Goal: Task Accomplishment & Management: Manage account settings

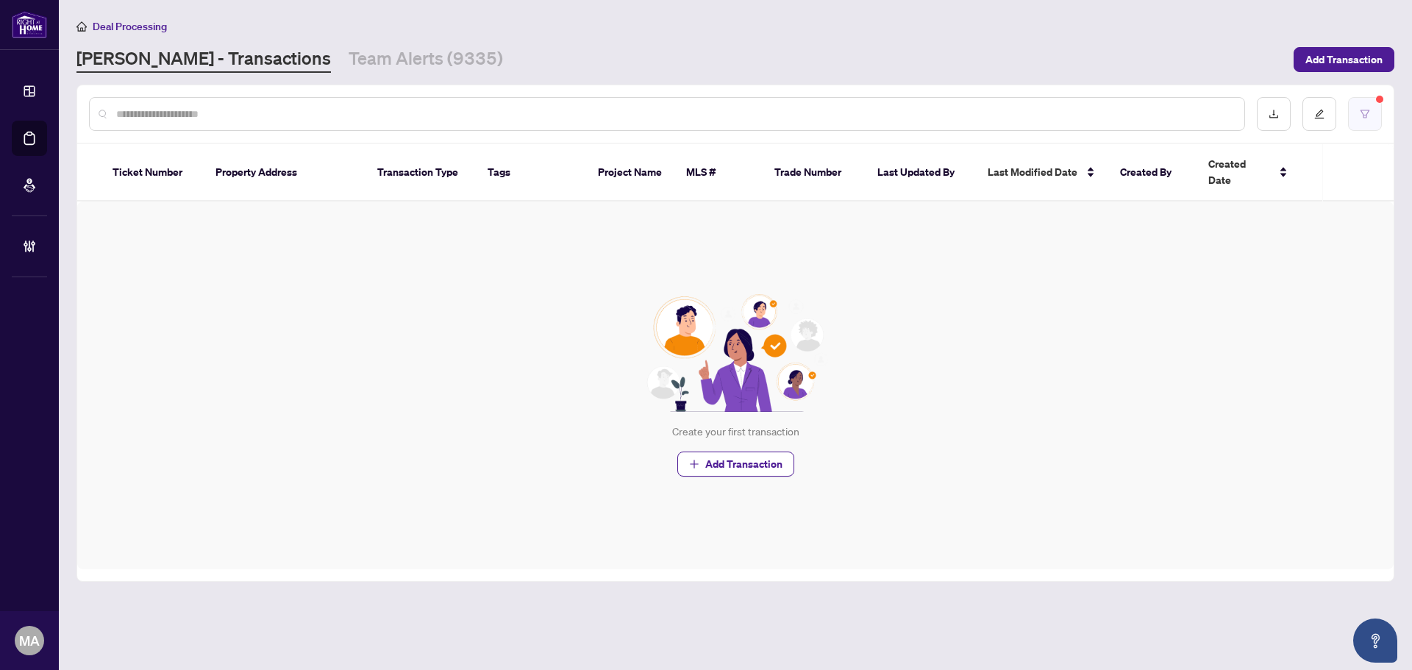
click at [1375, 124] on button "button" at bounding box center [1365, 114] width 34 height 34
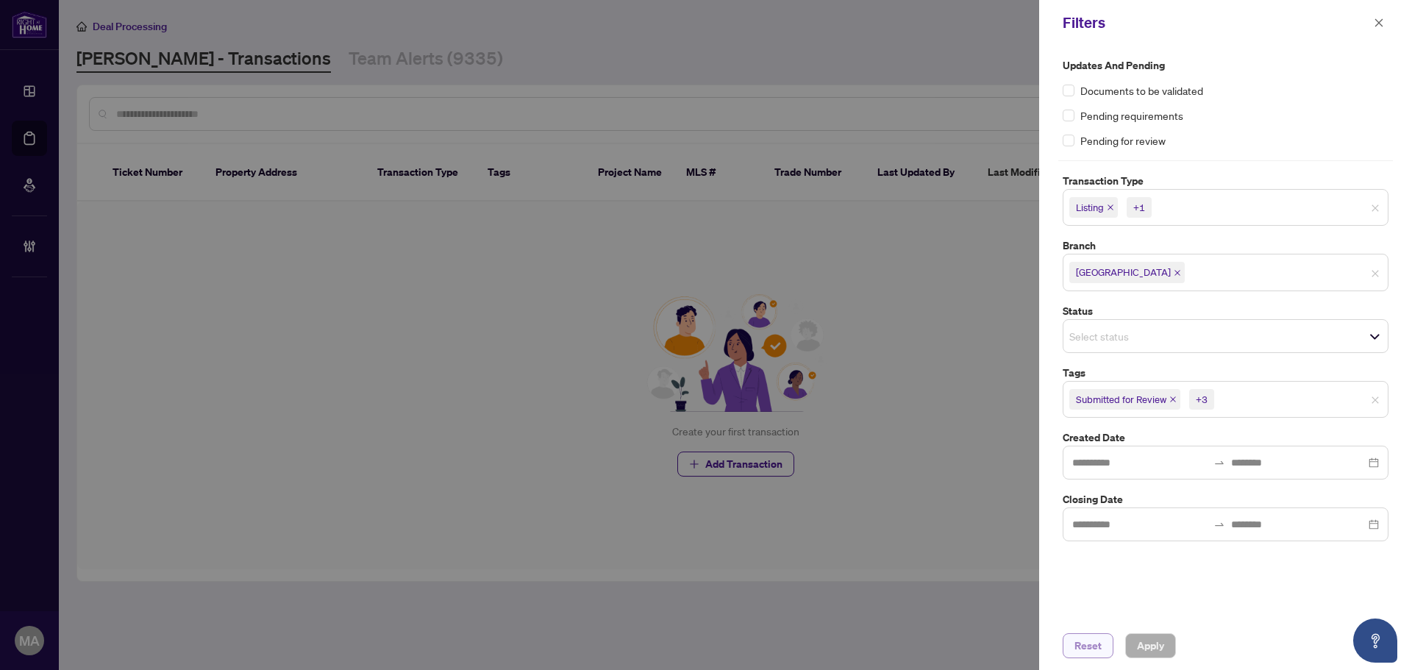
click at [1084, 644] on span "Reset" at bounding box center [1087, 646] width 27 height 24
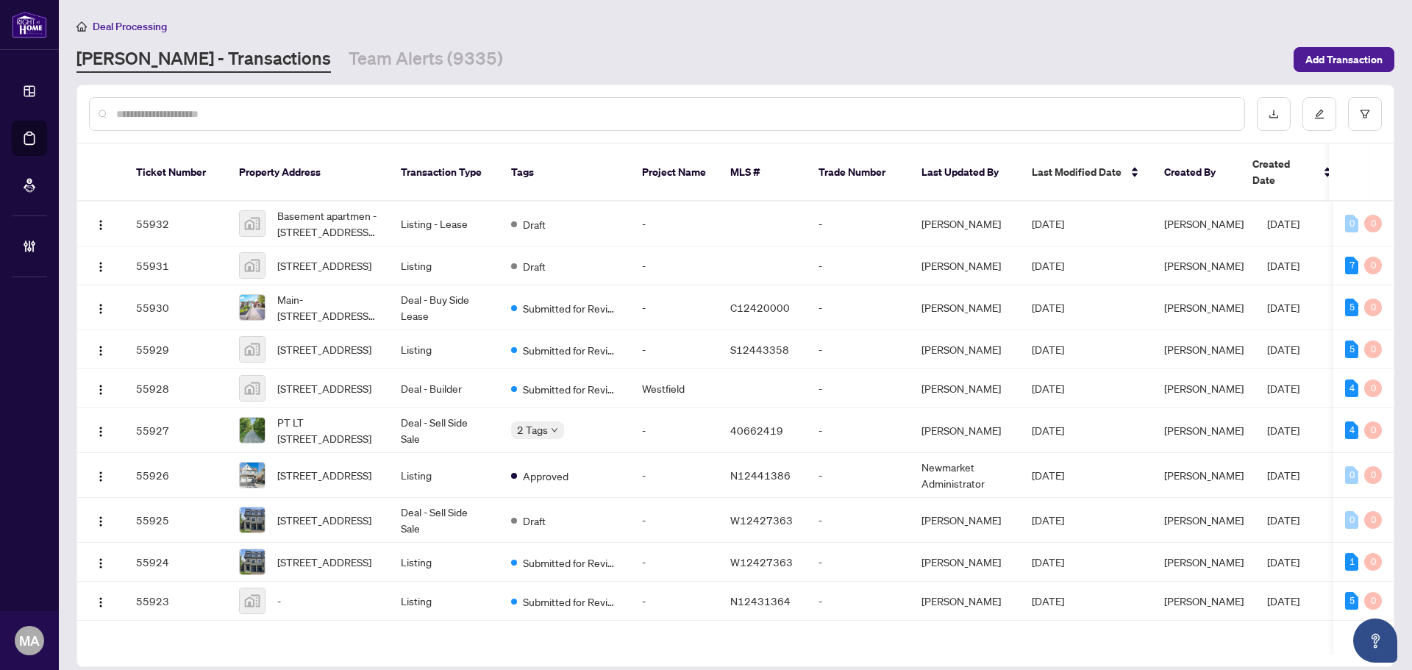
click at [615, 118] on input "text" at bounding box center [674, 114] width 1116 height 16
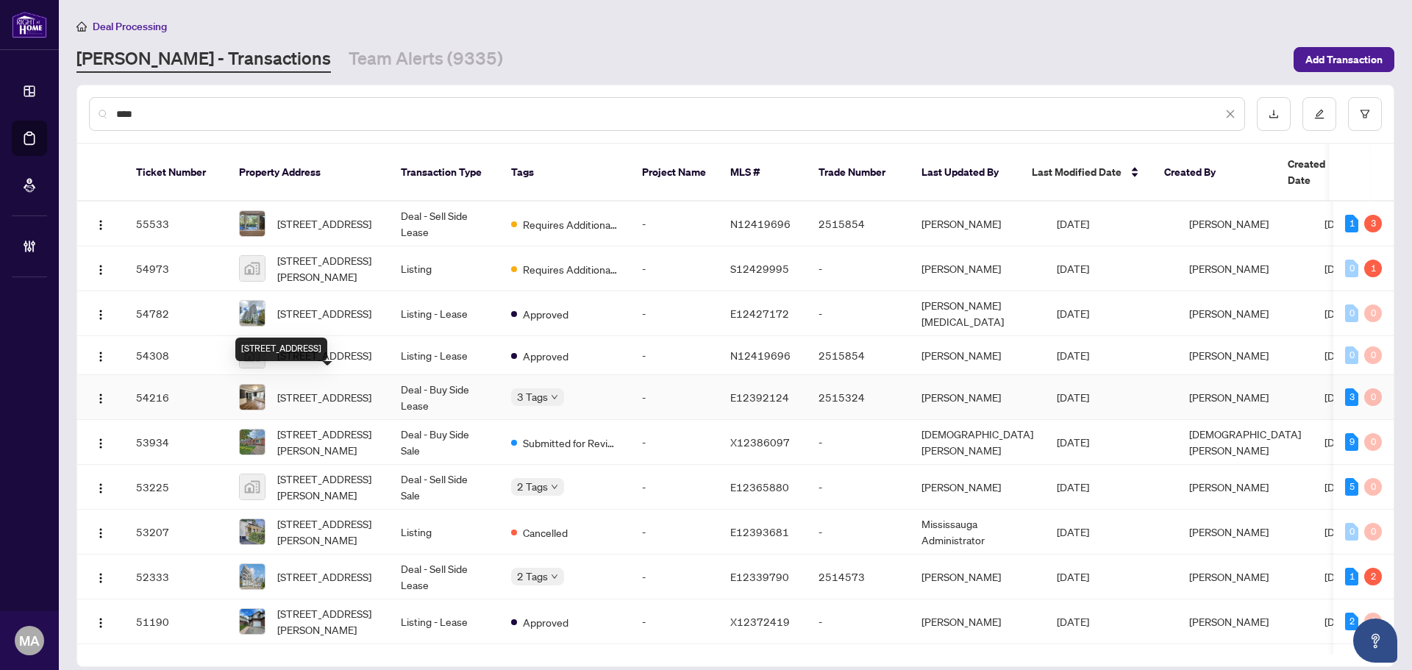
type input "***"
click at [310, 389] on span "613 Carnegie Ave, Oshawa, Ontario L1G 4R4, Canada" at bounding box center [324, 397] width 94 height 16
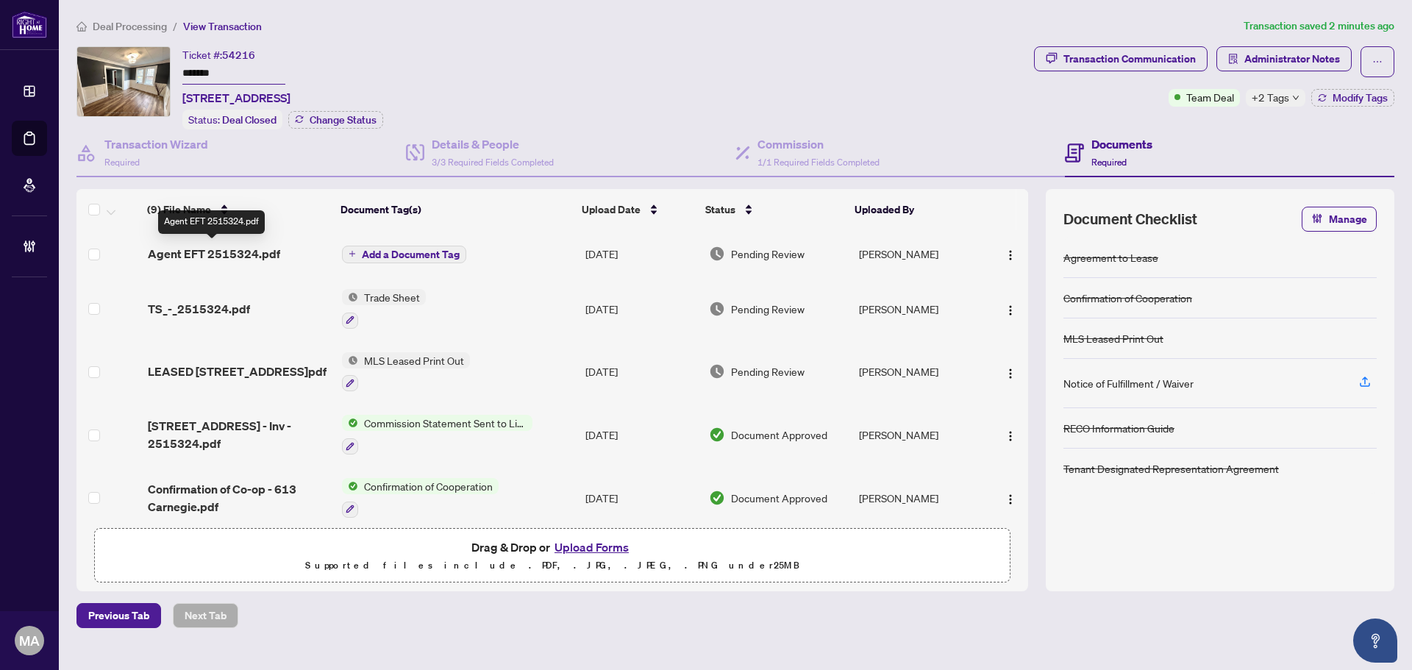
click at [230, 245] on span "Agent EFT 2515324.pdf" at bounding box center [214, 254] width 132 height 18
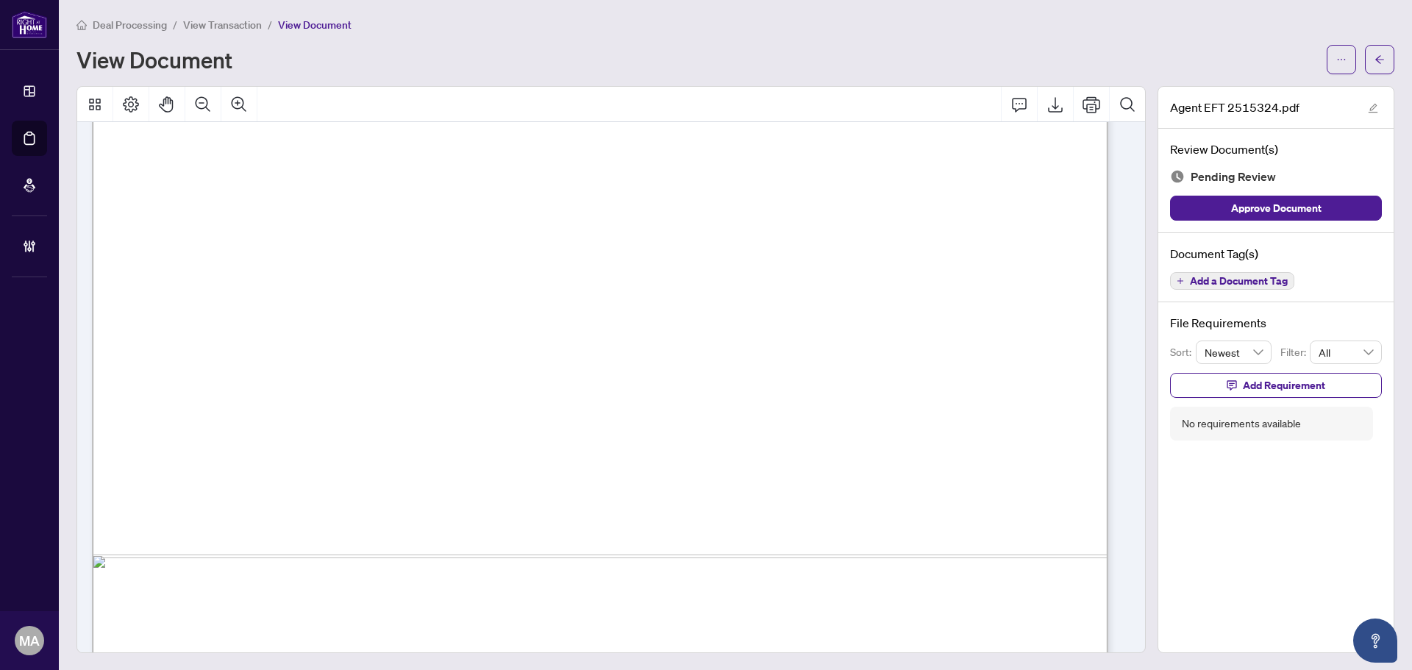
scroll to position [814, 0]
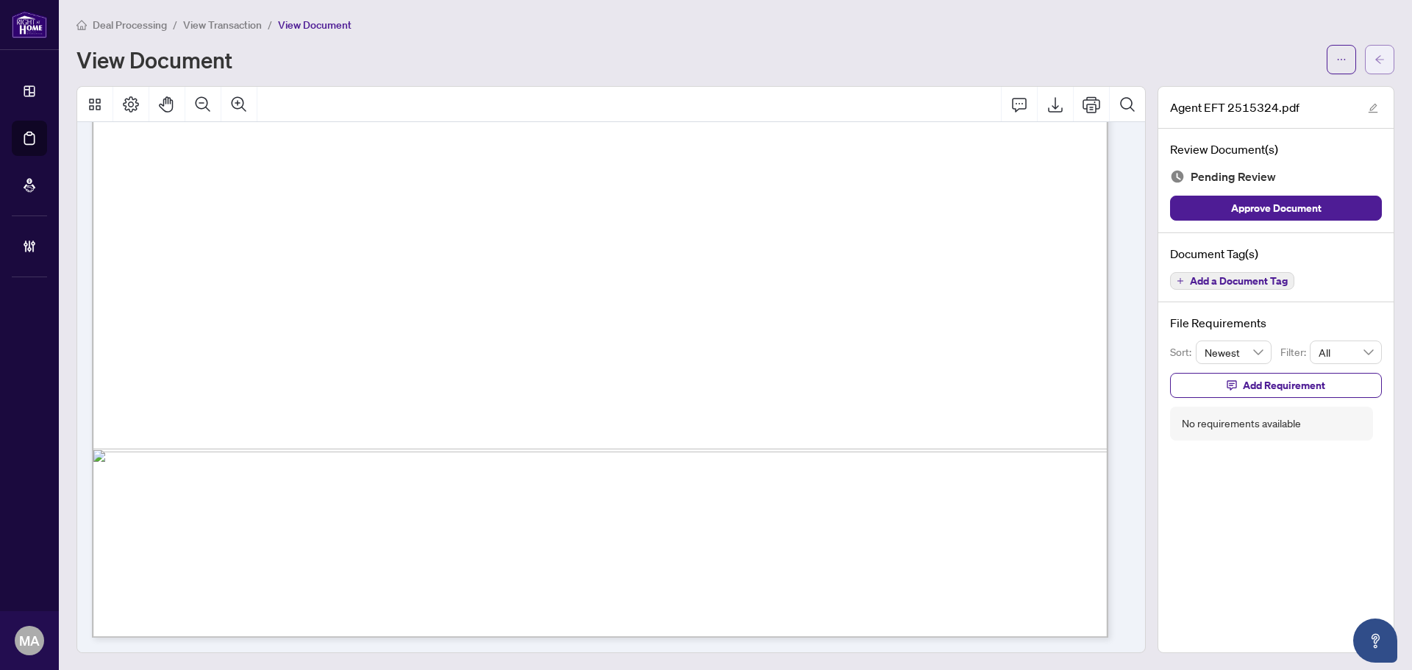
click at [1374, 66] on span "button" at bounding box center [1379, 60] width 10 height 24
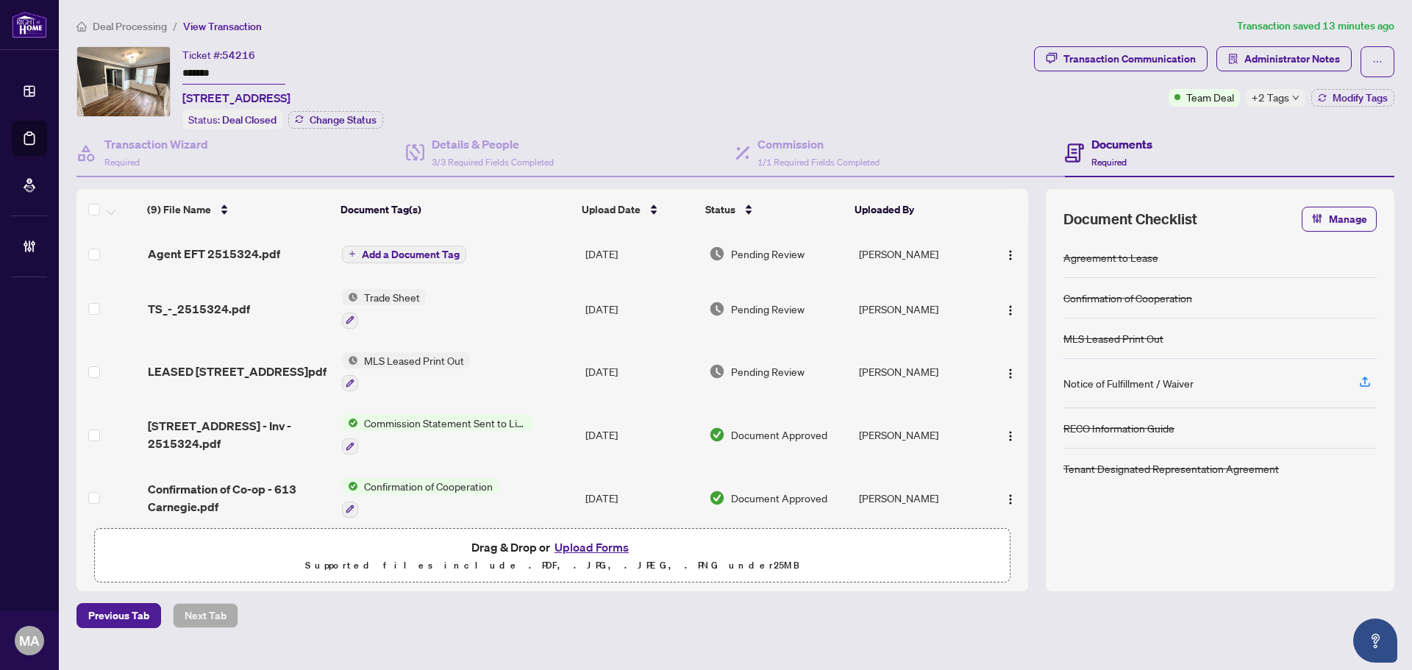
click at [100, 27] on span "Deal Processing" at bounding box center [130, 26] width 74 height 13
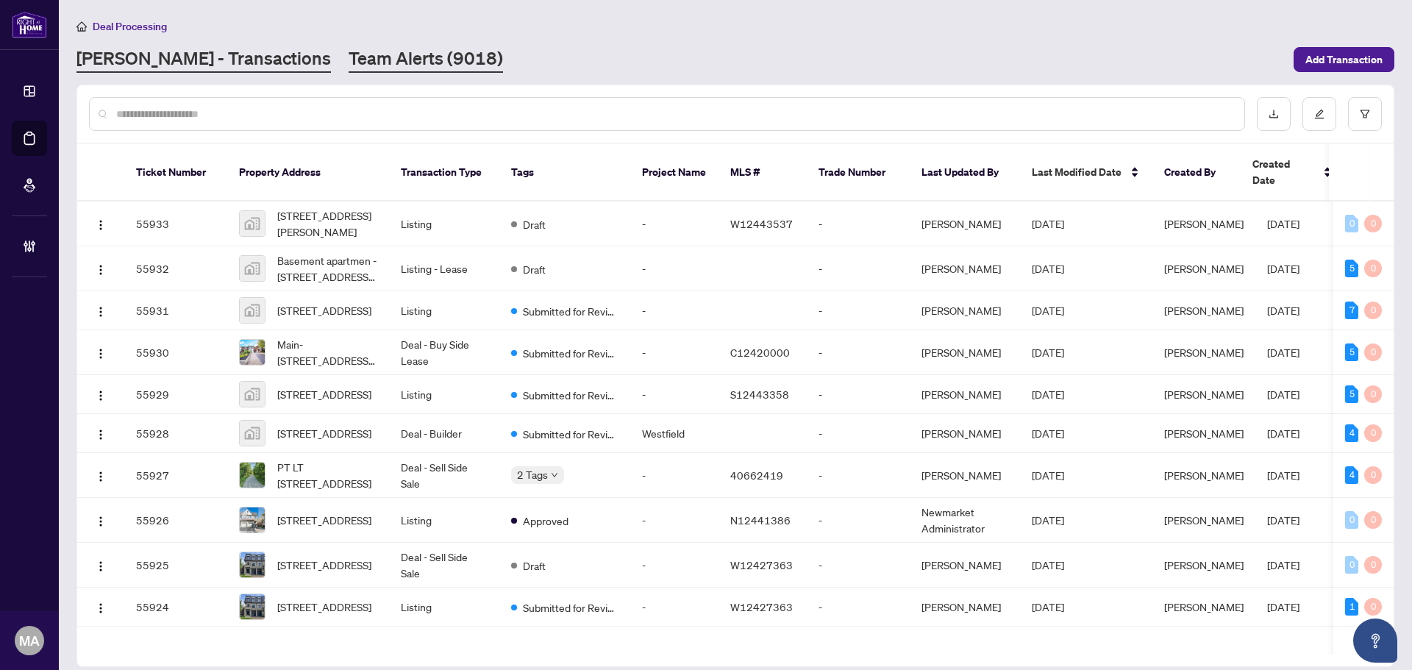
click at [373, 69] on link "Team Alerts (9018)" at bounding box center [425, 59] width 154 height 26
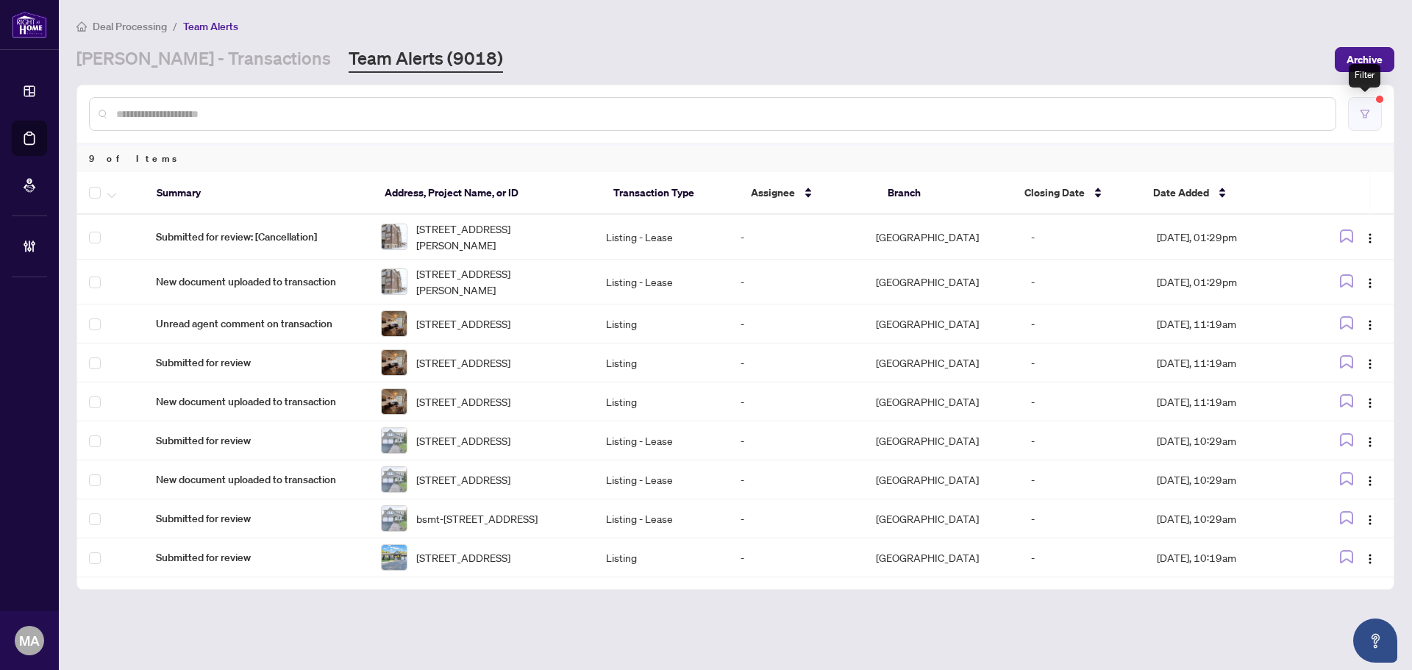
click at [1370, 110] on button "button" at bounding box center [1365, 114] width 34 height 34
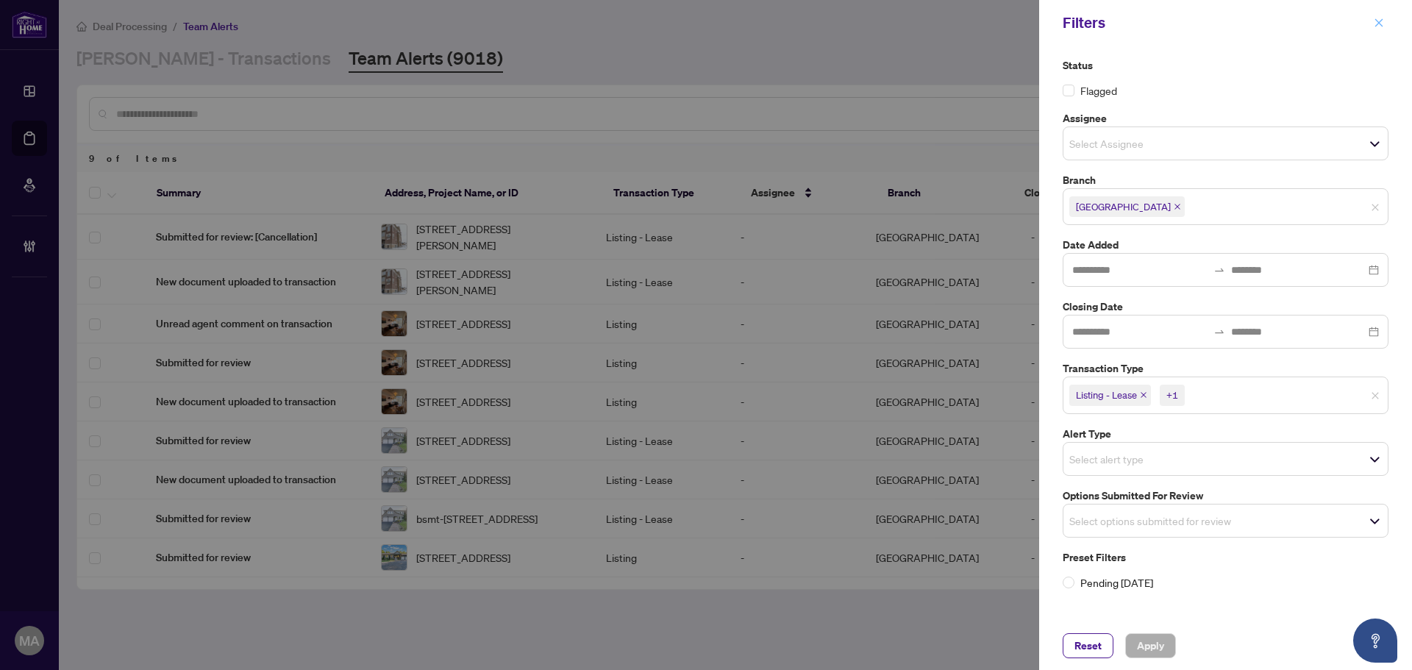
click at [1381, 21] on icon "close" at bounding box center [1379, 22] width 8 height 8
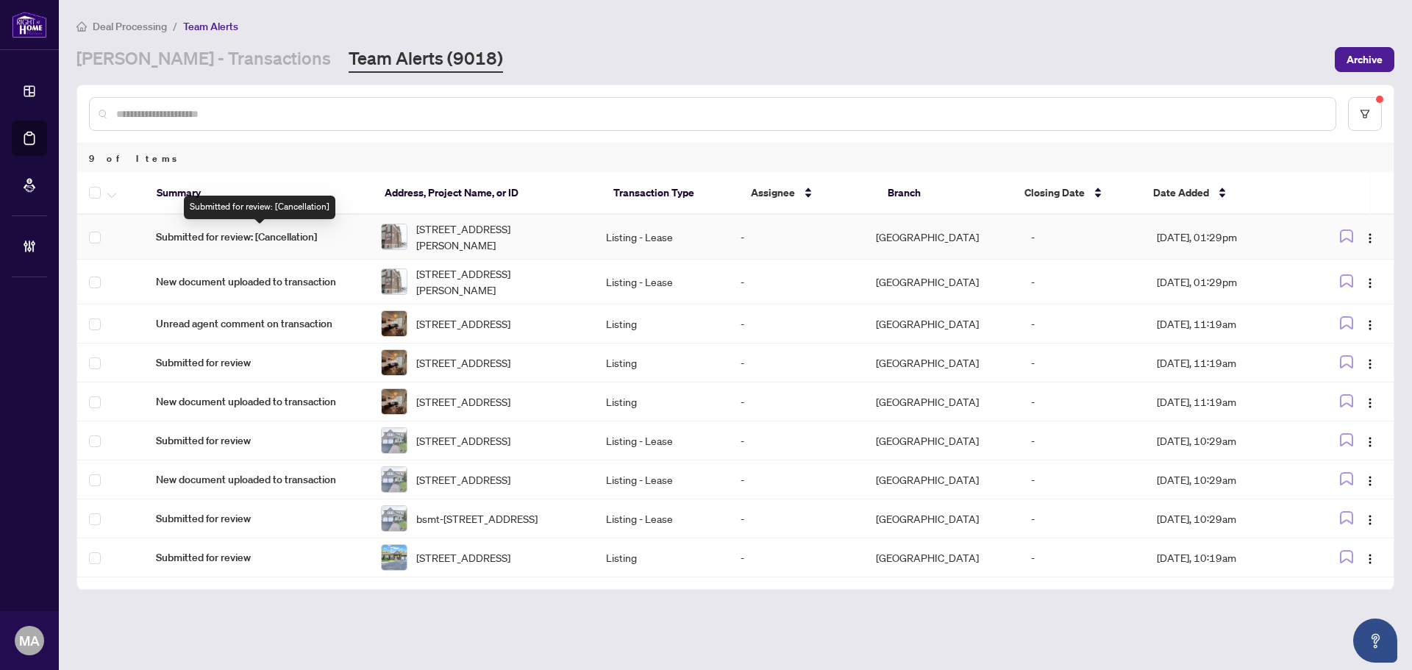
click at [255, 231] on span "Submitted for review: [Cancellation]" at bounding box center [256, 237] width 201 height 16
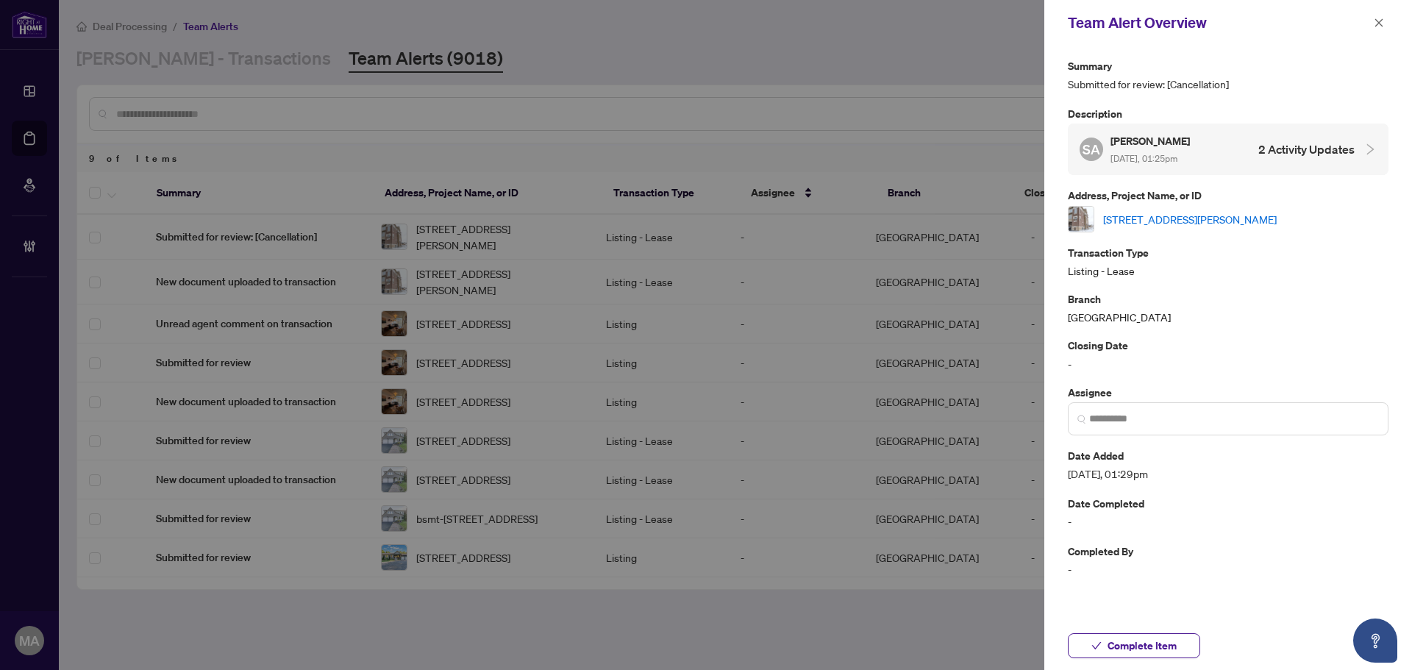
click at [1143, 217] on link "116 Bavin St, Clarington, Ontario L1C 7H5, Canada" at bounding box center [1190, 219] width 174 height 16
click at [1376, 20] on icon "close" at bounding box center [1378, 23] width 10 height 10
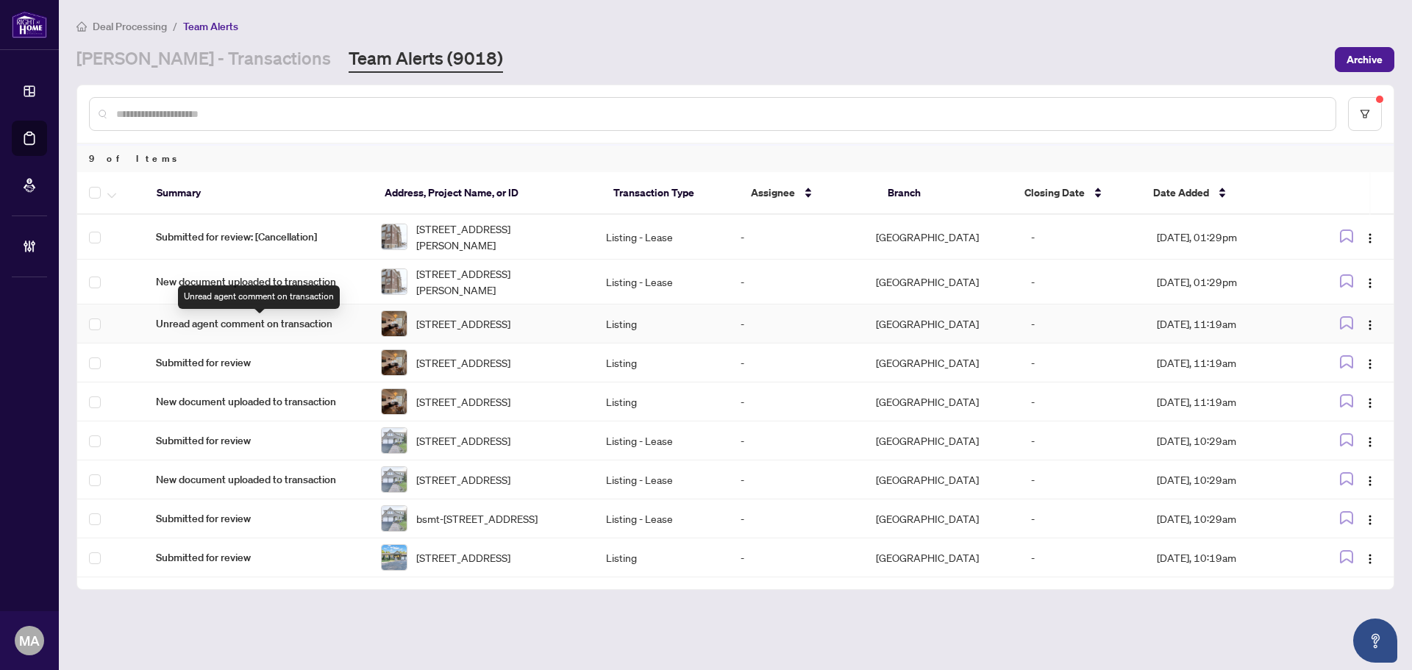
click at [173, 318] on span "Unread agent comment on transaction" at bounding box center [256, 323] width 201 height 16
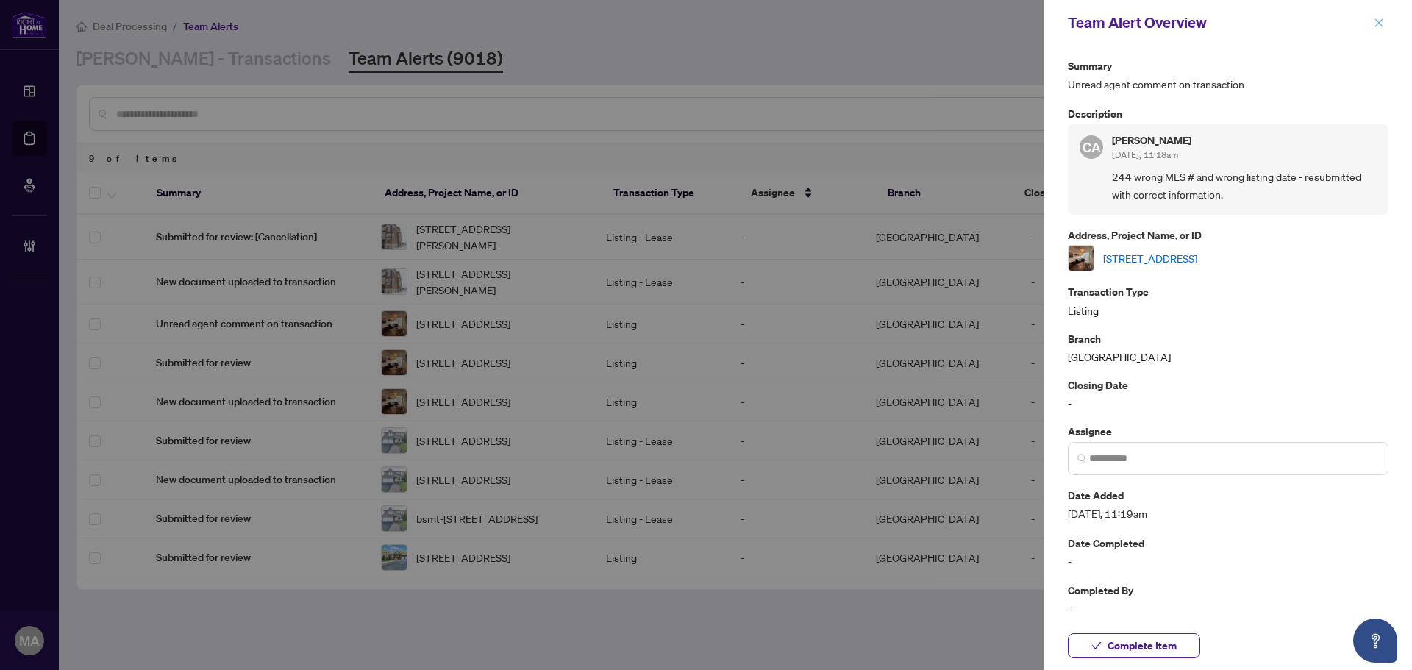
click at [1378, 27] on icon "close" at bounding box center [1378, 23] width 10 height 10
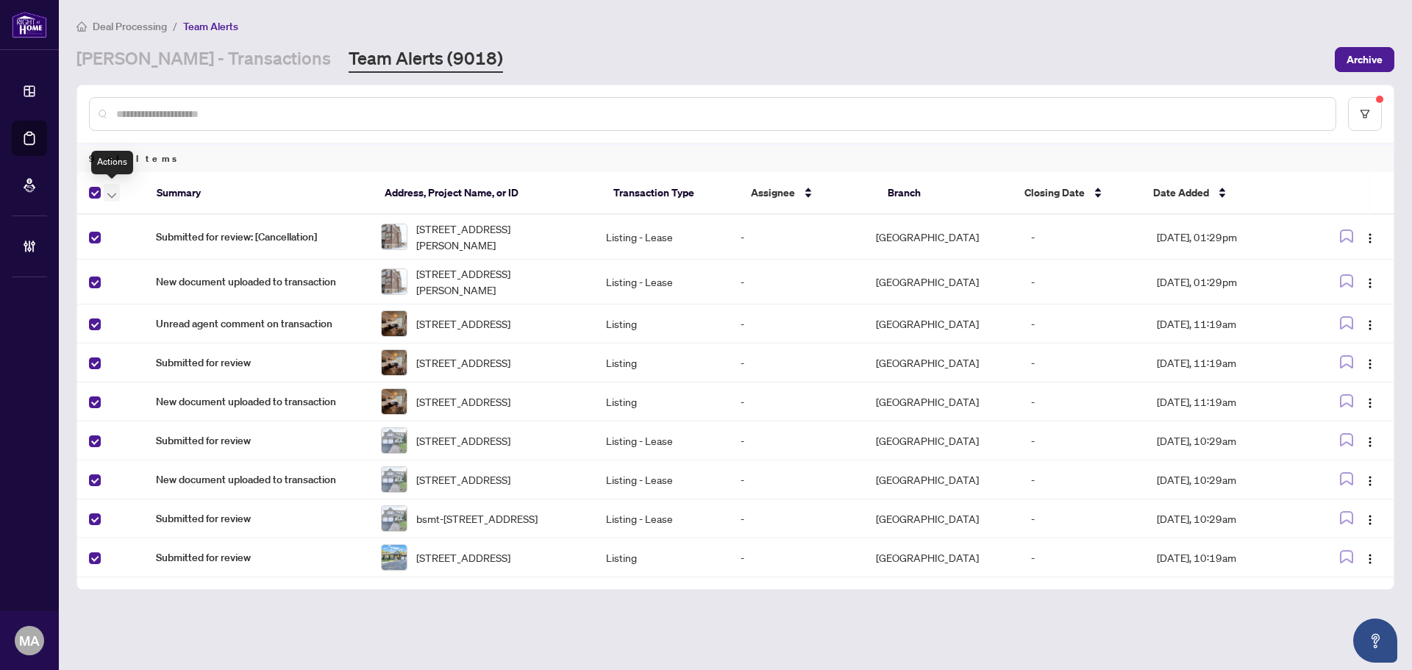
click at [110, 196] on icon "button" at bounding box center [111, 196] width 9 height 6
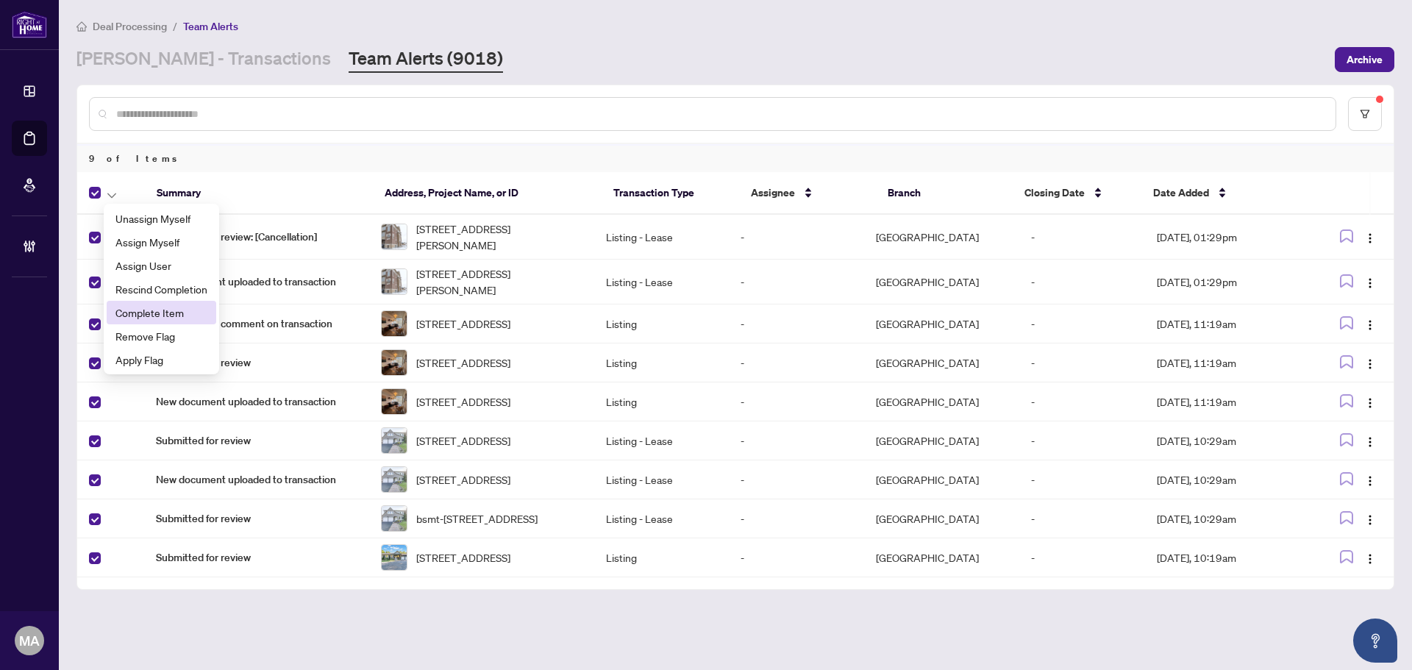
click at [168, 318] on span "Complete Item" at bounding box center [161, 312] width 92 height 16
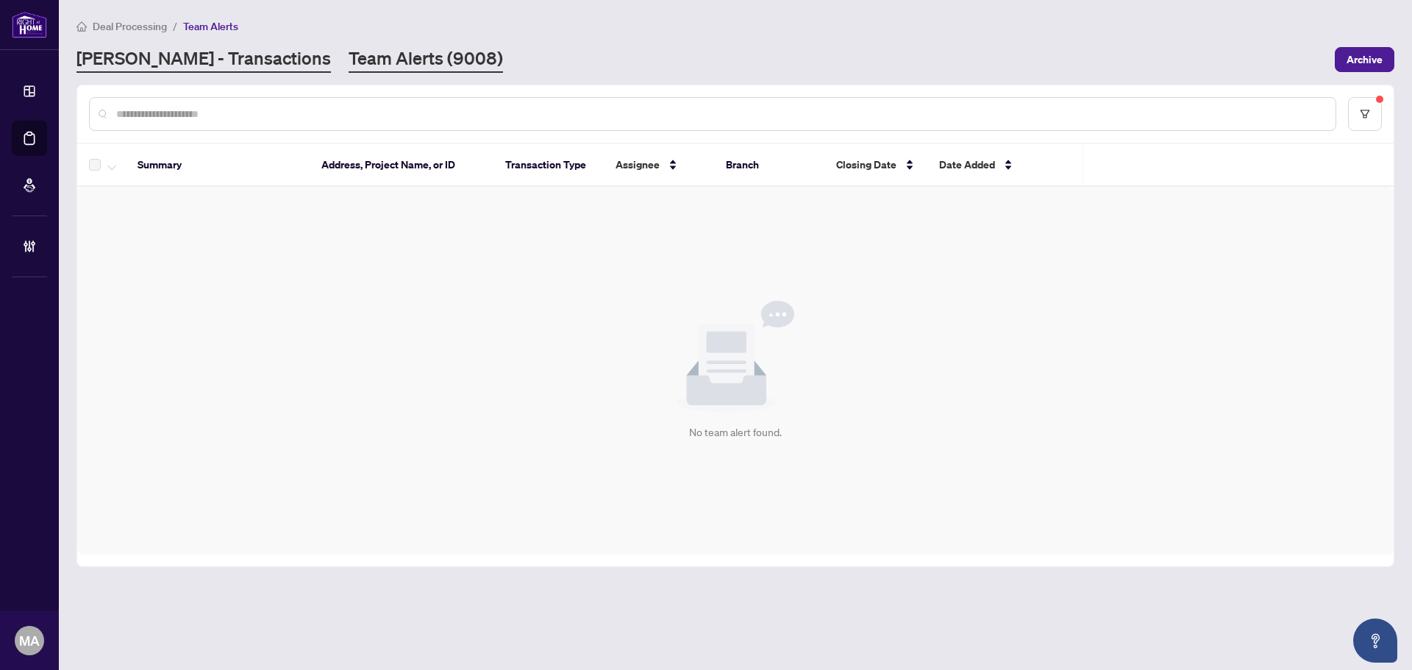
click at [195, 61] on link "RAHR - Transactions" at bounding box center [203, 59] width 254 height 26
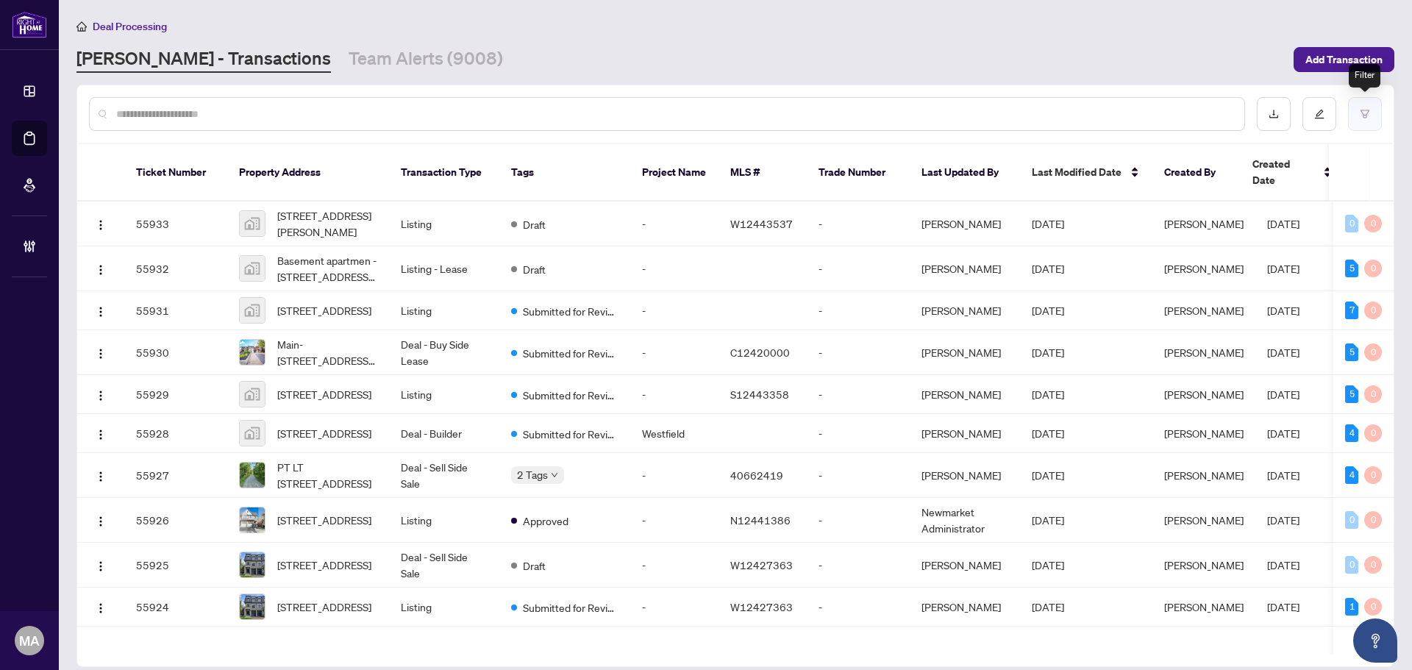
click at [1359, 114] on icon "filter" at bounding box center [1364, 114] width 10 height 10
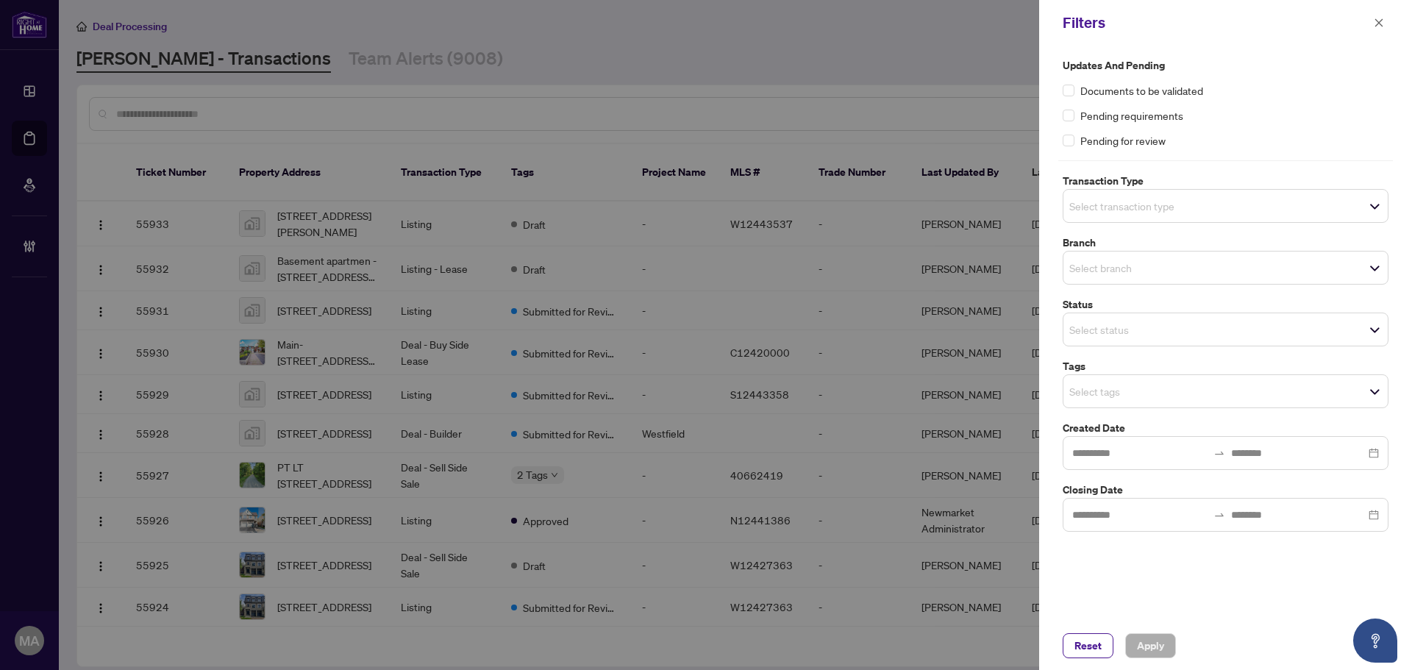
click at [1183, 207] on span "Select transaction type" at bounding box center [1225, 206] width 324 height 21
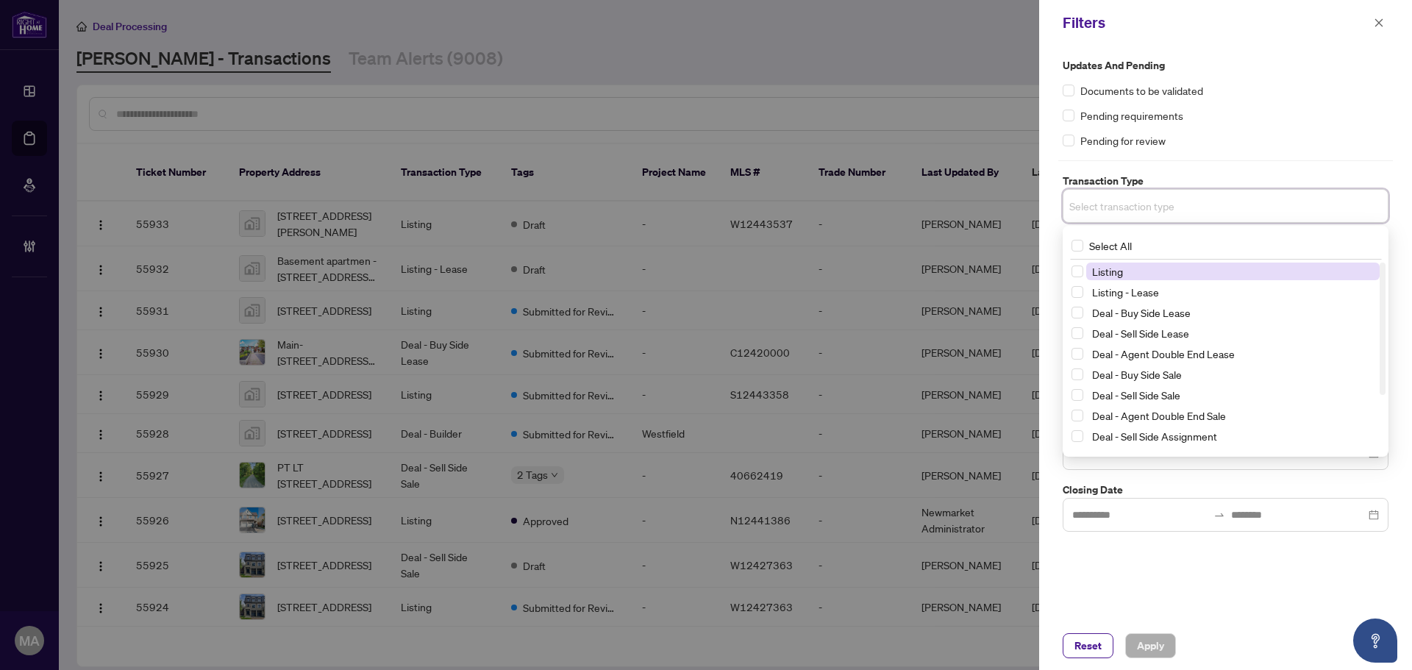
click at [1183, 263] on span "Listing" at bounding box center [1232, 271] width 293 height 18
click at [1167, 293] on span "Listing - Lease" at bounding box center [1232, 295] width 293 height 18
click at [1277, 167] on div "Updates and Pending Documents to be validated Pending requirements Pending for …" at bounding box center [1225, 295] width 335 height 477
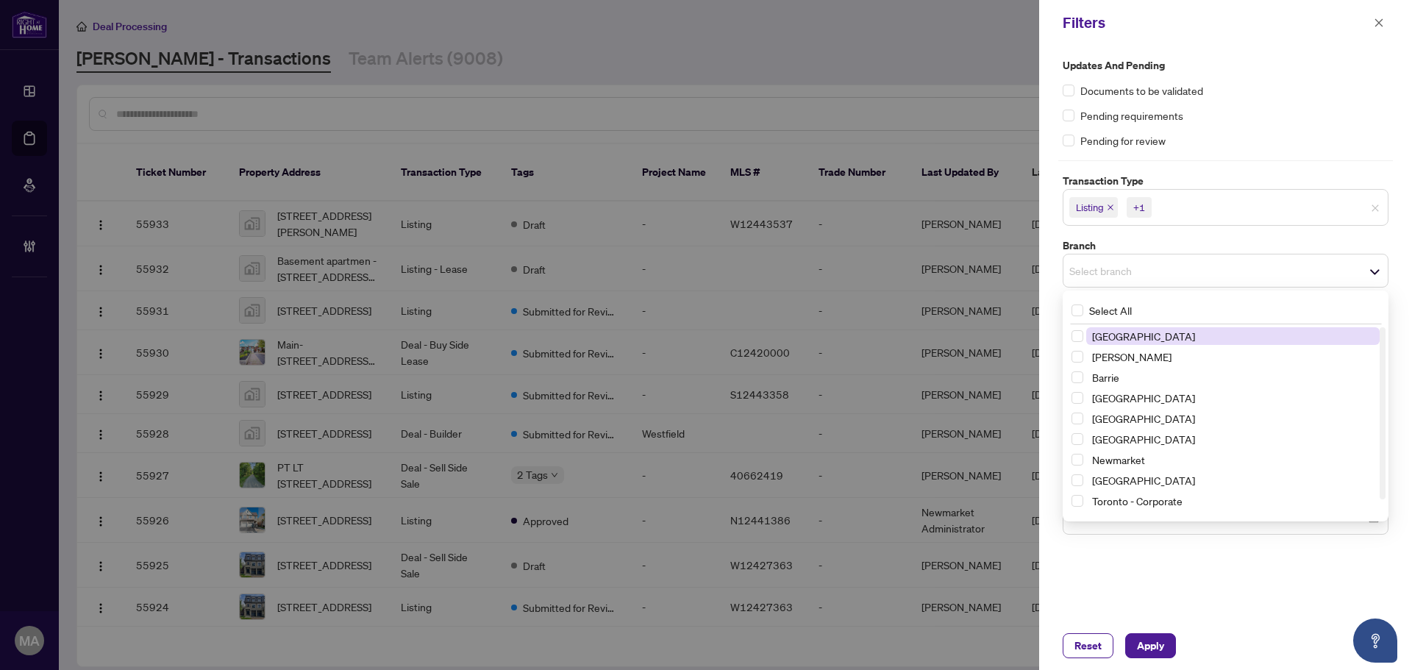
click at [1225, 268] on span "Select branch" at bounding box center [1225, 270] width 324 height 21
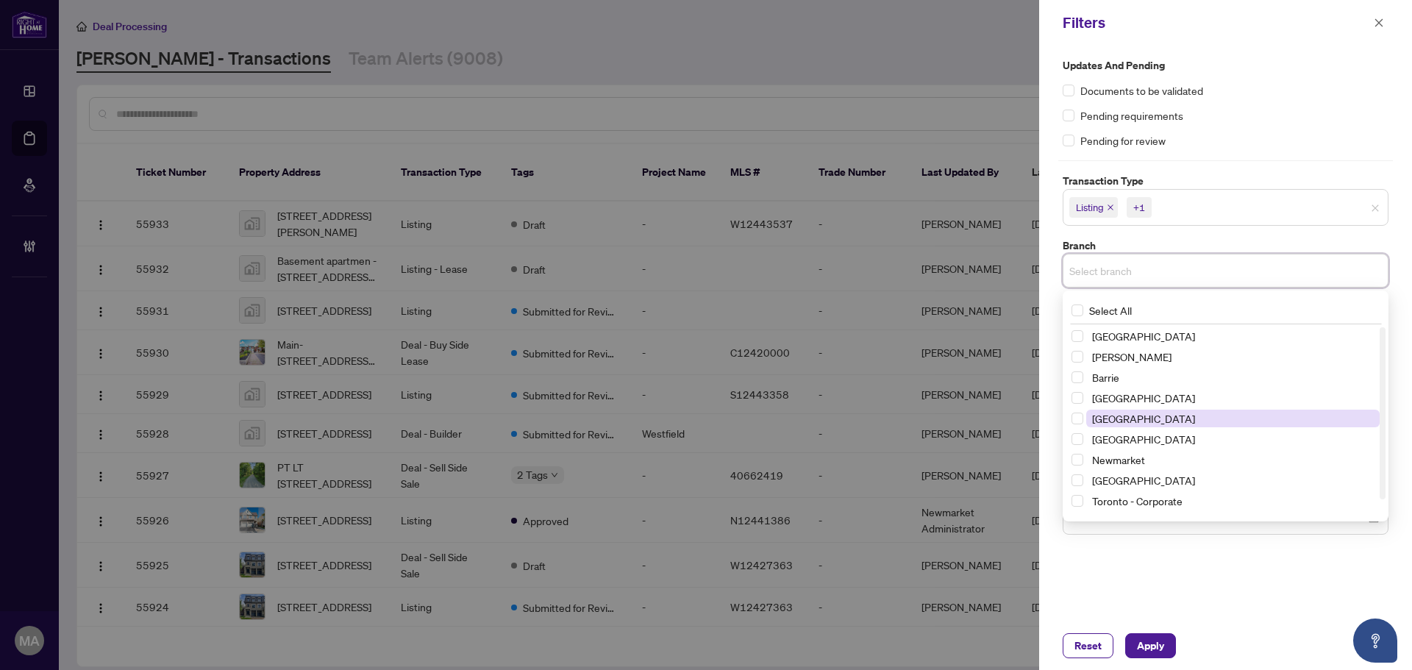
click at [1189, 418] on span "[GEOGRAPHIC_DATA]" at bounding box center [1232, 418] width 293 height 18
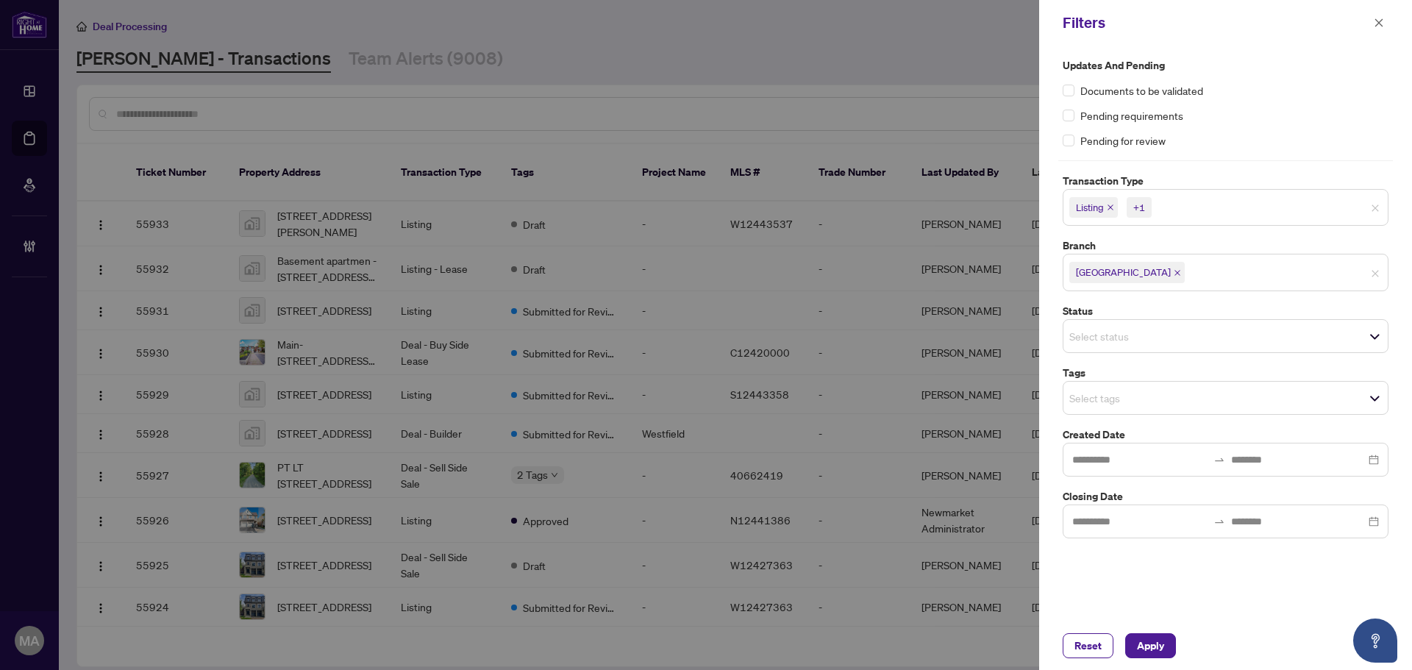
click at [1282, 125] on div "Updates and Pending Documents to be validated Pending requirements Pending for …" at bounding box center [1225, 102] width 326 height 91
click at [1147, 405] on input "search" at bounding box center [1120, 398] width 103 height 18
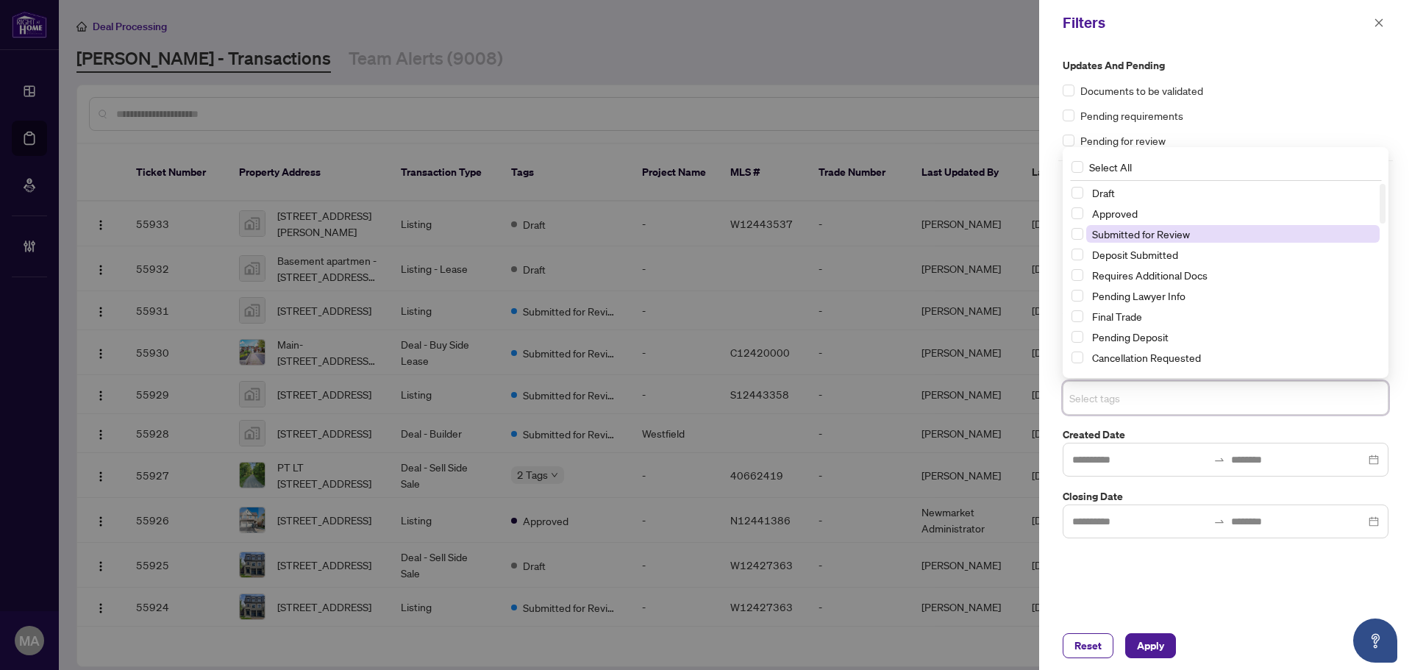
click at [1123, 235] on span "Submitted for Review" at bounding box center [1141, 233] width 98 height 13
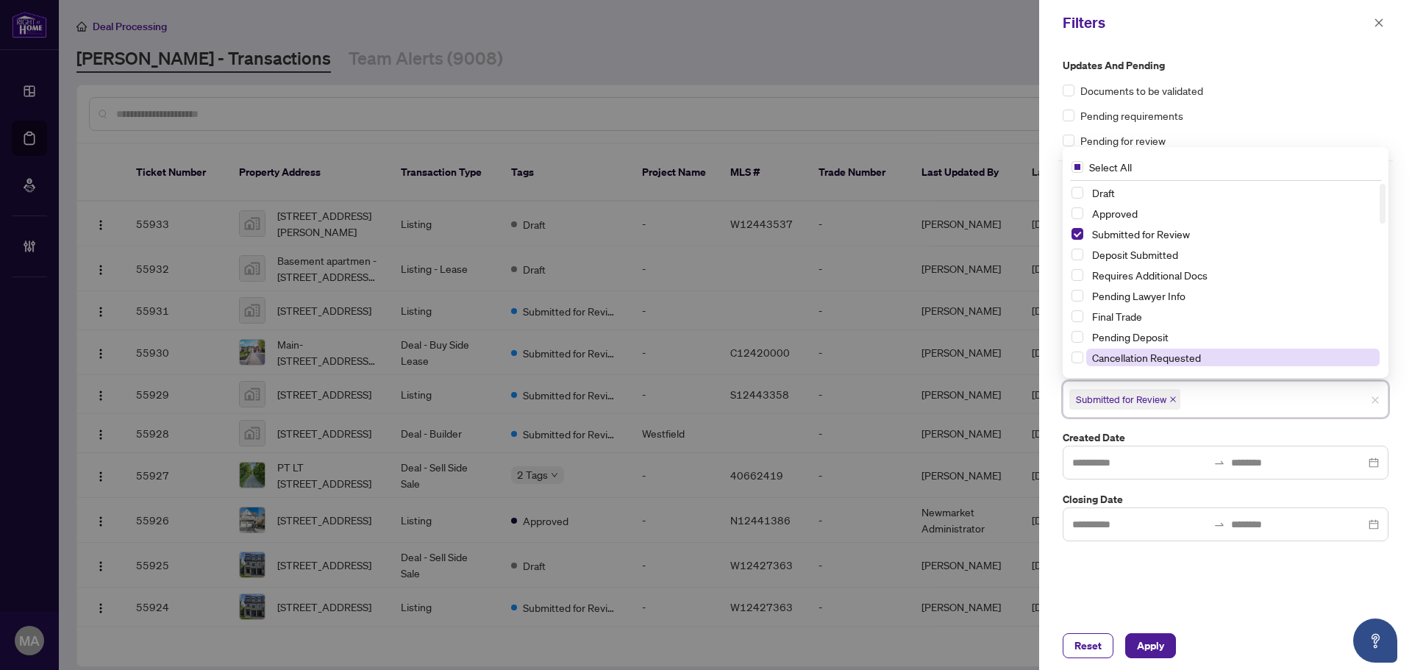
click at [1133, 357] on span "Cancellation Requested" at bounding box center [1146, 357] width 109 height 13
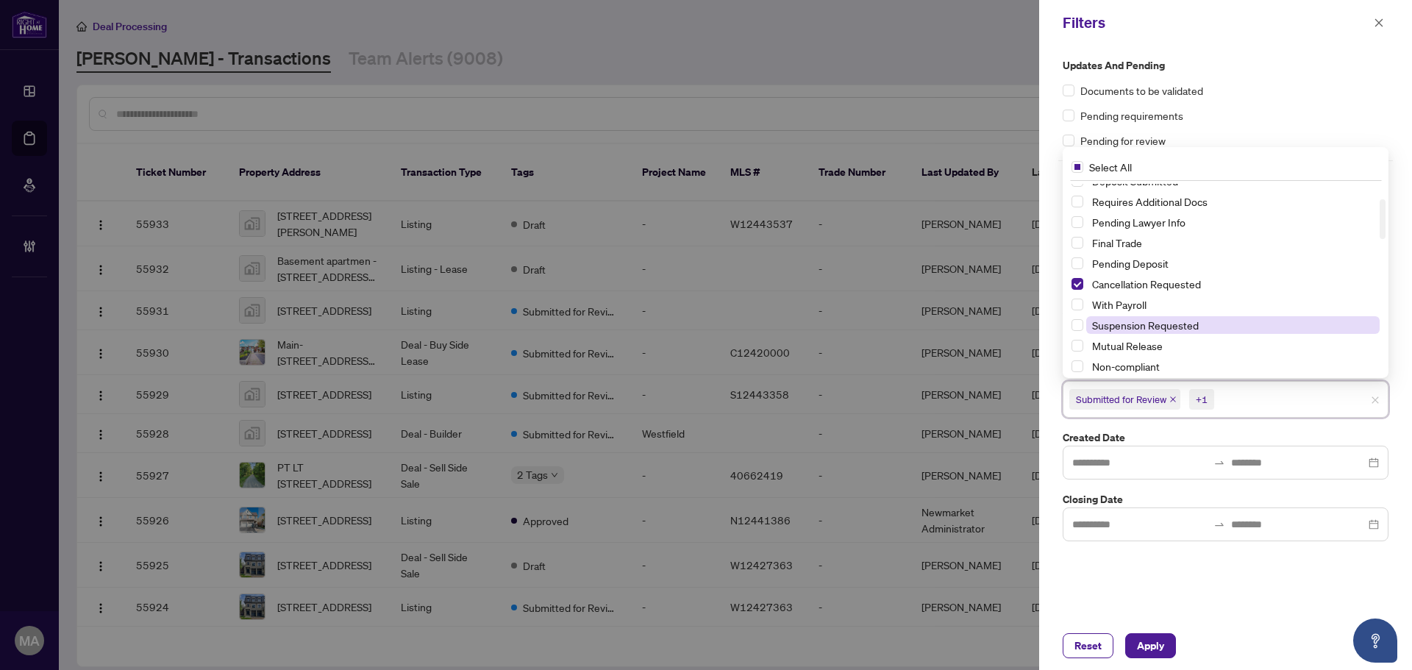
click at [1119, 318] on span "Suspension Requested" at bounding box center [1145, 324] width 107 height 13
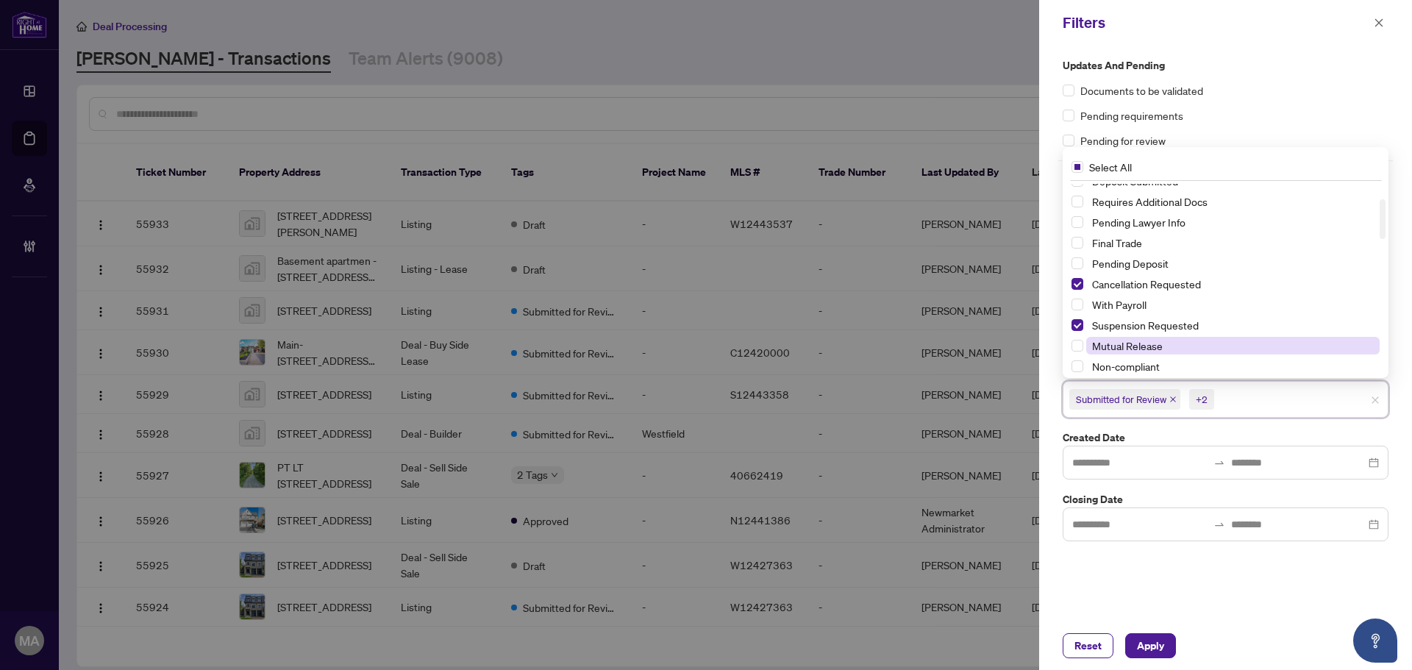
click at [1130, 353] on div "Mutual Release" at bounding box center [1225, 346] width 308 height 18
click at [1130, 351] on span "Mutual Release" at bounding box center [1127, 345] width 71 height 13
click at [1145, 647] on span "Apply" at bounding box center [1150, 646] width 27 height 24
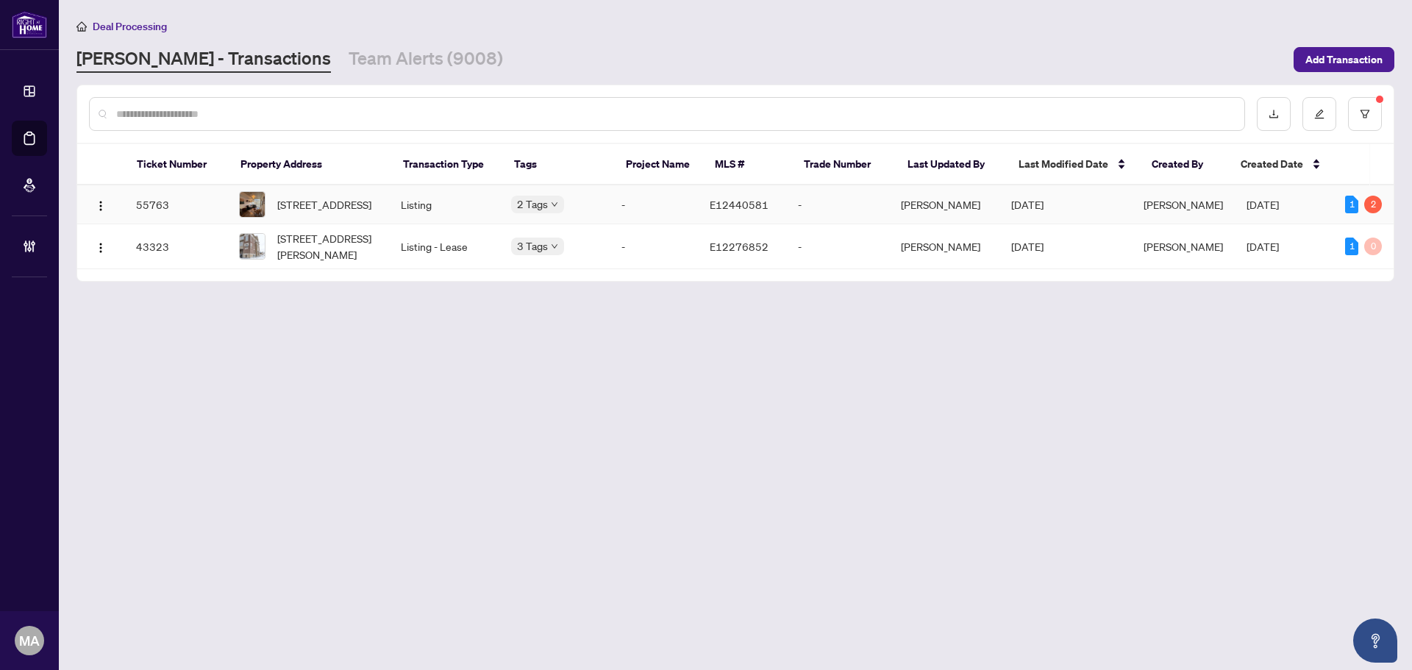
click at [270, 215] on div "508-665 Kingston Rd, Toronto, Ontario M4E 1R6, Canada" at bounding box center [308, 204] width 138 height 26
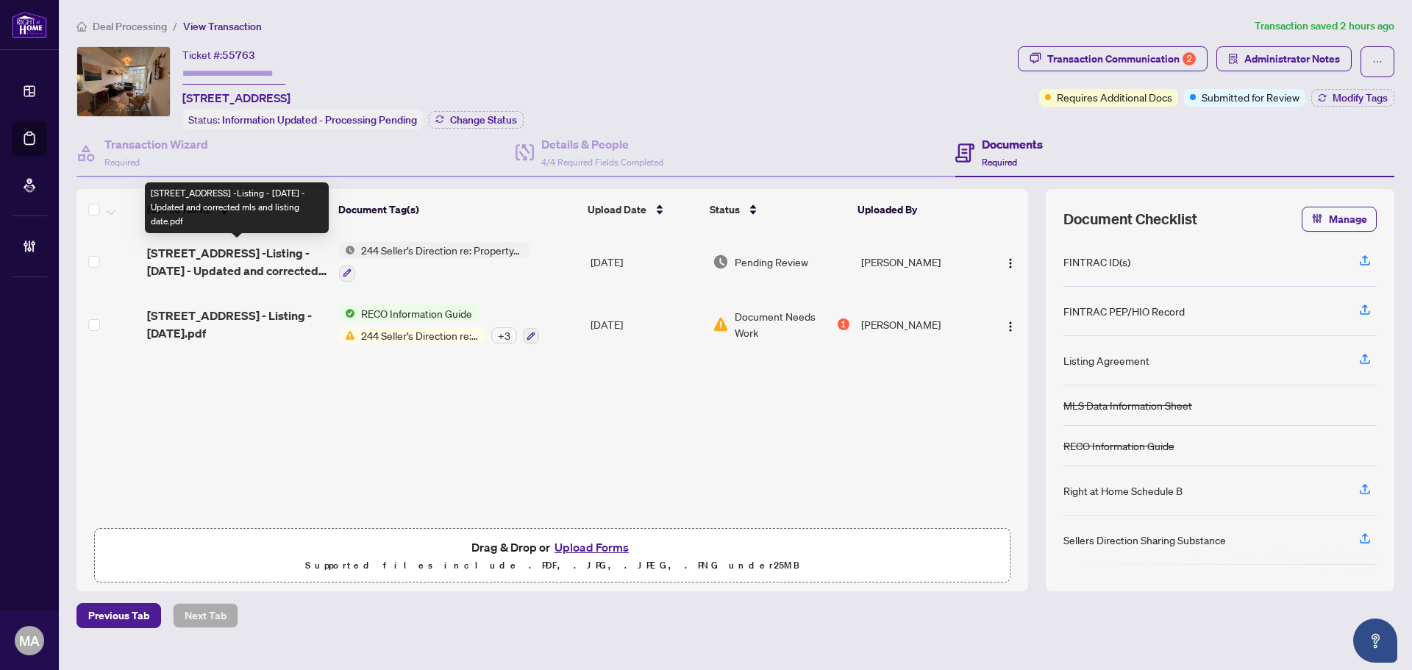
click at [240, 249] on span "244 - Kingston Rd 665 -Listing - Oct 2 2025 - Updated and corrected mls and lis…" at bounding box center [237, 261] width 180 height 35
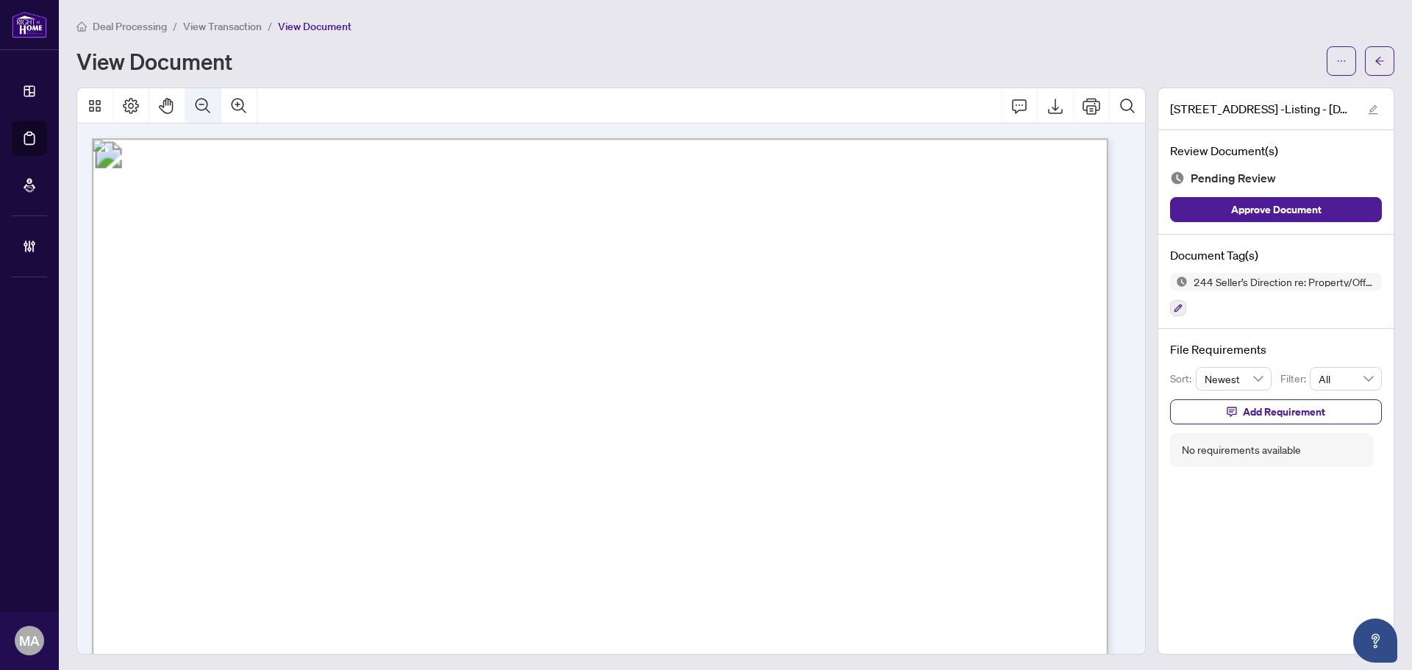
click at [193, 110] on button "Zoom Out" at bounding box center [202, 105] width 35 height 35
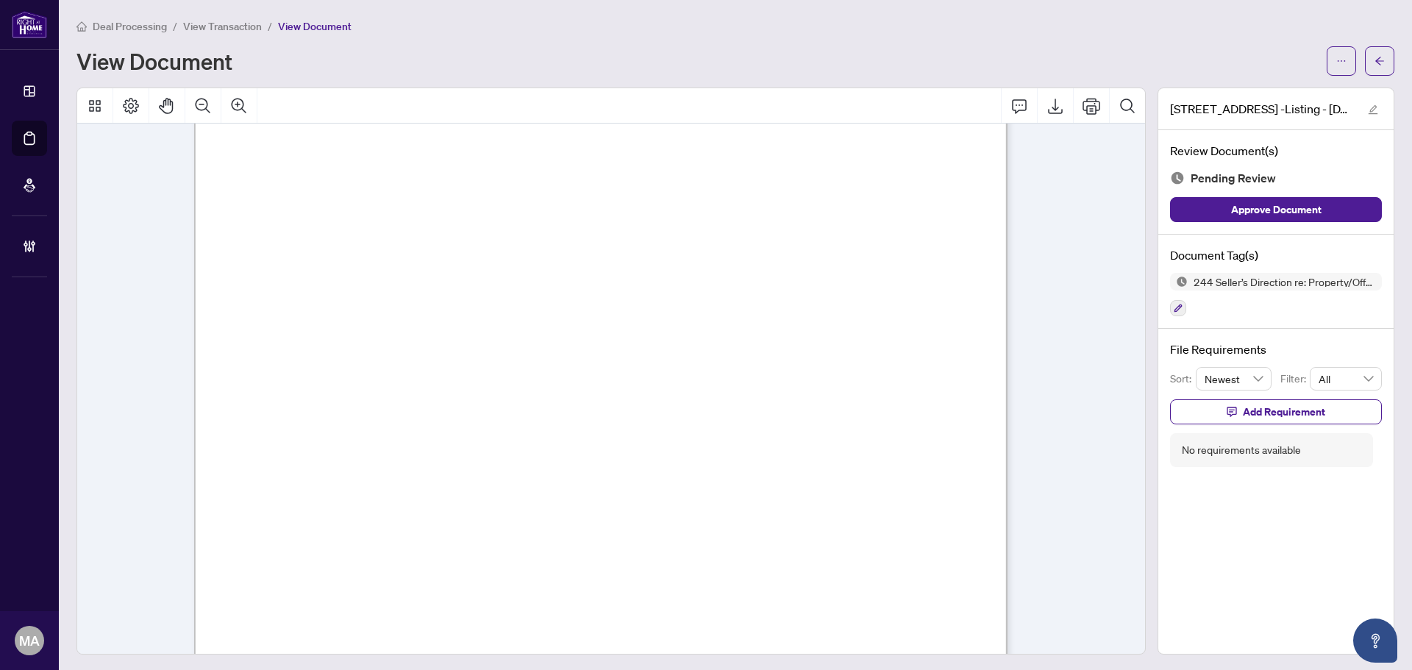
scroll to position [551, 0]
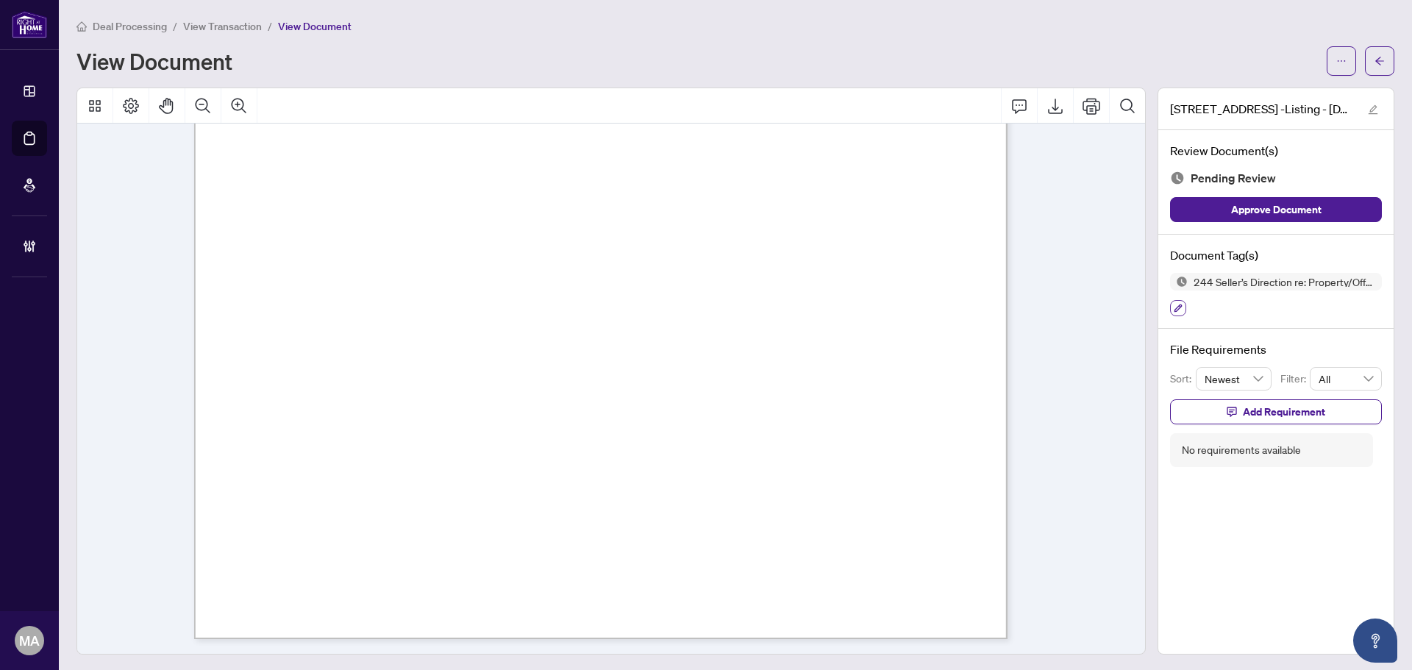
click at [1170, 314] on button "button" at bounding box center [1178, 308] width 16 height 16
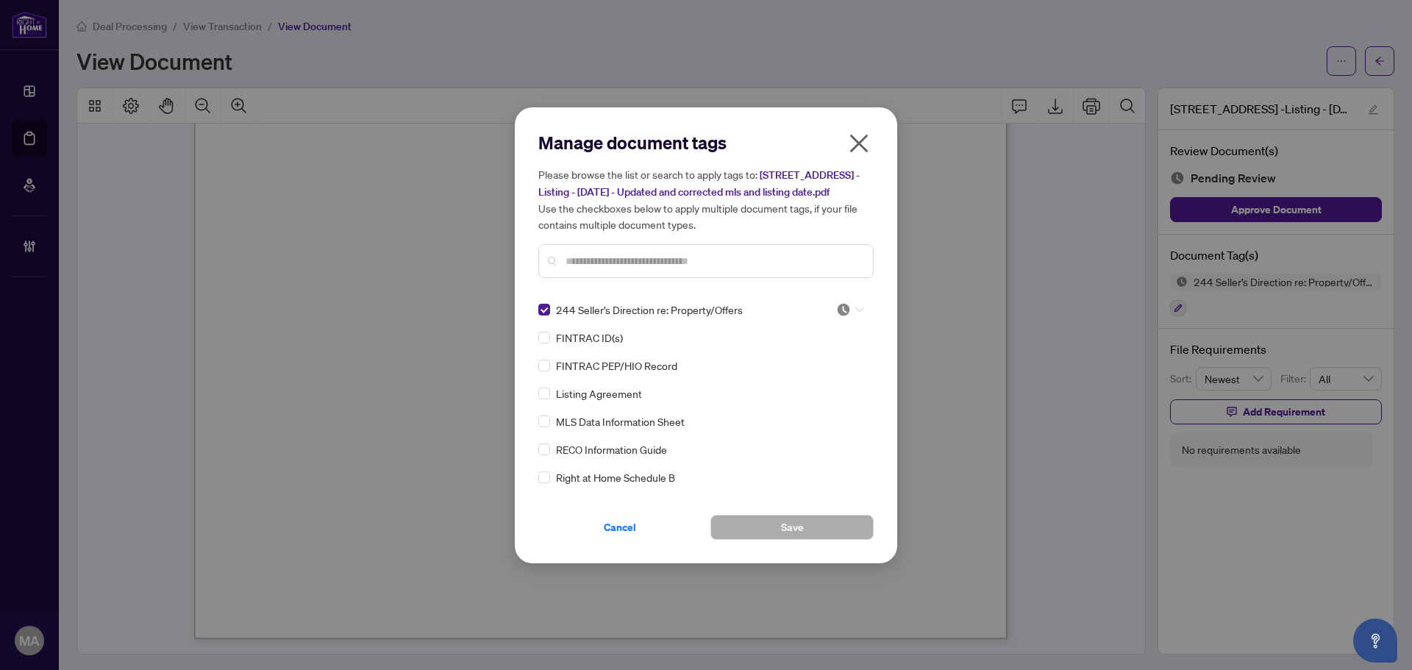
click at [850, 307] on div at bounding box center [850, 309] width 28 height 15
click at [815, 371] on div "Approved" at bounding box center [801, 381] width 112 height 24
click at [798, 524] on span "Save" at bounding box center [792, 527] width 23 height 24
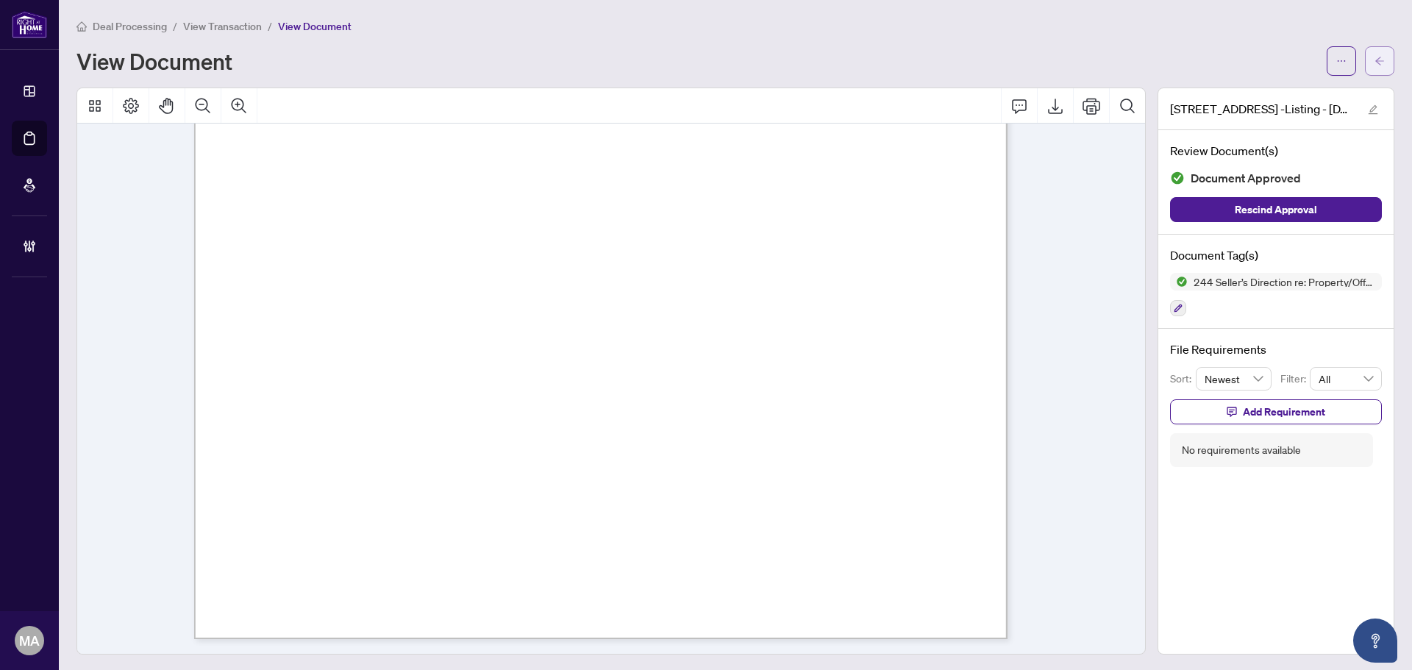
click at [1375, 62] on icon "arrow-left" at bounding box center [1379, 61] width 9 height 8
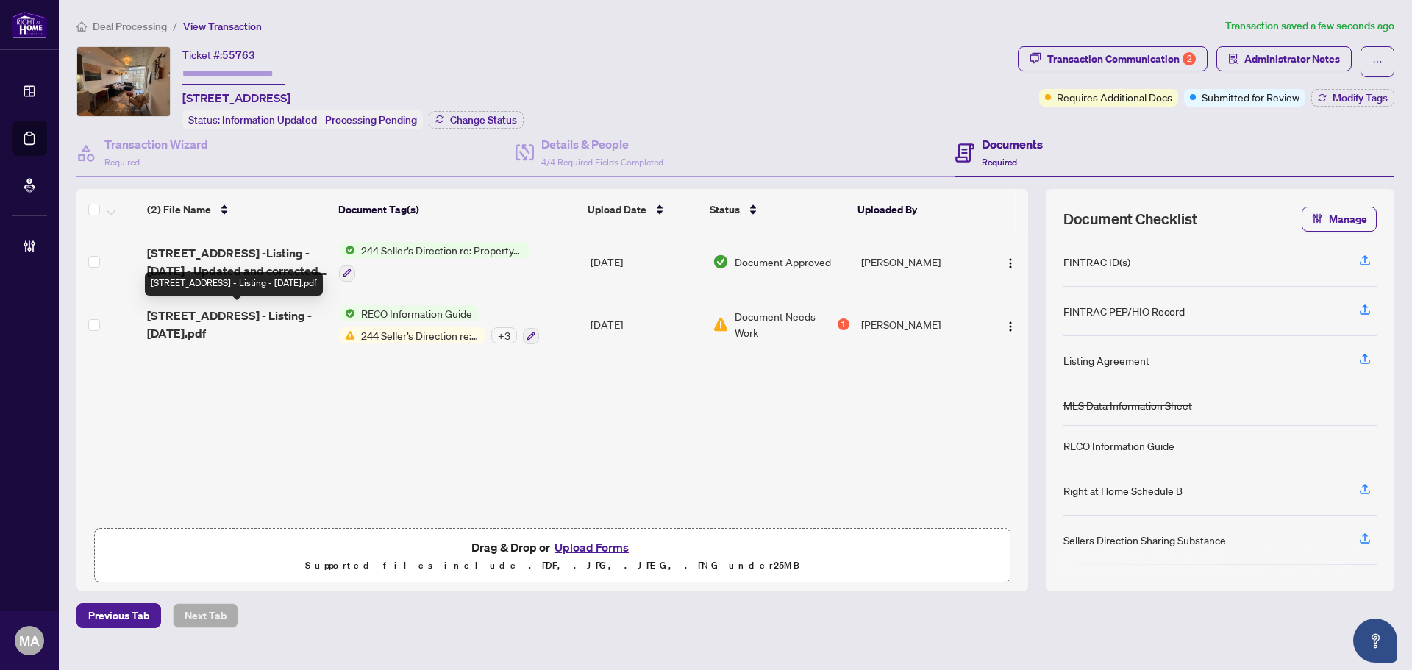
click at [210, 316] on span "665 Kingston Rd 508 - Listing - Oct 2 2025.pdf" at bounding box center [237, 324] width 180 height 35
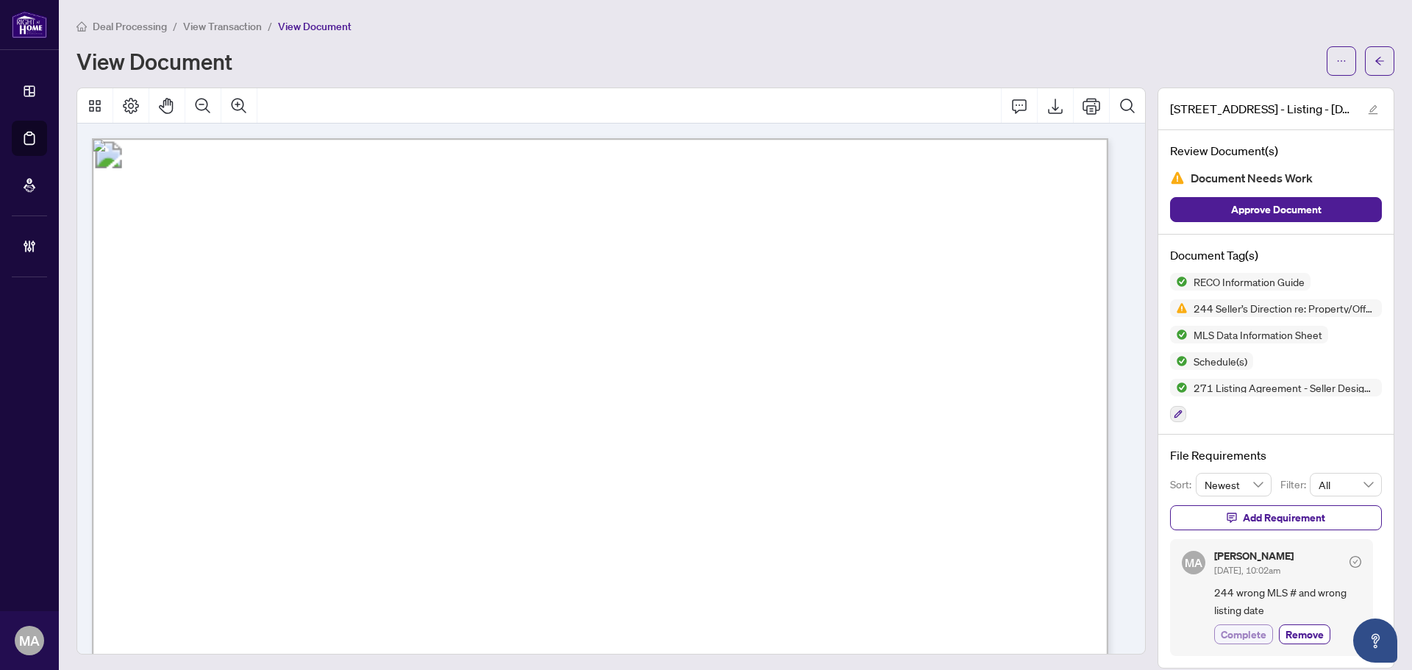
click at [1245, 629] on span "Complete" at bounding box center [1243, 633] width 46 height 15
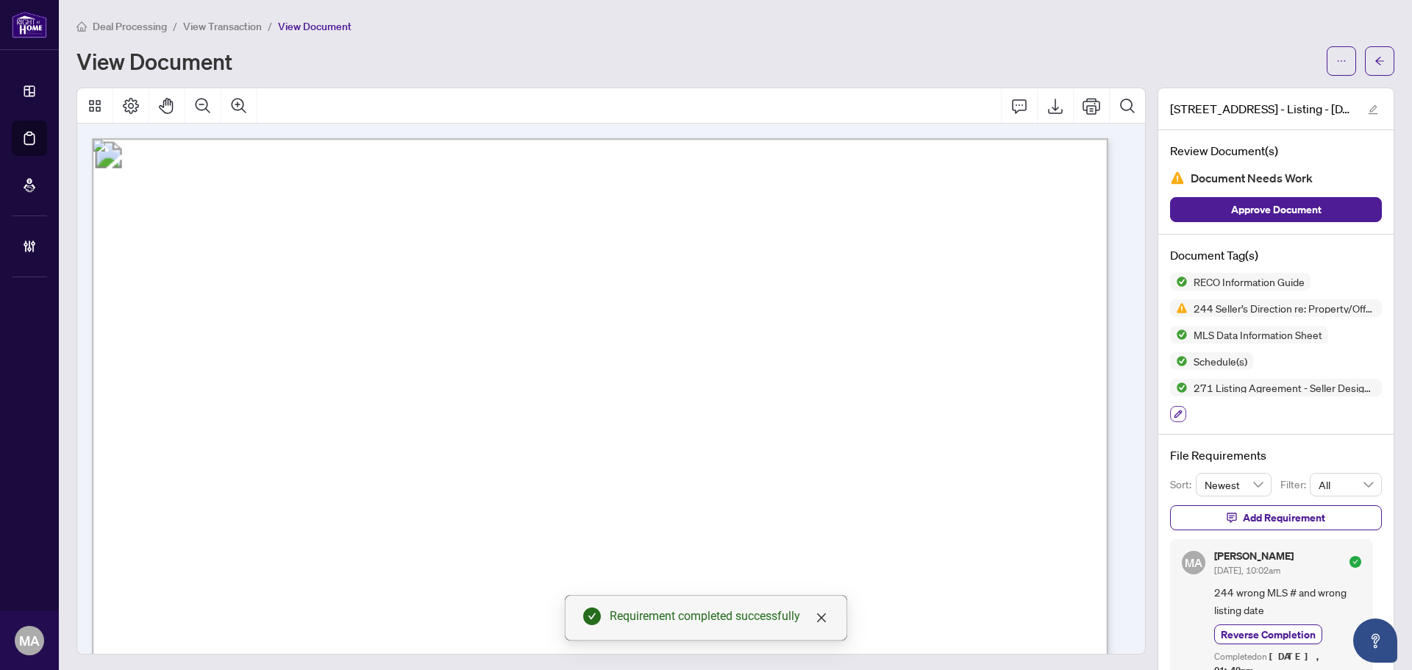
click at [1172, 413] on button "button" at bounding box center [1178, 414] width 16 height 16
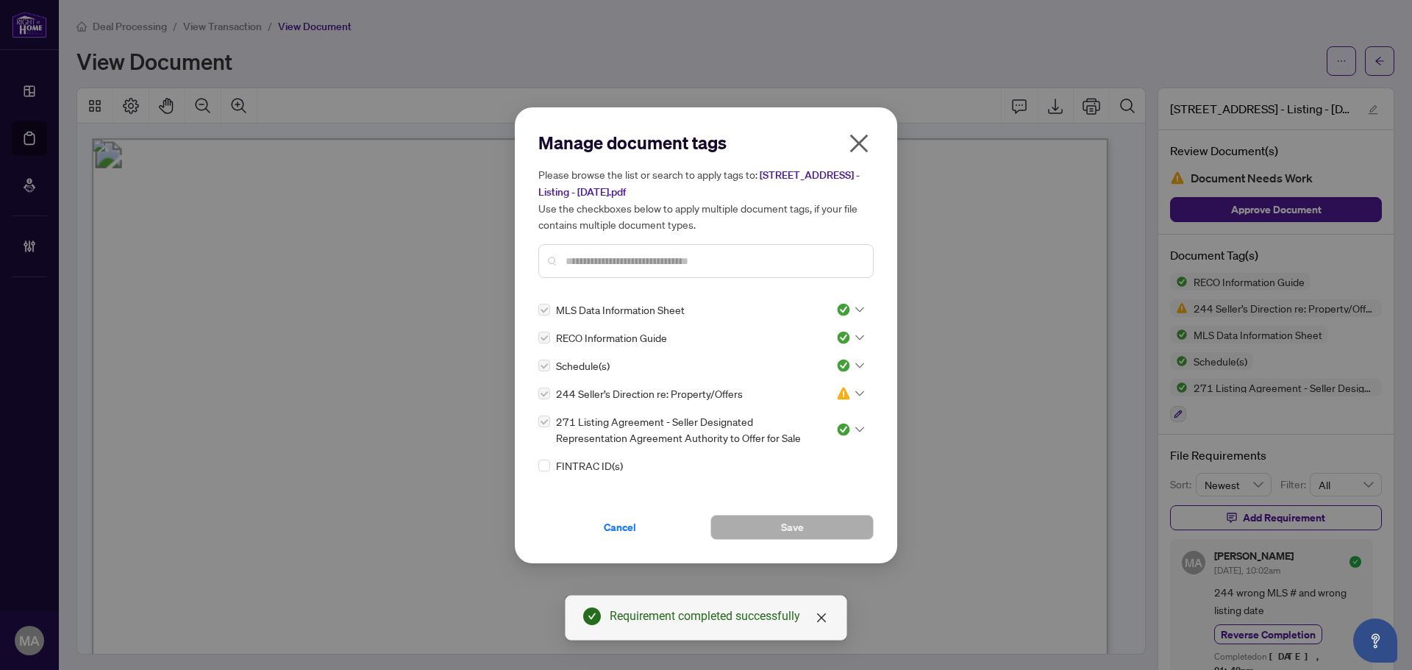
click at [836, 394] on img at bounding box center [843, 393] width 15 height 15
click at [809, 409] on div "Pending Review" at bounding box center [801, 417] width 94 height 16
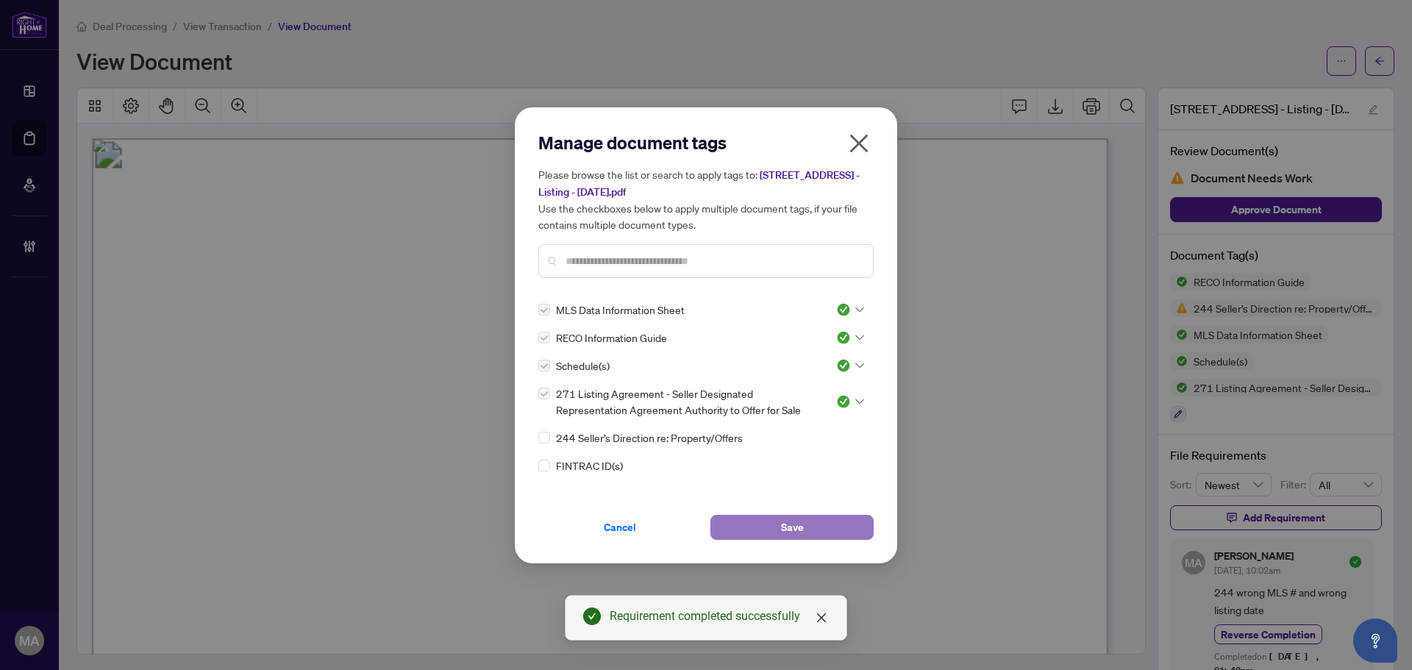
click at [833, 524] on button "Save" at bounding box center [791, 527] width 163 height 25
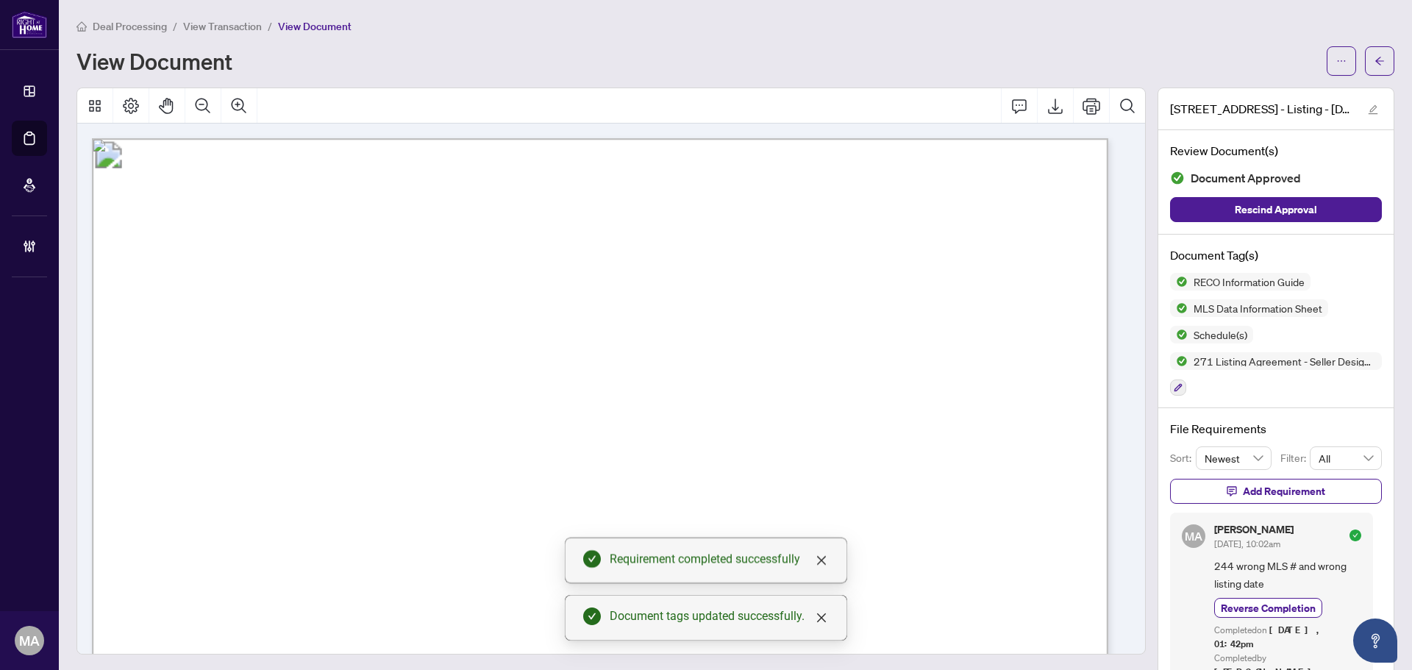
click at [1374, 57] on icon "arrow-left" at bounding box center [1379, 61] width 10 height 10
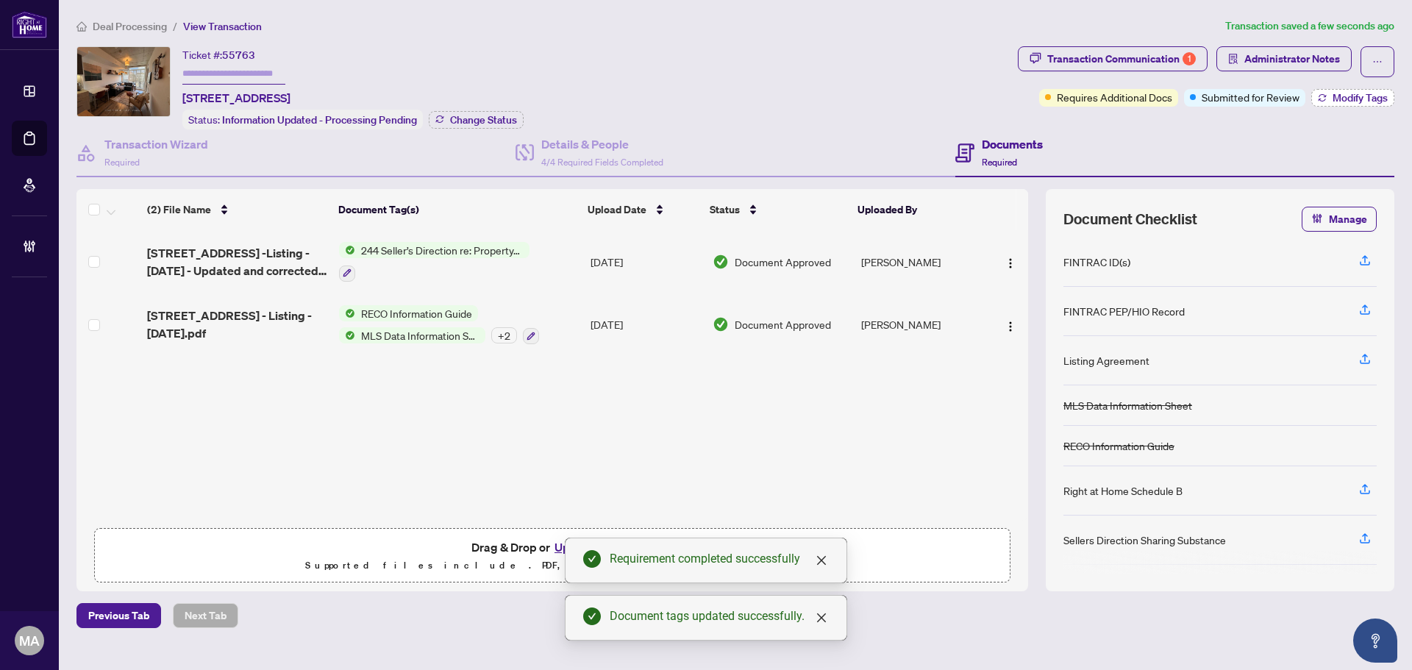
click at [1370, 94] on span "Modify Tags" at bounding box center [1359, 98] width 55 height 10
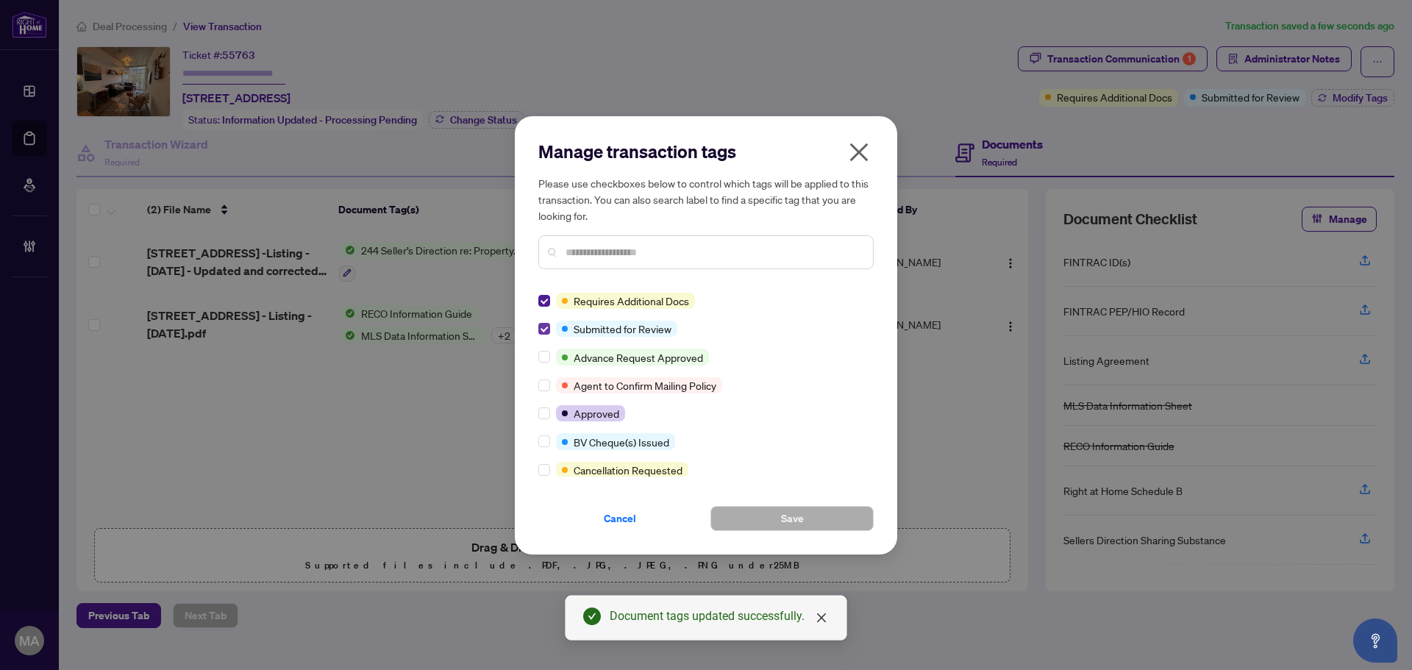
click at [543, 321] on label at bounding box center [544, 329] width 12 height 16
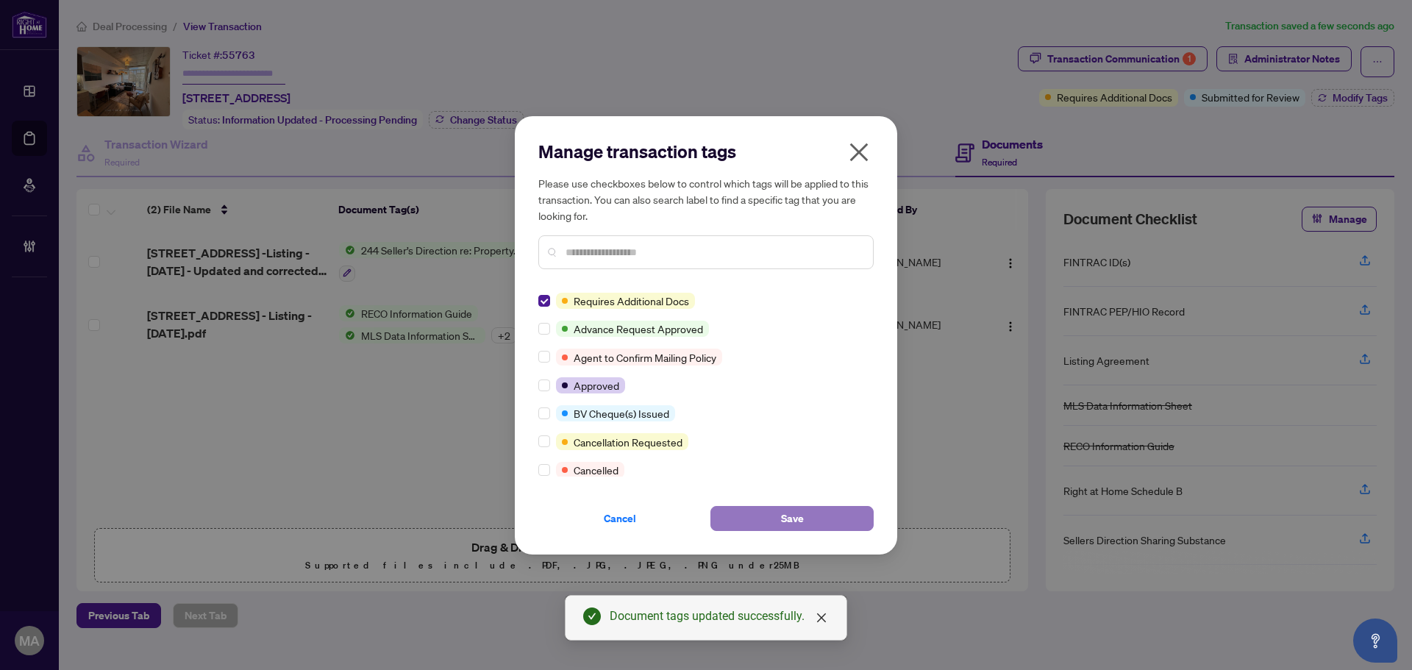
click at [751, 521] on button "Save" at bounding box center [791, 518] width 163 height 25
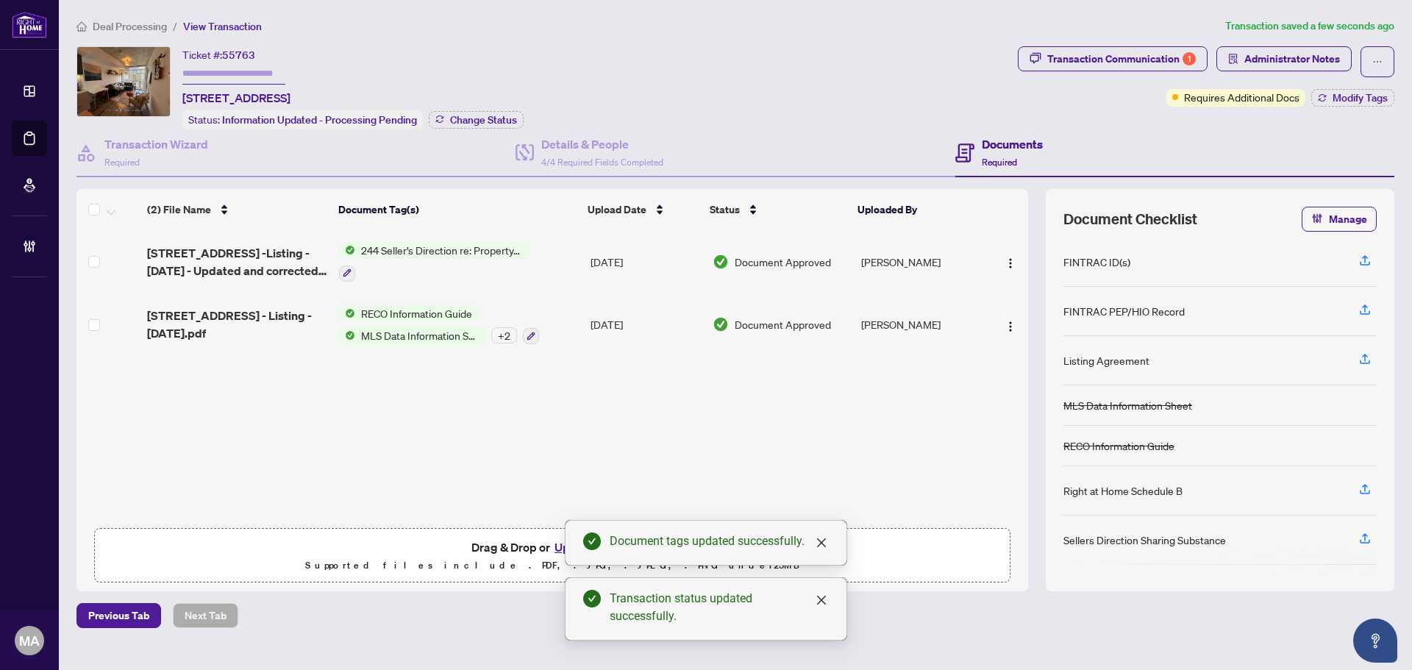
click at [1106, 44] on div "Deal Processing / View Transaction Transaction saved a few seconds ago Ticket #…" at bounding box center [735, 323] width 1329 height 610
click at [1105, 56] on div "Transaction Communication 1" at bounding box center [1121, 59] width 149 height 24
type textarea "**********"
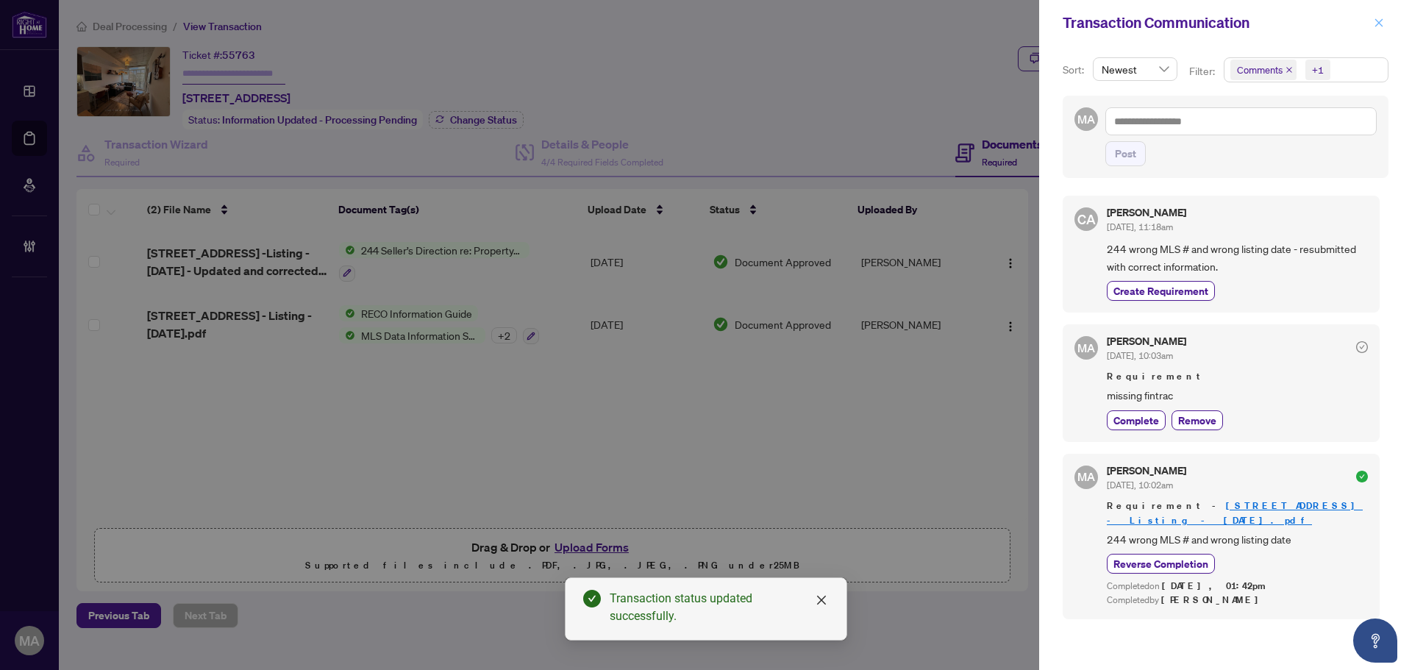
click at [1384, 20] on button "button" at bounding box center [1378, 23] width 19 height 18
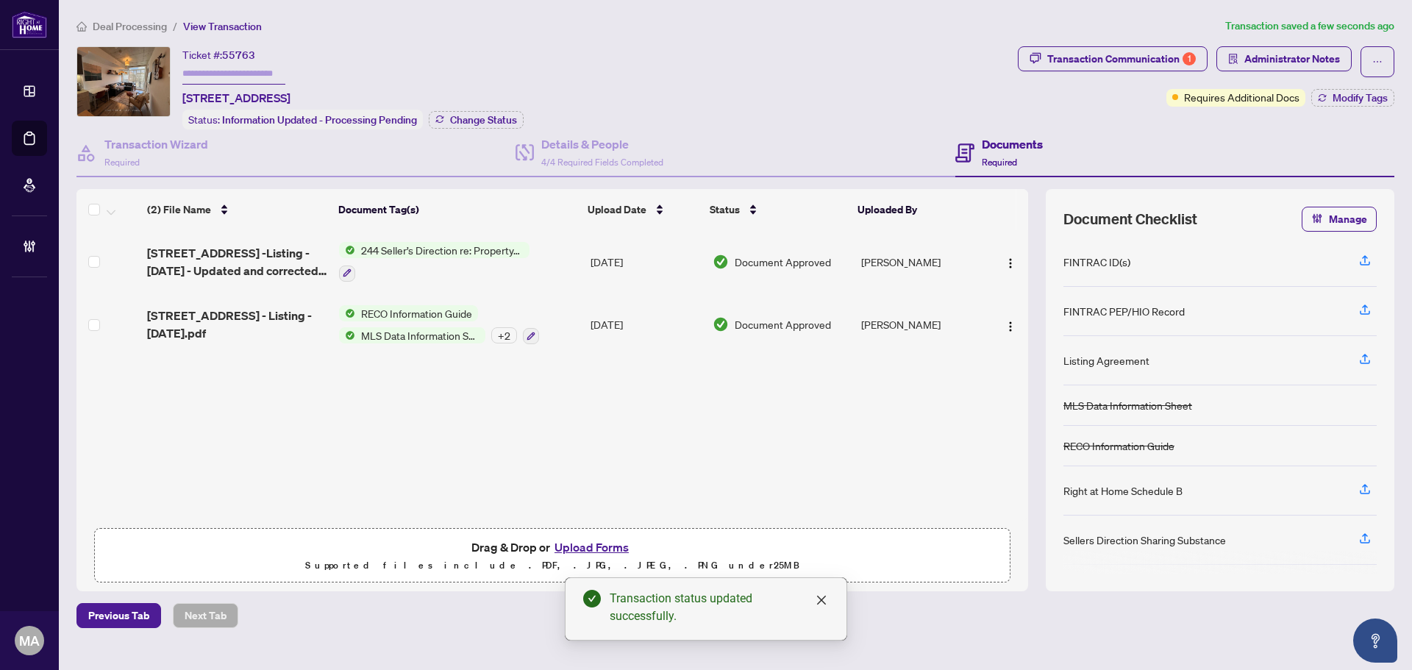
click at [126, 24] on span "Deal Processing" at bounding box center [130, 26] width 74 height 13
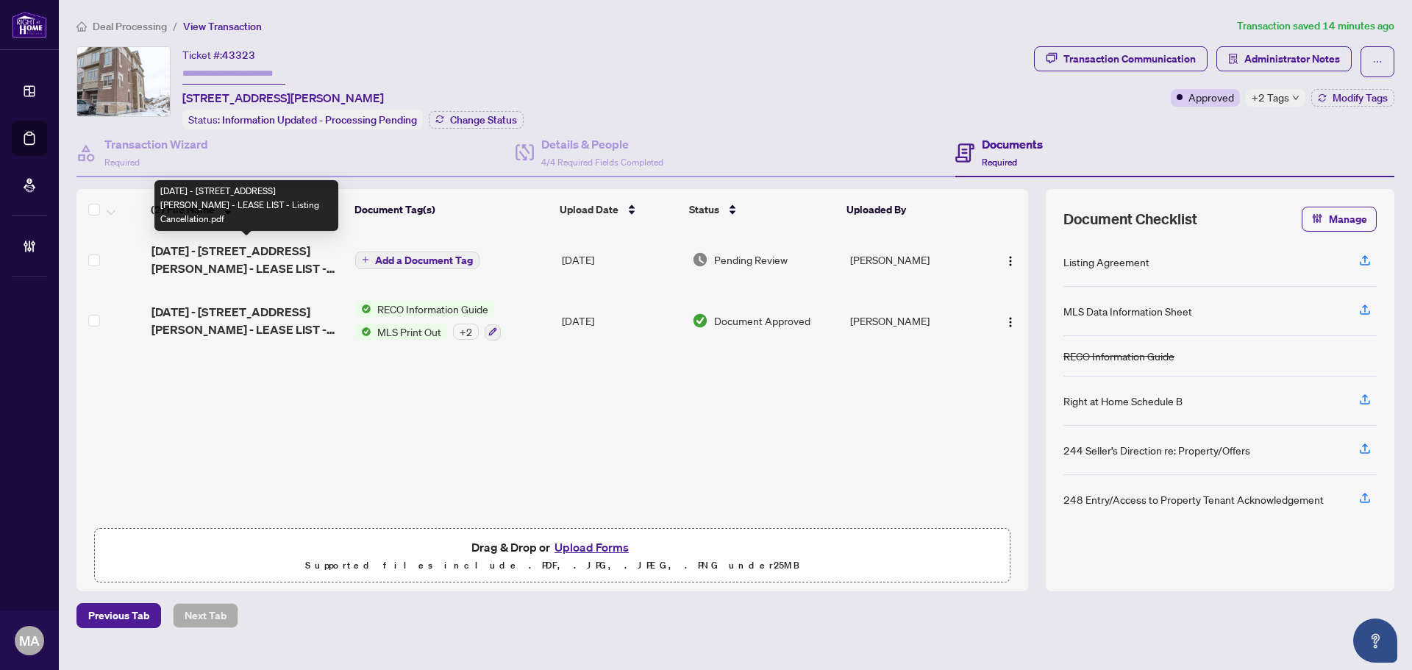
click at [243, 265] on span "2025-10-03 - 116 Bavin Street - LEASE LIST - Listing Cancellation.pdf" at bounding box center [247, 259] width 193 height 35
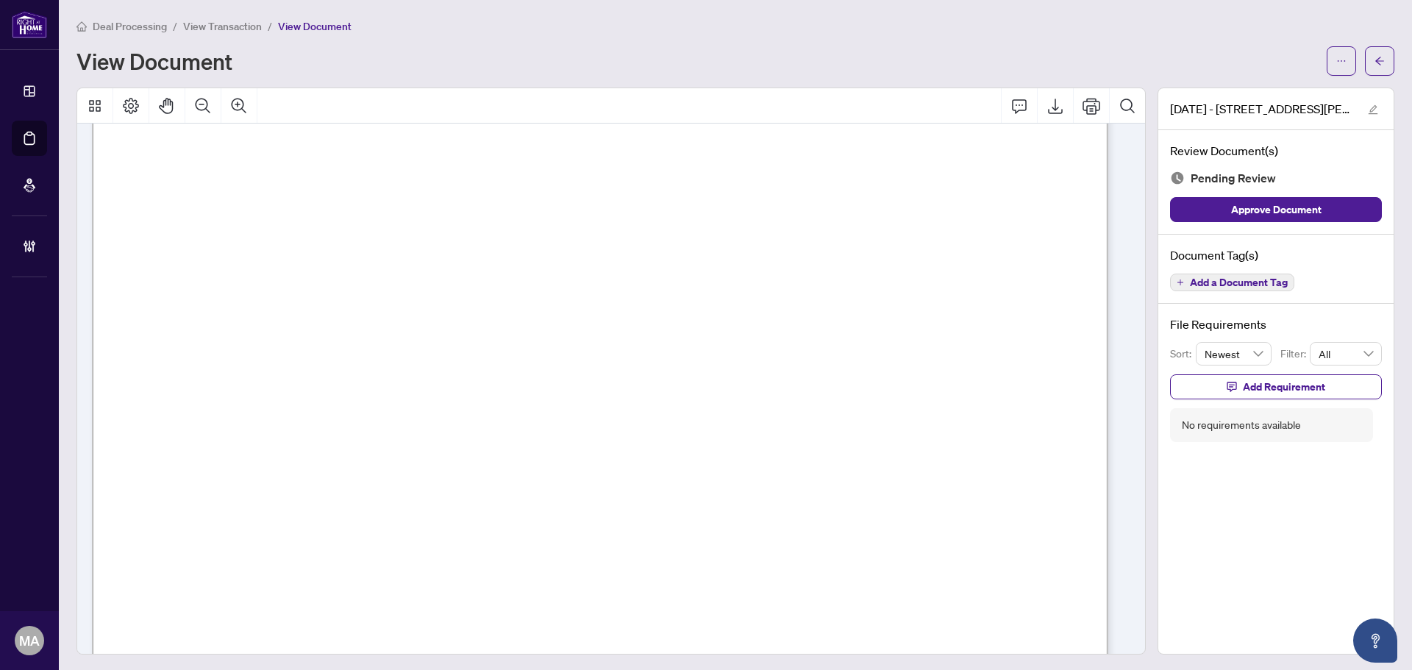
scroll to position [152, 0]
click at [1336, 66] on span "button" at bounding box center [1341, 61] width 10 height 24
click at [1309, 93] on span "Download" at bounding box center [1277, 93] width 112 height 16
click at [1364, 59] on button "button" at bounding box center [1378, 60] width 29 height 29
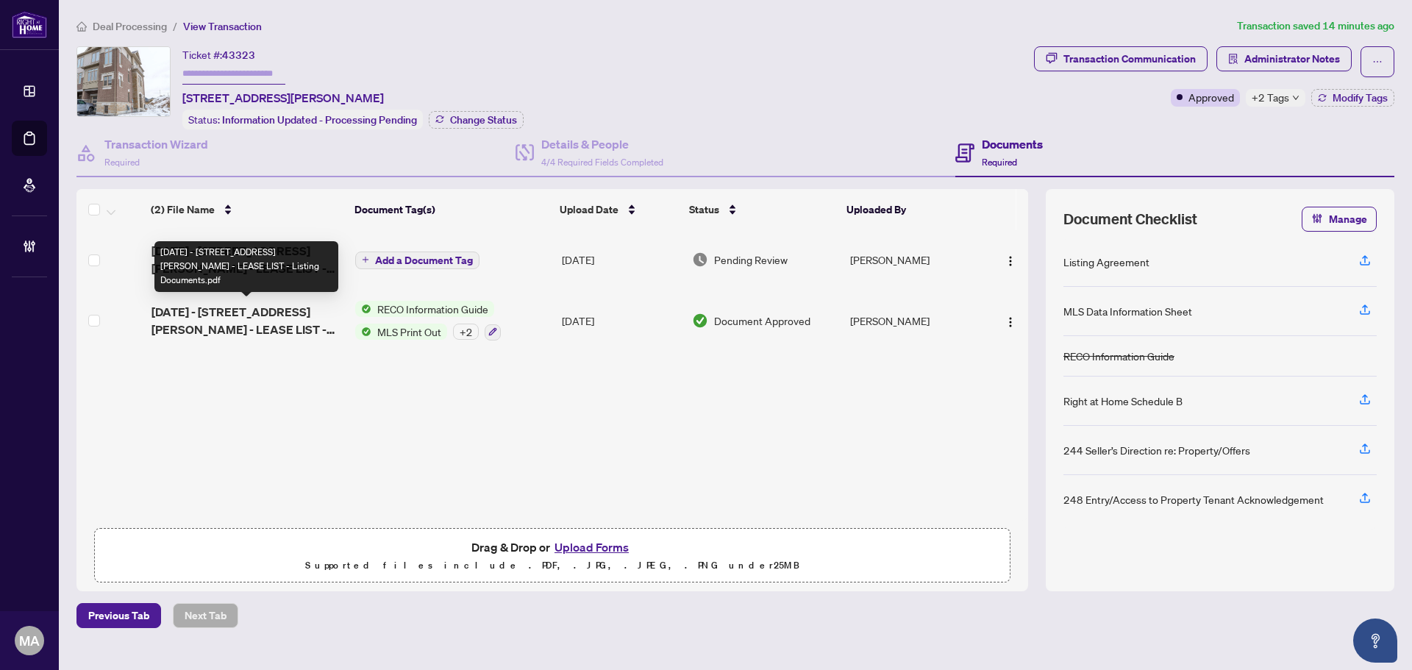
click at [237, 306] on span "2025-07-10 - 116 Bavin Street - LEASE LIST - Listing Documents.pdf" at bounding box center [247, 320] width 193 height 35
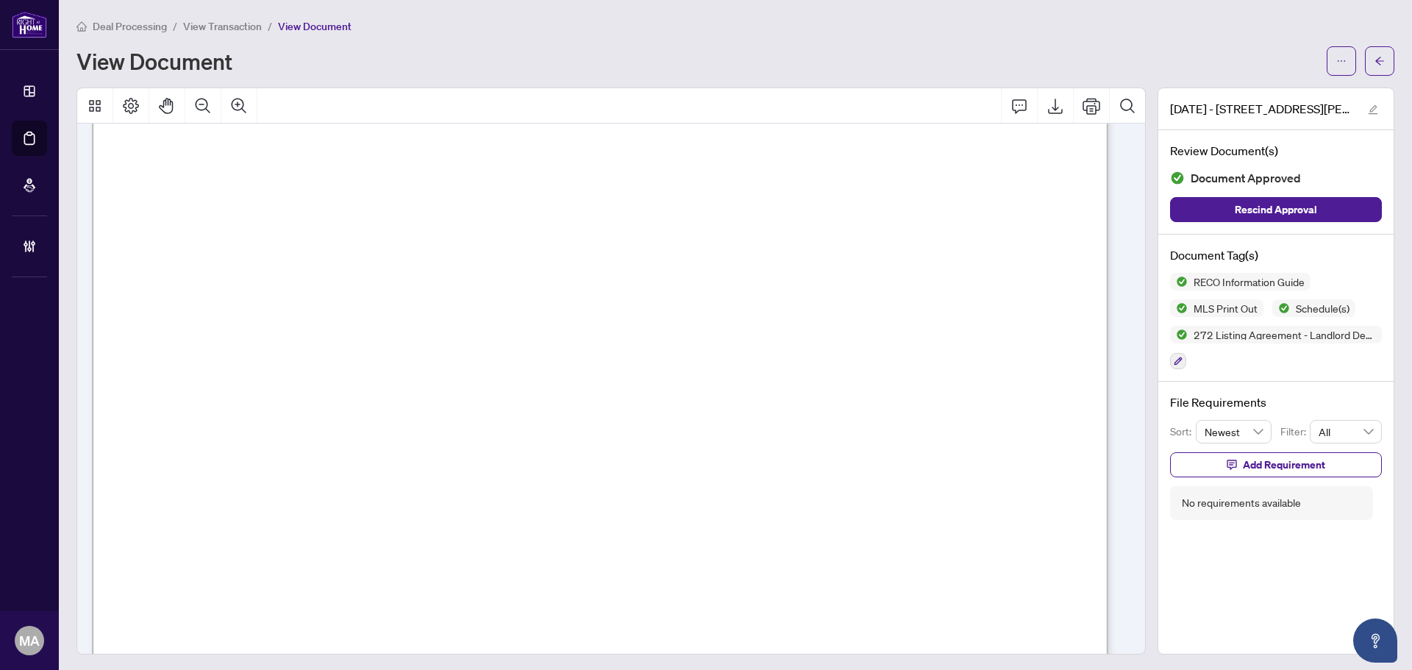
scroll to position [221, 0]
click at [1373, 72] on button "button" at bounding box center [1378, 60] width 29 height 29
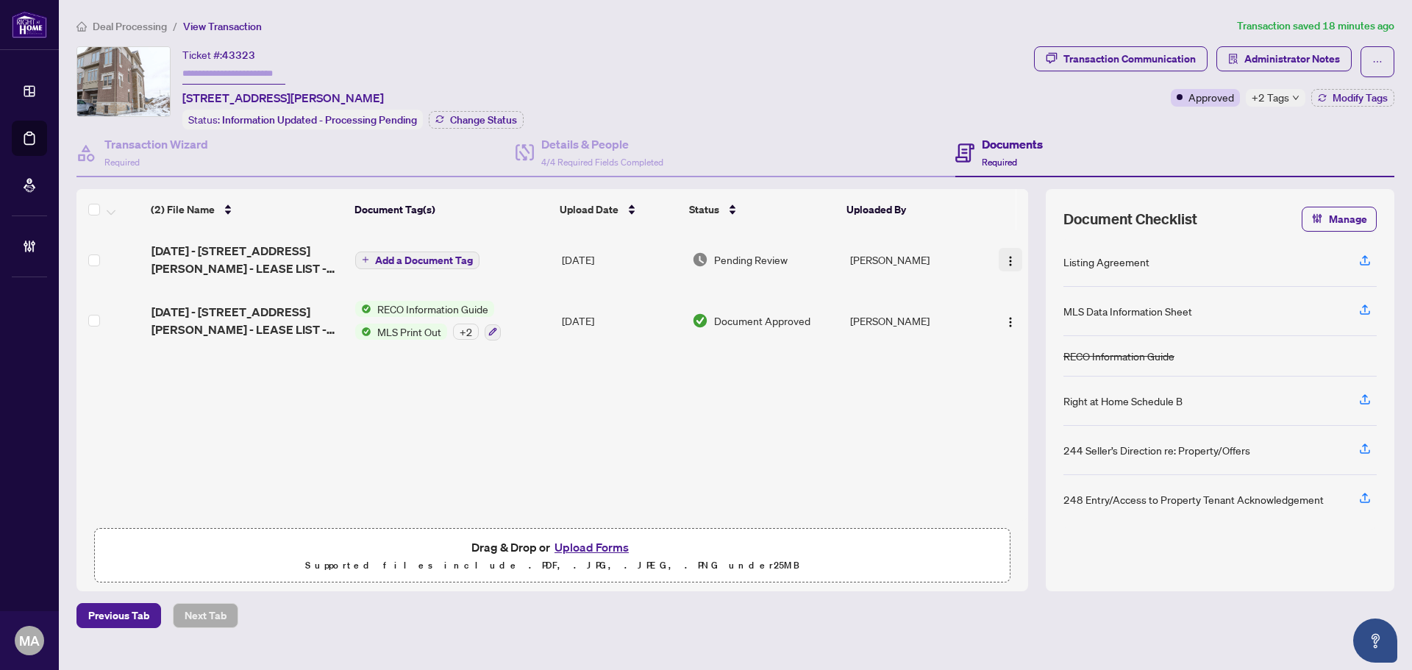
click at [1005, 260] on img "button" at bounding box center [1010, 261] width 12 height 12
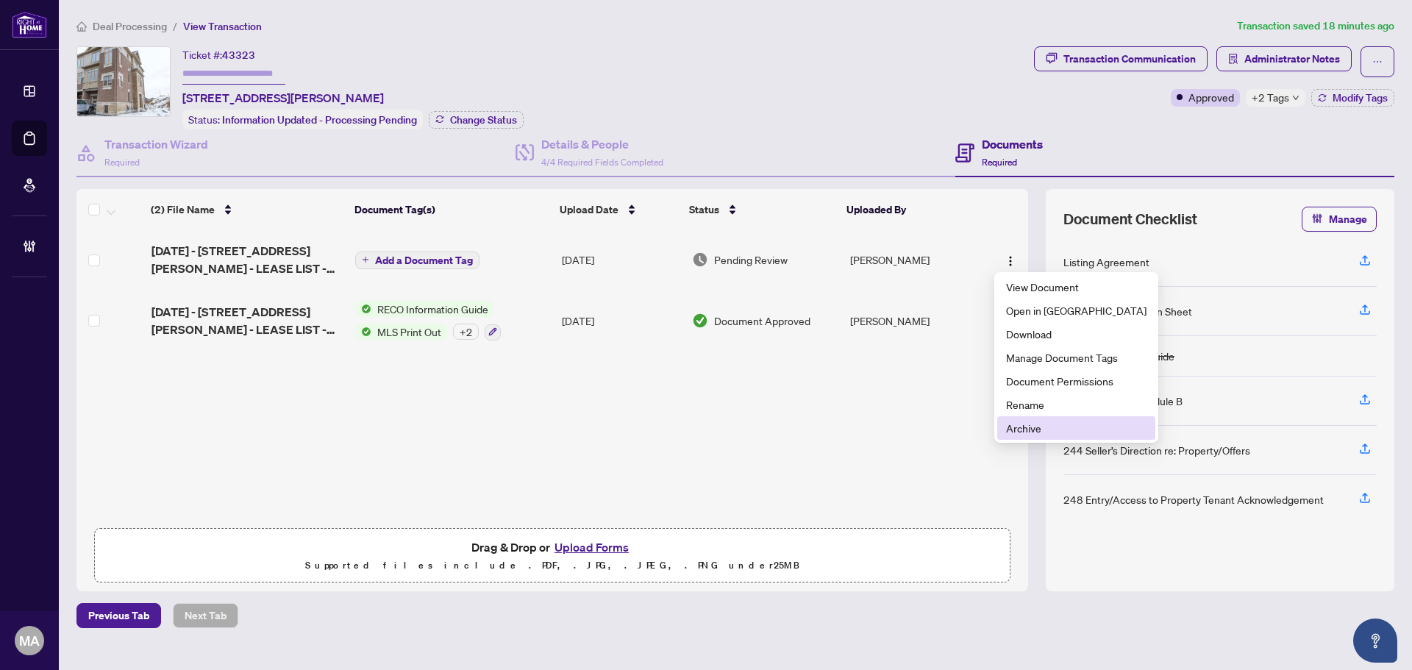
click at [1064, 425] on span "Archive" at bounding box center [1076, 428] width 140 height 16
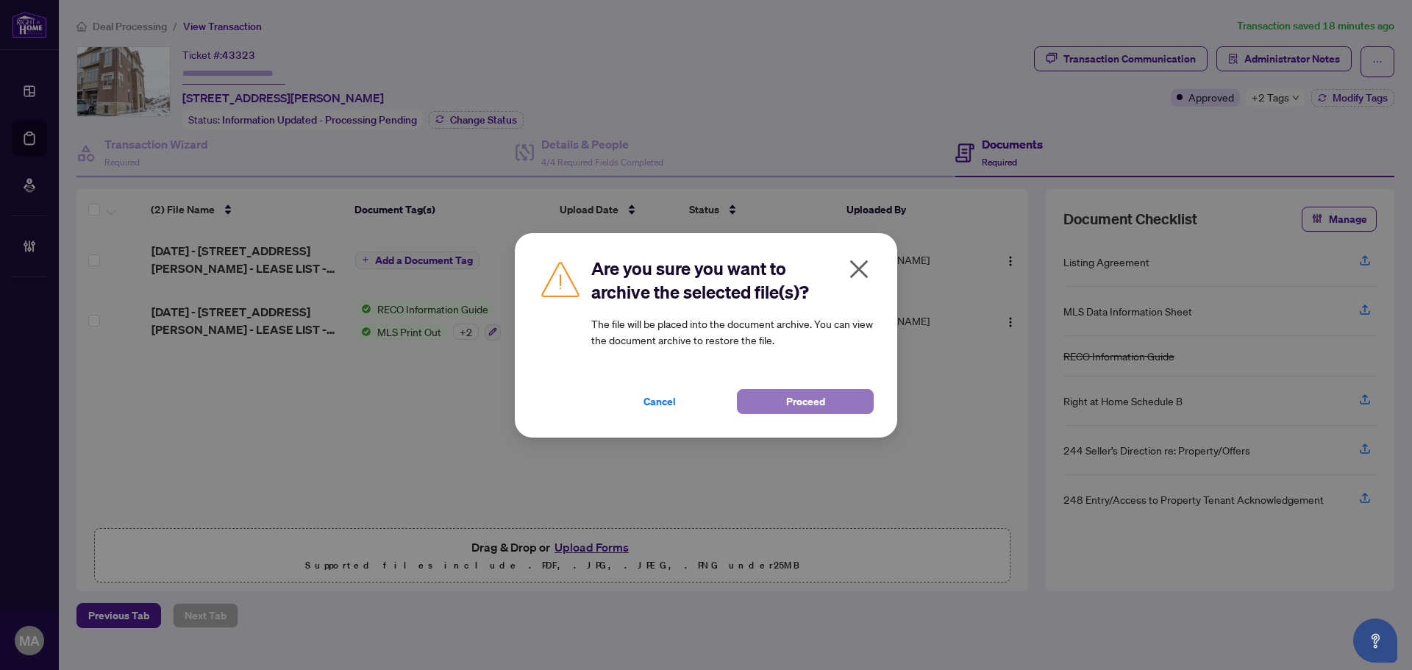
click at [794, 396] on span "Proceed" at bounding box center [805, 402] width 39 height 24
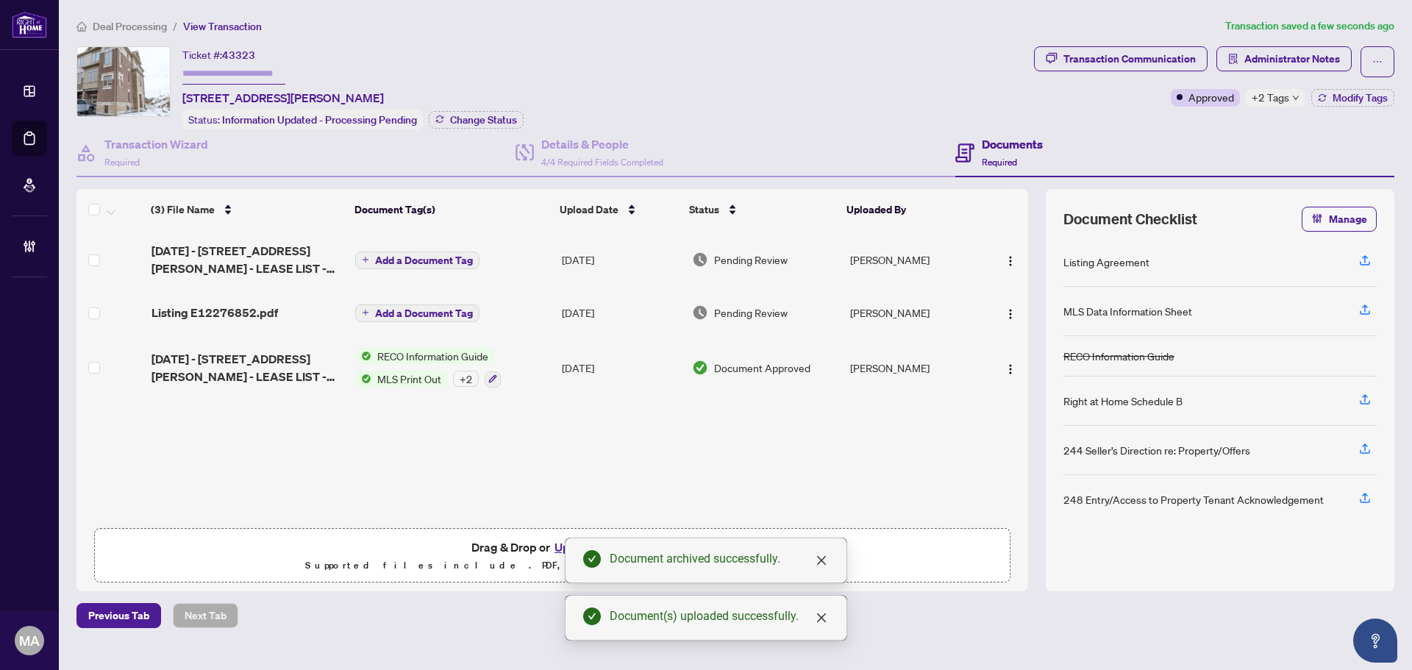
click at [244, 304] on span "Listing E12276852.pdf" at bounding box center [214, 313] width 126 height 18
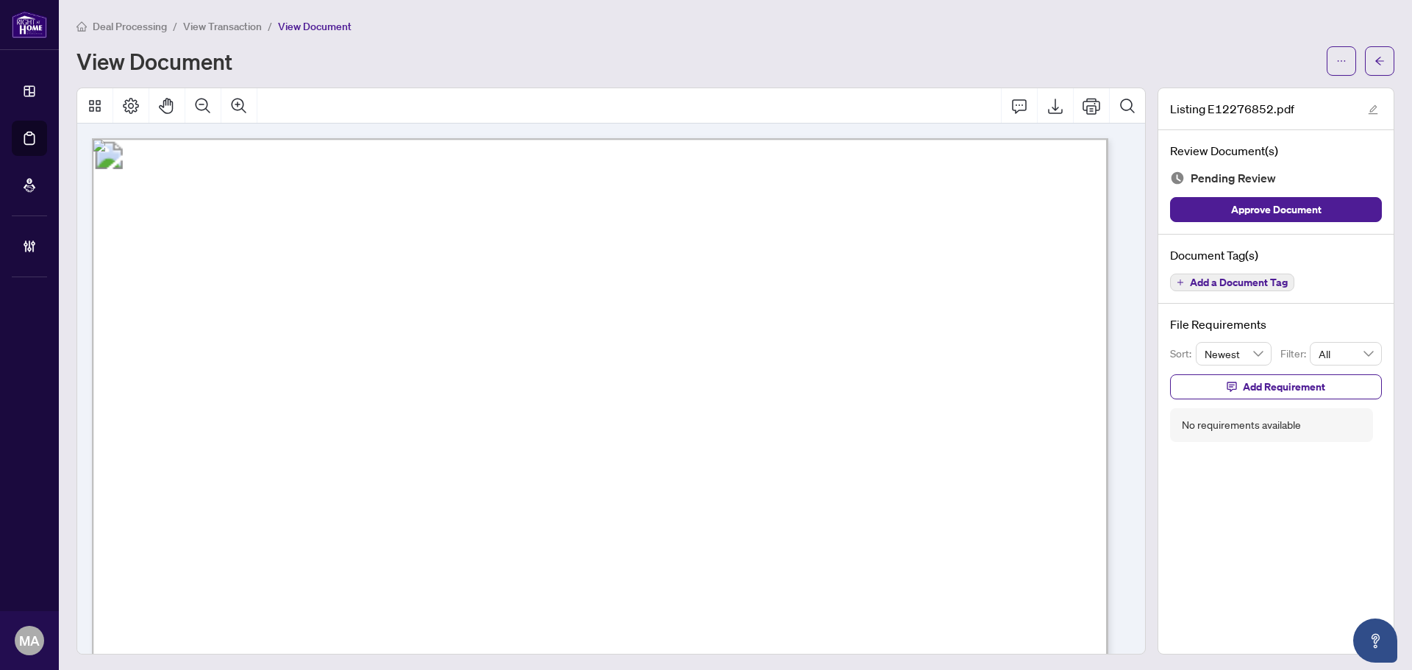
click at [1244, 287] on span "Add a Document Tag" at bounding box center [1239, 282] width 98 height 10
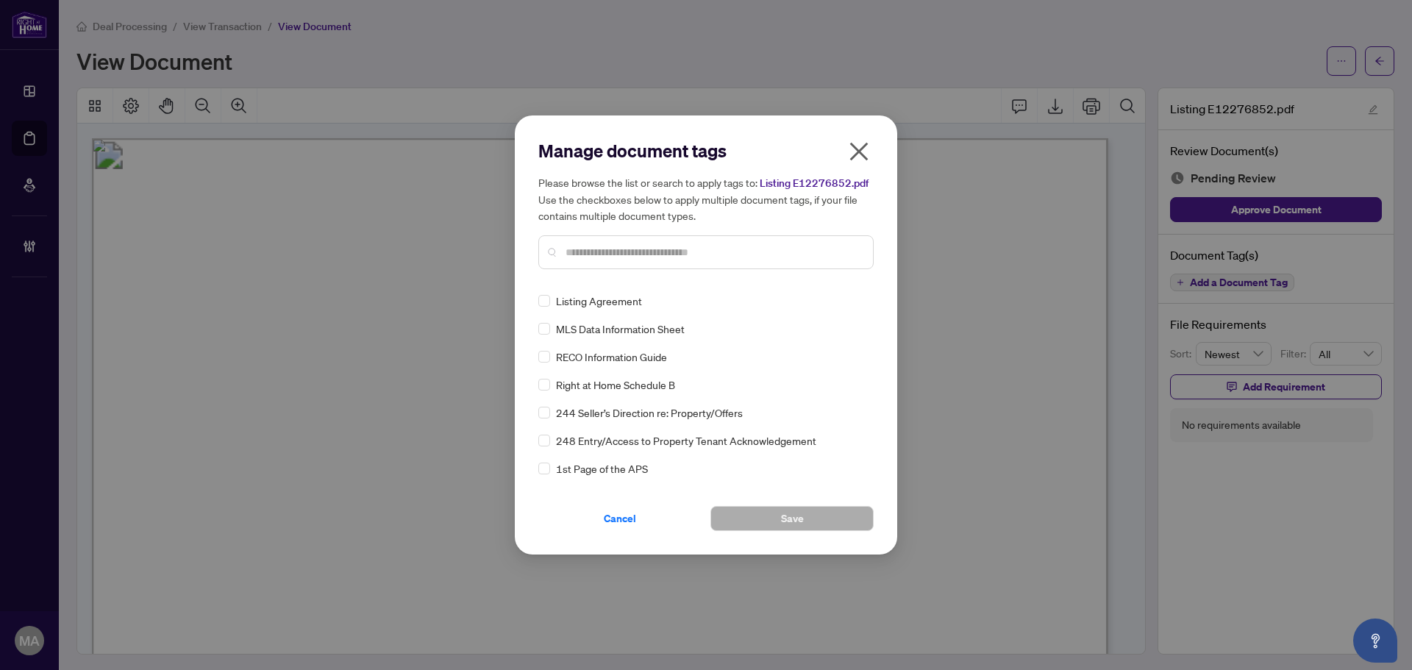
click at [708, 251] on input "text" at bounding box center [713, 252] width 296 height 16
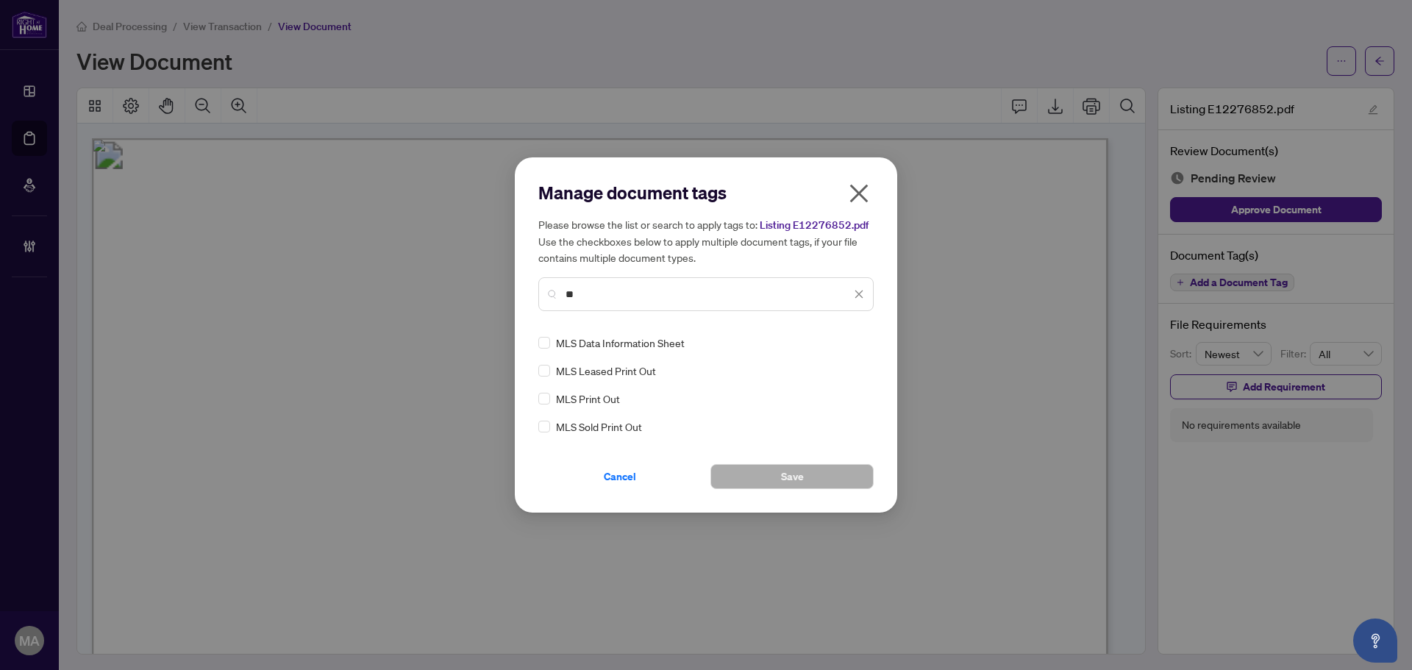
type input "**"
click at [856, 342] on icon at bounding box center [859, 342] width 9 height 5
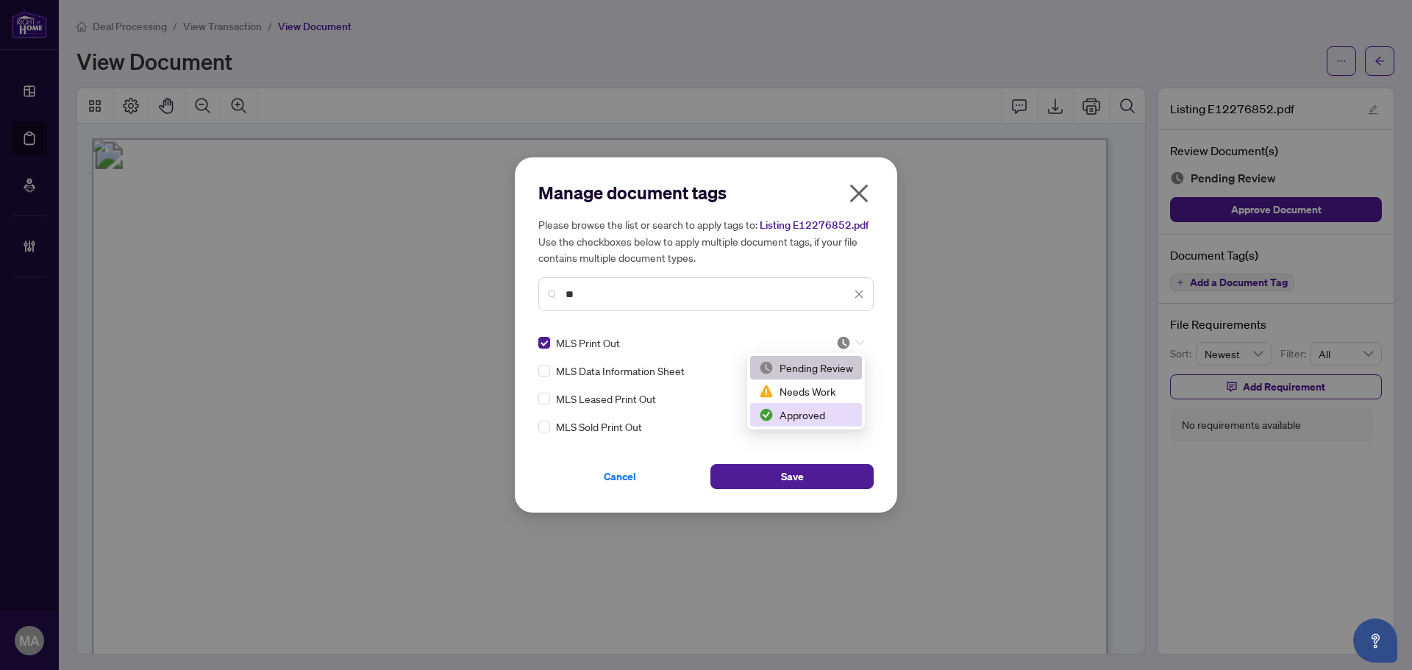
click at [834, 412] on div "Approved" at bounding box center [806, 415] width 94 height 16
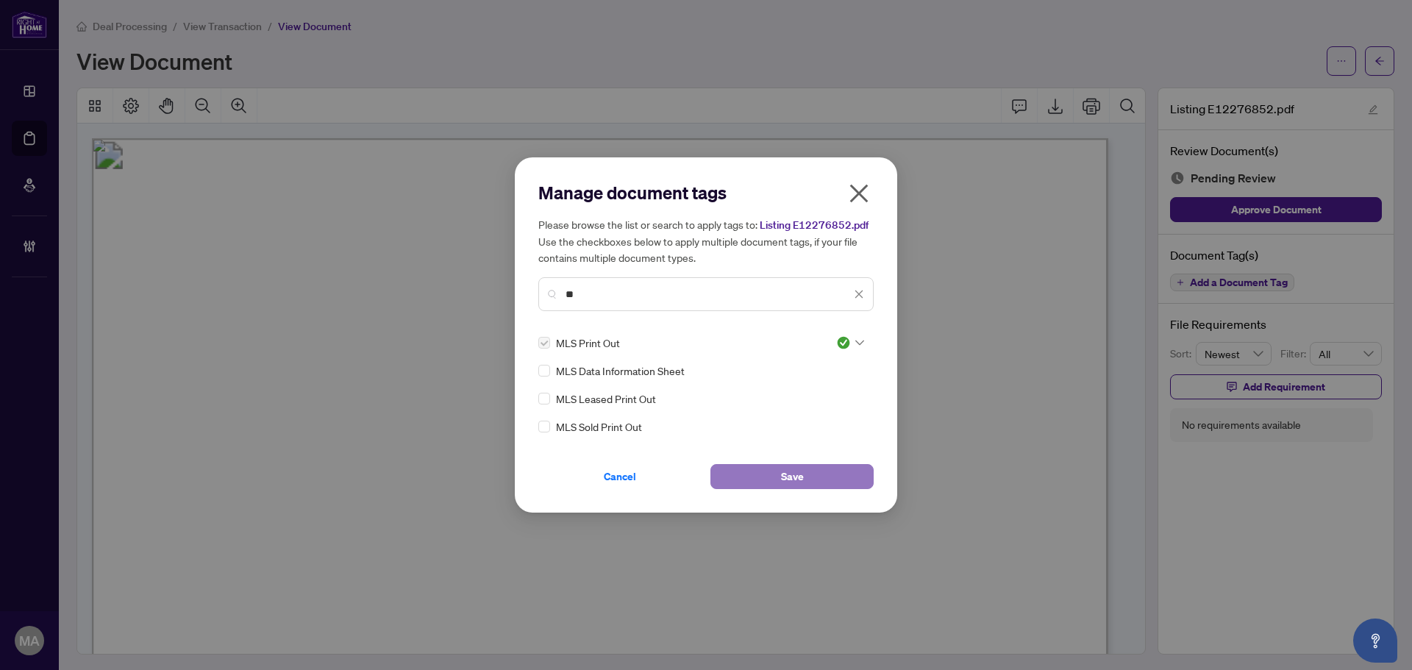
click at [828, 472] on button "Save" at bounding box center [791, 476] width 163 height 25
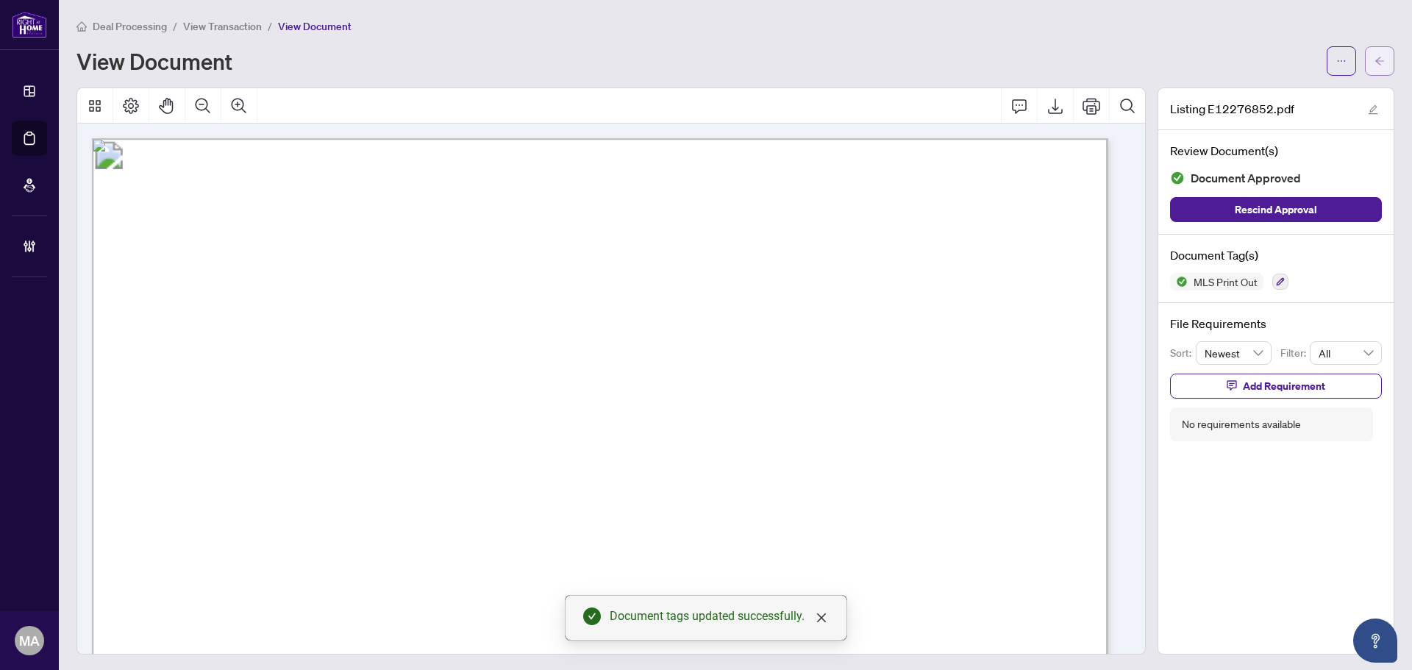
click at [1374, 60] on icon "arrow-left" at bounding box center [1379, 61] width 10 height 10
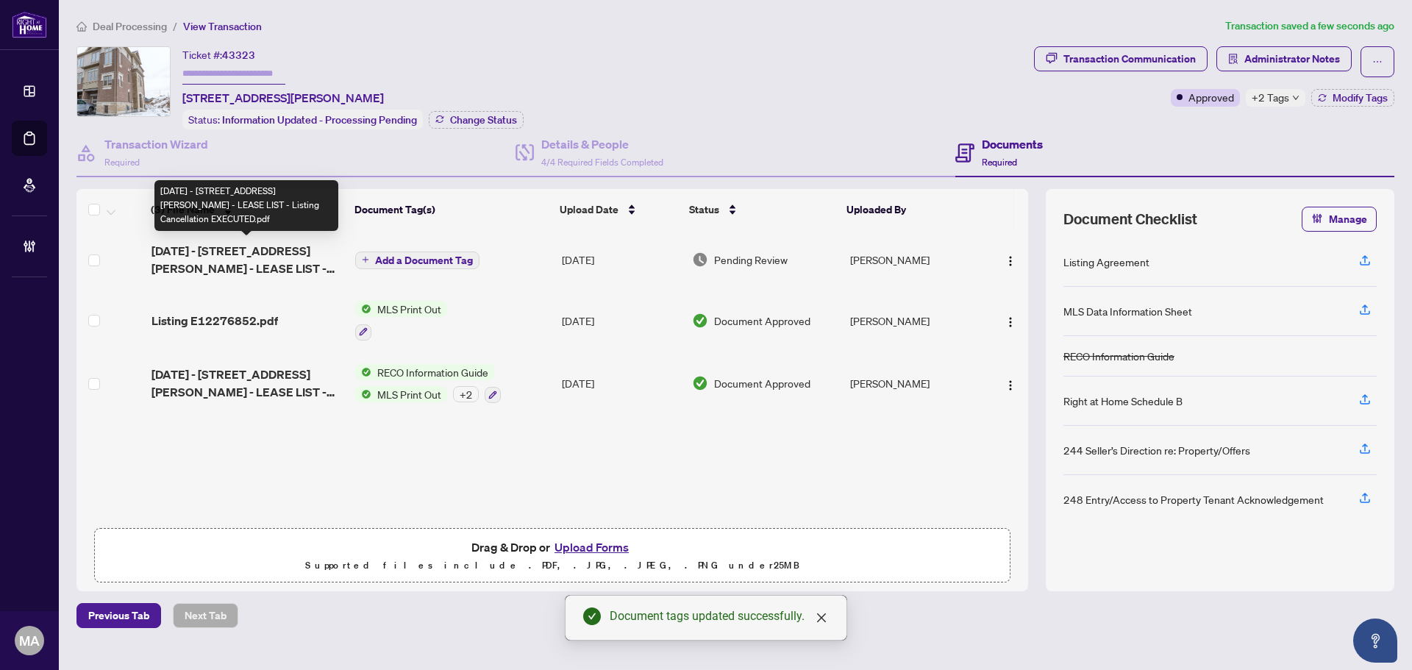
click at [246, 246] on span "2025-10-03 - 116 Bavin Street - LEASE LIST - Listing Cancellation EXECUTED.pdf" at bounding box center [247, 259] width 193 height 35
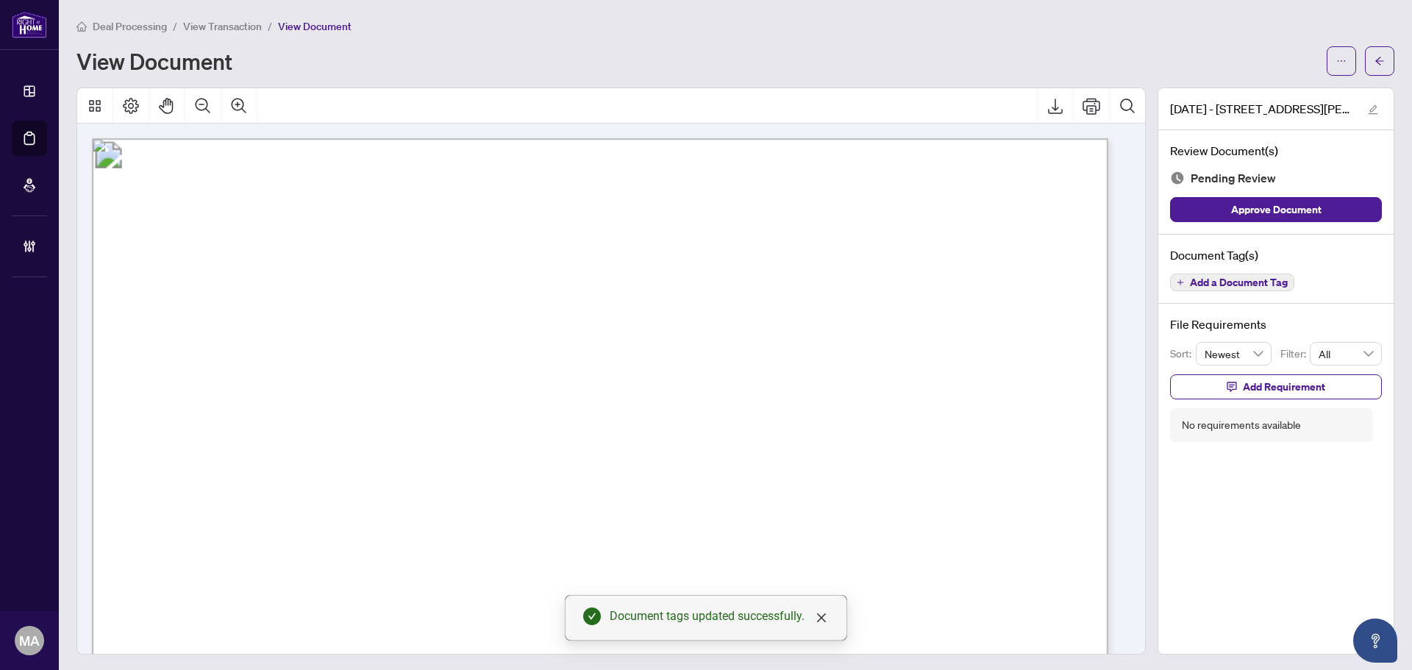
click at [1178, 285] on button "Add a Document Tag" at bounding box center [1232, 282] width 124 height 18
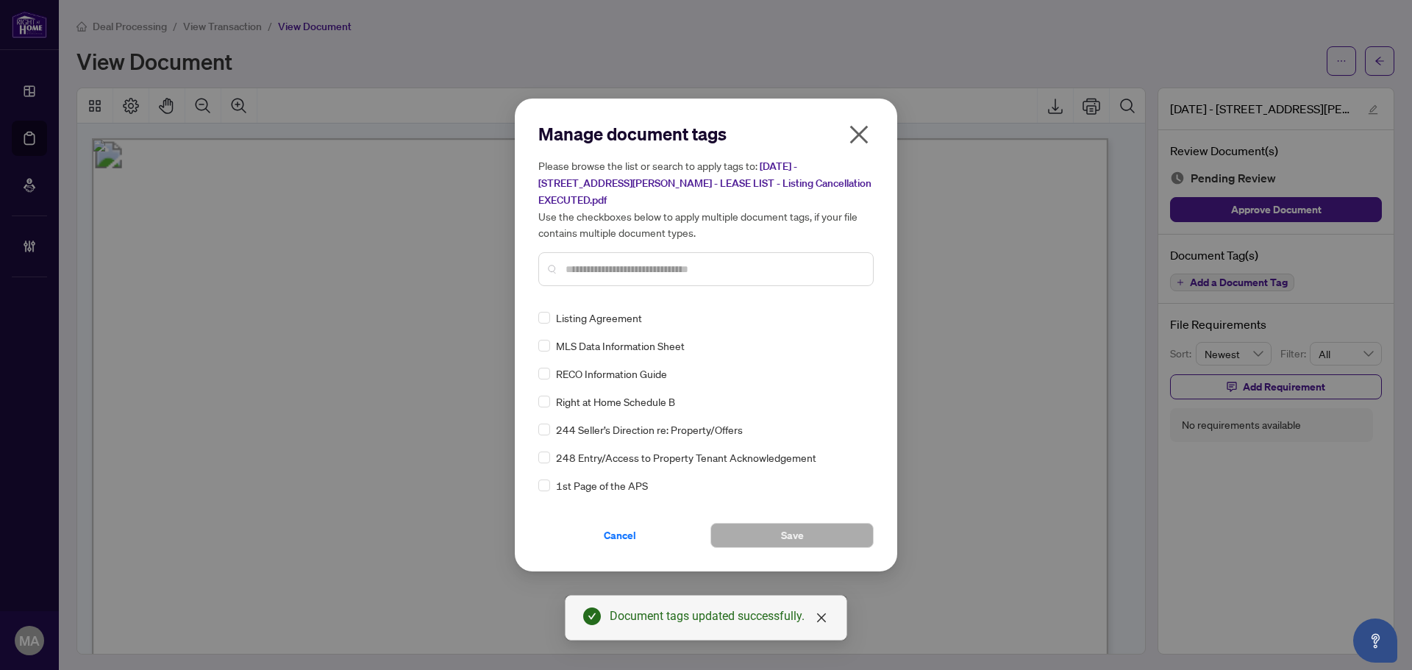
click at [704, 267] on input "text" at bounding box center [713, 269] width 296 height 16
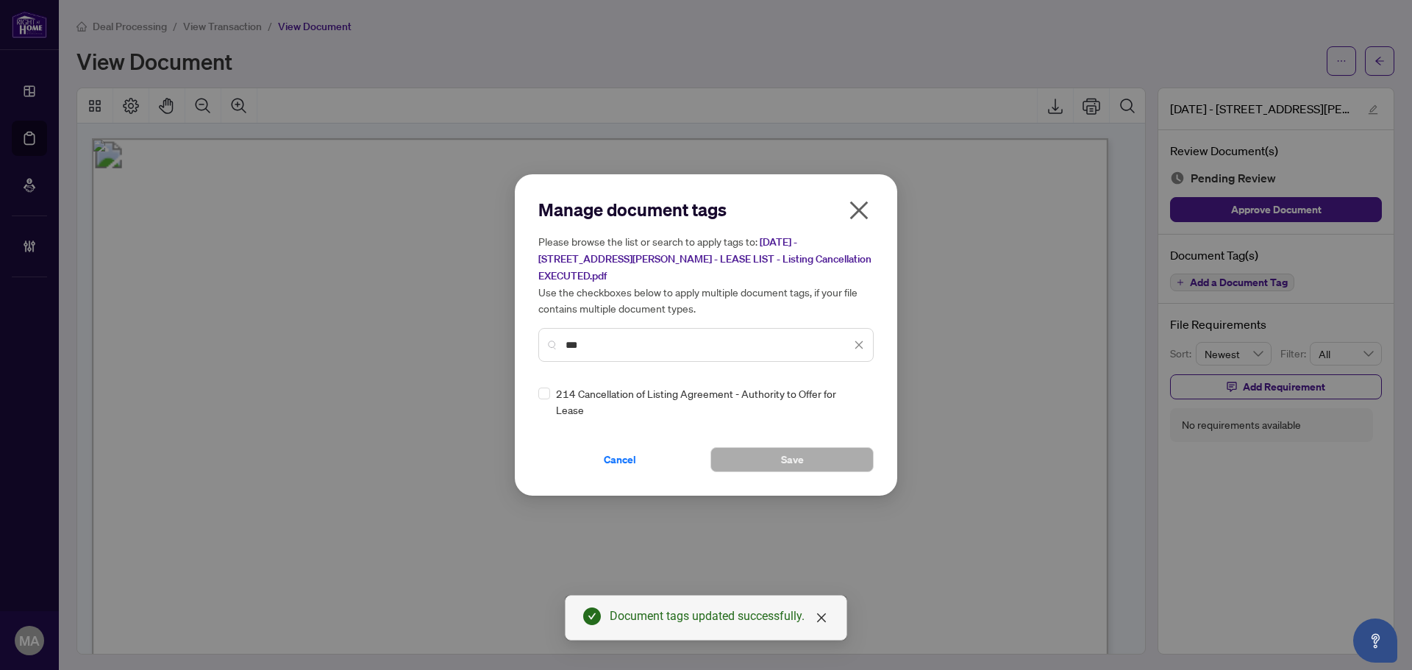
type input "***"
drag, startPoint x: 852, startPoint y: 390, endPoint x: 848, endPoint y: 397, distance: 8.0
click at [851, 394] on div at bounding box center [850, 401] width 28 height 15
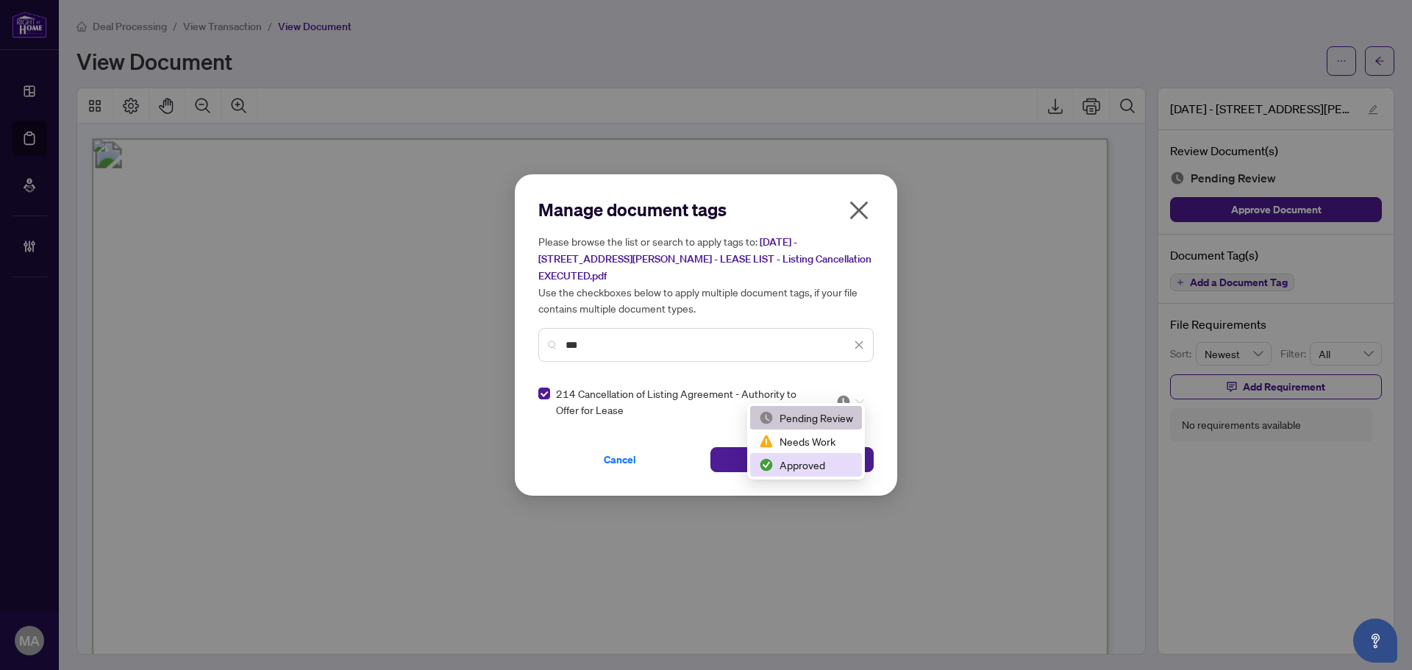
click at [790, 472] on div "Approved" at bounding box center [806, 465] width 94 height 16
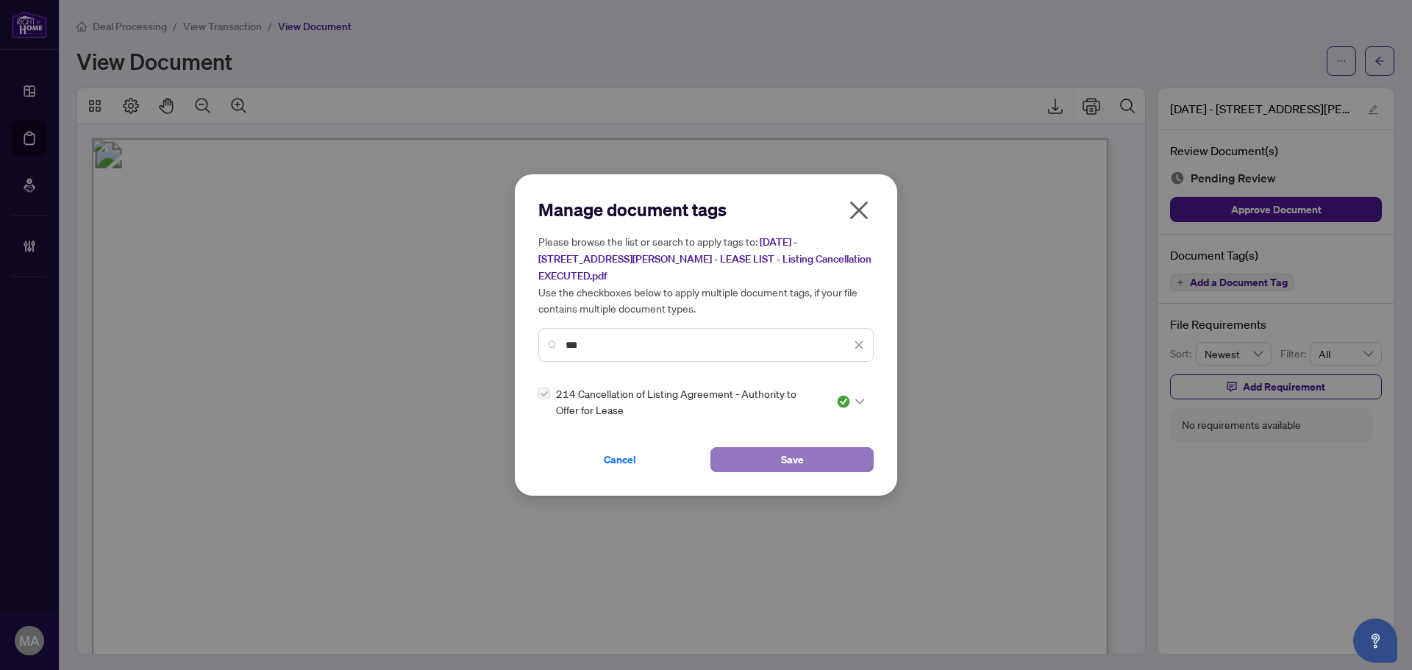
click at [733, 457] on button "Save" at bounding box center [791, 459] width 163 height 25
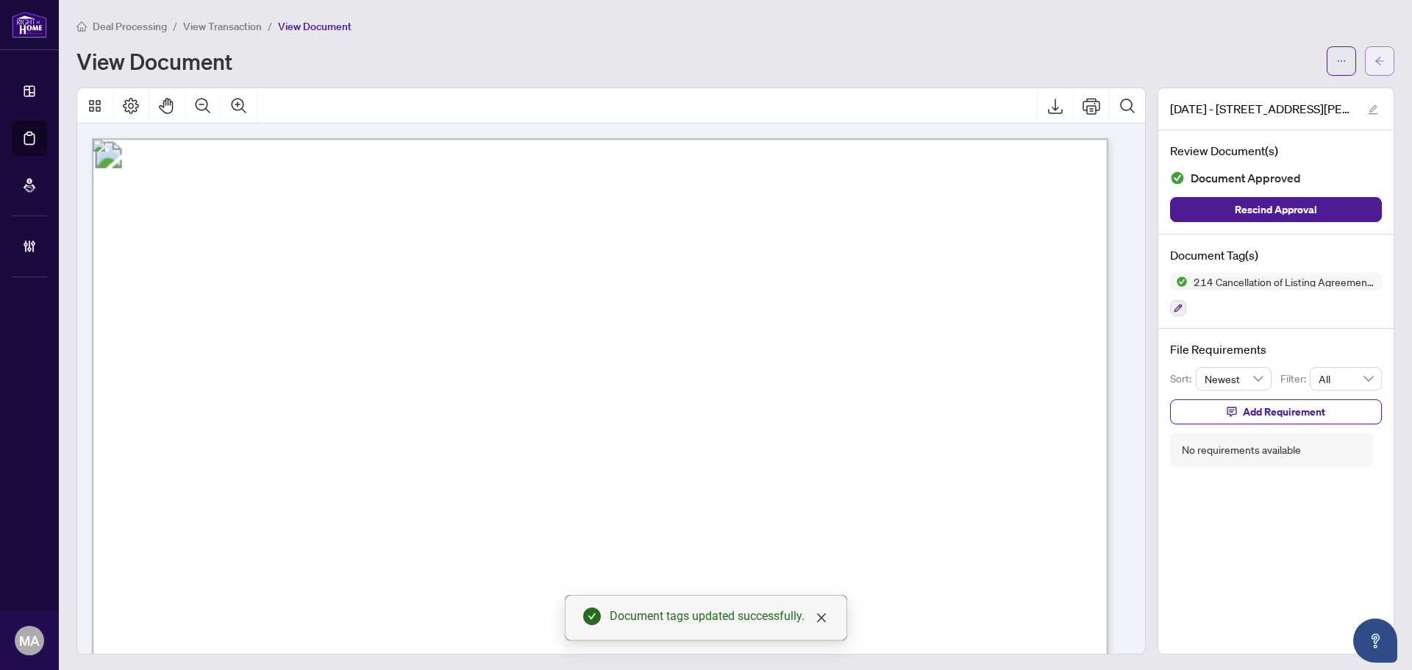
click at [1374, 51] on span "button" at bounding box center [1379, 61] width 10 height 24
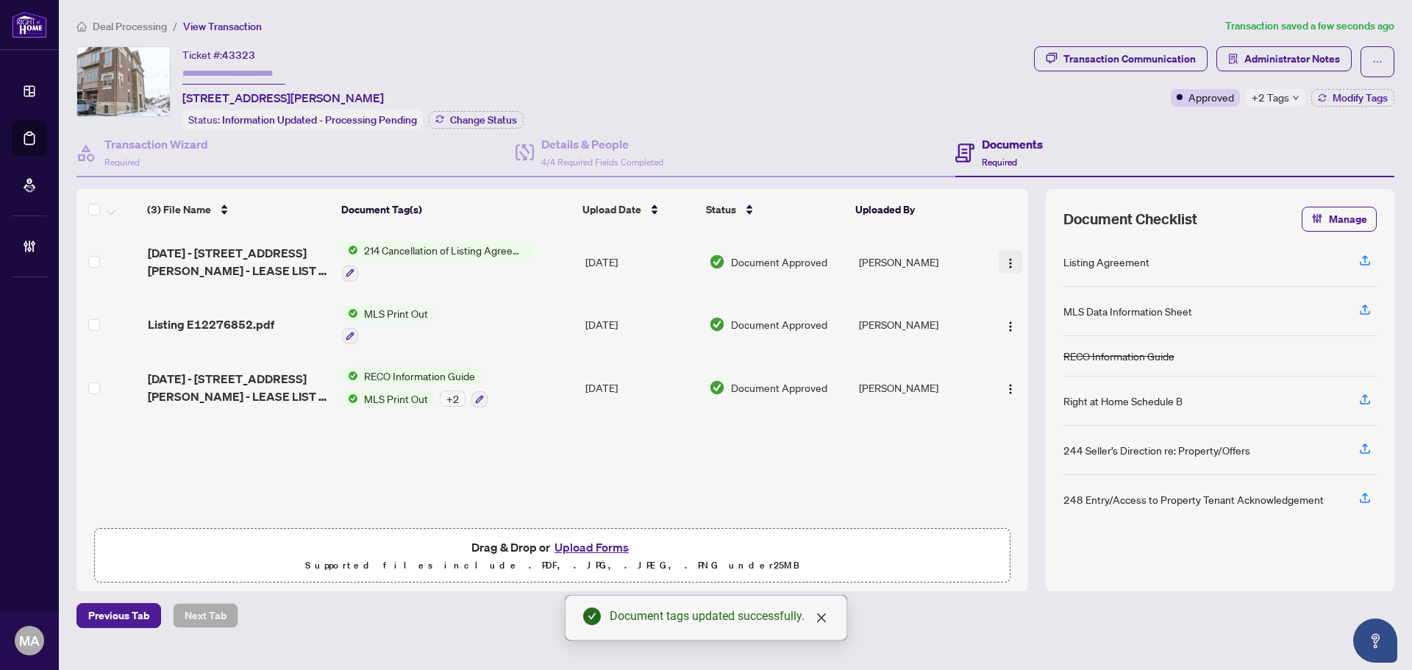
click at [1007, 261] on img "button" at bounding box center [1010, 263] width 12 height 12
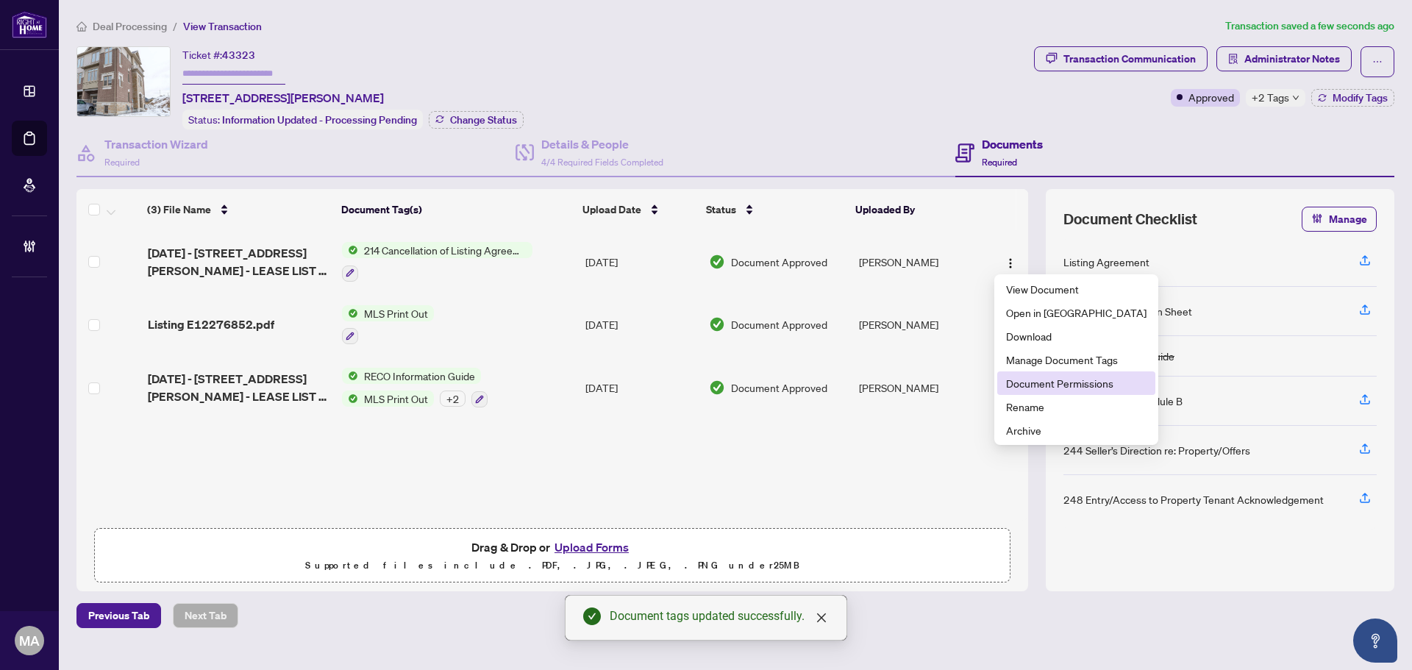
click at [1035, 387] on span "Document Permissions" at bounding box center [1076, 383] width 140 height 16
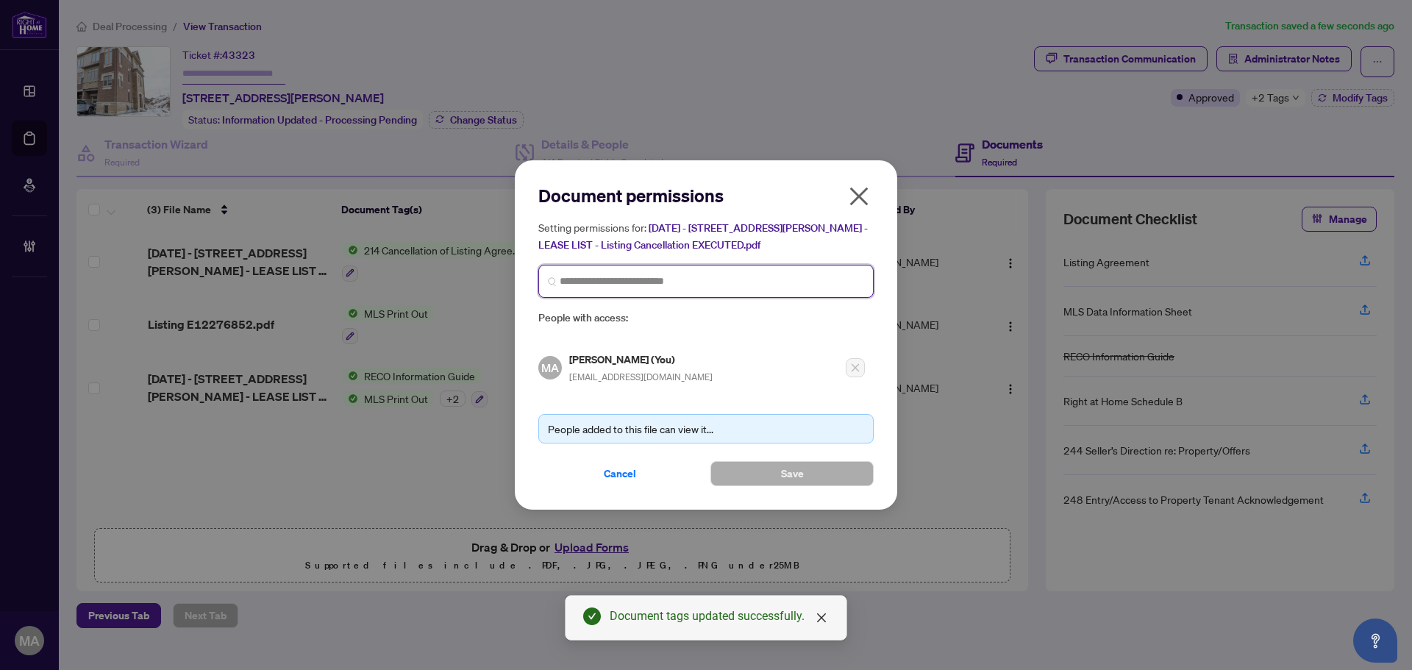
click at [677, 282] on input "search" at bounding box center [711, 280] width 304 height 15
type input "******"
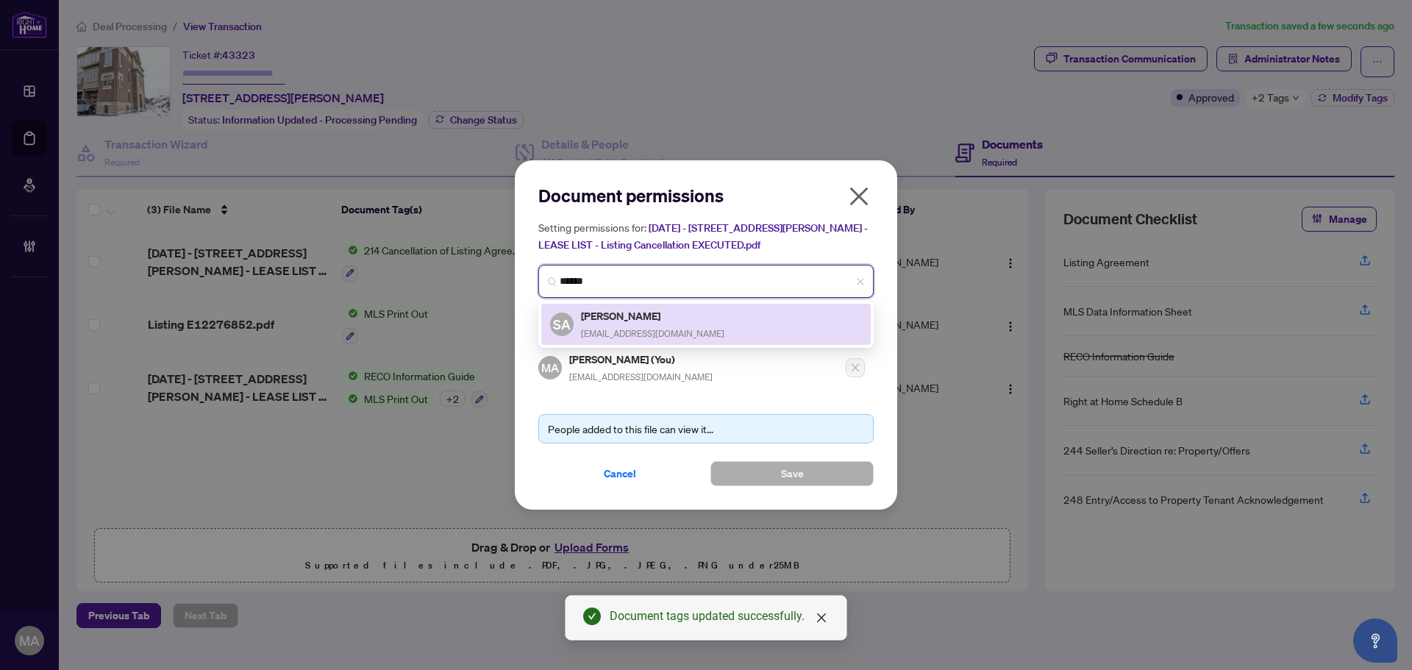
click at [654, 335] on span "newcondos4u@gmail.com" at bounding box center [652, 333] width 143 height 11
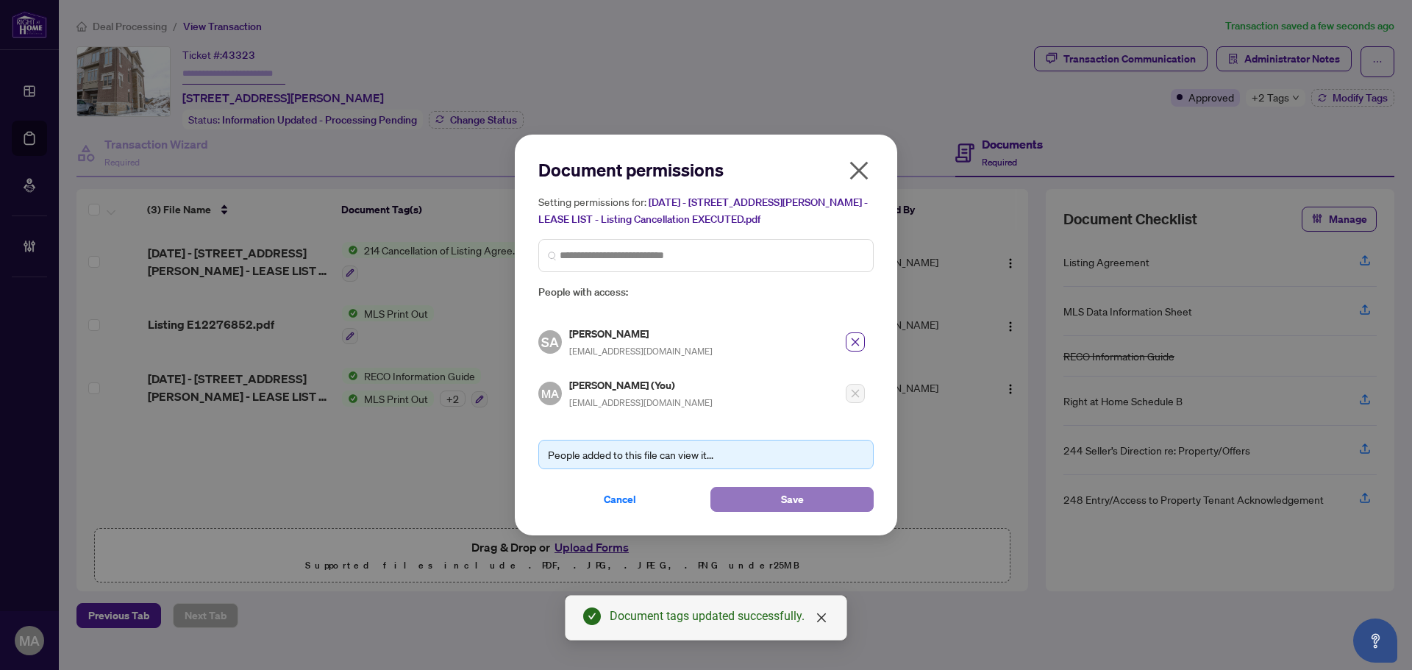
click at [831, 495] on button "Save" at bounding box center [791, 499] width 163 height 25
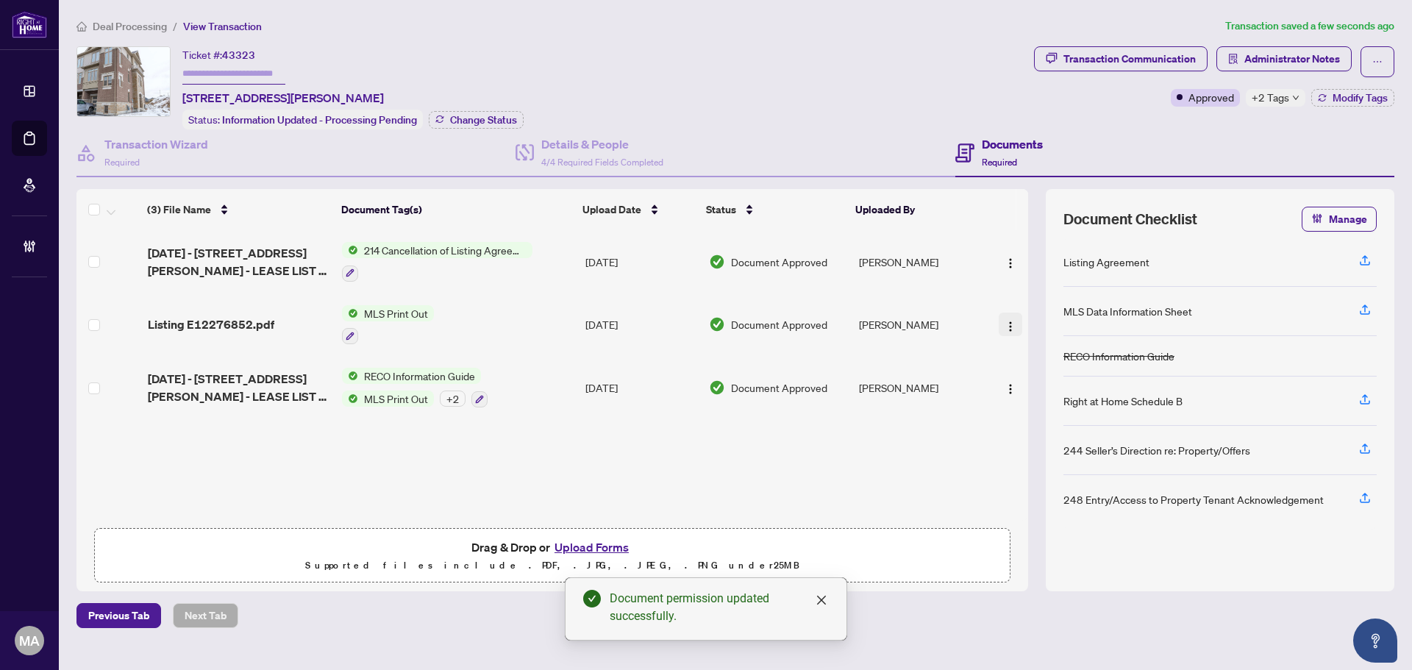
click at [1005, 321] on img "button" at bounding box center [1010, 327] width 12 height 12
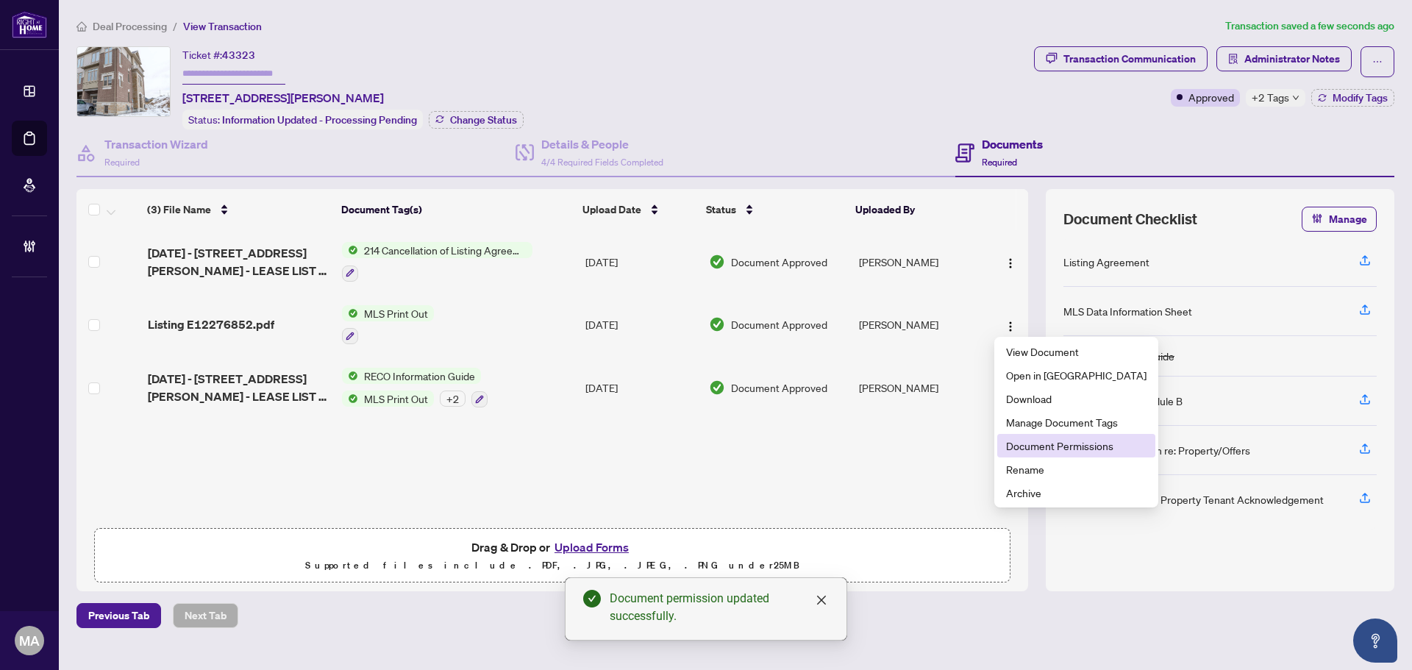
click at [1061, 446] on span "Document Permissions" at bounding box center [1076, 445] width 140 height 16
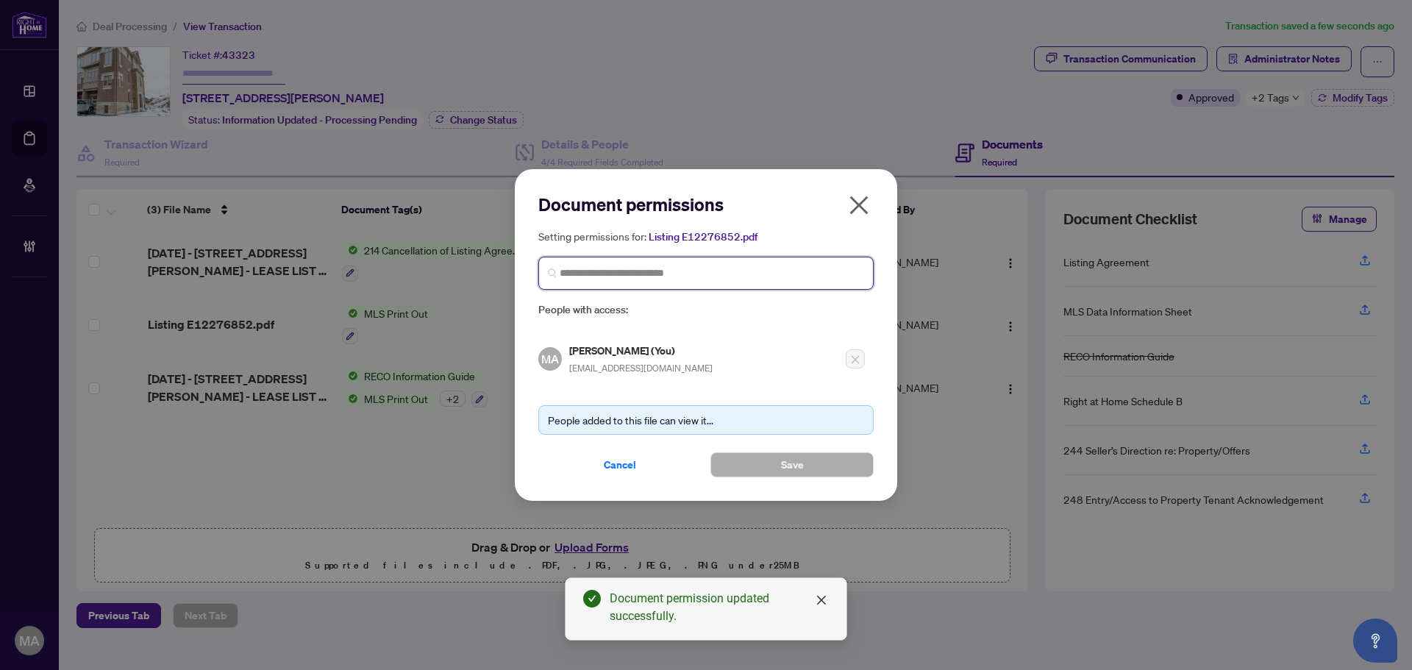
click at [676, 280] on input "search" at bounding box center [711, 272] width 304 height 15
type input "*****"
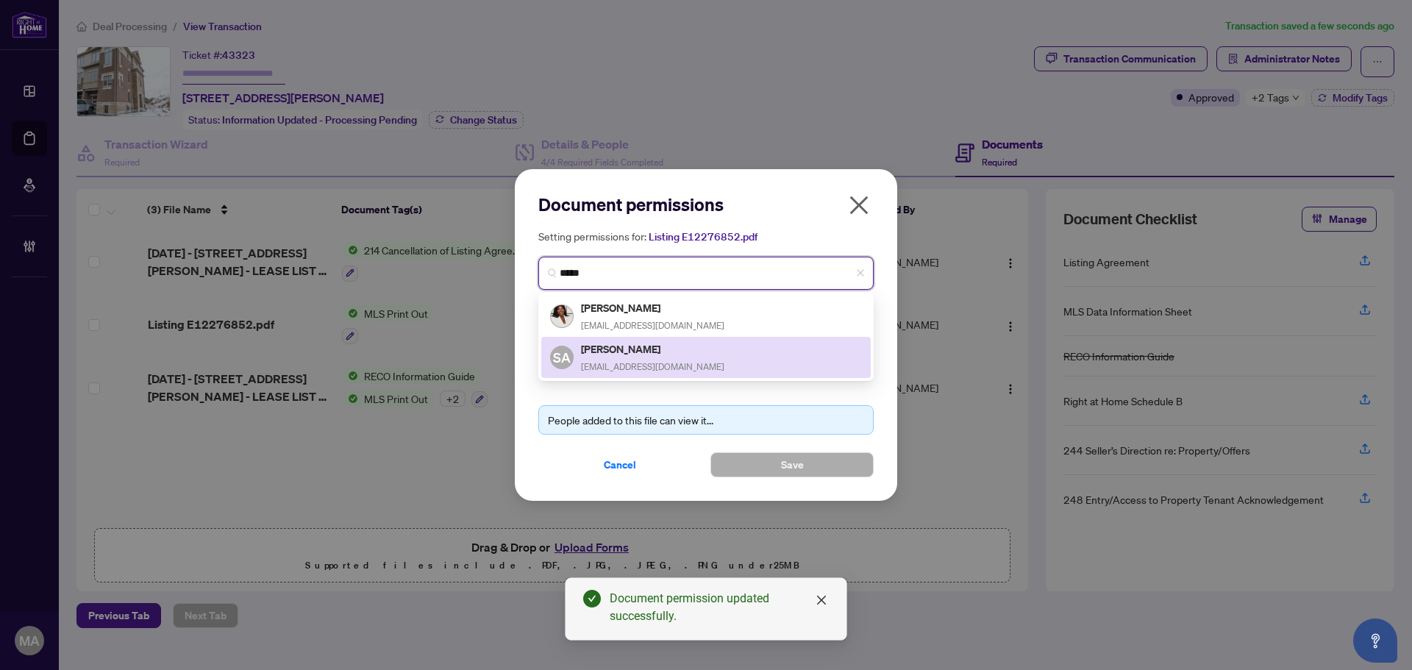
click at [679, 361] on span "newcondos4u@gmail.com" at bounding box center [652, 366] width 143 height 11
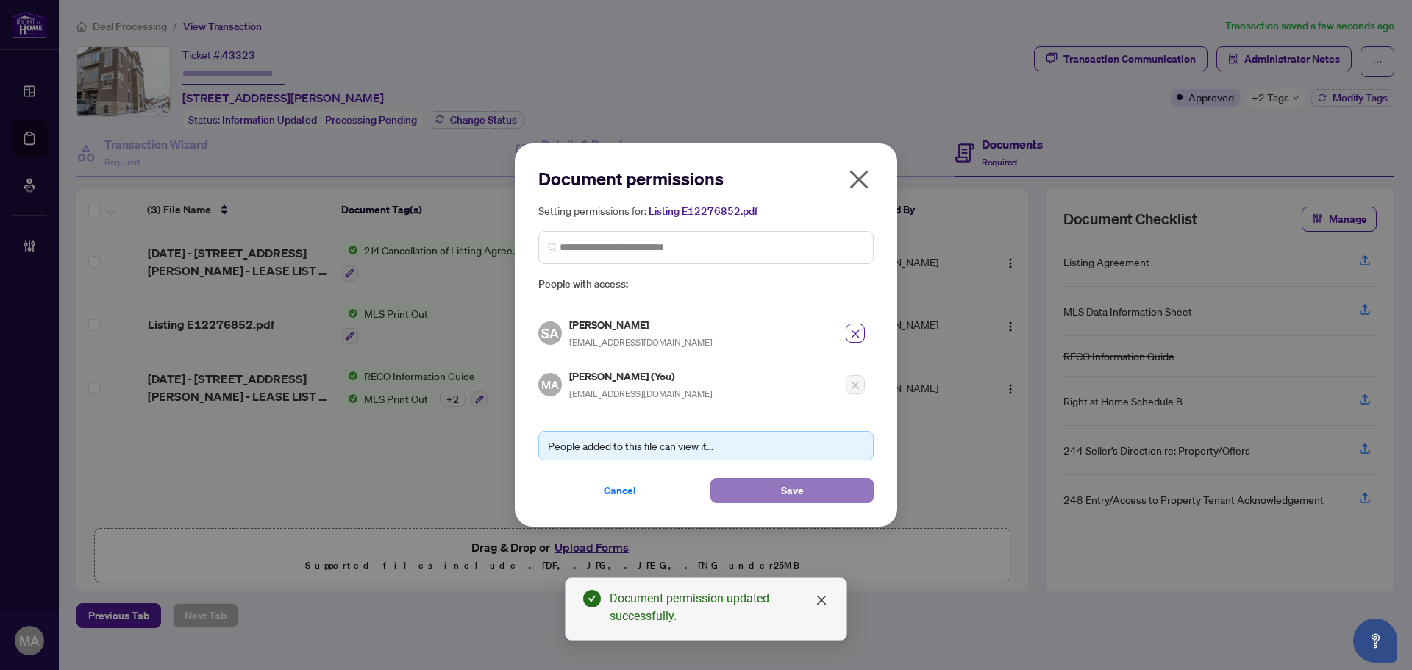
click at [821, 500] on button "Save" at bounding box center [791, 490] width 163 height 25
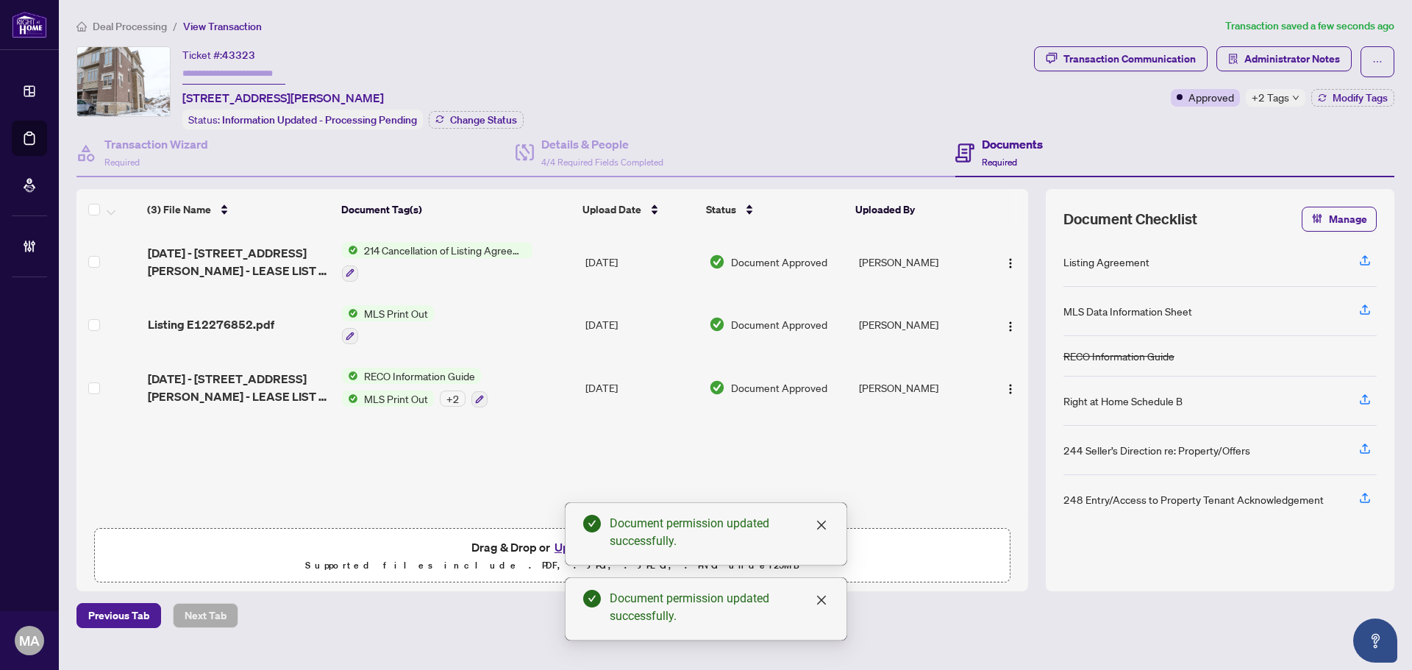
drag, startPoint x: 1362, startPoint y: 100, endPoint x: 1337, endPoint y: 138, distance: 45.3
click at [1355, 117] on div "Transaction Communication Administrator Notes Approved +2 Tags Modify Tags" at bounding box center [1214, 87] width 366 height 83
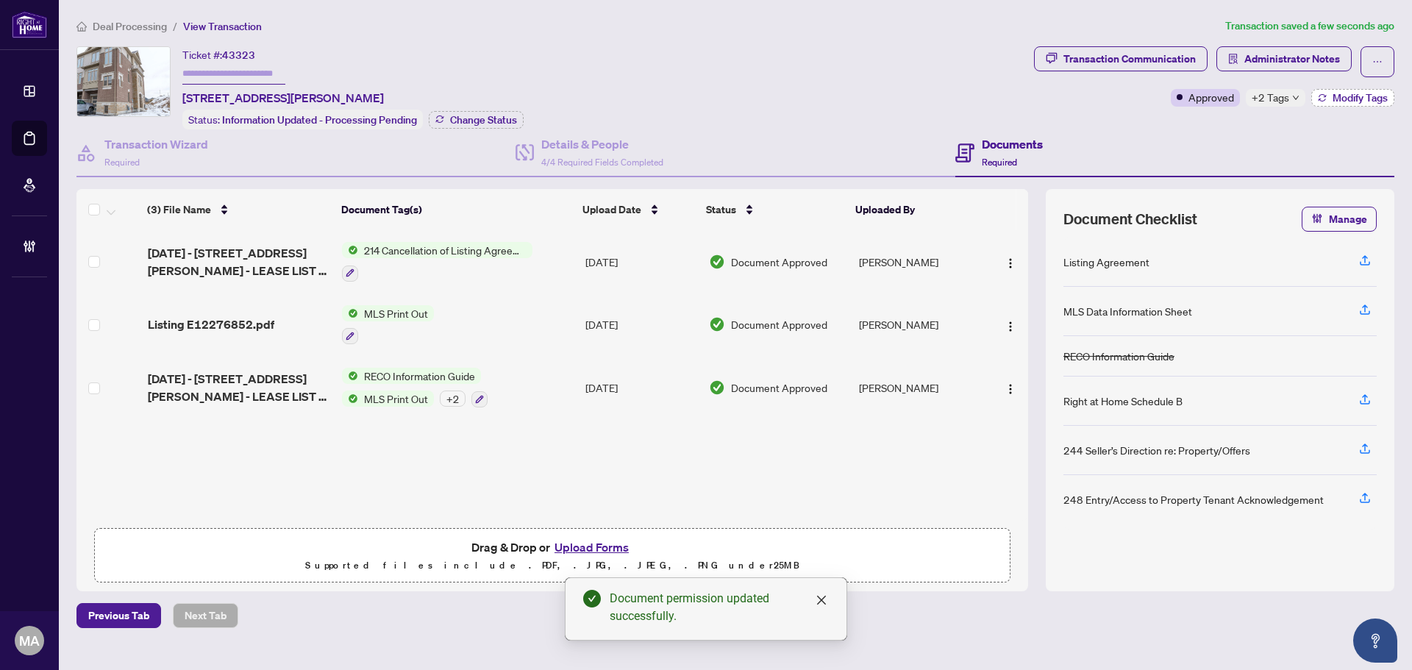
click at [1334, 99] on span "Modify Tags" at bounding box center [1359, 98] width 55 height 10
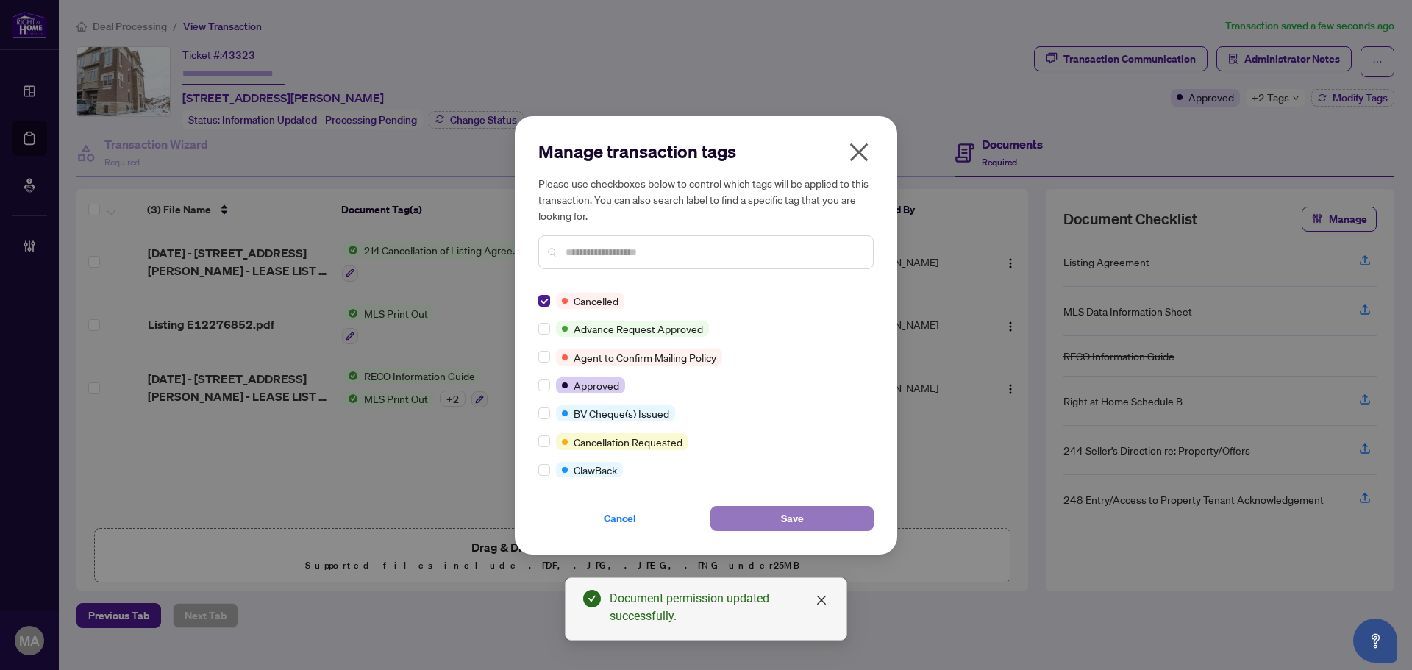
click at [818, 523] on button "Save" at bounding box center [791, 518] width 163 height 25
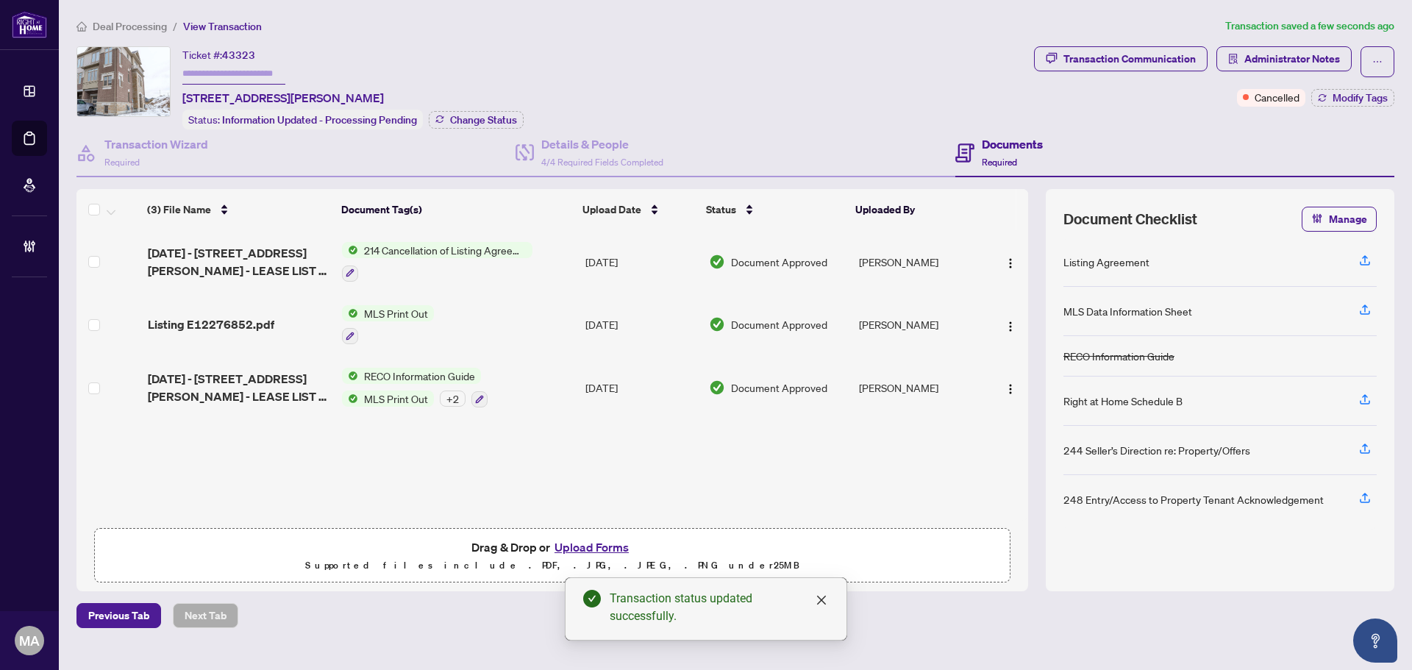
click at [151, 32] on span "Deal Processing" at bounding box center [130, 26] width 74 height 13
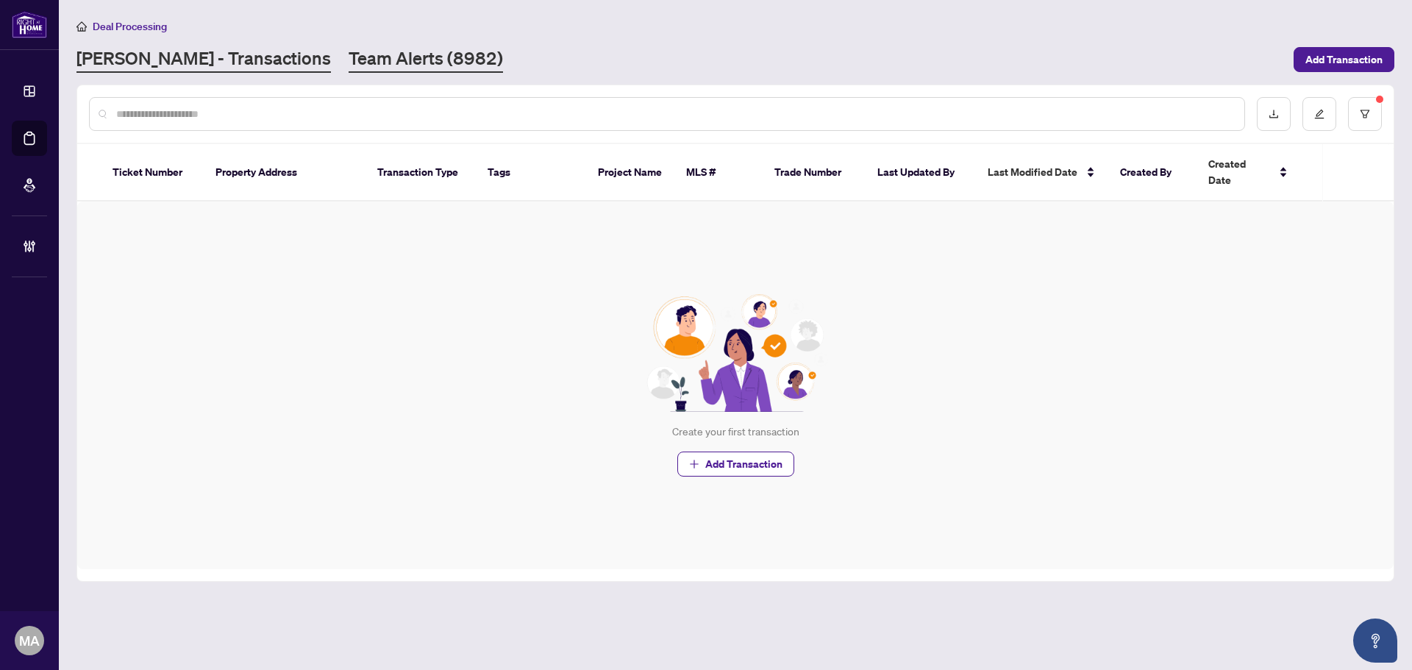
click at [357, 67] on link "Team Alerts (8982)" at bounding box center [425, 59] width 154 height 26
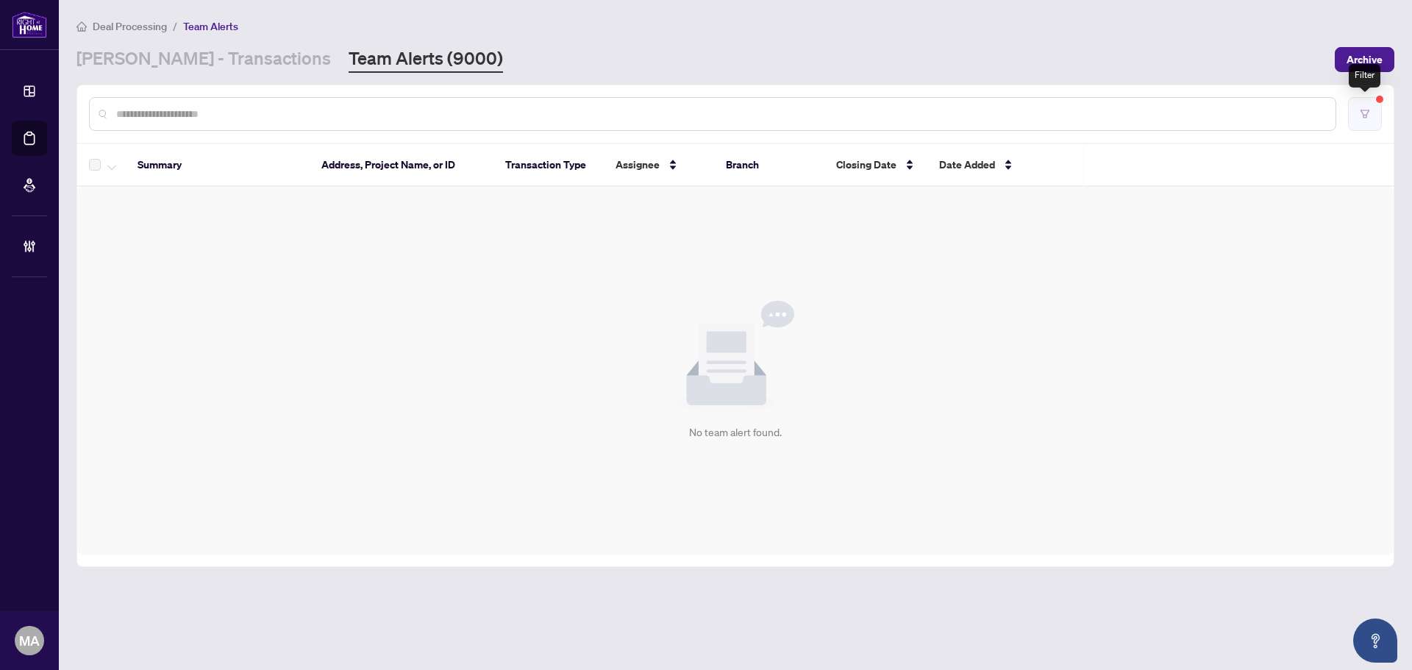
click at [1362, 117] on icon "filter" at bounding box center [1364, 114] width 10 height 10
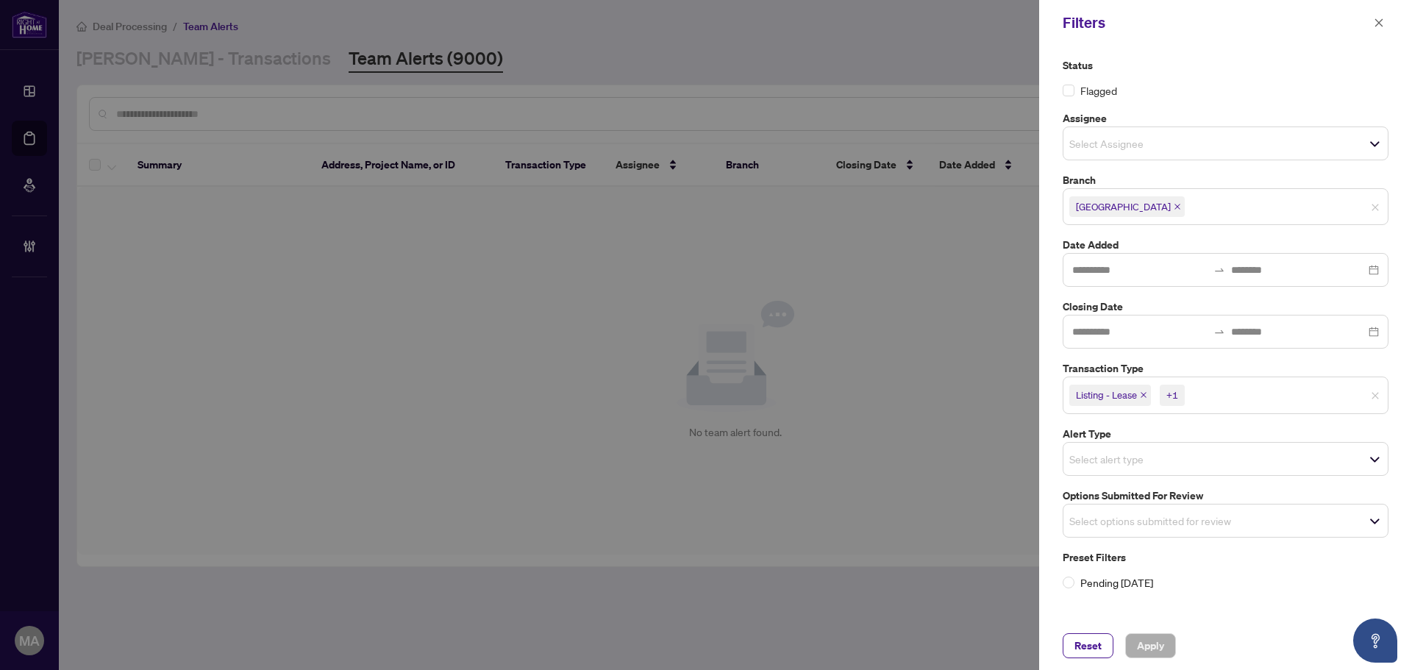
click at [1259, 132] on div "Select Assignee" at bounding box center [1225, 143] width 326 height 34
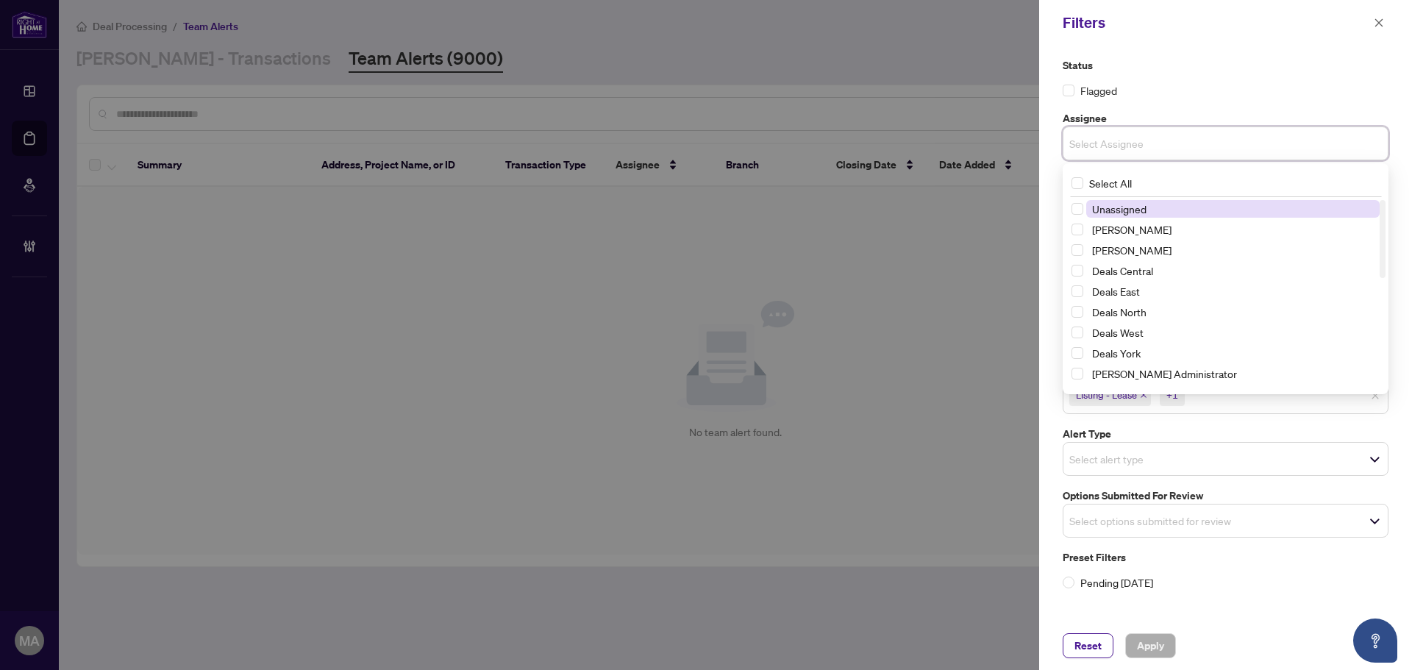
click at [1159, 211] on span "Unassigned" at bounding box center [1232, 209] width 293 height 18
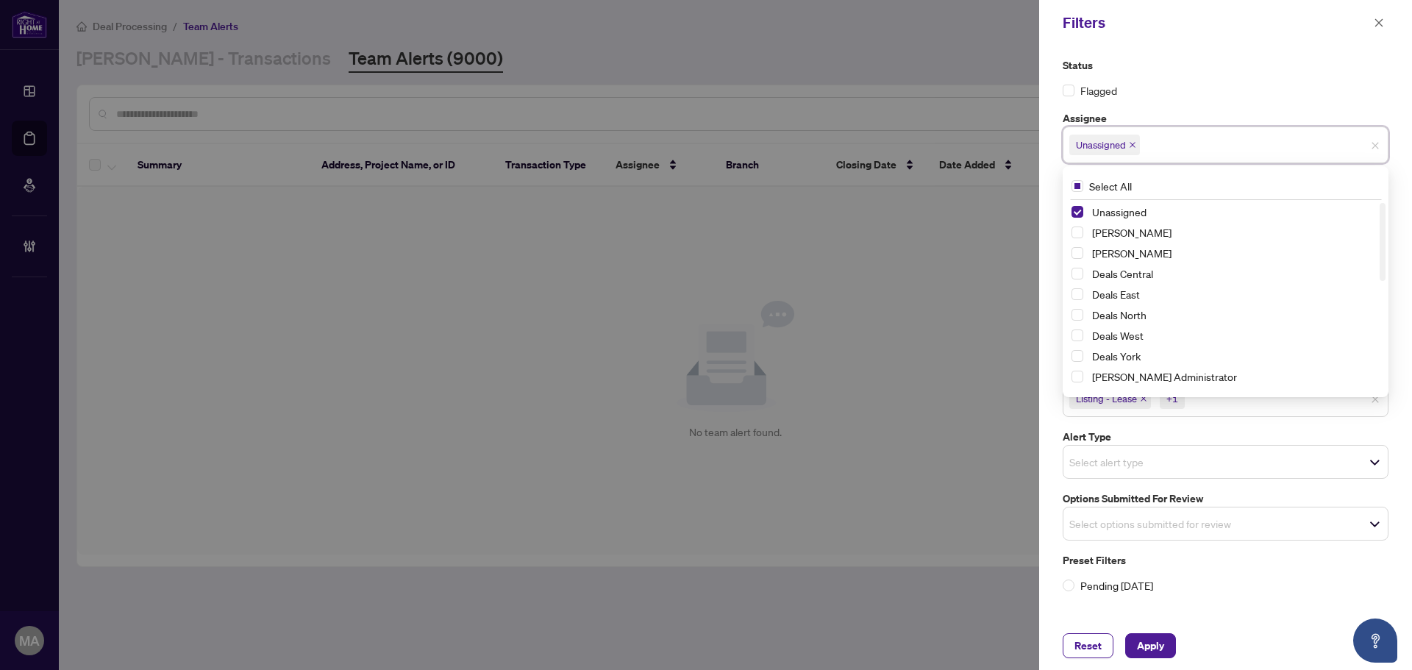
click at [1249, 74] on div "Status Flagged" at bounding box center [1225, 77] width 326 height 41
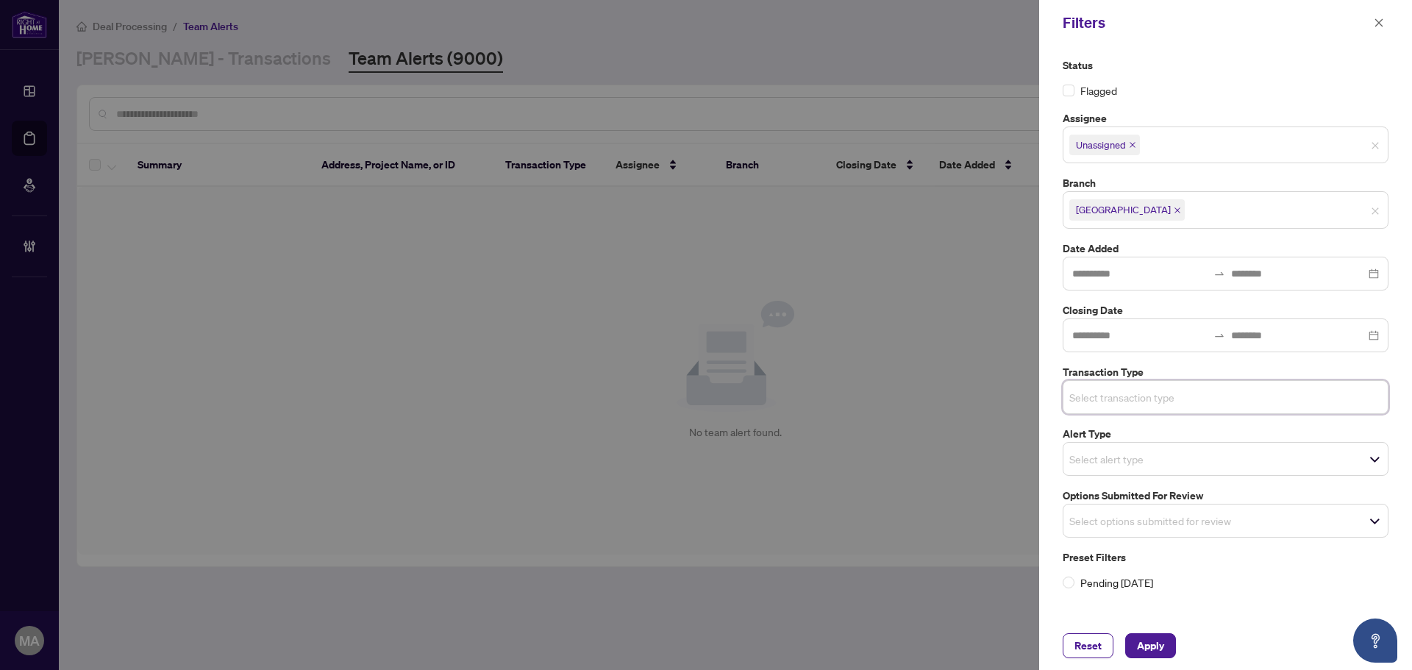
click at [1151, 523] on input "search" at bounding box center [1120, 521] width 103 height 18
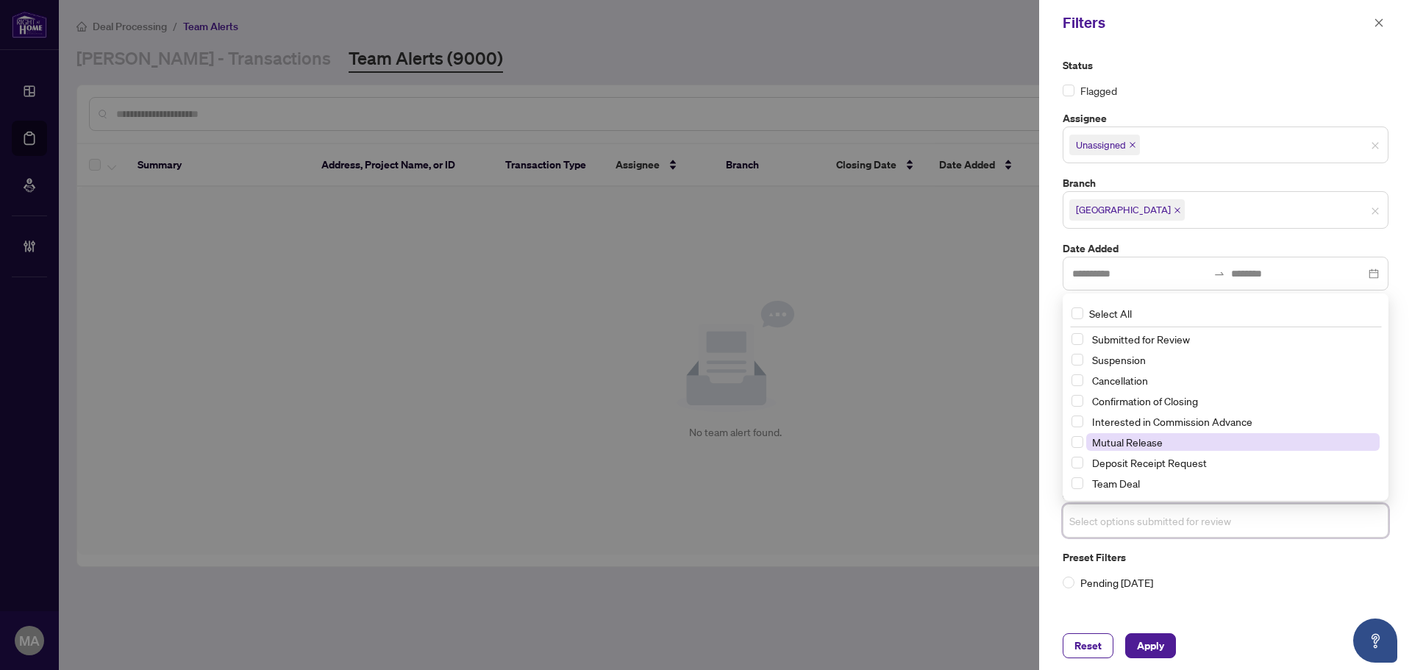
click at [1136, 435] on span "Mutual Release" at bounding box center [1127, 441] width 71 height 13
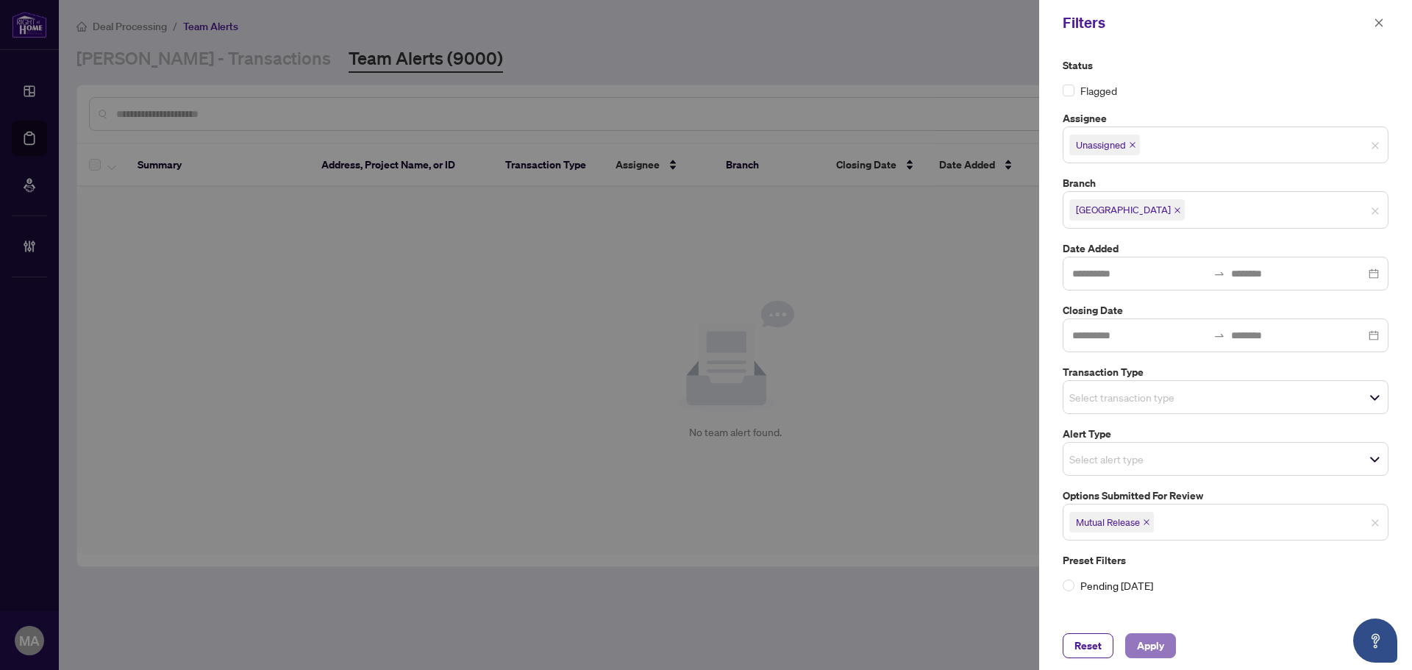
click at [1158, 637] on span "Apply" at bounding box center [1150, 646] width 27 height 24
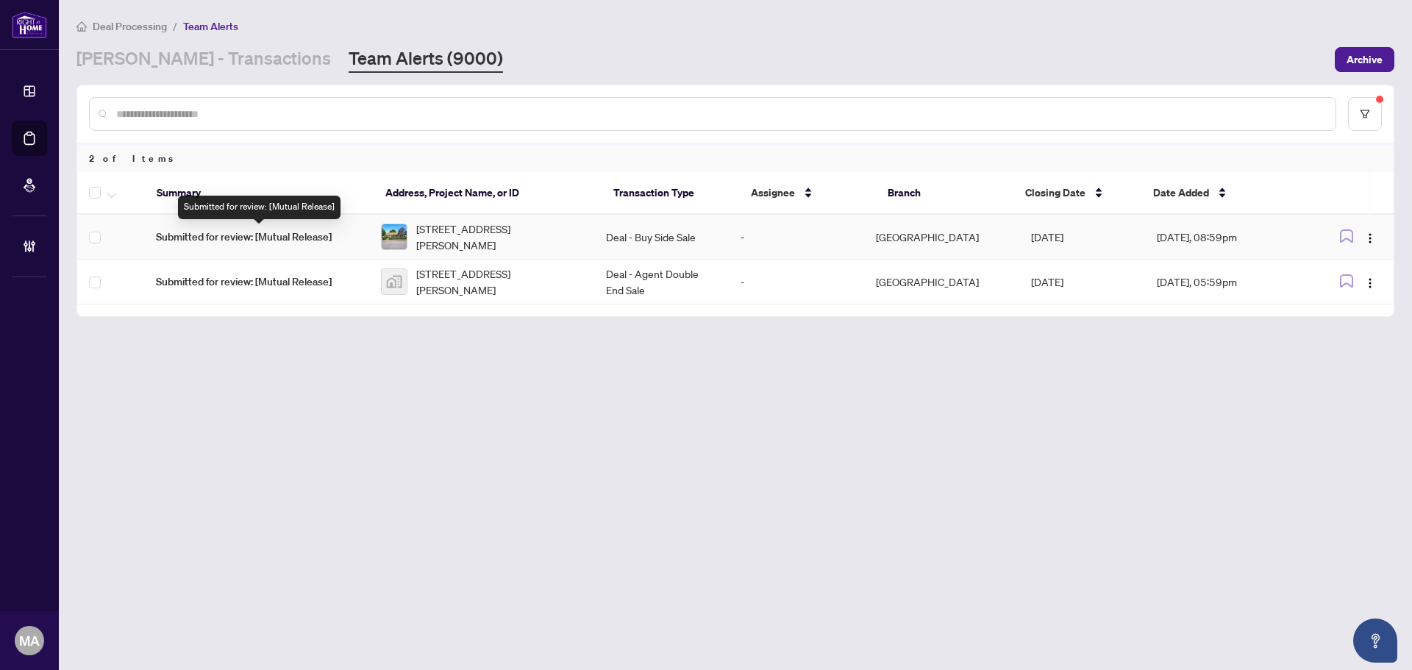
click at [266, 234] on span "Submitted for review: [Mutual Release]" at bounding box center [256, 237] width 201 height 16
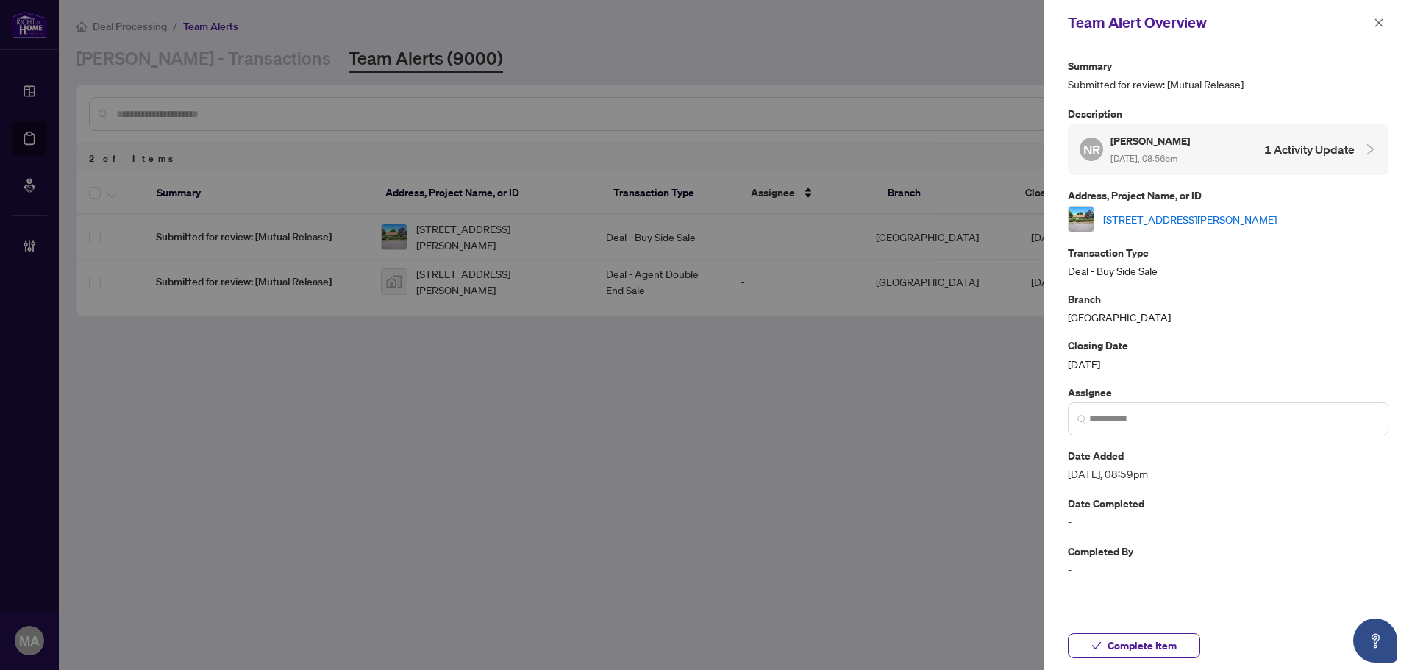
click at [1187, 219] on link "18 Jackson St, Quinte West, Ontario K8V 1Z7, Canada" at bounding box center [1190, 219] width 174 height 16
click at [1373, 22] on icon "close" at bounding box center [1378, 23] width 10 height 10
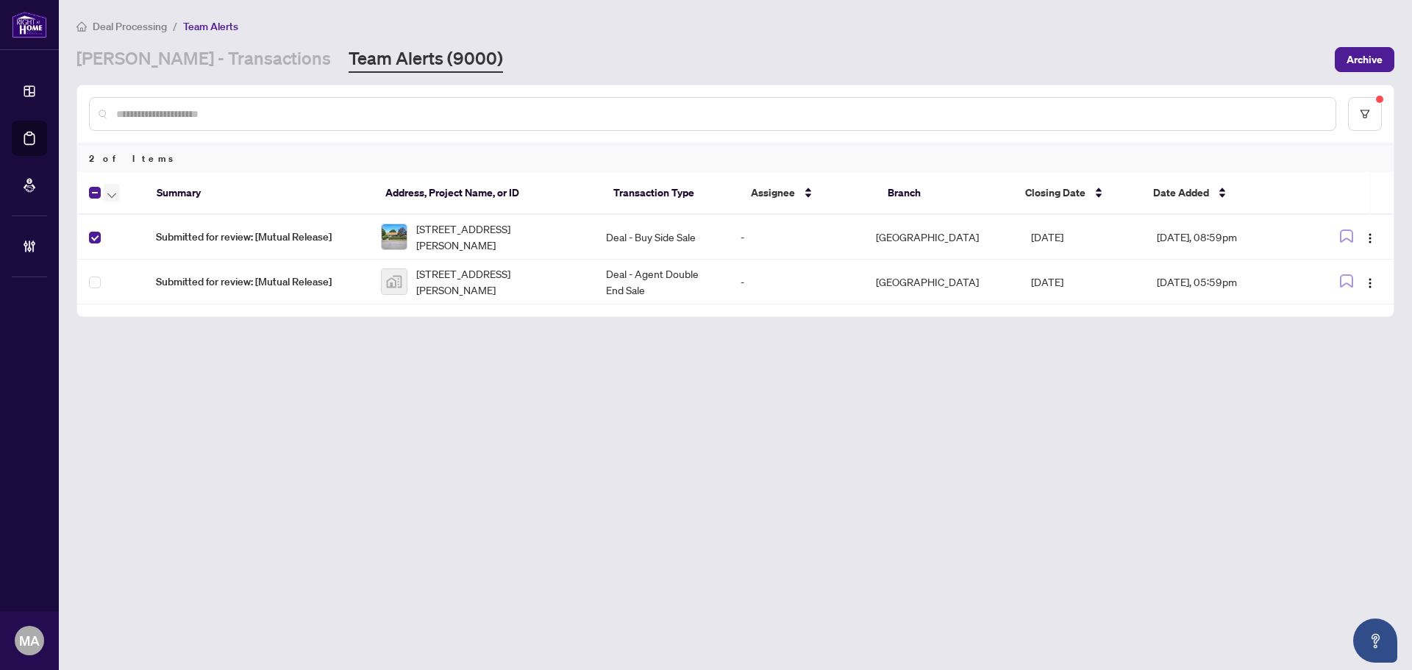
click at [107, 196] on icon "button" at bounding box center [111, 196] width 9 height 6
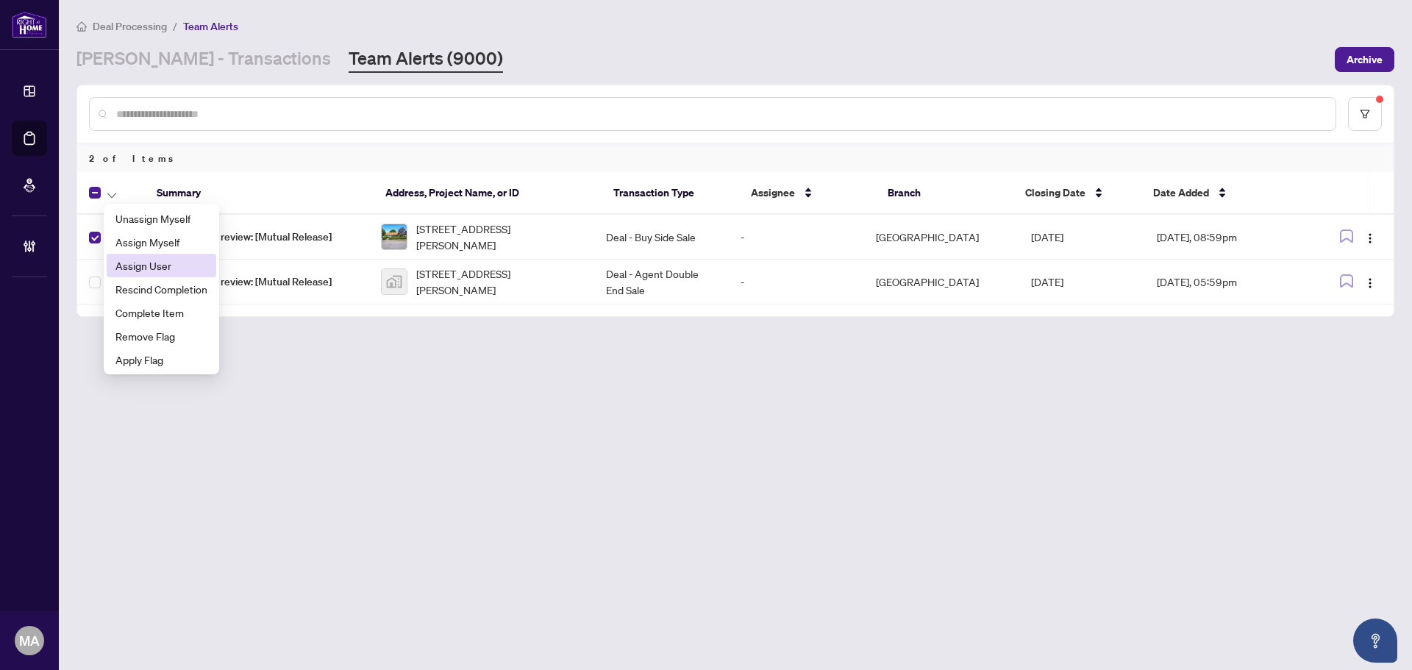
click at [149, 259] on span "Assign User" at bounding box center [161, 265] width 92 height 16
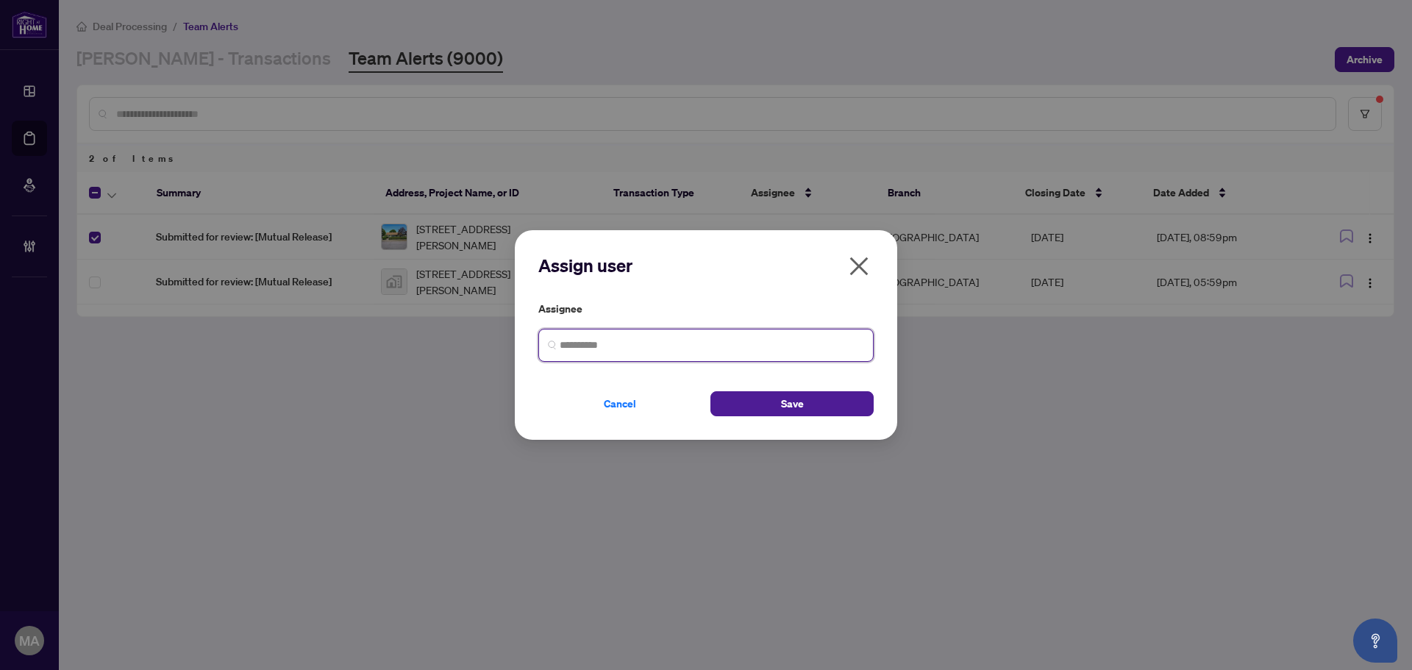
click at [727, 346] on input "search" at bounding box center [711, 344] width 304 height 15
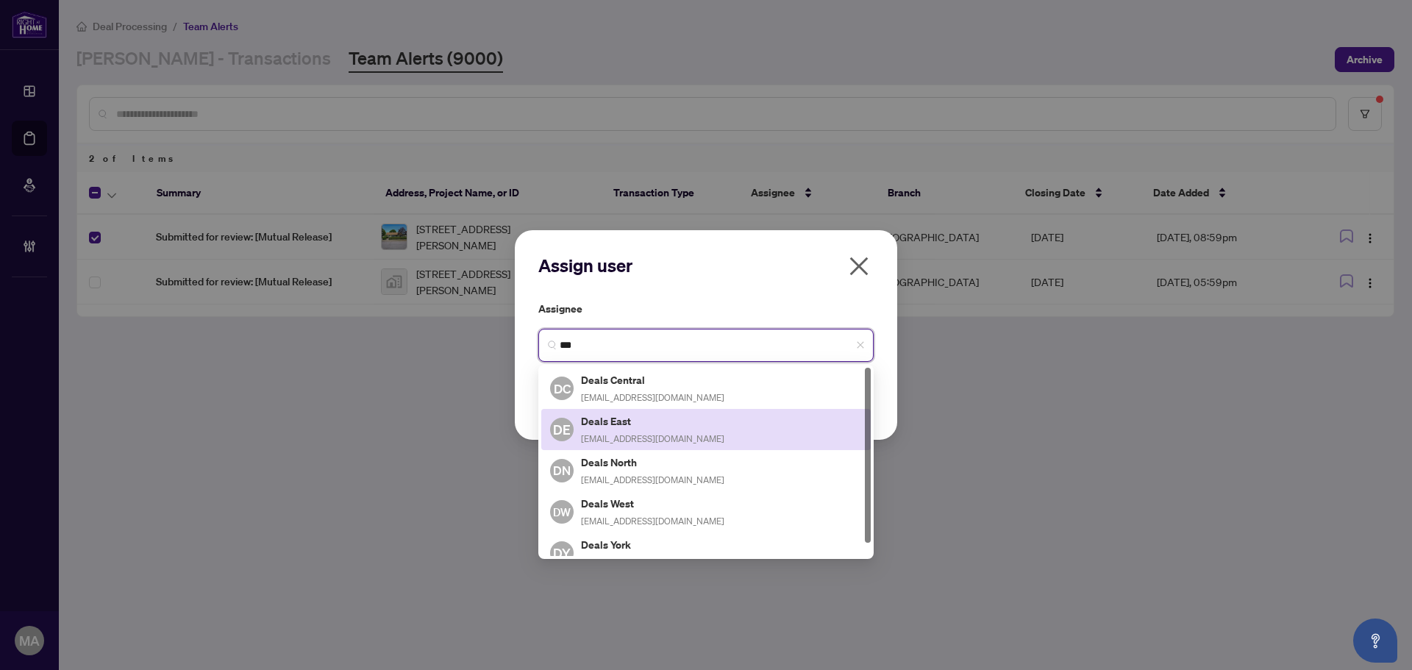
click at [640, 436] on span "deals-east@rightathomerealty.com" at bounding box center [652, 438] width 143 height 11
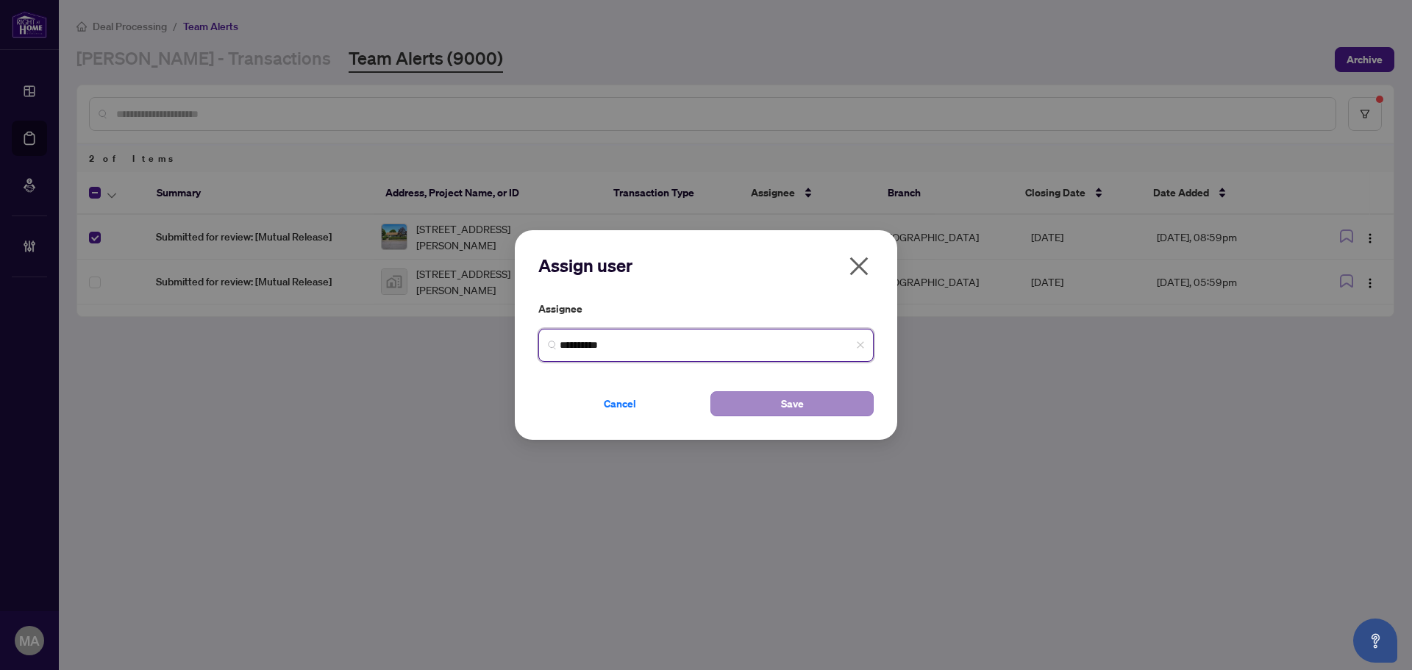
type input "**********"
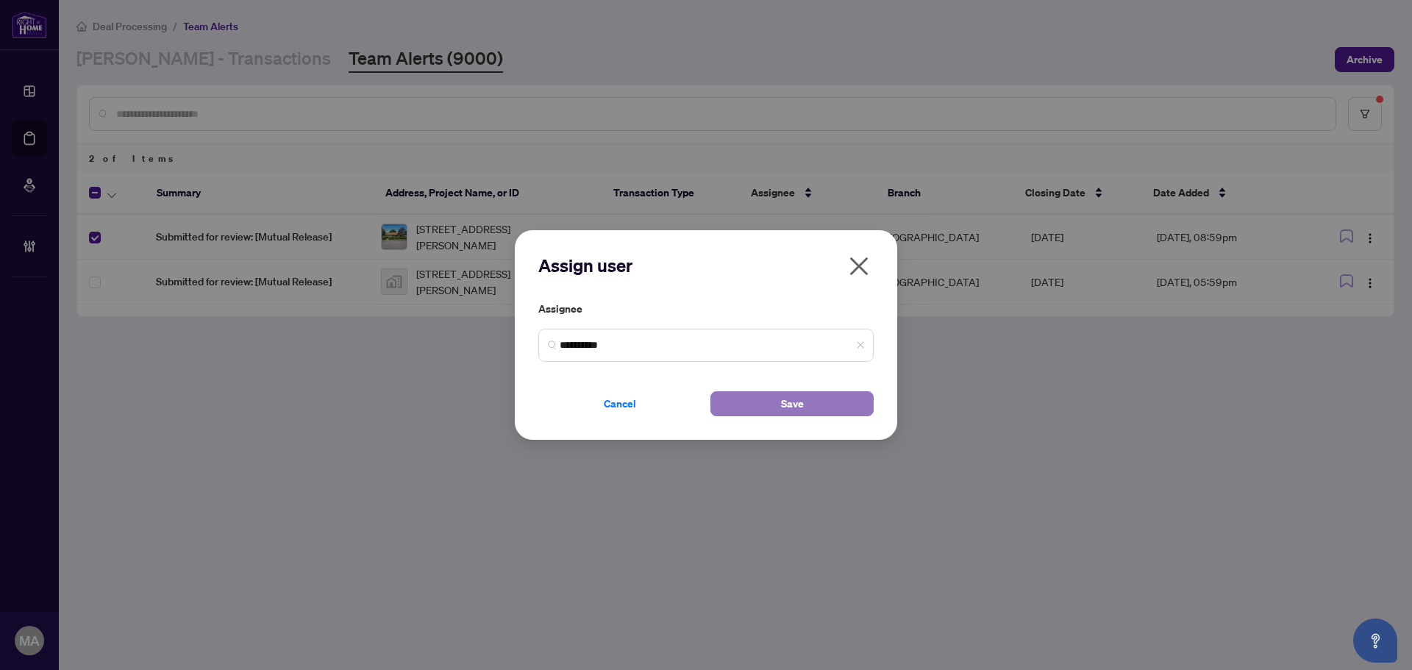
click at [843, 410] on button "Save" at bounding box center [791, 403] width 163 height 25
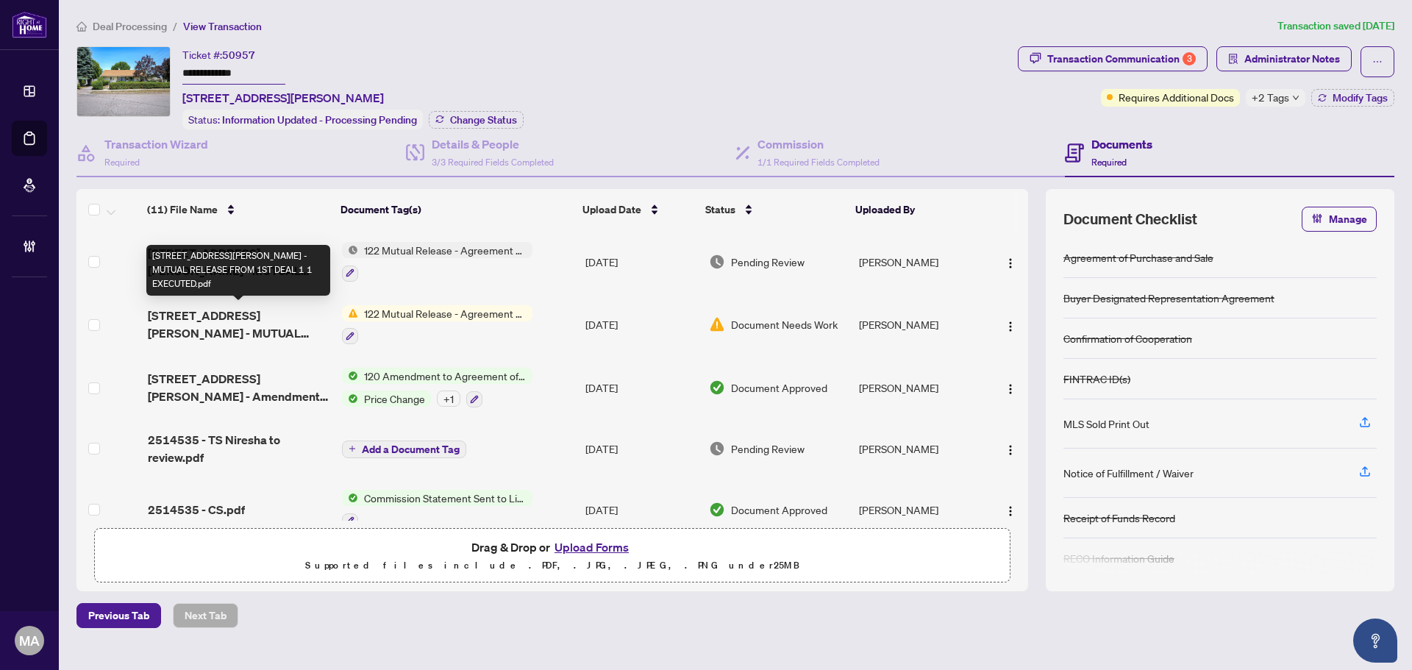
click at [287, 312] on span "[STREET_ADDRESS][PERSON_NAME] - MUTUAL RELEASE FROM 1ST DEAL 1 1 EXECUTED.pdf" at bounding box center [239, 324] width 182 height 35
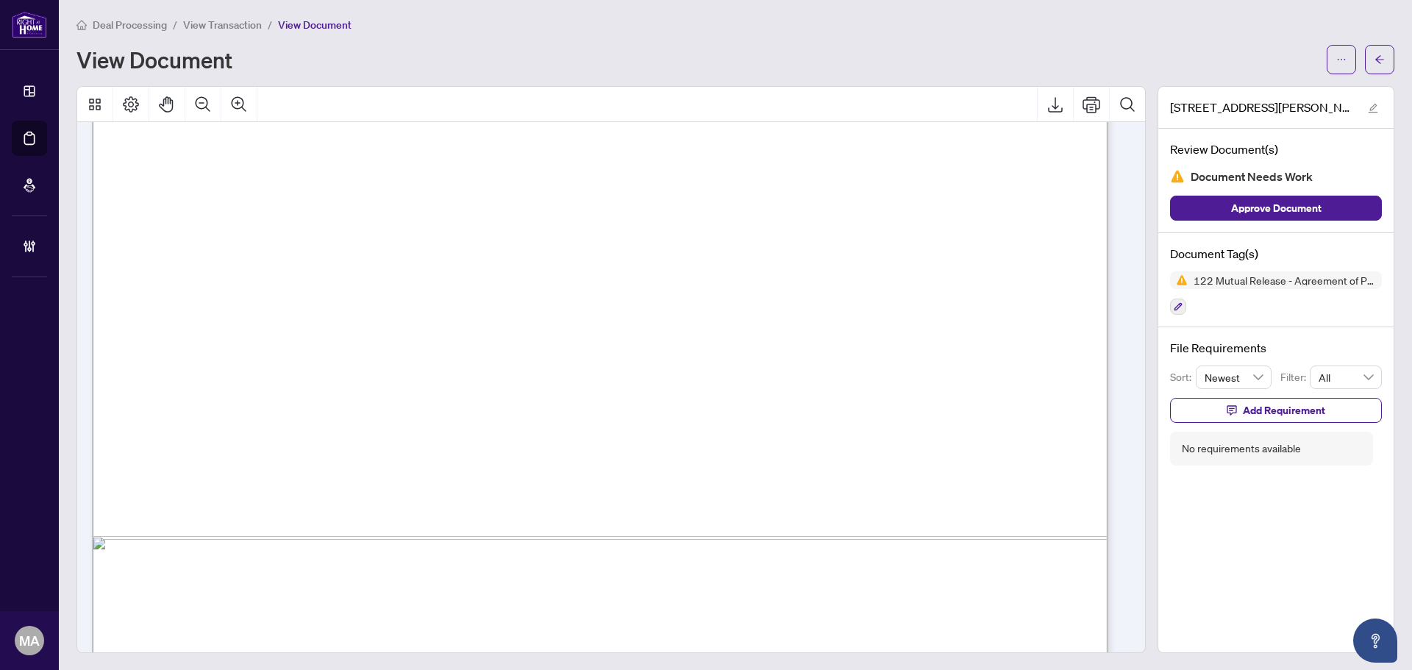
scroll to position [809, 0]
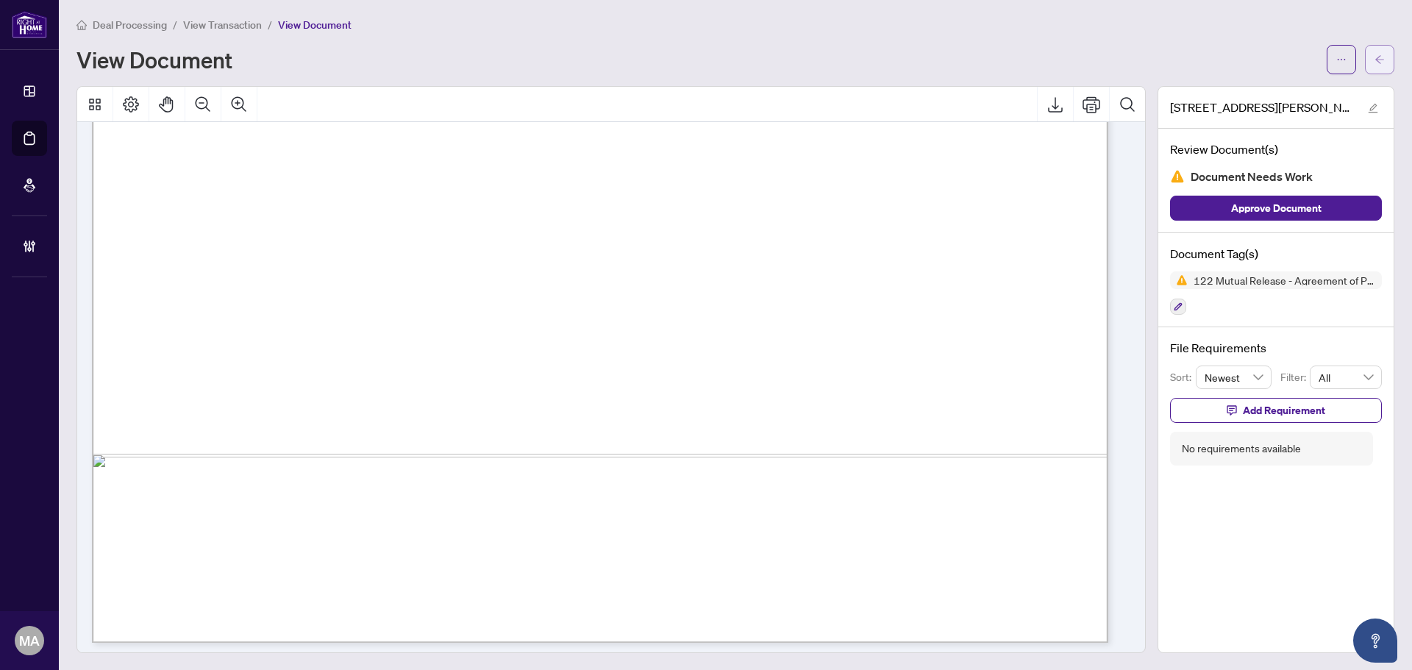
click at [1374, 50] on span "button" at bounding box center [1379, 60] width 10 height 24
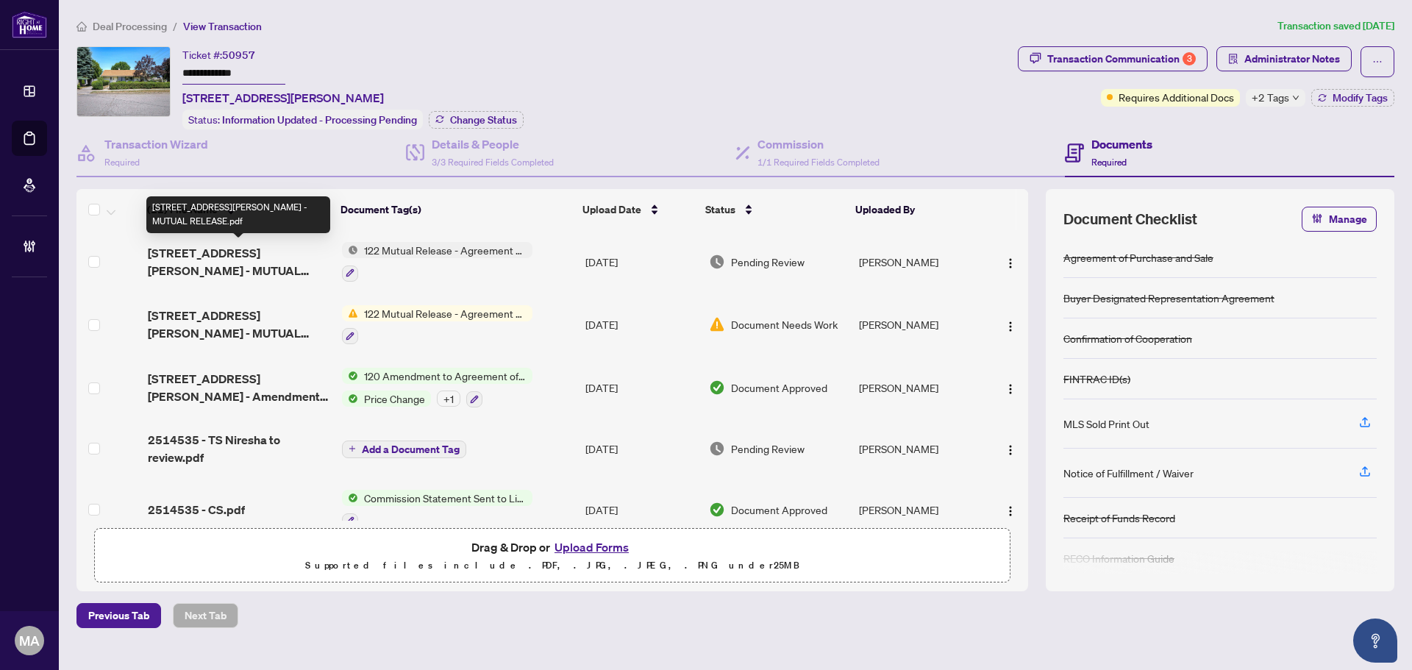
click at [232, 251] on span "18 JACKSON STREET - MUTUAL RELEASE.pdf" at bounding box center [239, 261] width 182 height 35
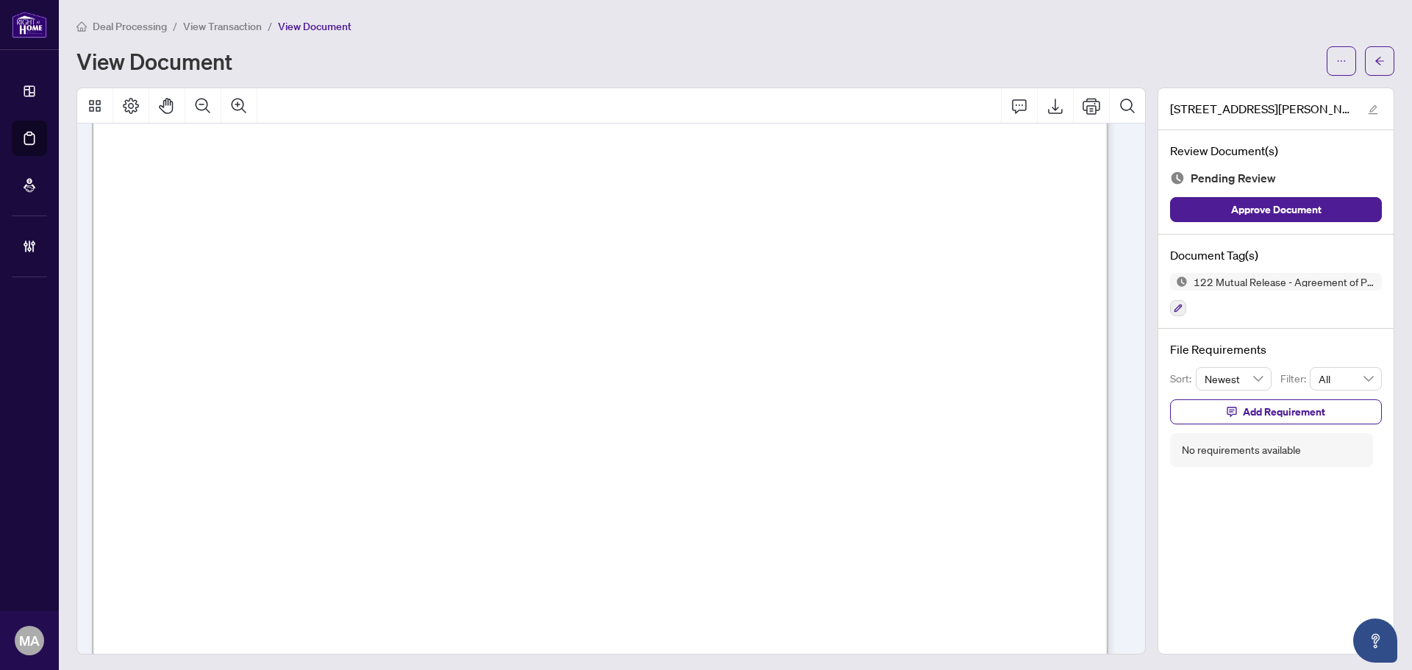
scroll to position [79, 0]
click at [1374, 59] on button "button" at bounding box center [1378, 60] width 29 height 29
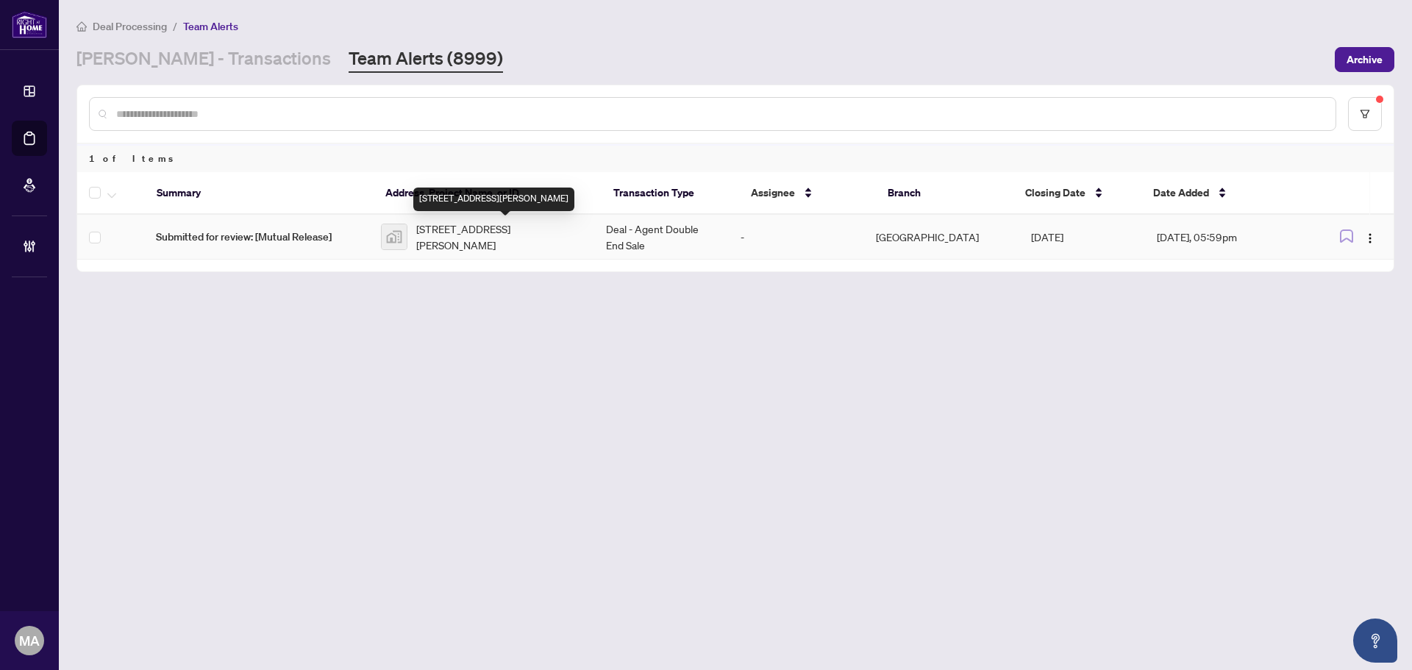
click at [440, 226] on span "137 Trillium Trail, Marmora, Trent Hills, ON, Canada" at bounding box center [499, 237] width 166 height 32
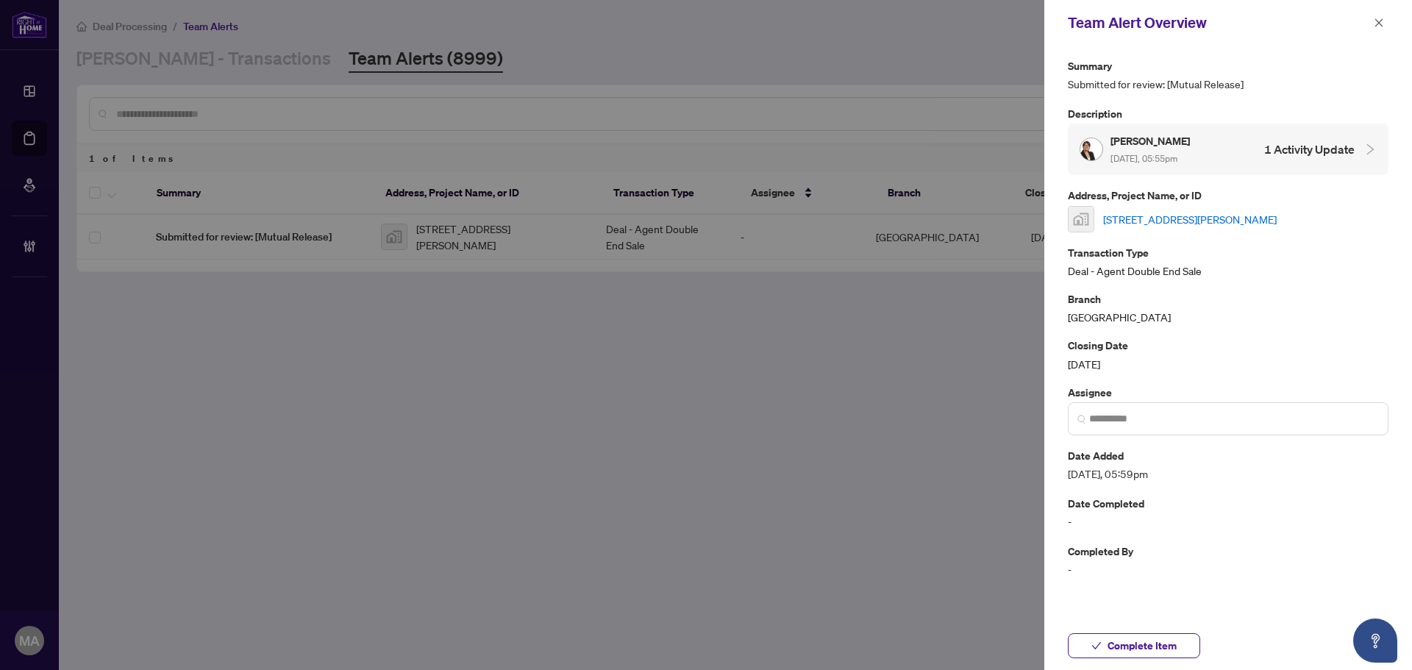
click at [1170, 221] on link "137 Trillium Trail, Marmora, Trent Hills, ON, Canada" at bounding box center [1190, 219] width 174 height 16
click at [1376, 26] on icon "close" at bounding box center [1379, 22] width 8 height 8
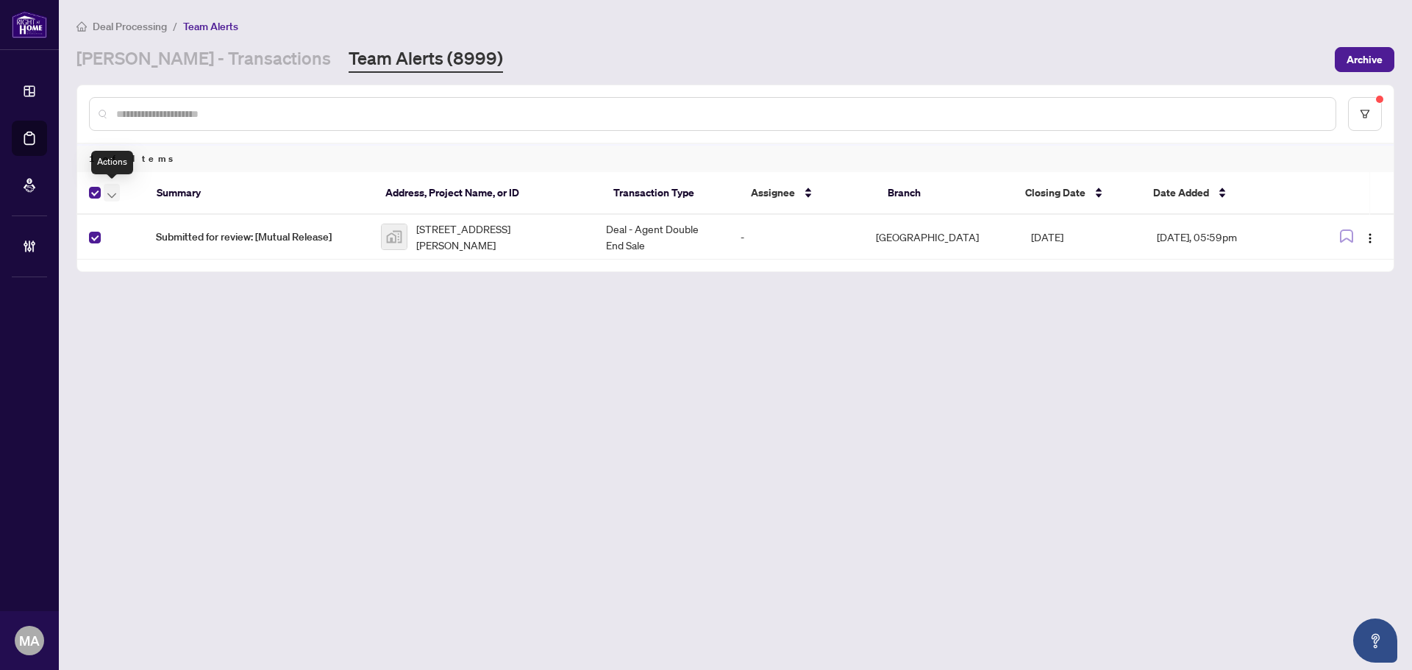
click at [115, 196] on icon "button" at bounding box center [111, 196] width 9 height 6
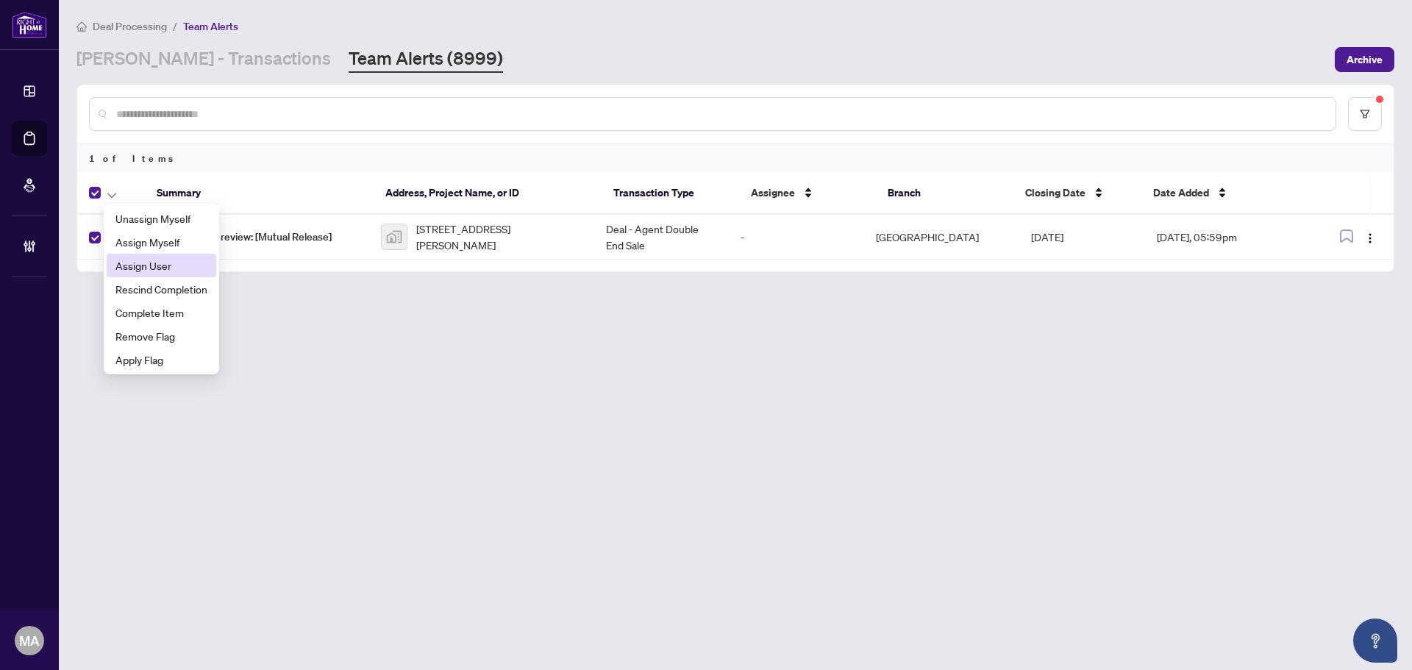
click at [162, 272] on span "Assign User" at bounding box center [161, 265] width 92 height 16
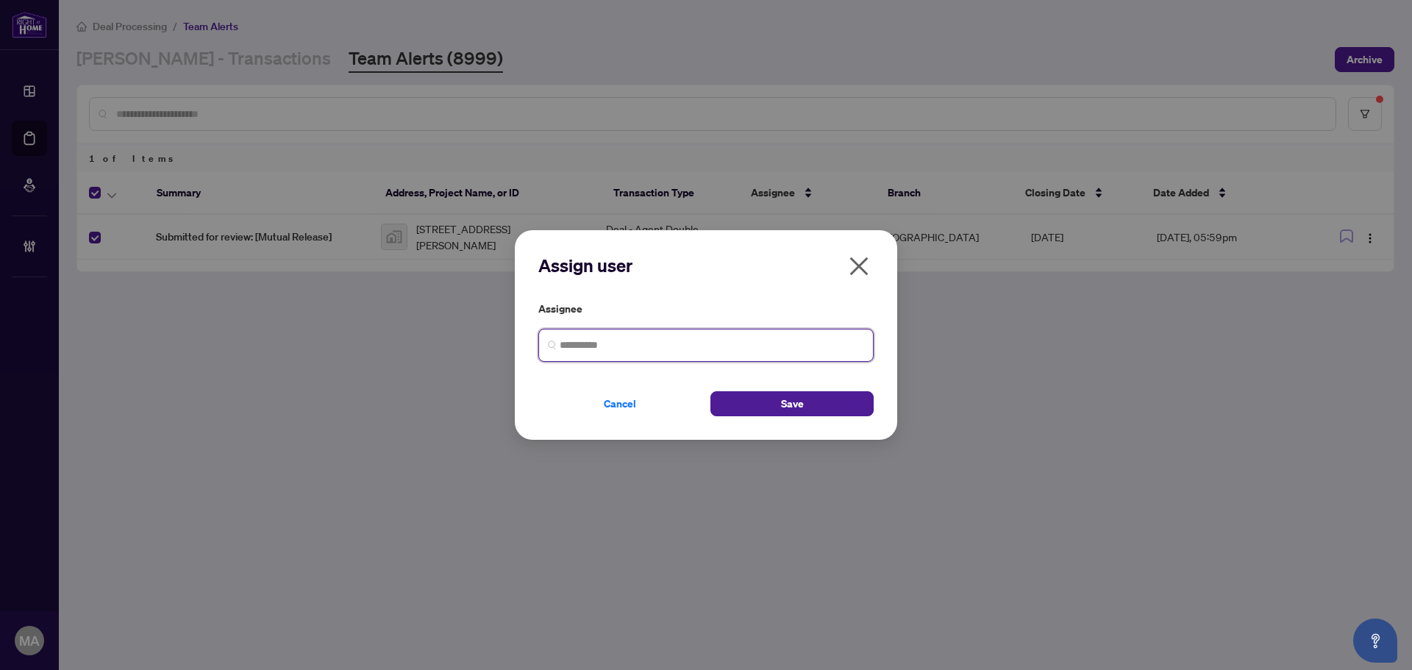
click at [600, 340] on input "search" at bounding box center [711, 344] width 304 height 15
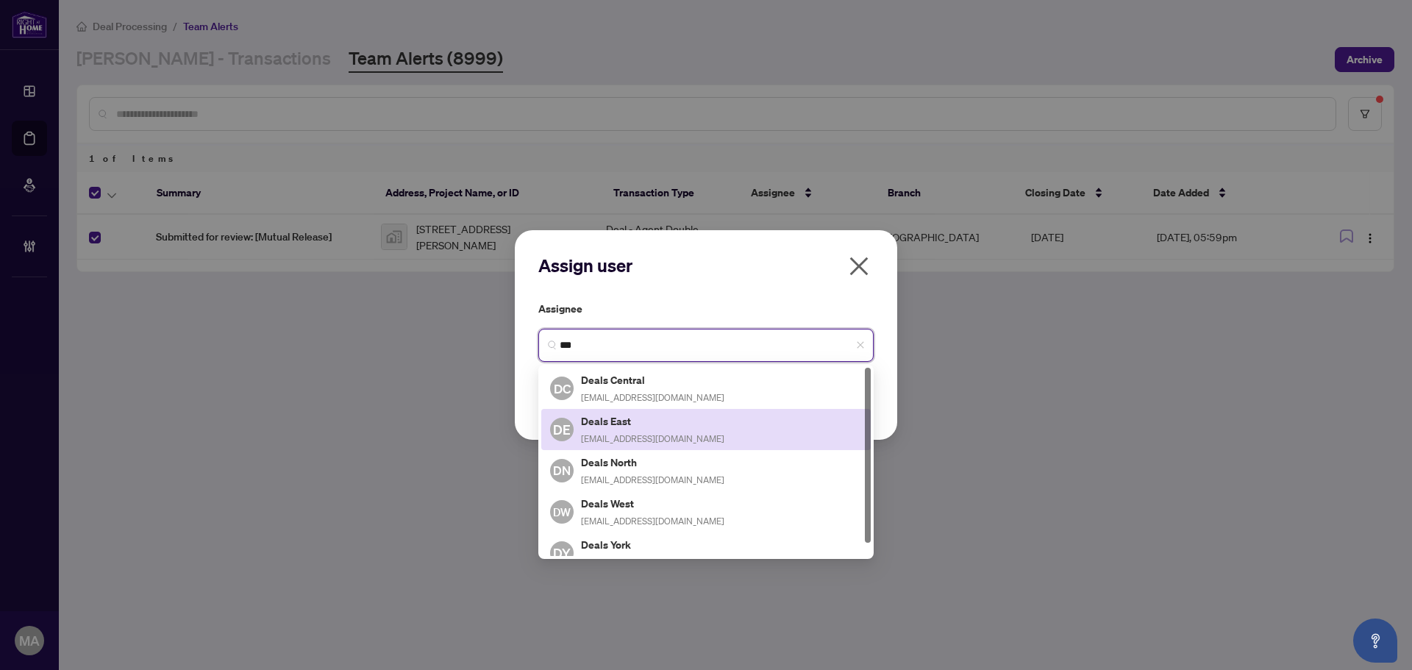
click at [660, 430] on div "Deals East deals-east@rightathomerealty.com" at bounding box center [652, 429] width 143 height 34
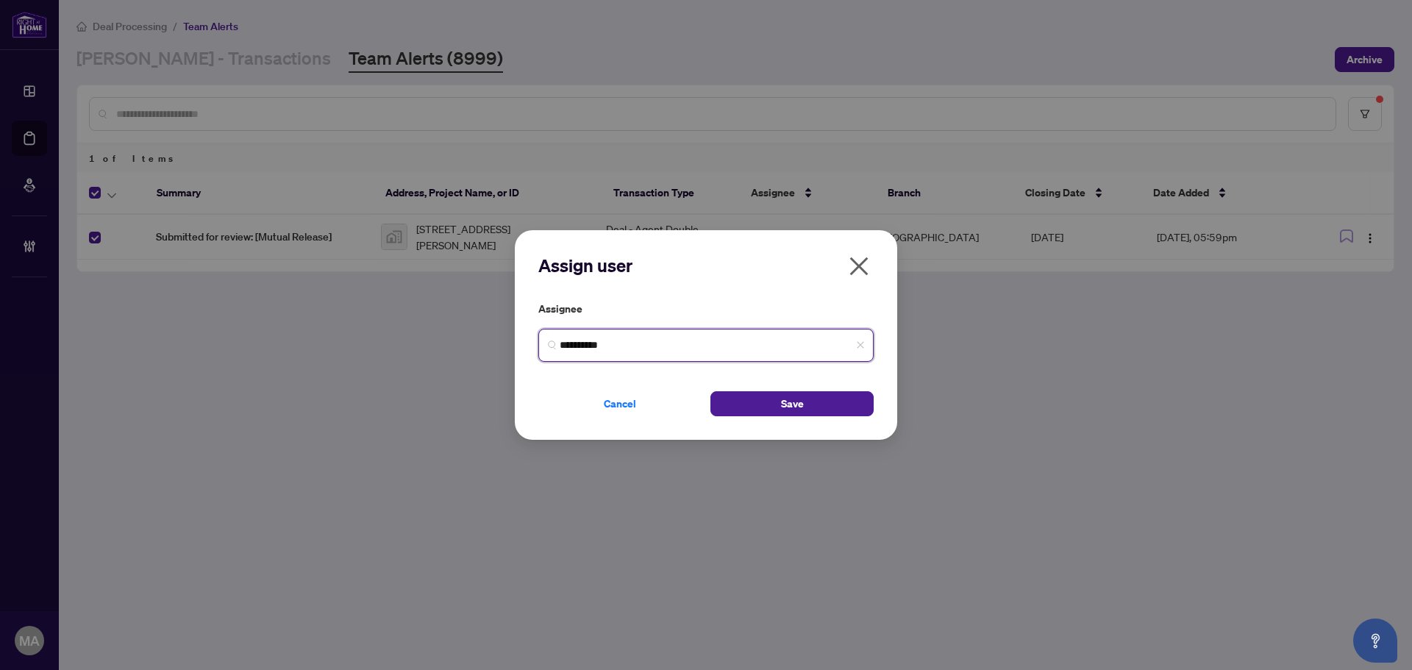
type input "**********"
click at [820, 408] on button "Save" at bounding box center [791, 403] width 163 height 25
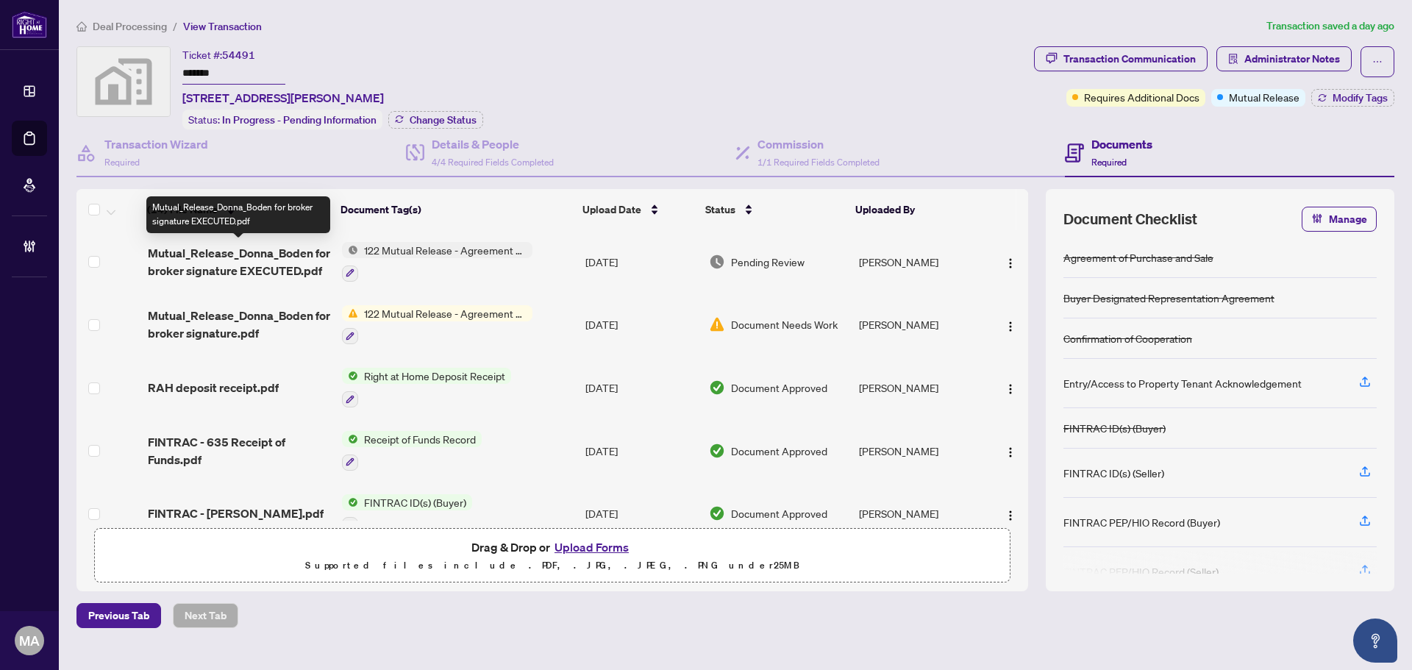
click at [239, 256] on span "Mutual_Release_Donna_Boden for broker signature EXECUTED.pdf" at bounding box center [239, 261] width 182 height 35
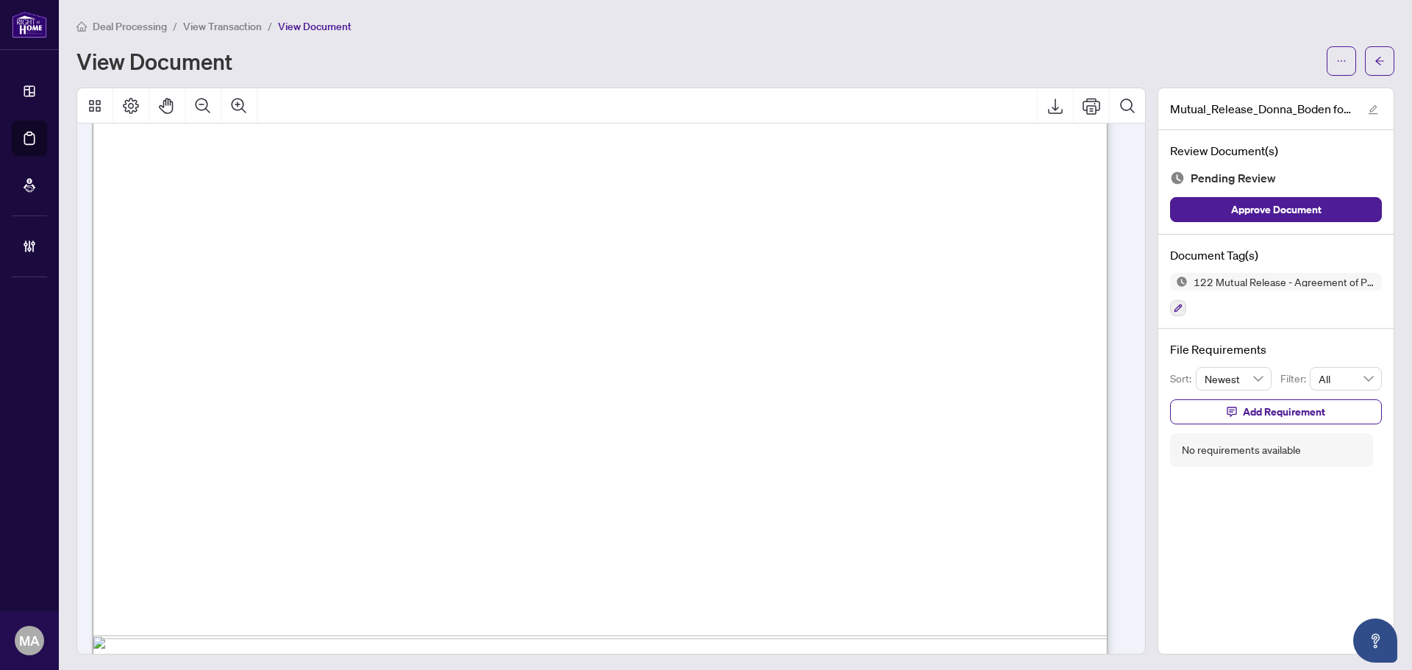
scroll to position [662, 0]
drag, startPoint x: 1367, startPoint y: 51, endPoint x: 1249, endPoint y: 8, distance: 126.1
click at [1374, 51] on span "button" at bounding box center [1379, 61] width 10 height 24
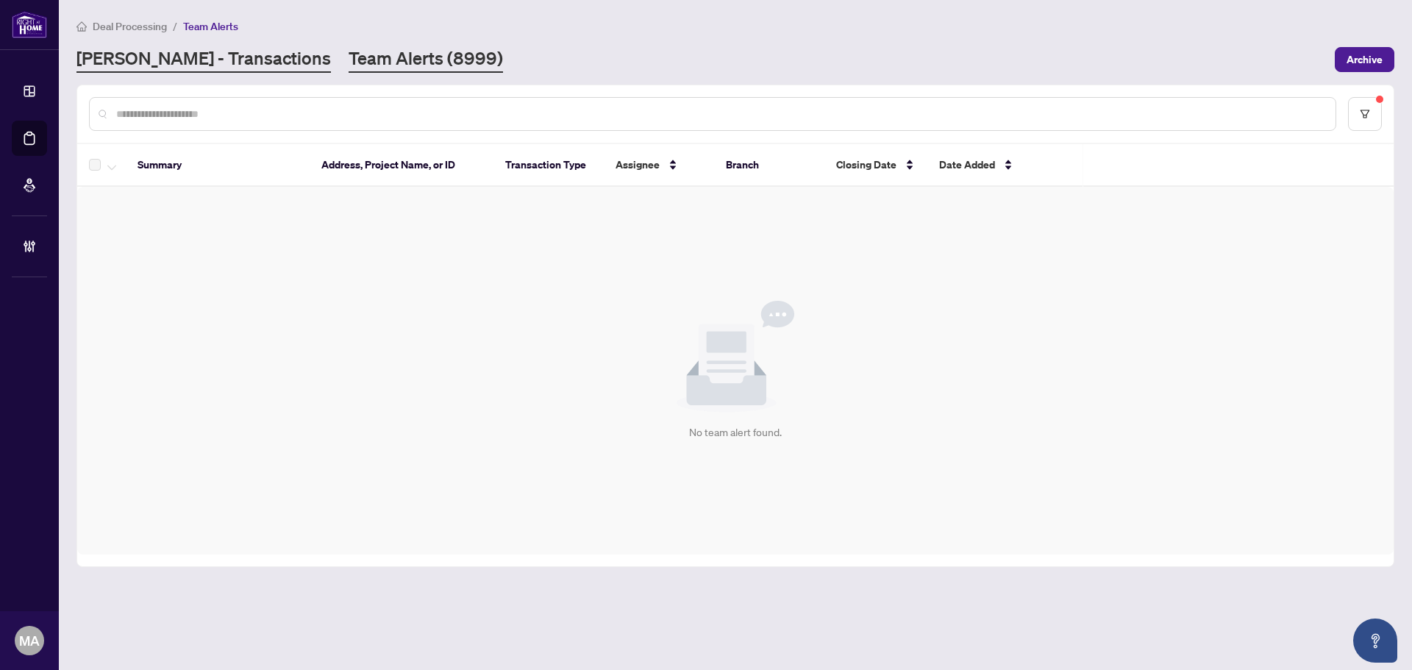
click at [212, 54] on link "[PERSON_NAME] - Transactions" at bounding box center [203, 59] width 254 height 26
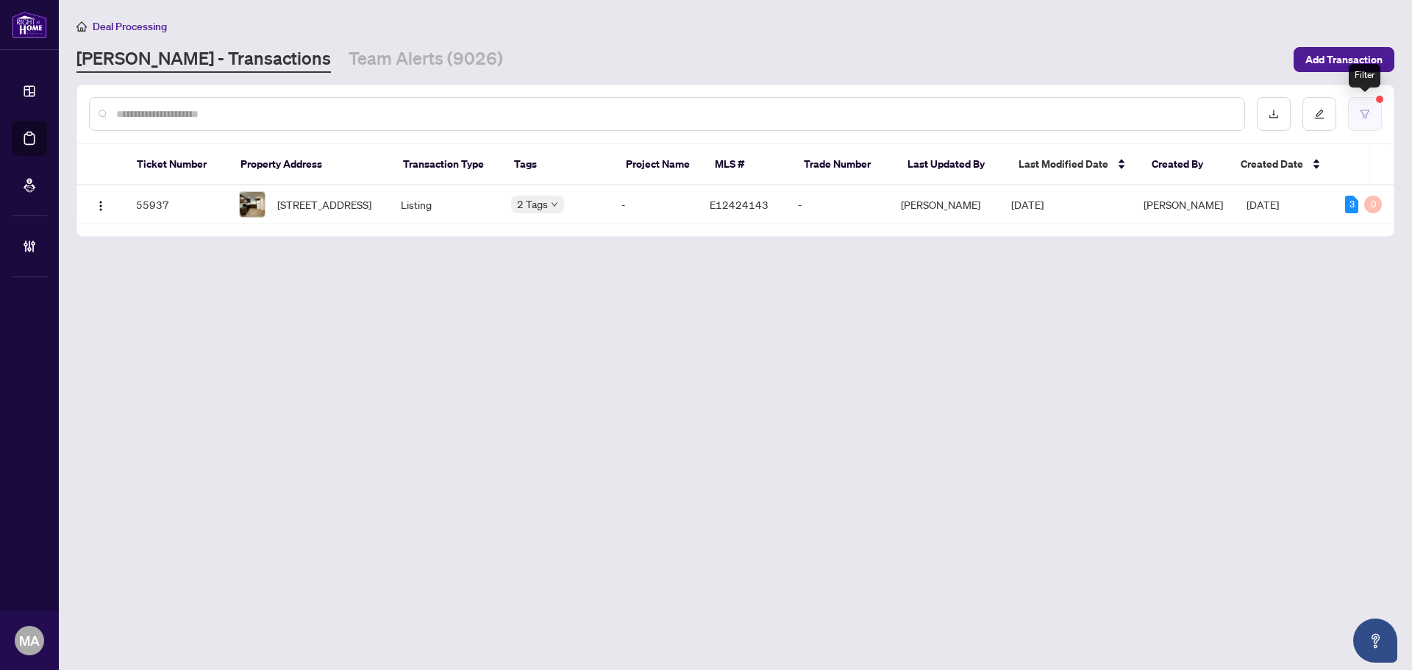
click at [1353, 109] on button "button" at bounding box center [1365, 114] width 34 height 34
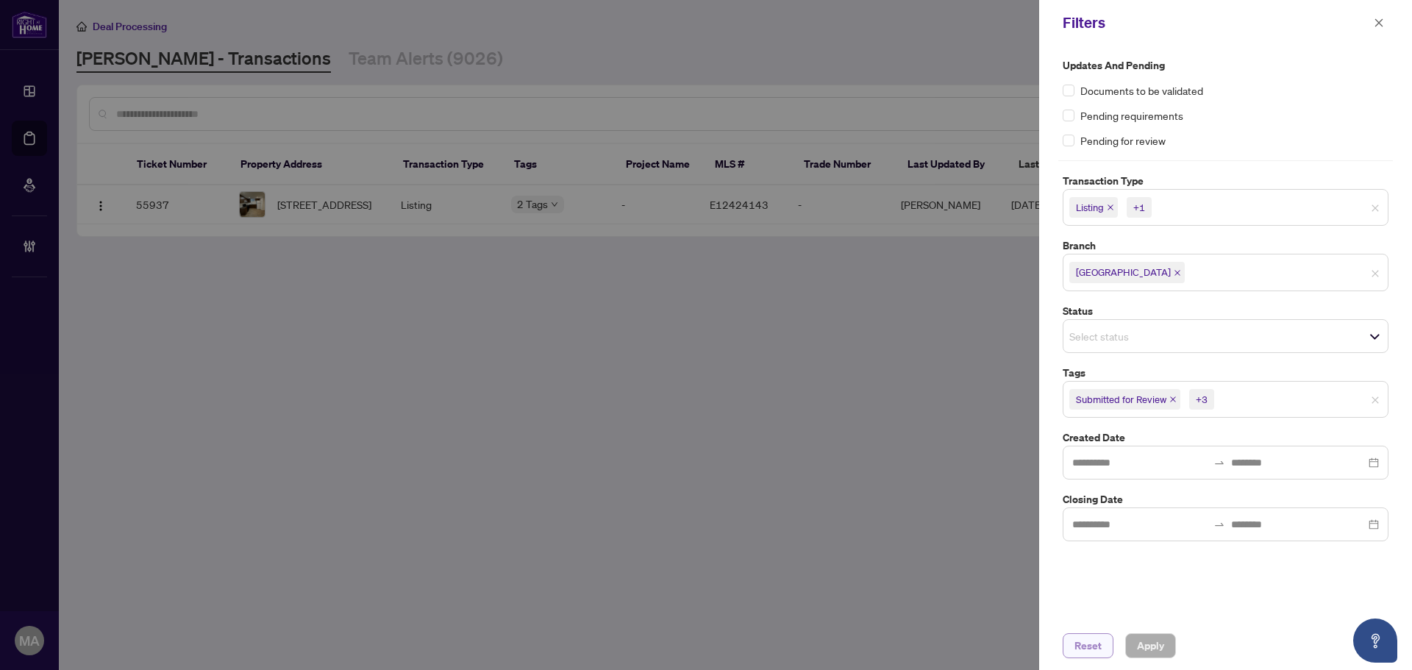
click at [1089, 640] on span "Reset" at bounding box center [1087, 646] width 27 height 24
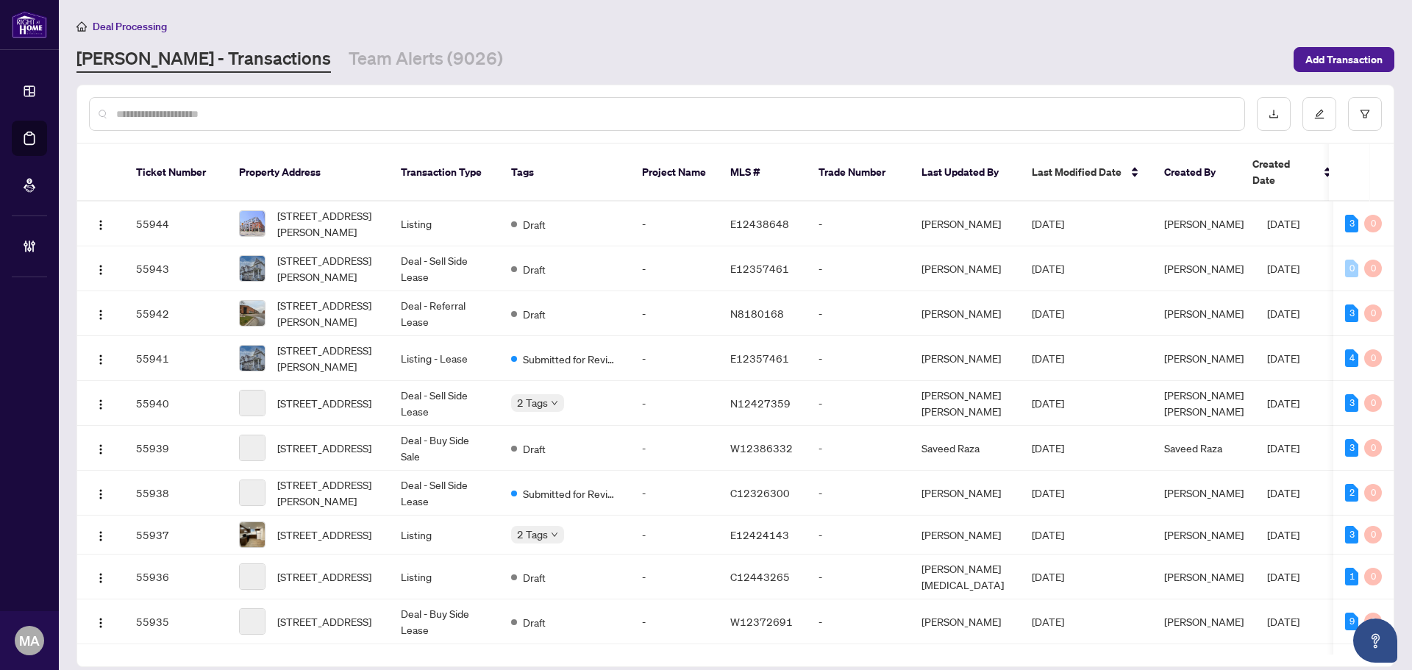
click at [649, 109] on input "text" at bounding box center [674, 114] width 1116 height 16
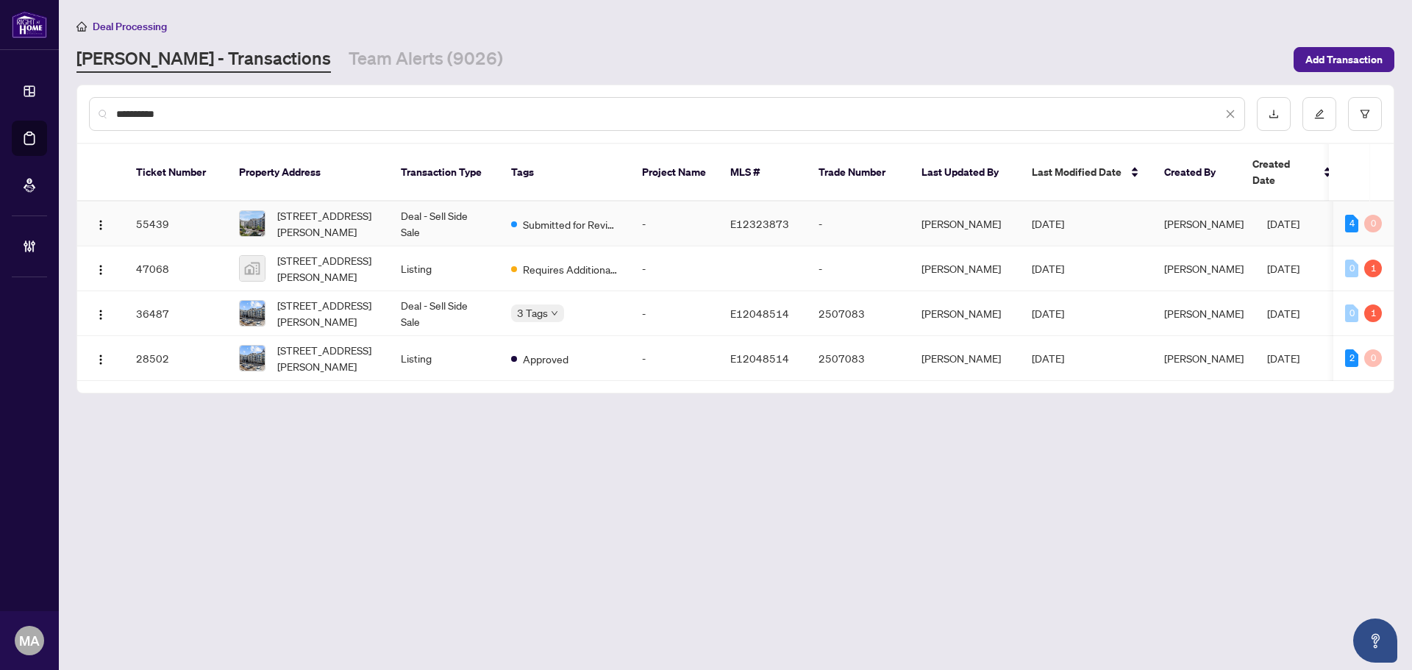
type input "**********"
click at [360, 207] on span "[STREET_ADDRESS][PERSON_NAME]" at bounding box center [327, 223] width 100 height 32
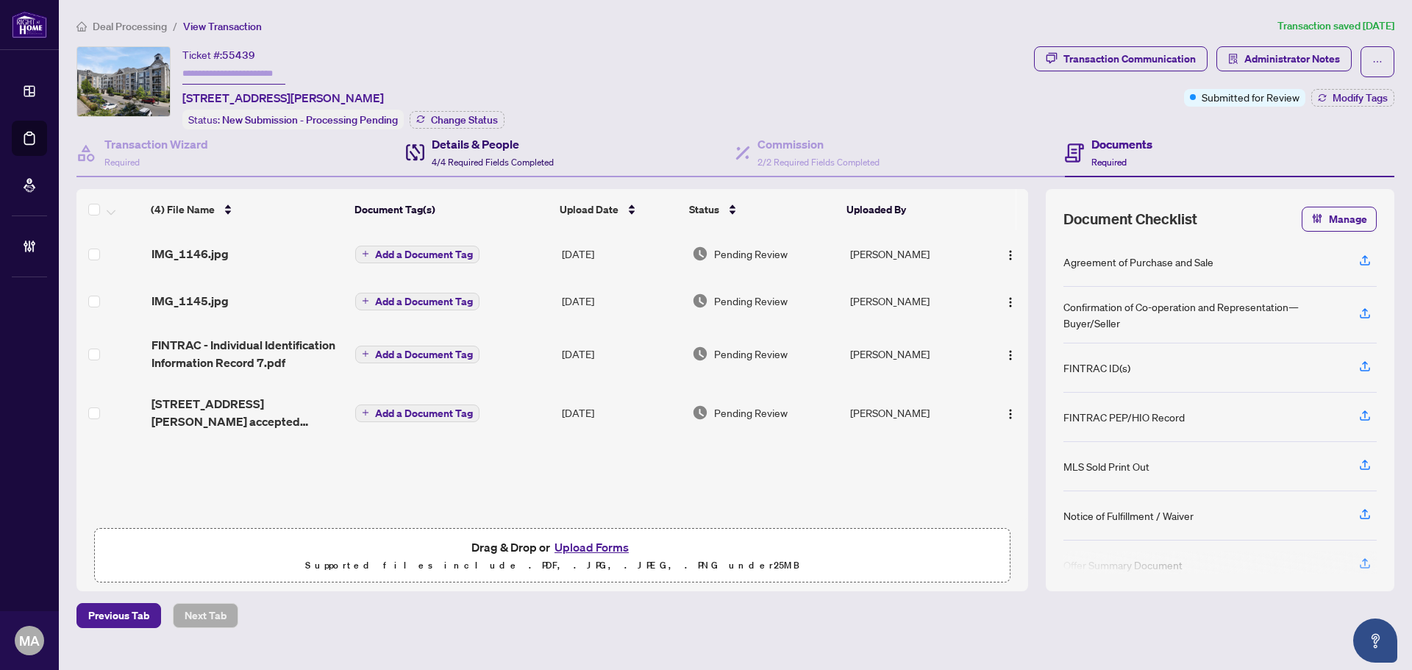
click at [489, 162] on span "4/4 Required Fields Completed" at bounding box center [493, 162] width 122 height 11
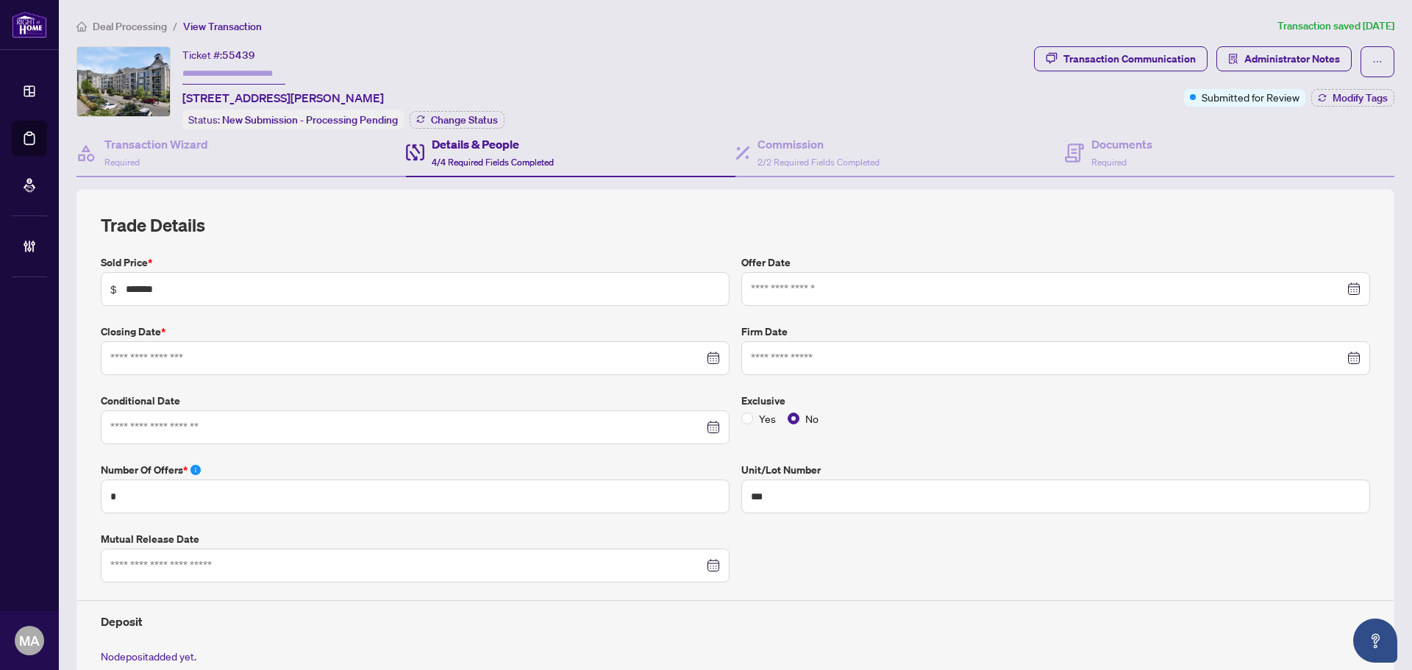
type input "**********"
click at [131, 30] on span "Deal Processing" at bounding box center [130, 26] width 74 height 13
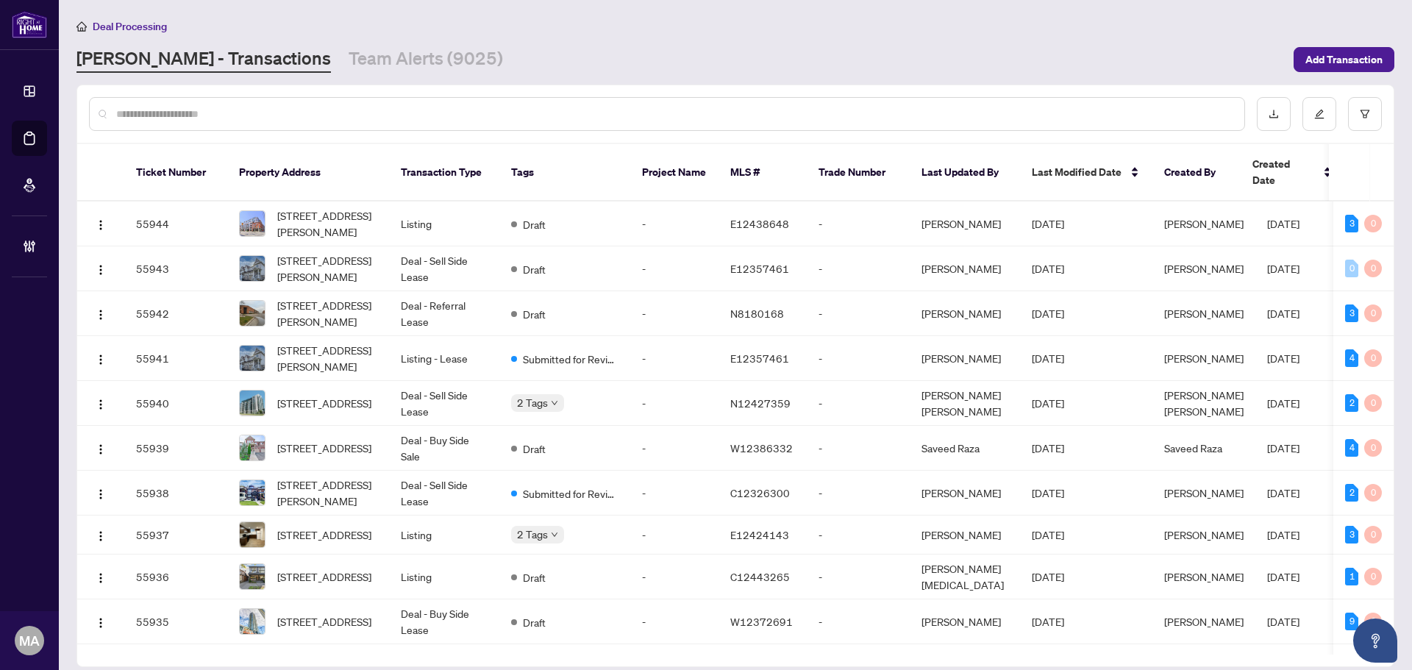
click at [632, 113] on input "text" at bounding box center [674, 114] width 1116 height 16
paste input "**********"
type input "**********"
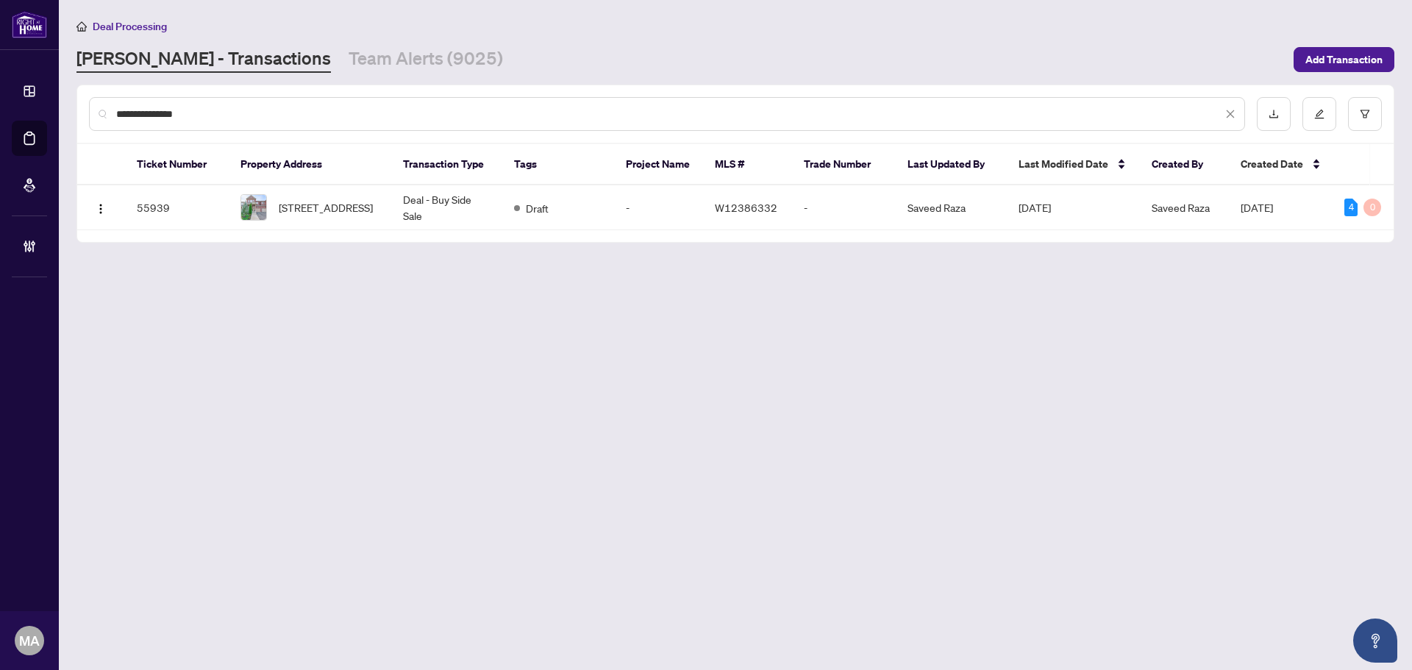
drag, startPoint x: 214, startPoint y: 110, endPoint x: -41, endPoint y: 110, distance: 255.1
click at [0, 110] on html "**********" at bounding box center [706, 335] width 1412 height 670
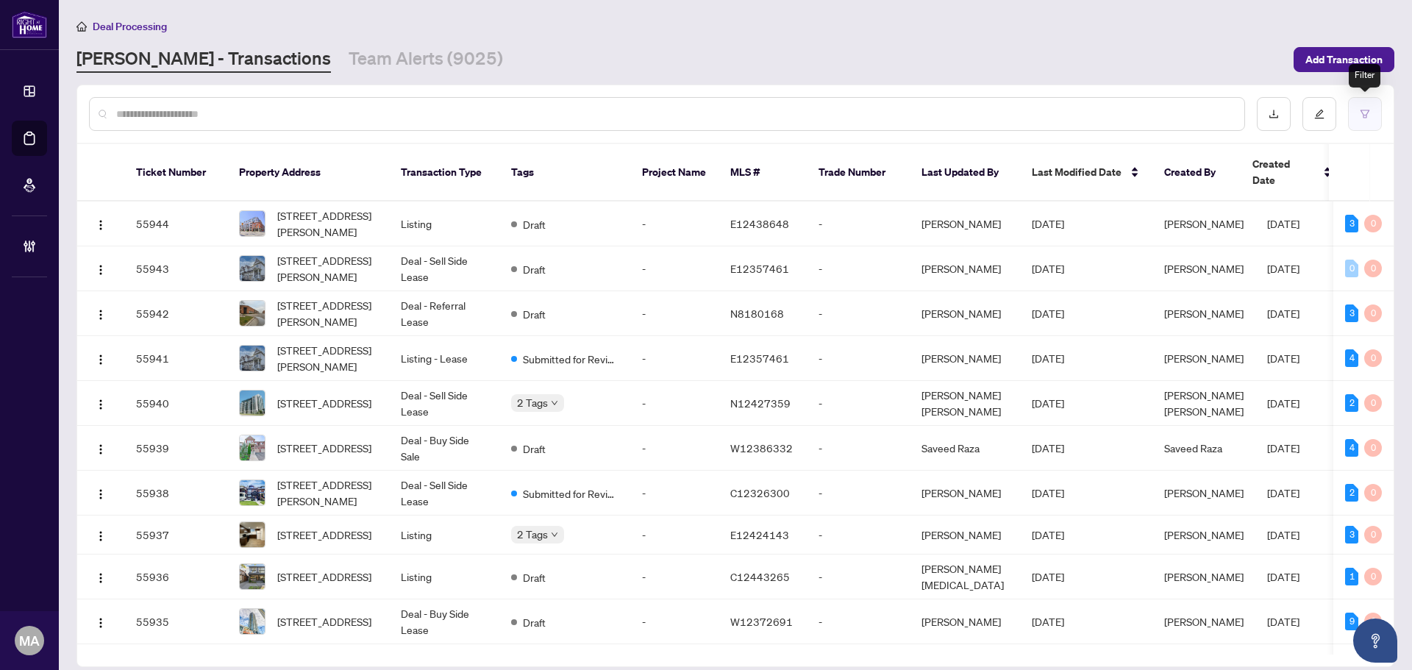
click at [1351, 100] on button "button" at bounding box center [1365, 114] width 34 height 34
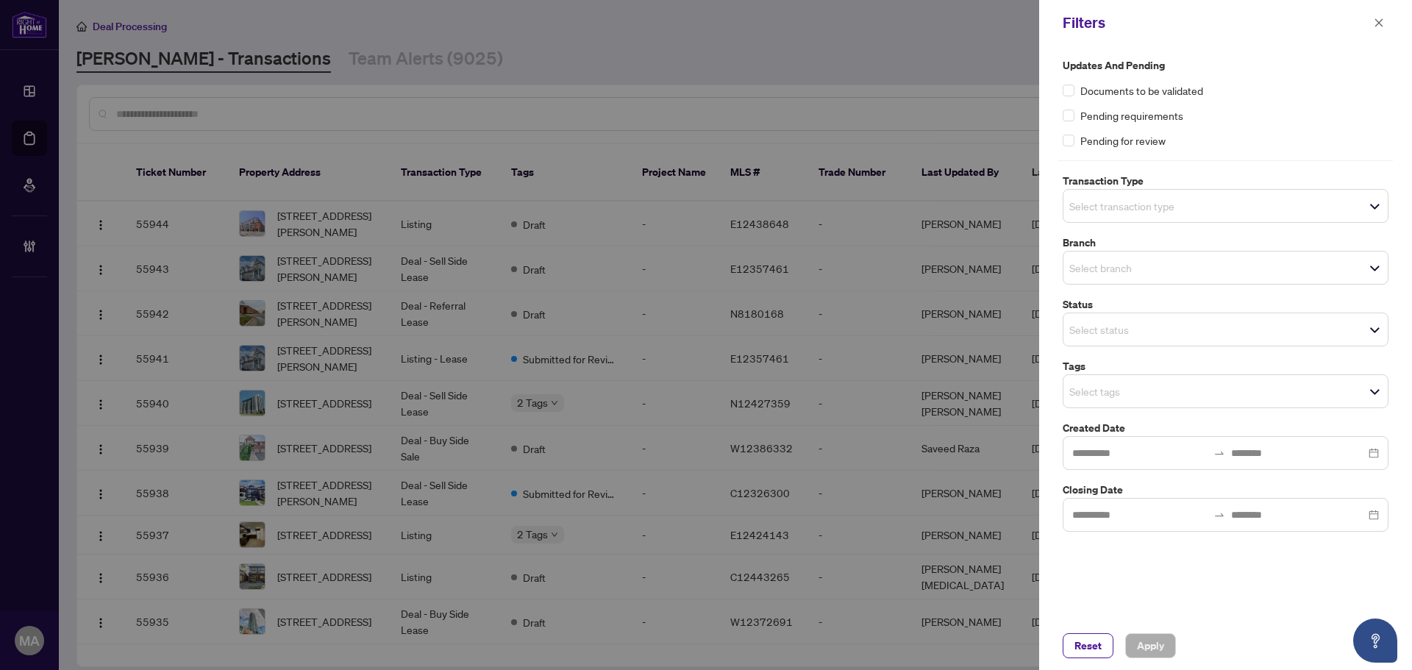
drag, startPoint x: 1117, startPoint y: 198, endPoint x: 1113, endPoint y: 211, distance: 13.0
click at [1118, 198] on input "search" at bounding box center [1120, 206] width 103 height 18
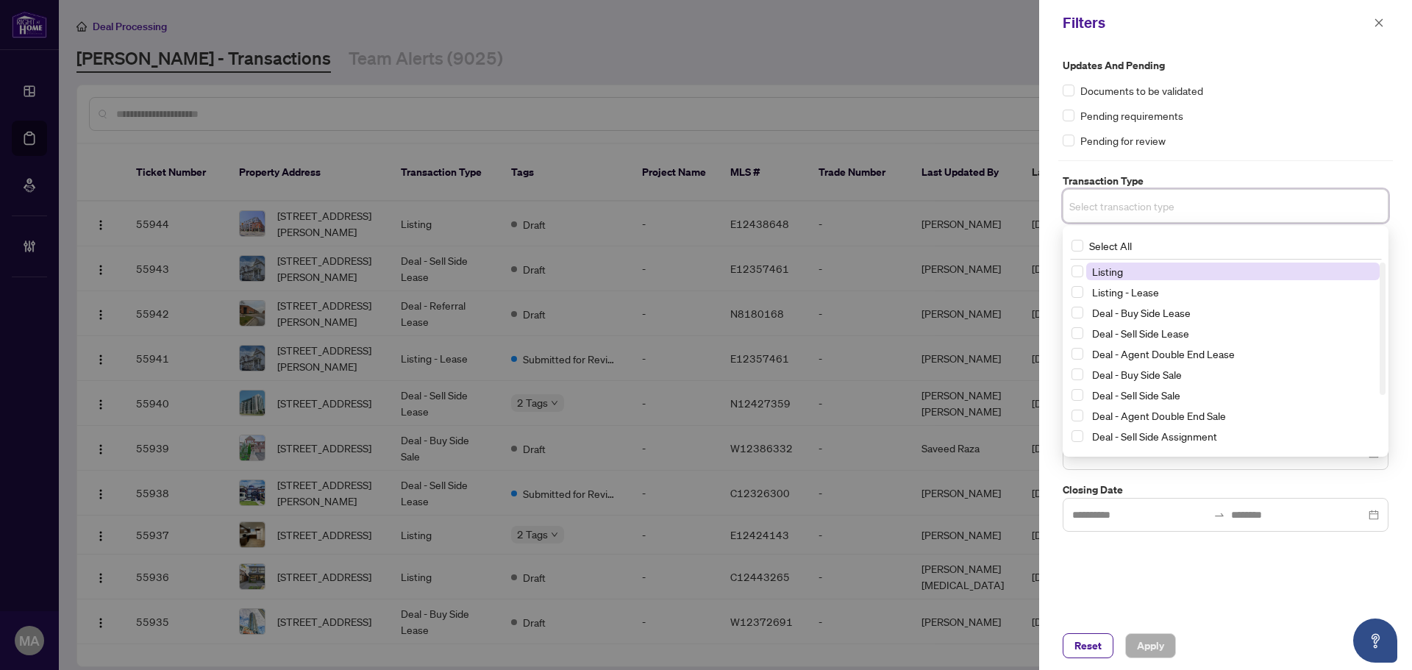
click at [1120, 273] on span "Listing" at bounding box center [1107, 271] width 31 height 13
drag, startPoint x: 1129, startPoint y: 290, endPoint x: 1168, endPoint y: 219, distance: 81.3
click at [1131, 286] on span "Listing - Lease" at bounding box center [1232, 295] width 293 height 18
click at [1275, 104] on div "Updates and Pending Documents to be validated Pending requirements Pending for …" at bounding box center [1225, 102] width 326 height 91
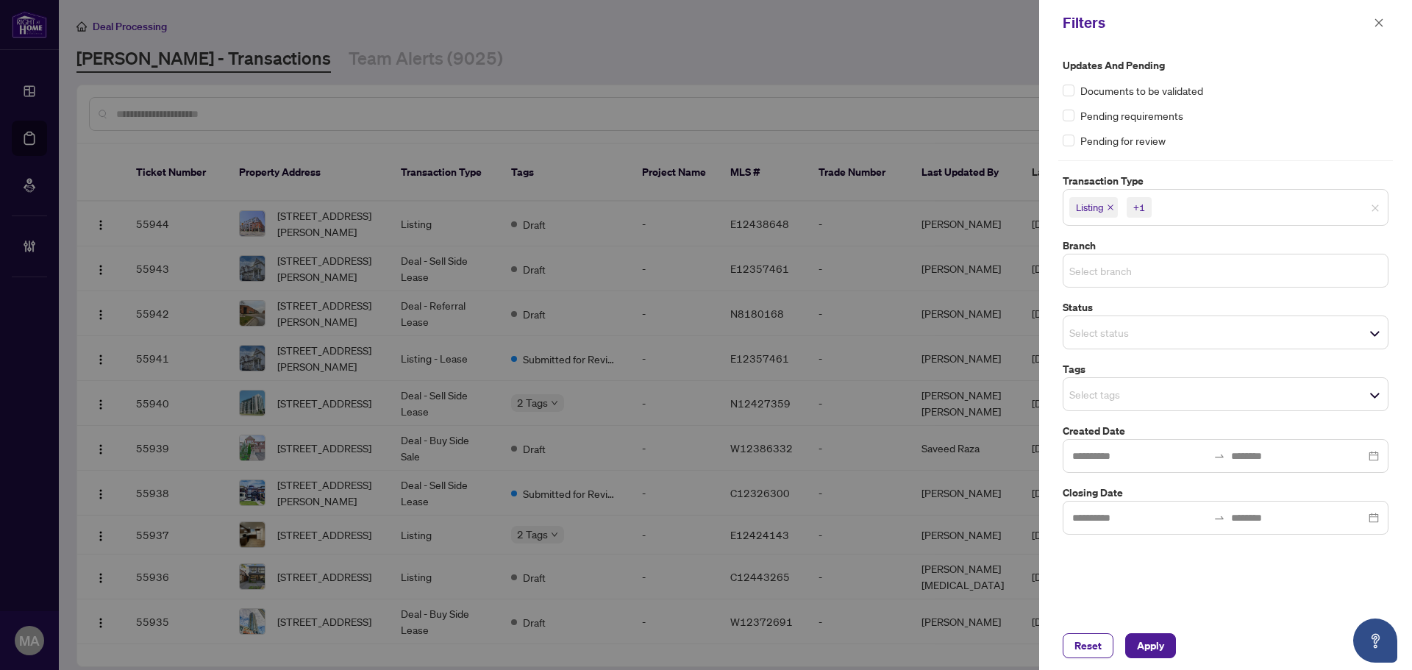
click at [1142, 275] on input "search" at bounding box center [1120, 271] width 103 height 18
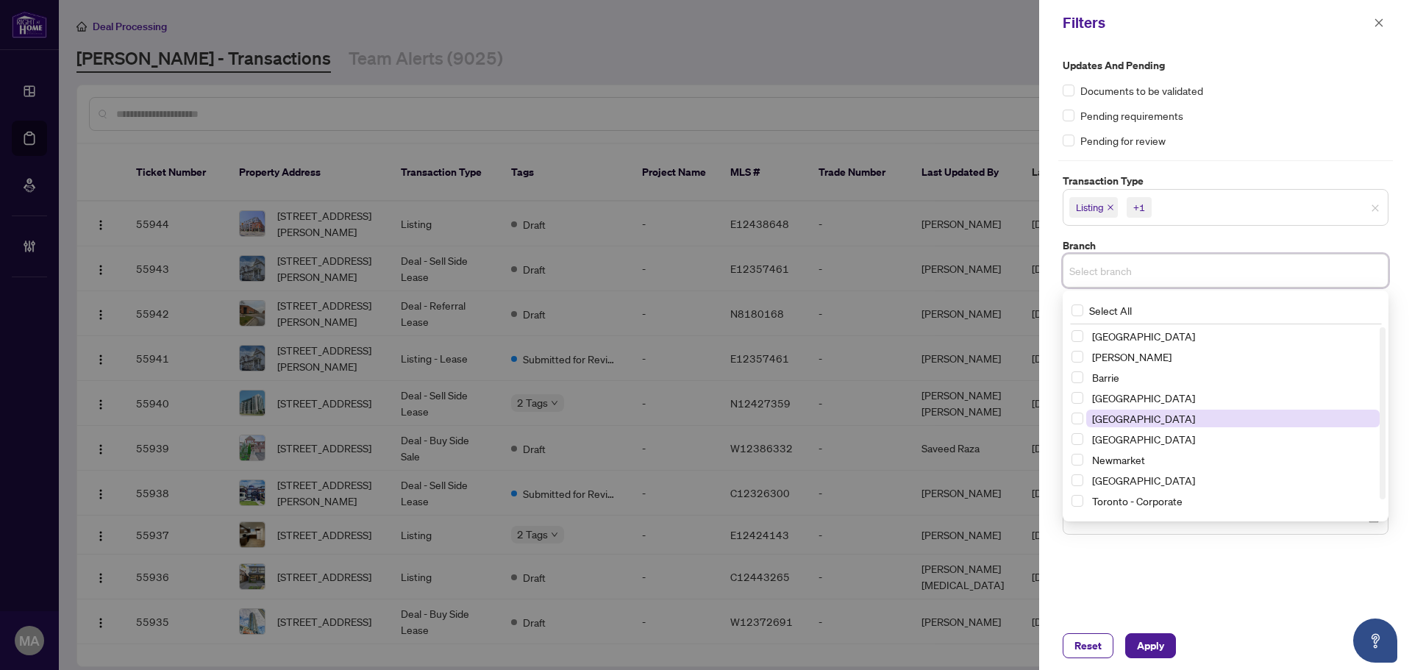
click at [1150, 416] on span "[GEOGRAPHIC_DATA]" at bounding box center [1232, 418] width 293 height 18
click at [1309, 153] on div "Updates and Pending Documents to be validated Pending requirements Pending for …" at bounding box center [1225, 297] width 335 height 481
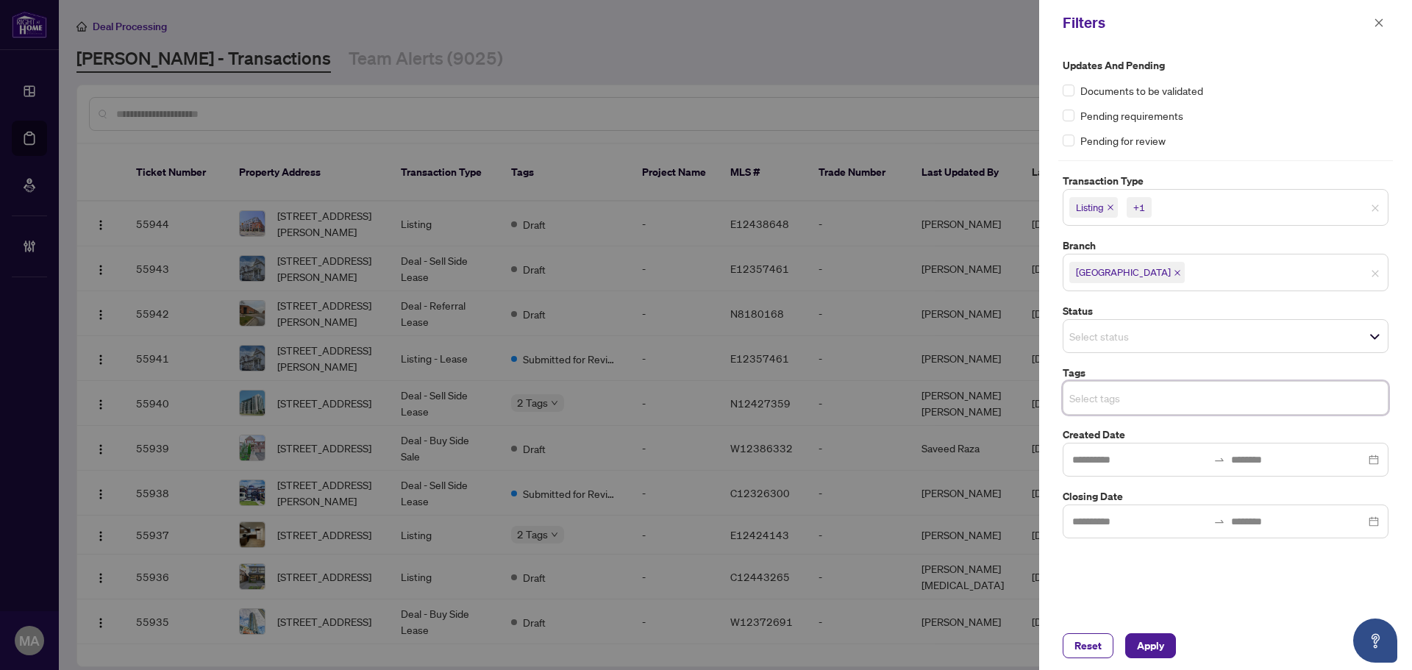
click at [1172, 396] on input "search" at bounding box center [1120, 398] width 103 height 18
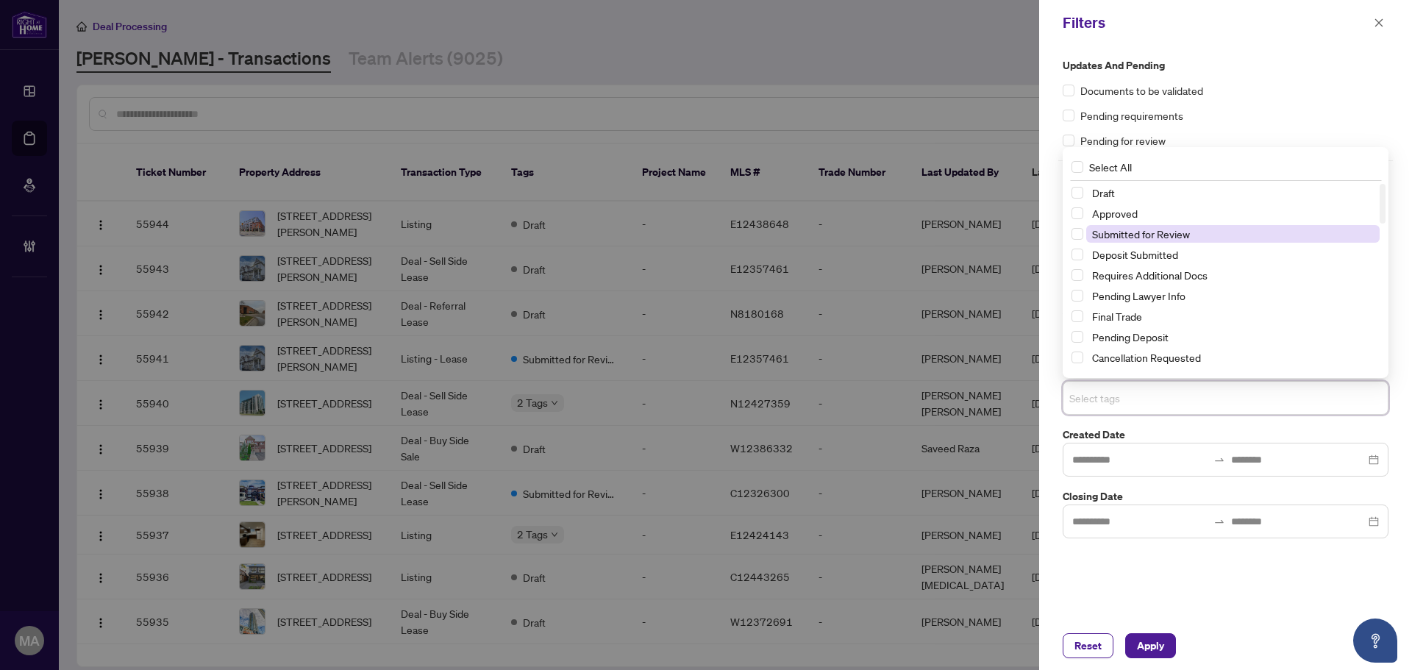
click at [1140, 225] on span "Submitted for Review" at bounding box center [1232, 234] width 293 height 18
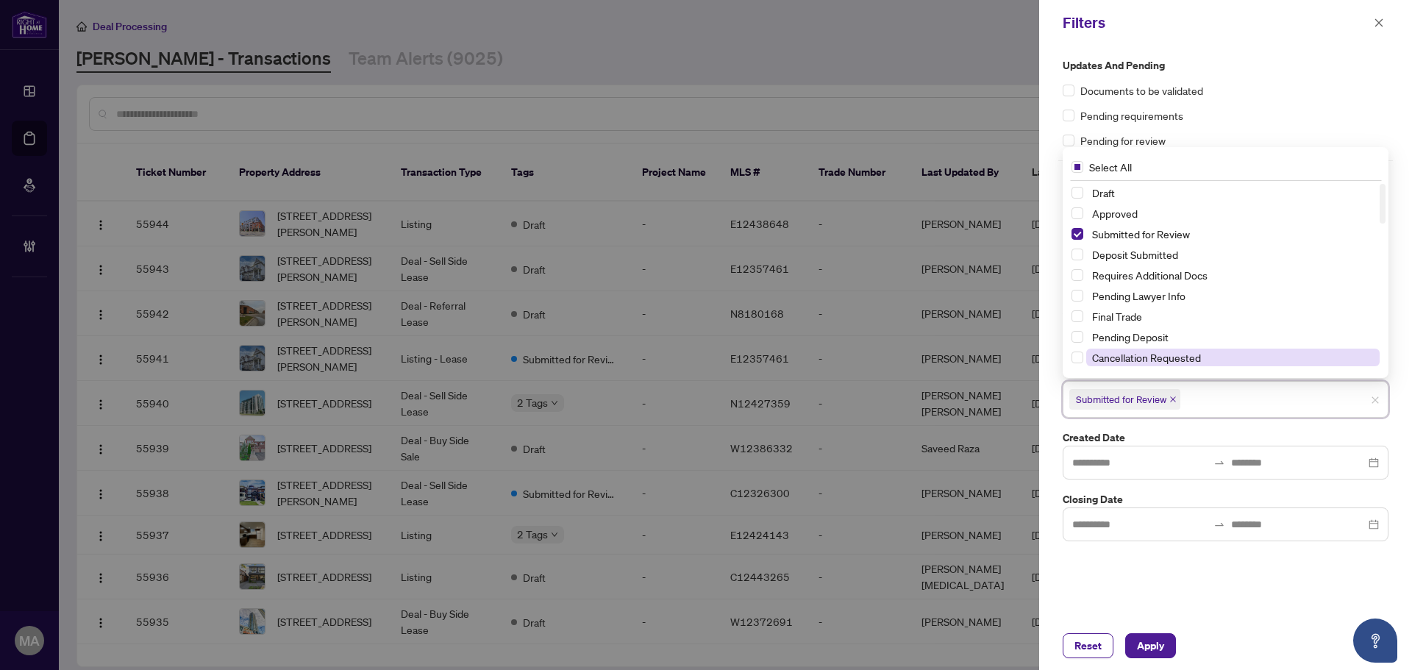
click at [1126, 365] on span "Cancellation Requested" at bounding box center [1232, 357] width 293 height 18
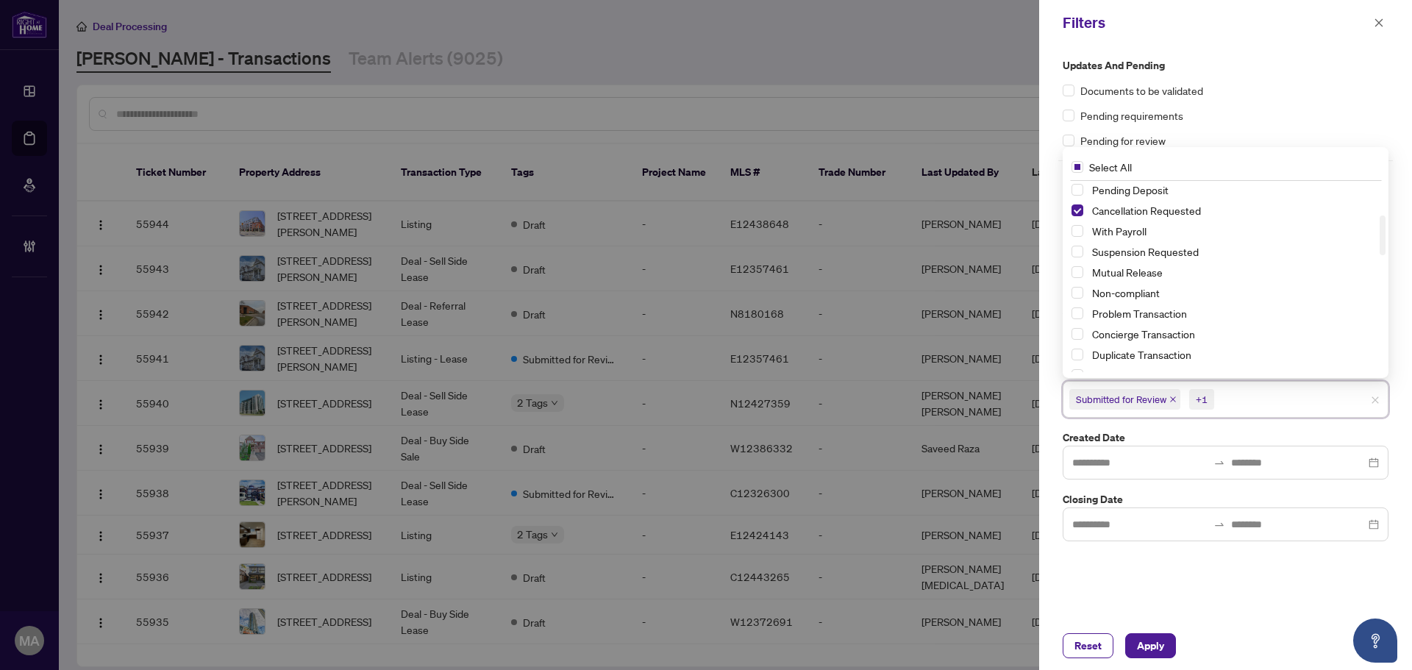
drag, startPoint x: 1152, startPoint y: 253, endPoint x: 1129, endPoint y: 262, distance: 25.4
click at [1152, 250] on span "Suspension Requested" at bounding box center [1145, 251] width 107 height 13
click at [1129, 271] on span "Mutual Release" at bounding box center [1127, 271] width 71 height 13
click at [1155, 653] on span "Apply" at bounding box center [1150, 646] width 27 height 24
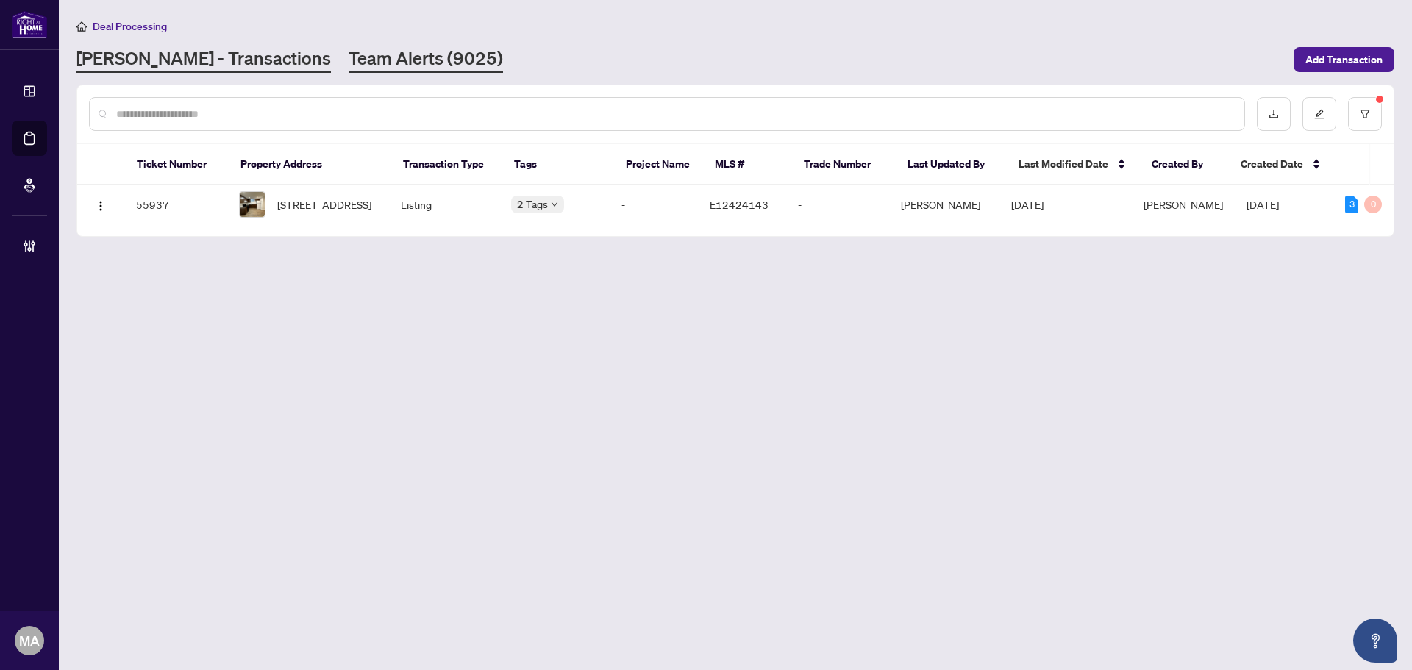
click at [362, 68] on link "Team Alerts (9025)" at bounding box center [425, 59] width 154 height 26
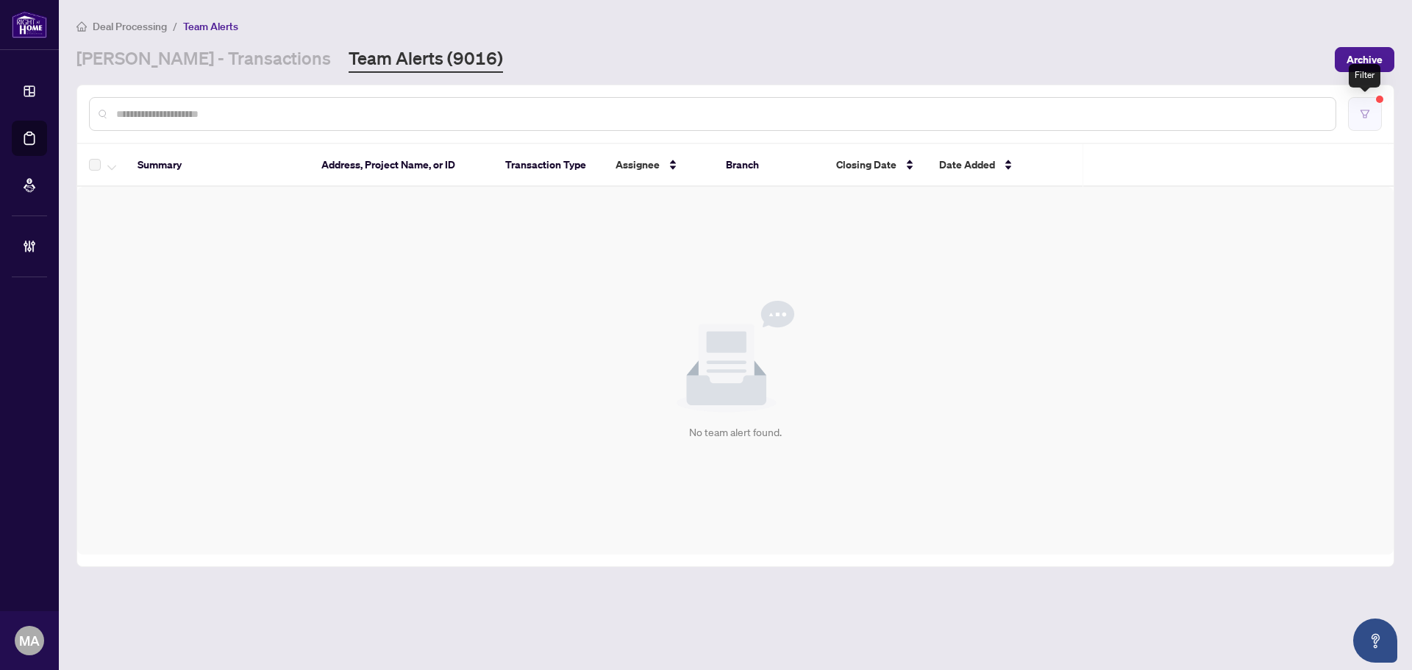
click at [1361, 128] on button "button" at bounding box center [1365, 114] width 34 height 34
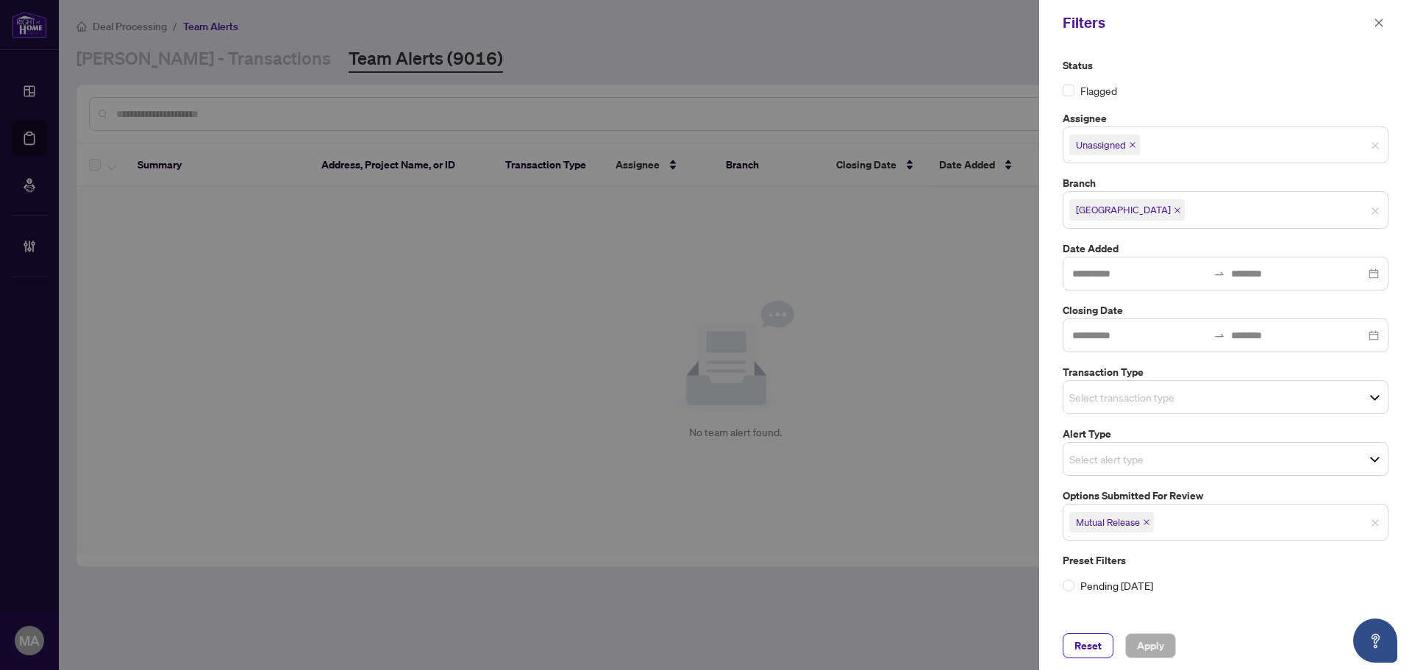
click at [1128, 148] on span "Unassigned" at bounding box center [1104, 145] width 71 height 21
click at [1140, 143] on span "Unassigned" at bounding box center [1104, 145] width 71 height 21
click at [1136, 145] on icon "close" at bounding box center [1132, 144] width 7 height 7
click at [1145, 519] on icon "close" at bounding box center [1145, 518] width 7 height 7
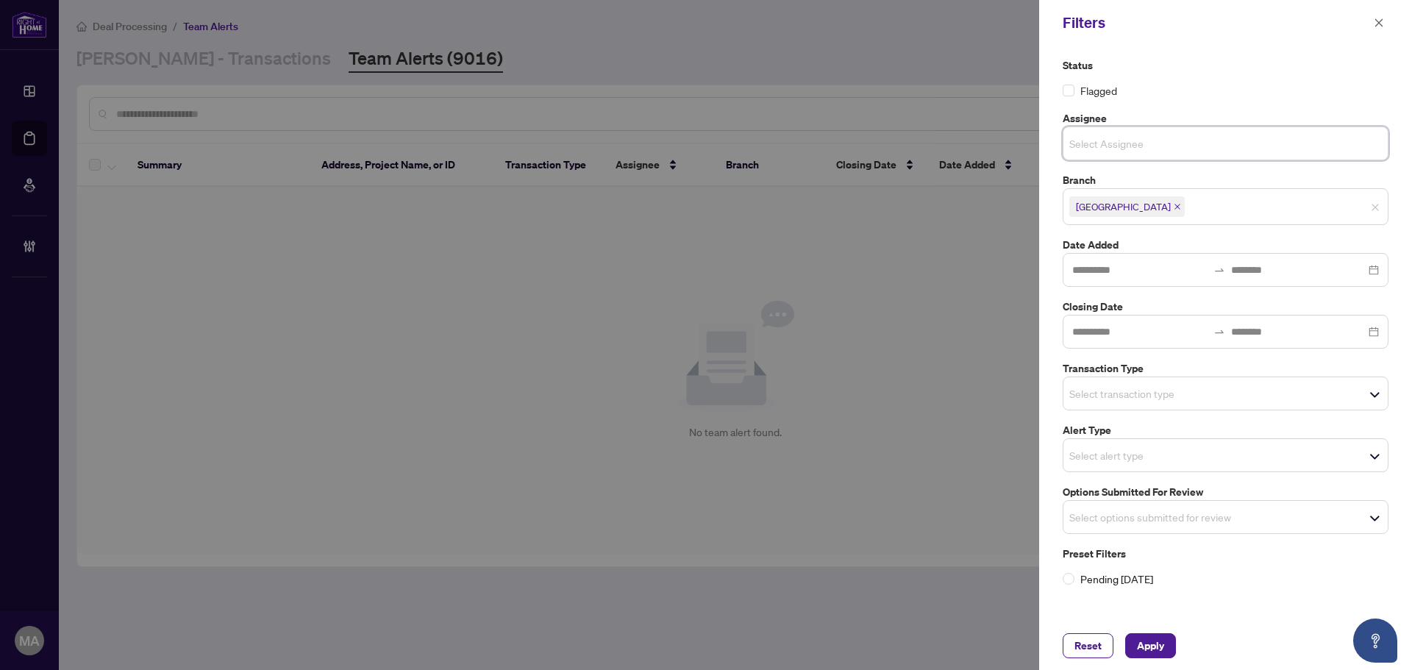
click at [1162, 460] on input "search" at bounding box center [1120, 455] width 103 height 18
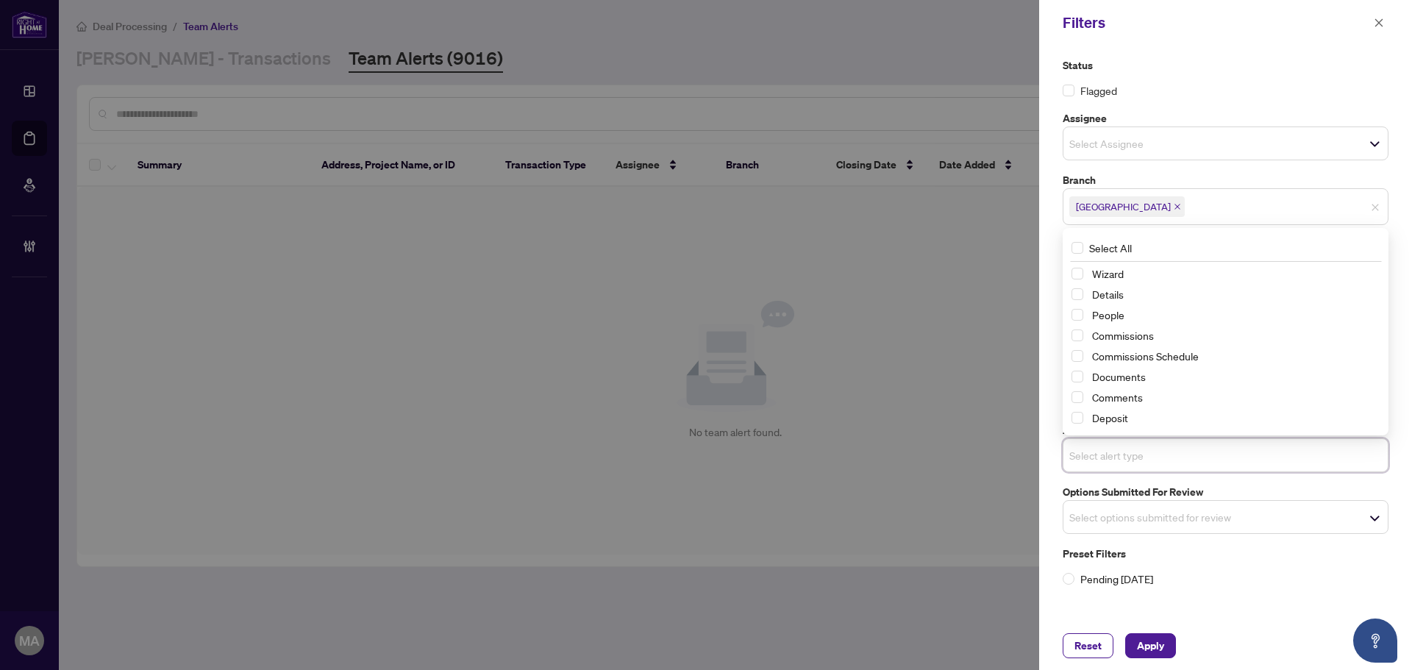
click at [999, 349] on div at bounding box center [706, 335] width 1412 height 670
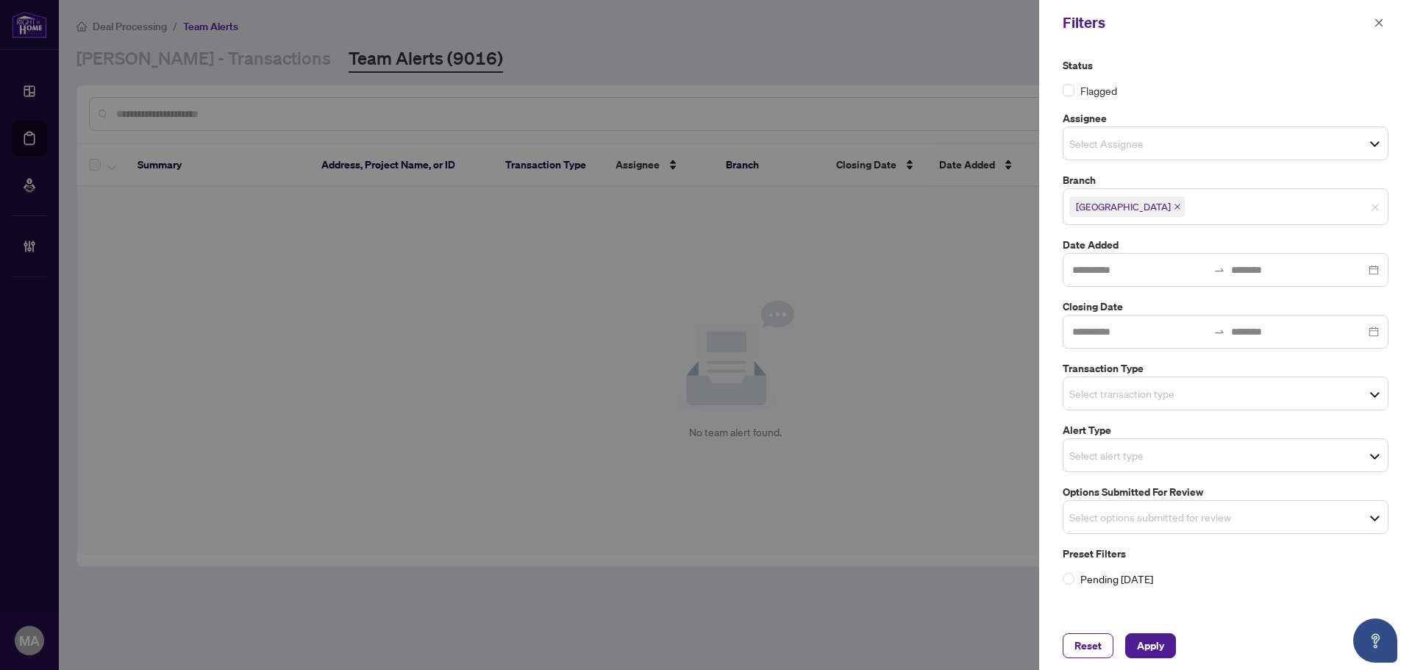
click at [1151, 465] on span "Select alert type" at bounding box center [1225, 455] width 324 height 21
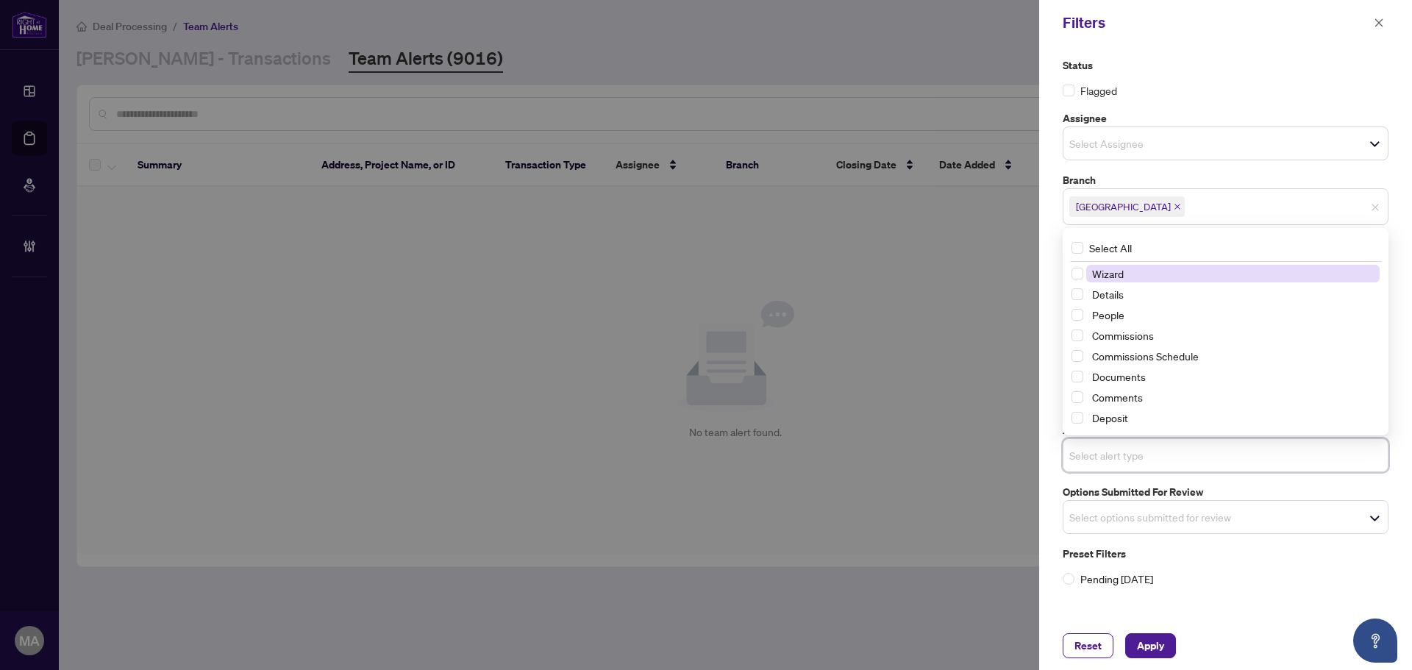
click at [1151, 465] on span "Select alert type" at bounding box center [1225, 455] width 324 height 21
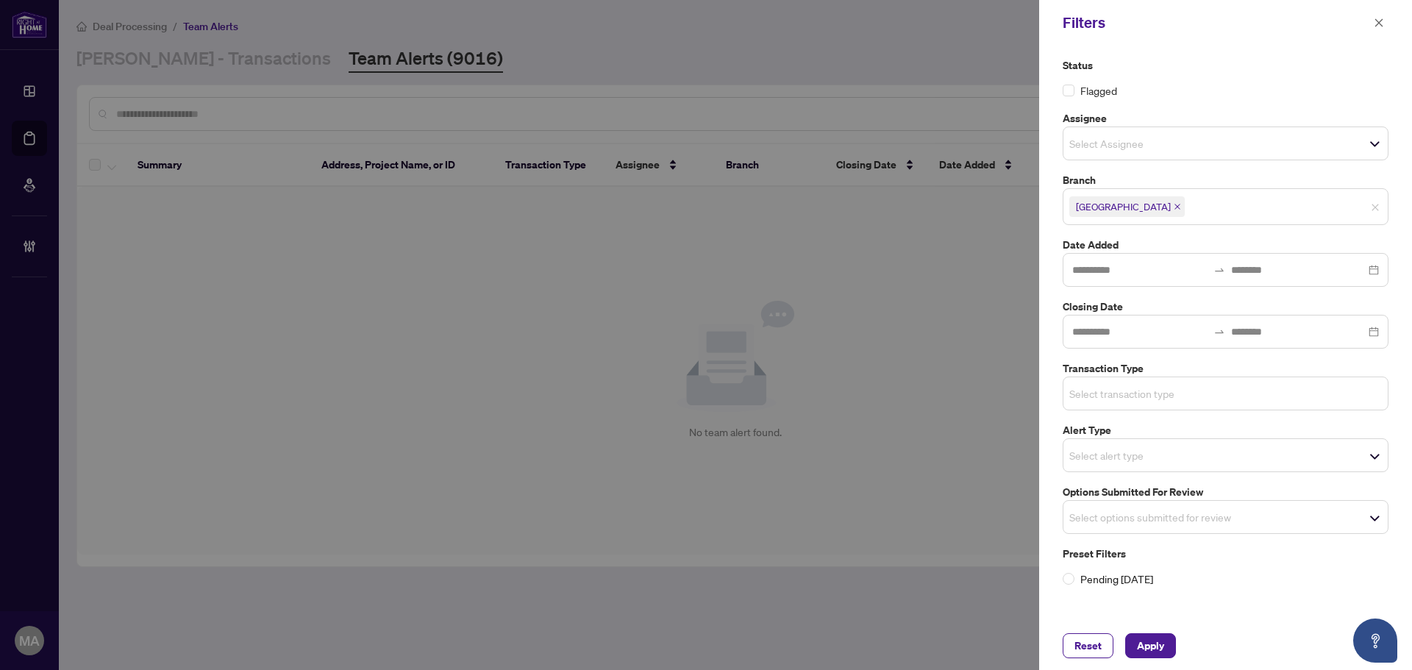
click at [1146, 396] on input "search" at bounding box center [1120, 393] width 103 height 18
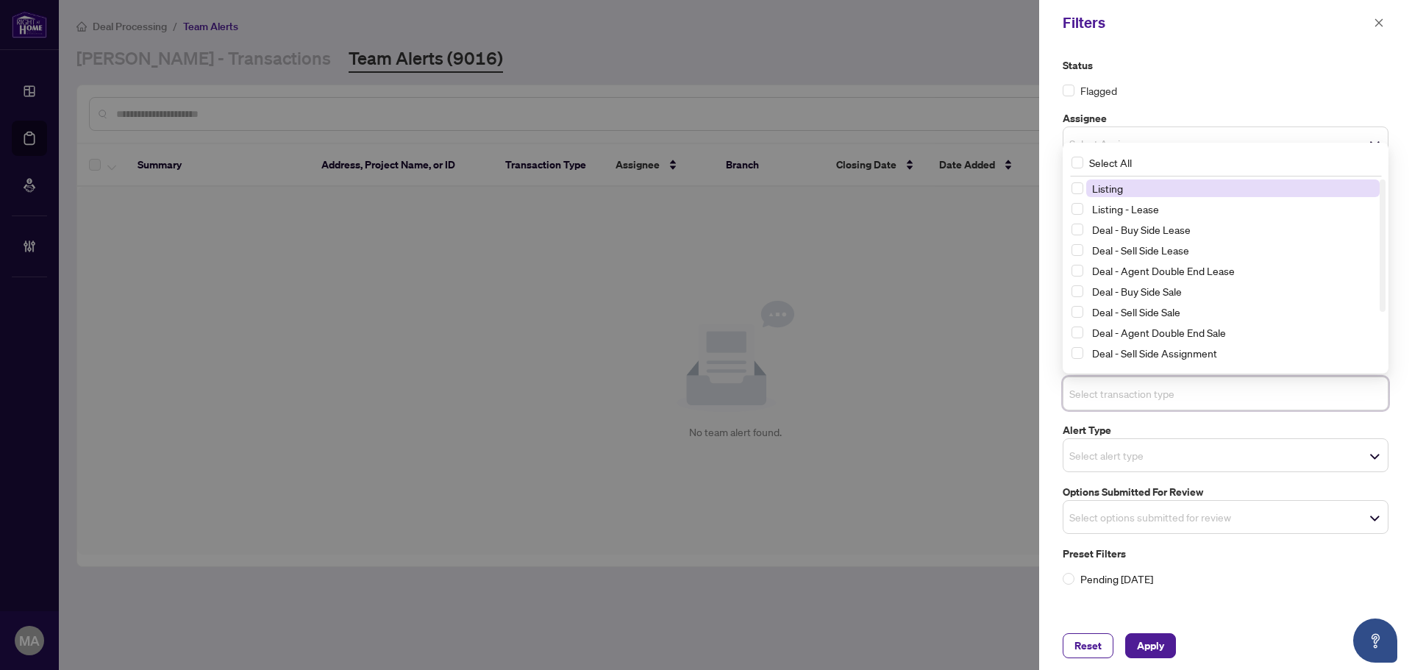
click at [1161, 196] on span "Listing" at bounding box center [1232, 188] width 293 height 18
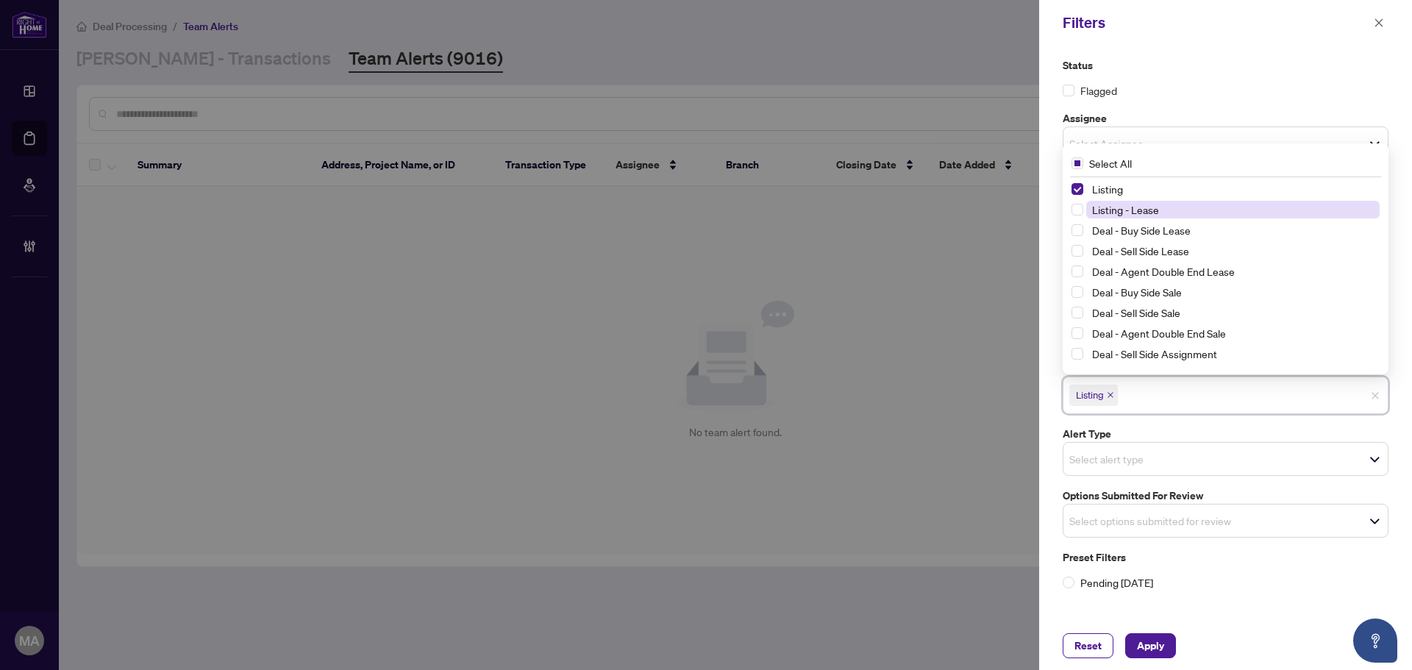
click at [1159, 215] on span "Listing - Lease" at bounding box center [1232, 210] width 293 height 18
click at [1169, 639] on button "Apply" at bounding box center [1150, 645] width 51 height 25
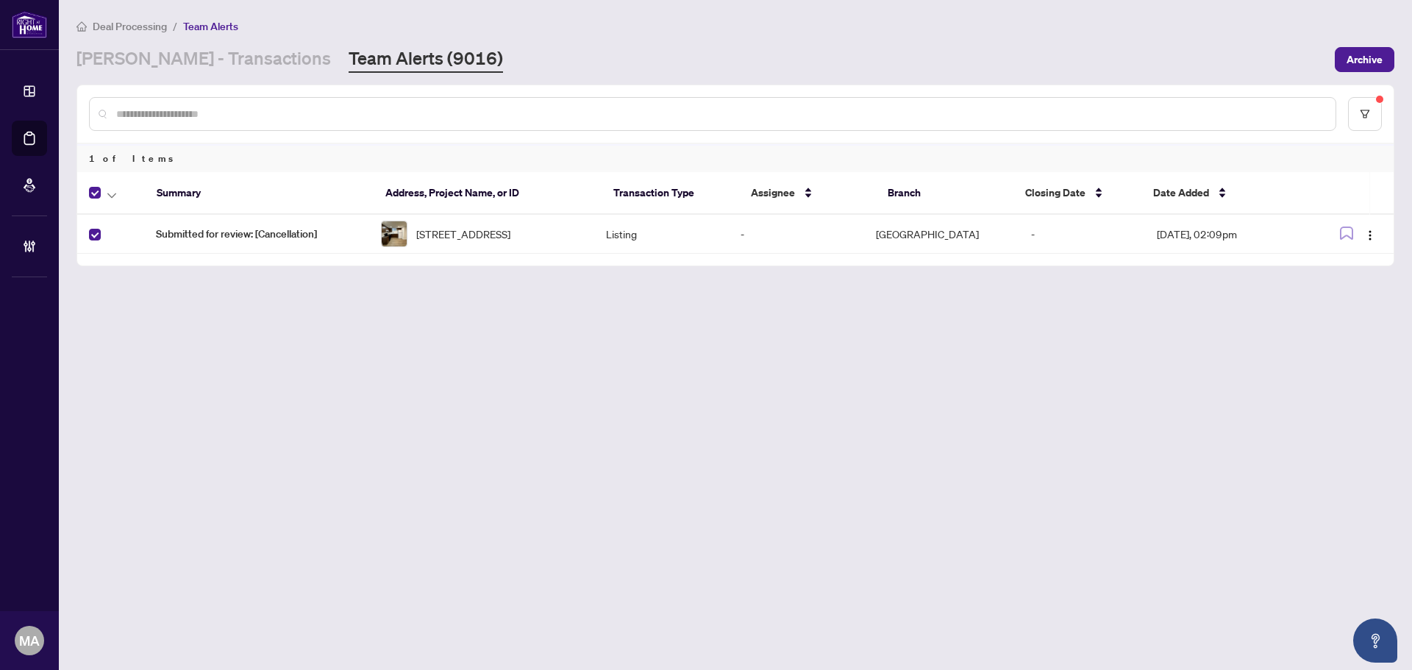
click at [121, 190] on div at bounding box center [114, 193] width 50 height 18
click at [120, 193] on div at bounding box center [114, 193] width 50 height 18
click at [113, 193] on icon "button" at bounding box center [111, 196] width 9 height 6
click at [196, 310] on span "Complete Item" at bounding box center [161, 312] width 92 height 16
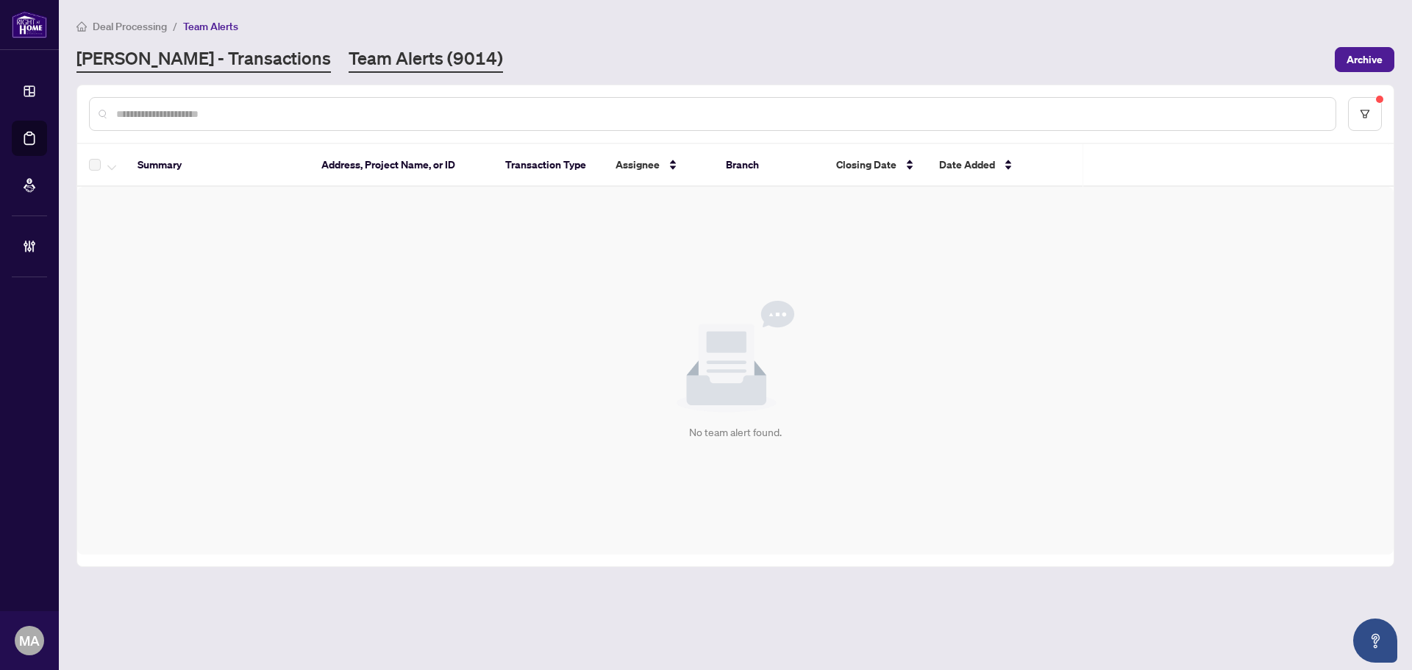
click at [147, 60] on link "[PERSON_NAME] - Transactions" at bounding box center [203, 59] width 254 height 26
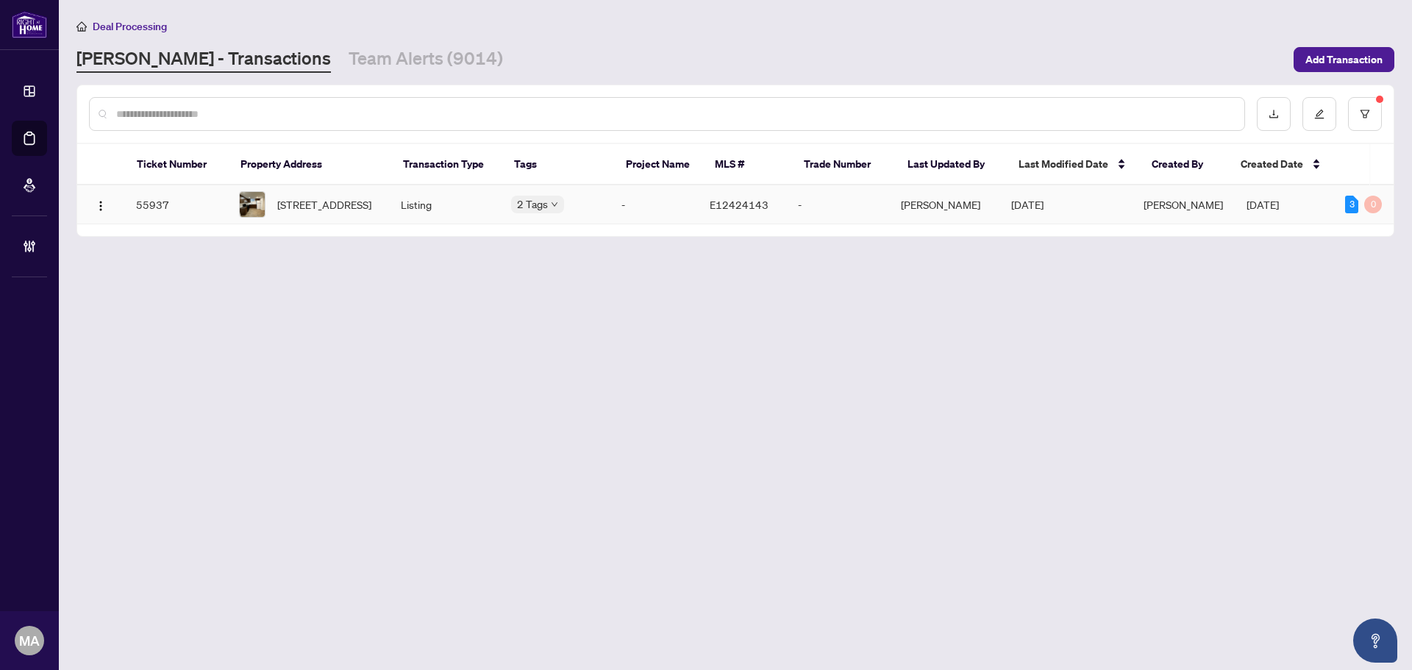
click at [382, 211] on td "[STREET_ADDRESS]" at bounding box center [308, 204] width 162 height 39
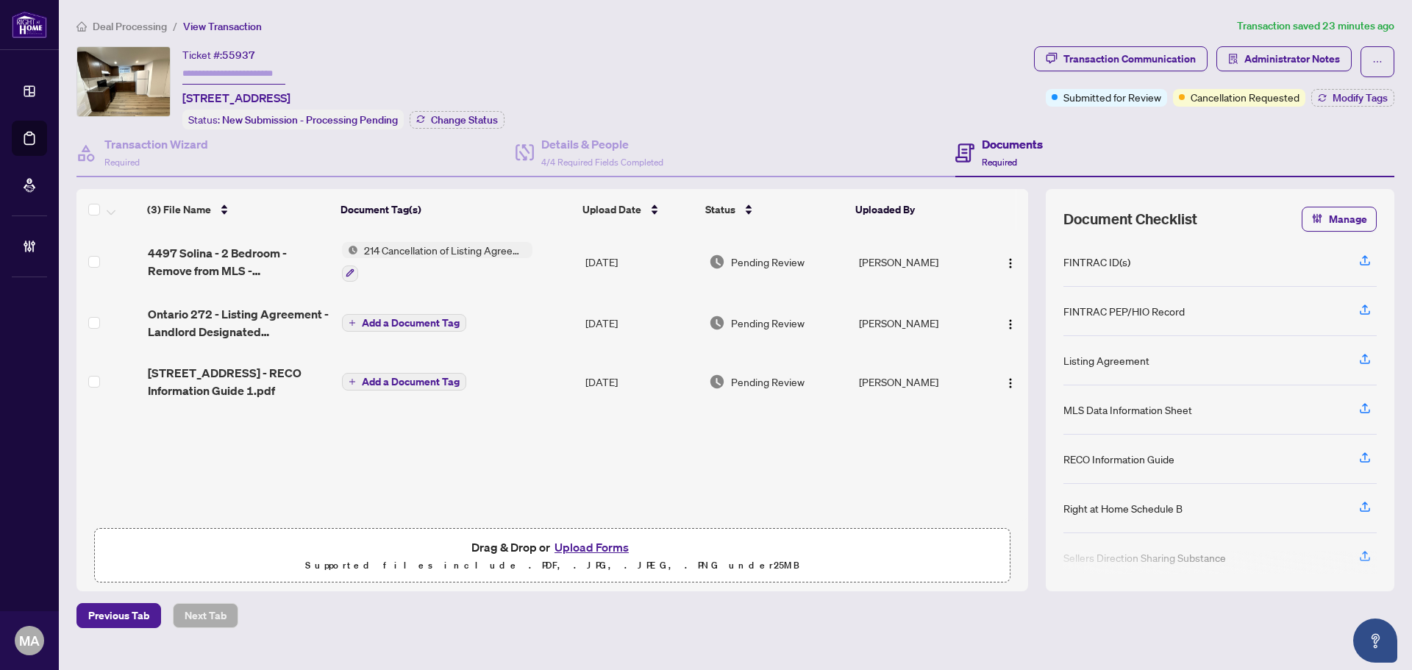
click at [210, 332] on span "Ontario 272 - Listing Agreement - Landlord Designated Representation Agreement …" at bounding box center [239, 322] width 182 height 35
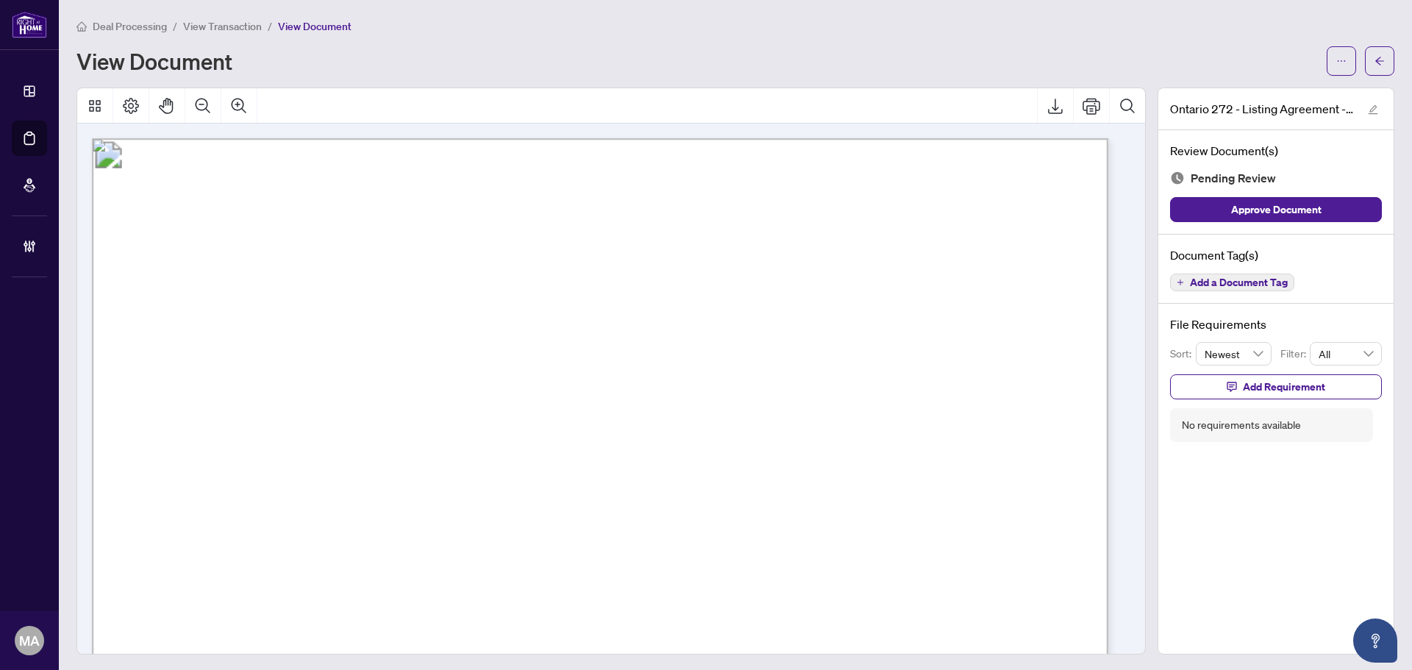
scroll to position [1, 0]
click at [204, 110] on icon "Zoom Out" at bounding box center [203, 105] width 18 height 18
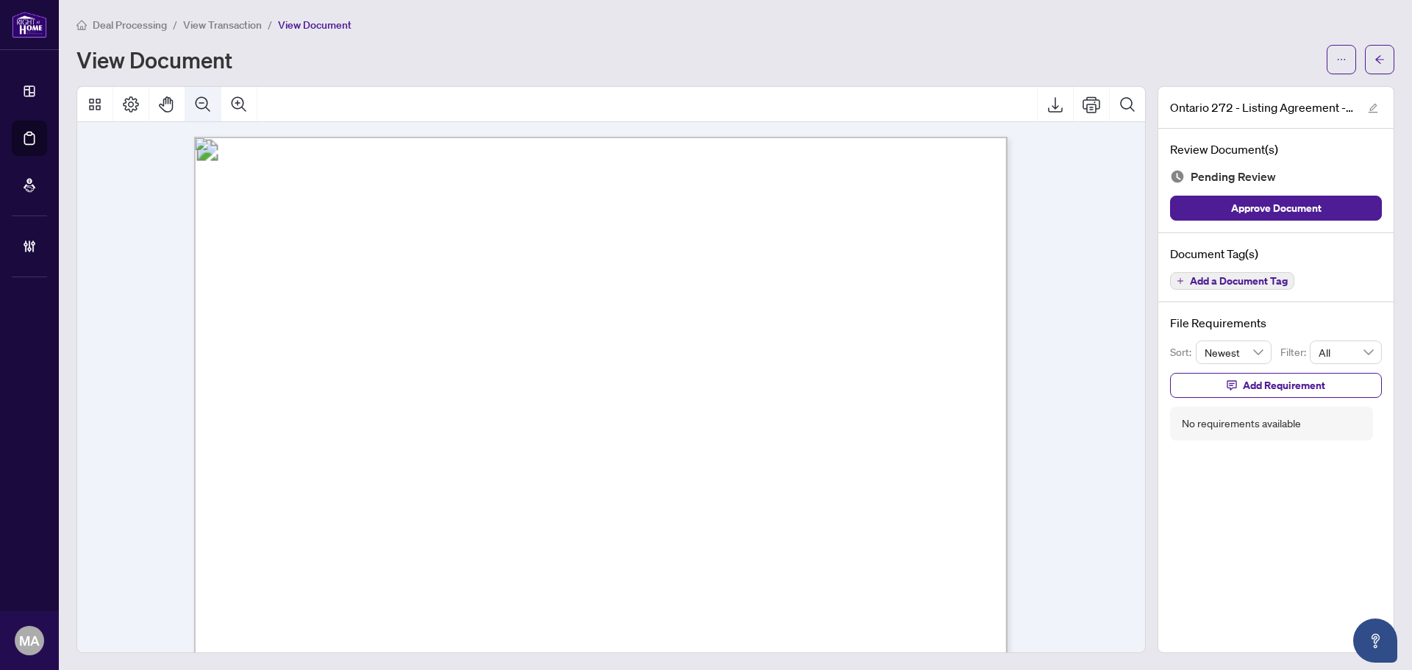
click at [204, 110] on icon "Zoom Out" at bounding box center [203, 105] width 18 height 18
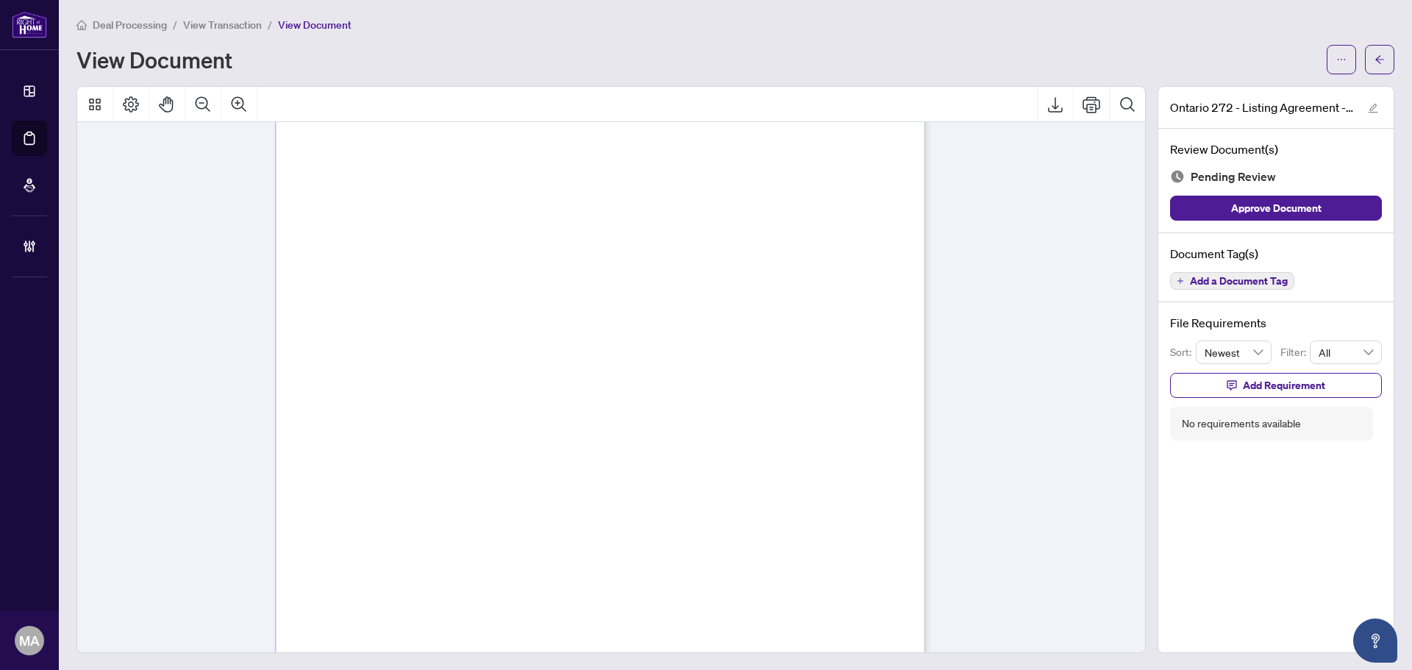
scroll to position [2720, 0]
click at [1260, 282] on span "Add a Document Tag" at bounding box center [1239, 281] width 98 height 10
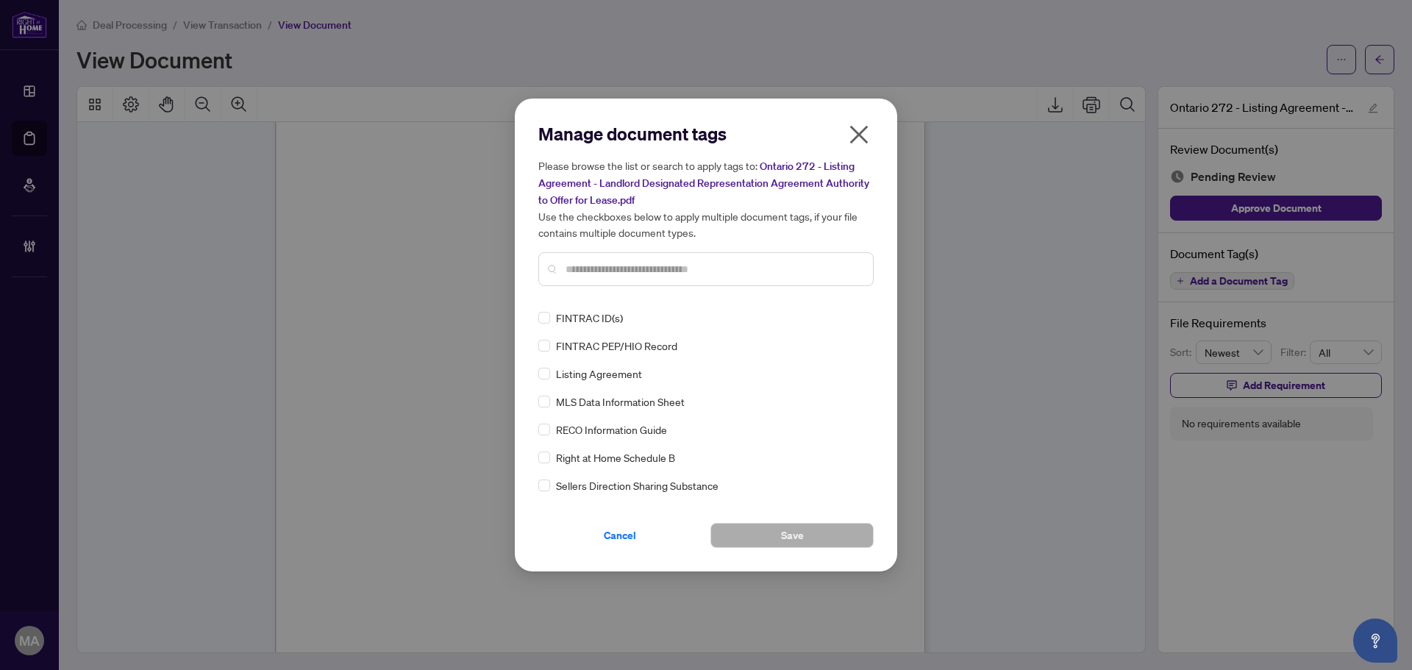
click at [799, 282] on div at bounding box center [705, 269] width 335 height 34
click at [802, 268] on input "text" at bounding box center [713, 269] width 296 height 16
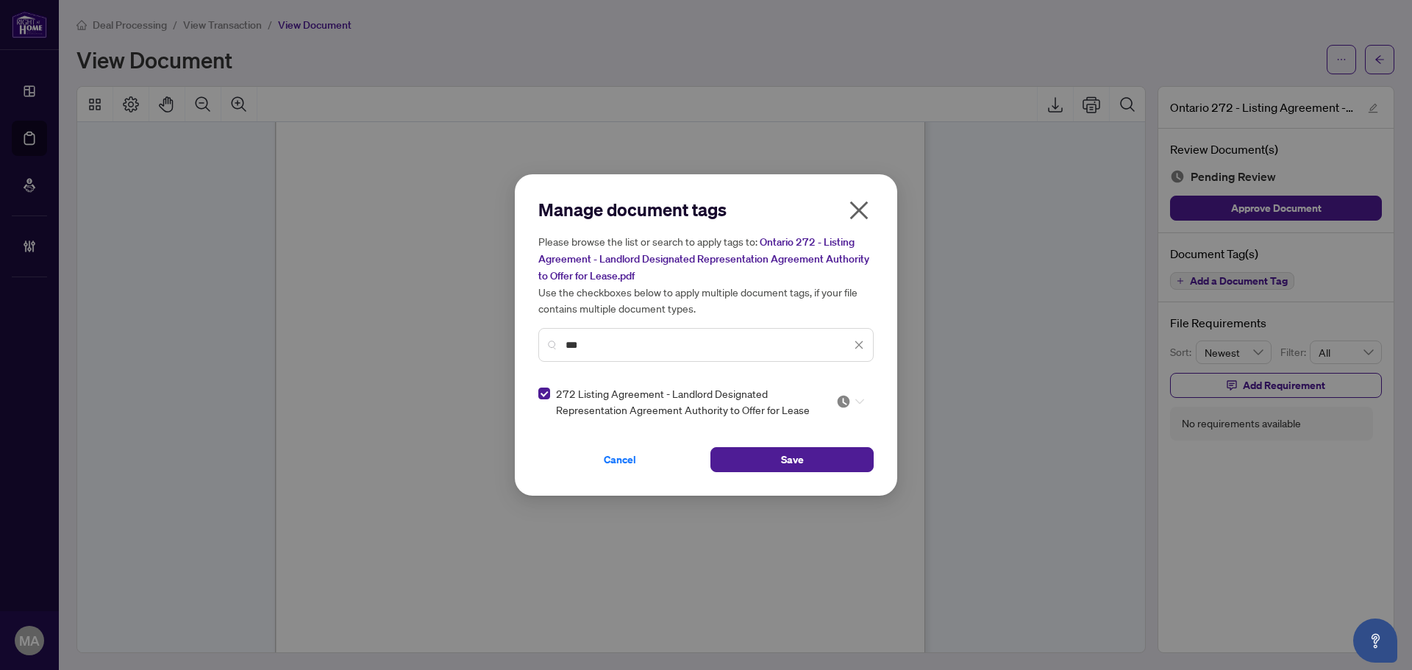
click at [840, 402] on img at bounding box center [843, 401] width 15 height 15
click at [797, 481] on div "Approved" at bounding box center [806, 473] width 112 height 24
click at [729, 348] on input "***" at bounding box center [707, 345] width 285 height 16
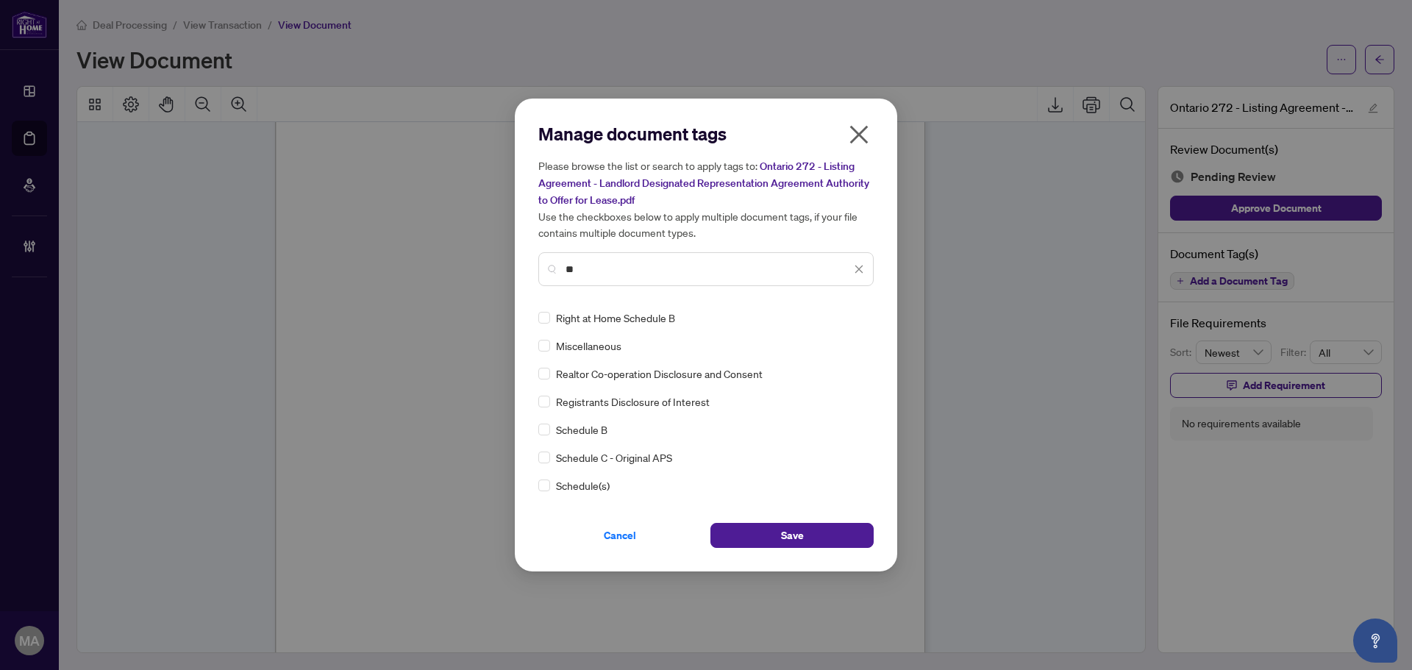
type input "**"
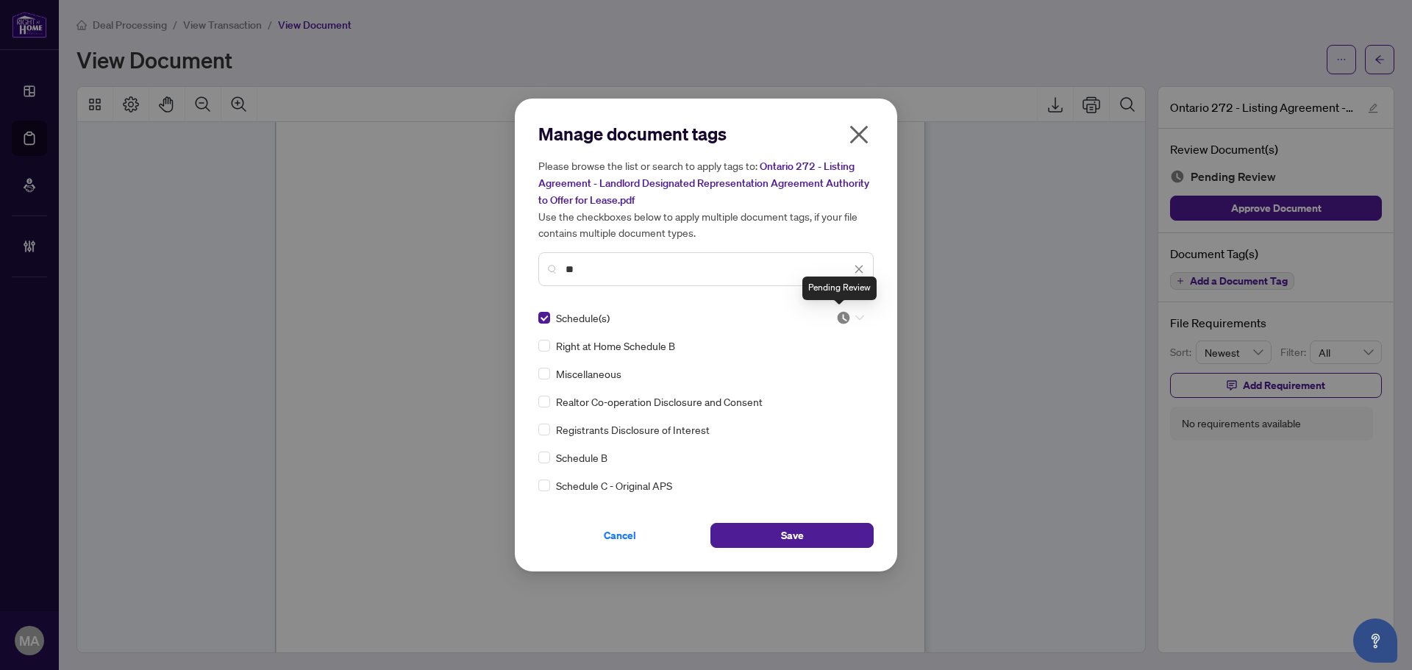
click at [843, 318] on img at bounding box center [843, 317] width 15 height 15
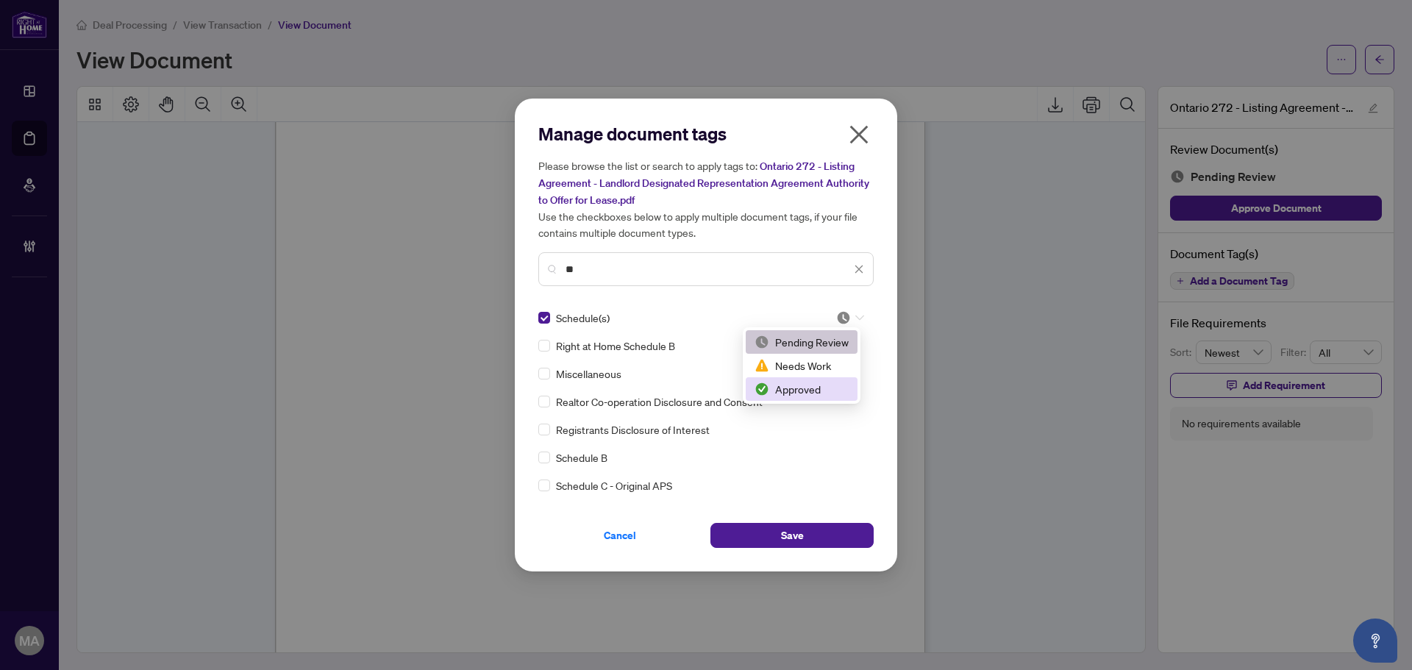
drag, startPoint x: 826, startPoint y: 395, endPoint x: 829, endPoint y: 387, distance: 8.6
click at [827, 388] on div "Approved" at bounding box center [801, 389] width 94 height 16
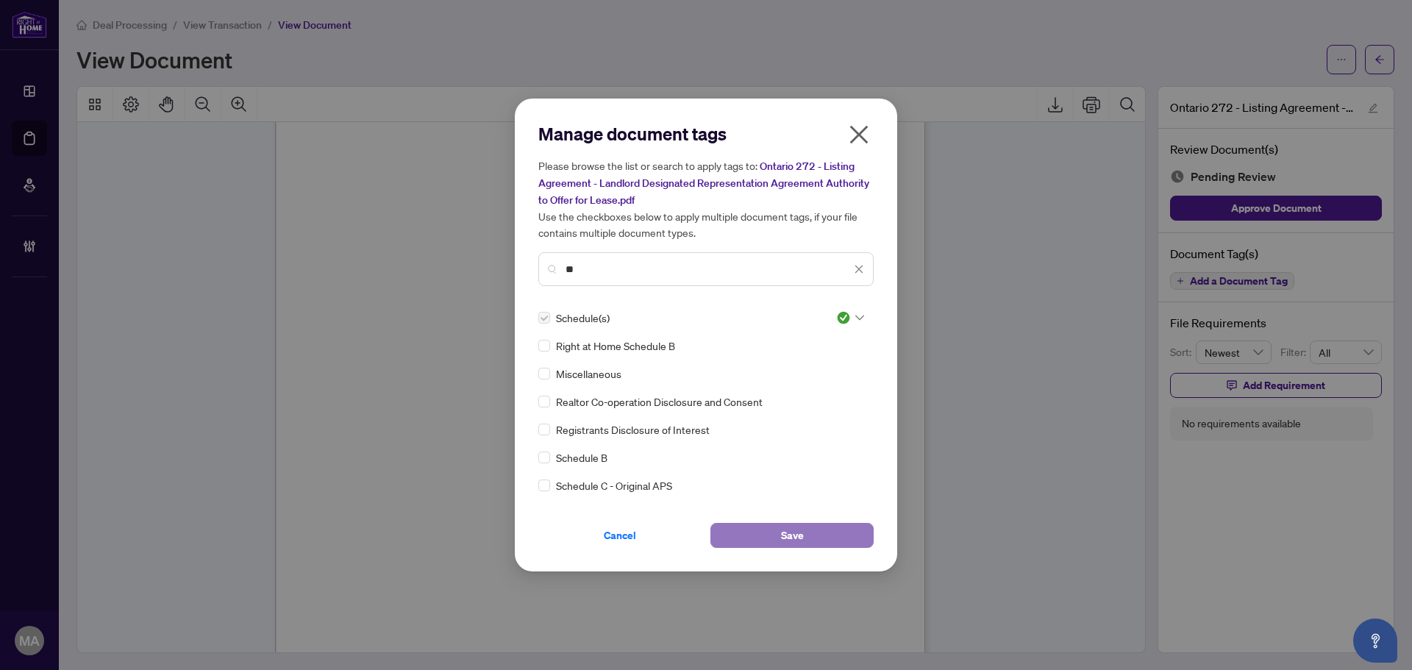
click at [830, 534] on button "Save" at bounding box center [791, 535] width 163 height 25
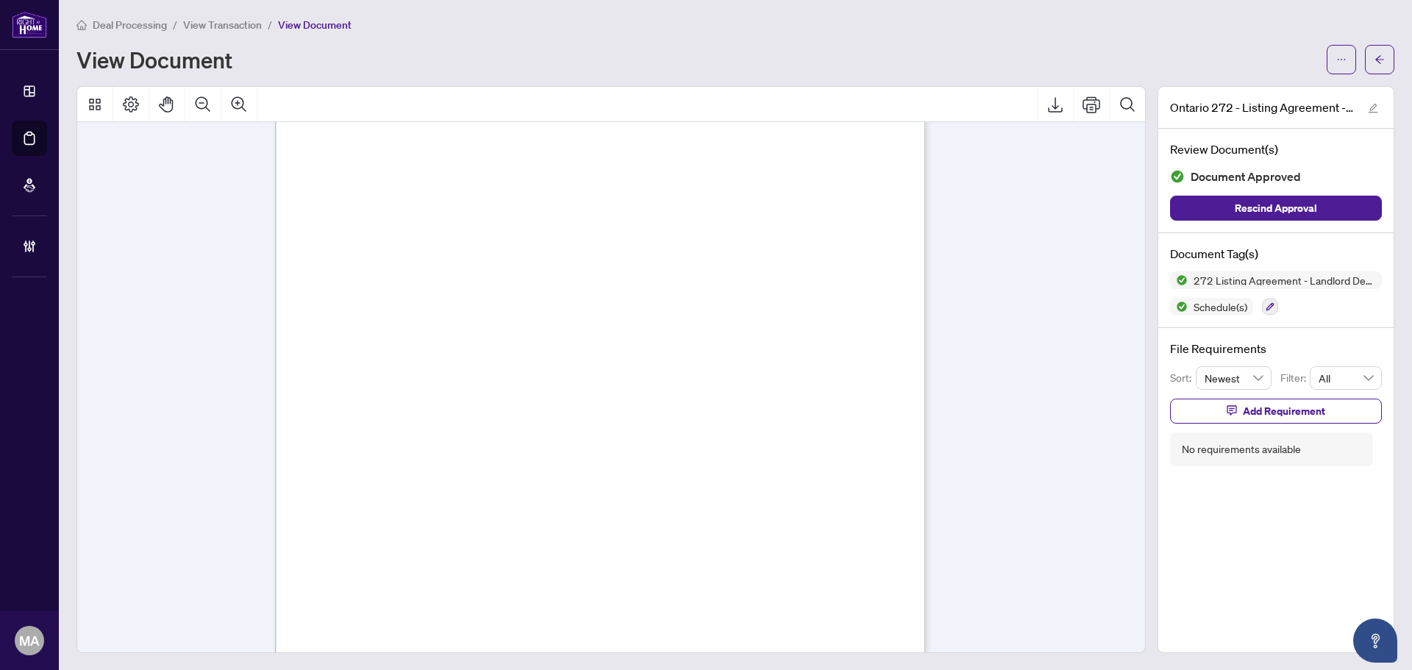
scroll to position [2929, 0]
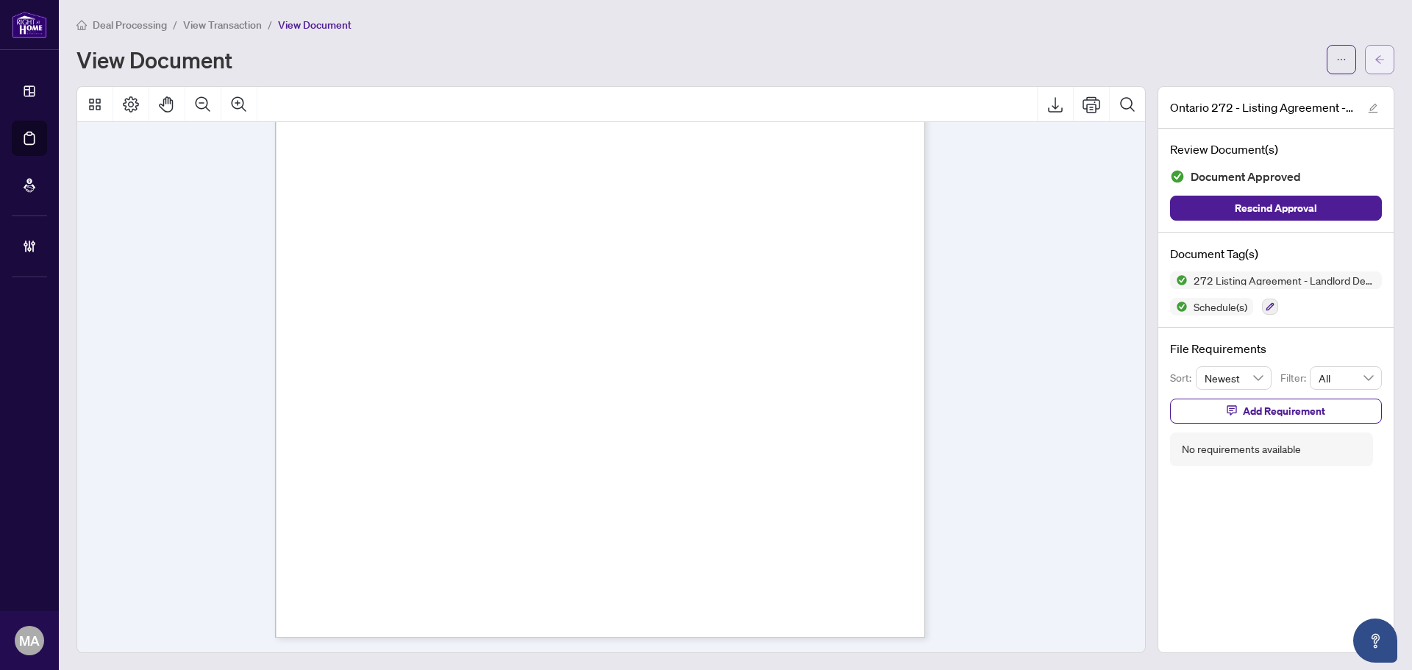
click at [1374, 51] on span "button" at bounding box center [1379, 60] width 10 height 24
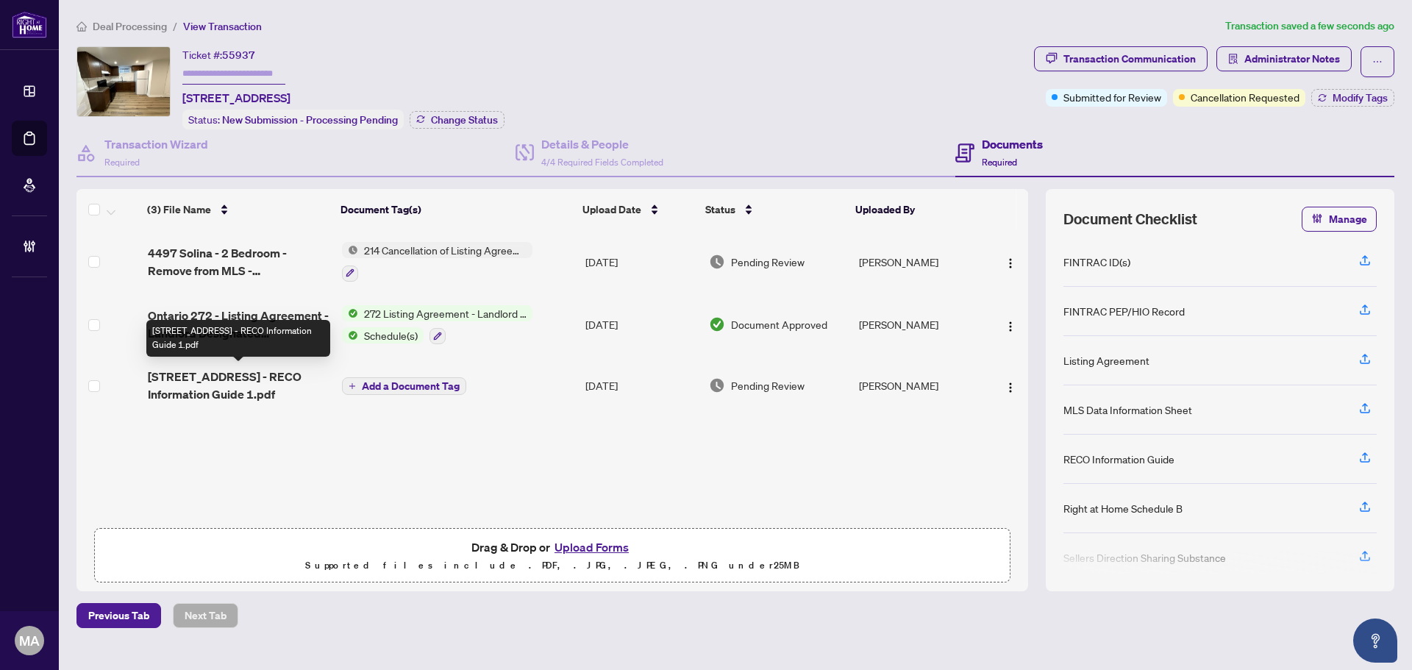
click at [226, 368] on span "4497 Solina Rd - RECO Information Guide 1.pdf" at bounding box center [239, 385] width 182 height 35
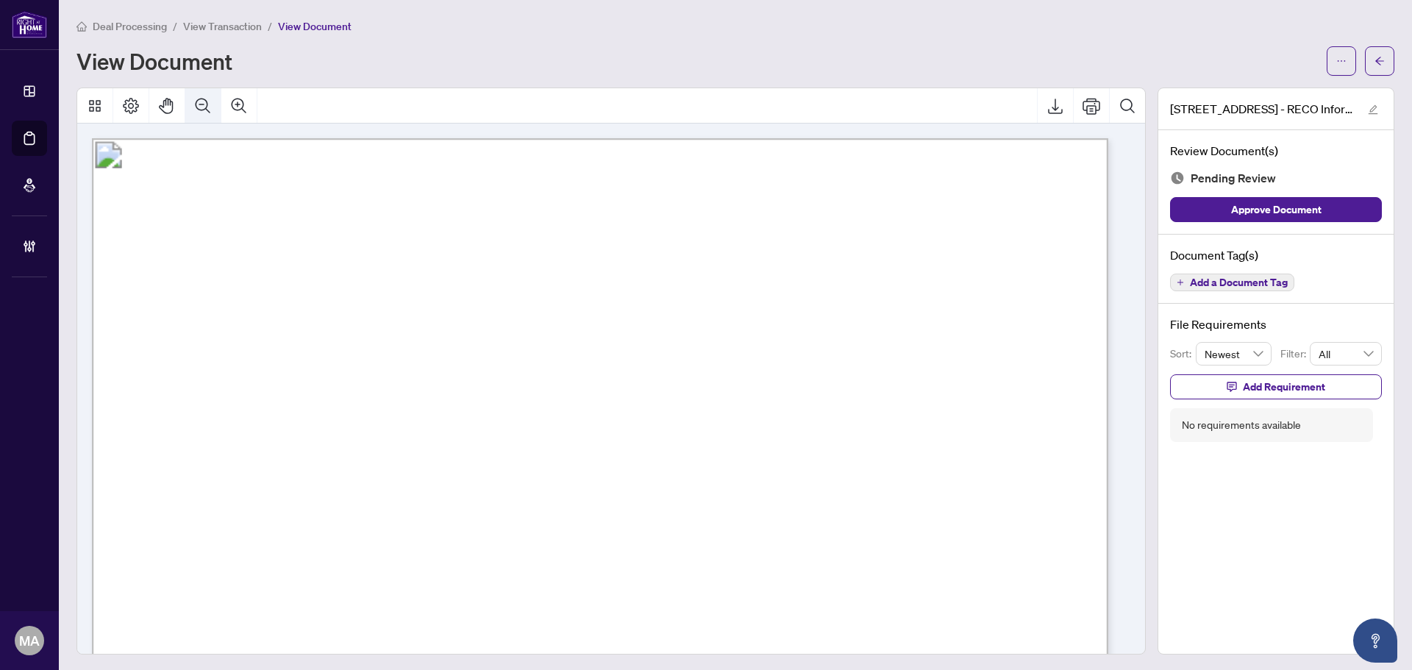
click at [201, 97] on icon "Zoom Out" at bounding box center [203, 106] width 18 height 18
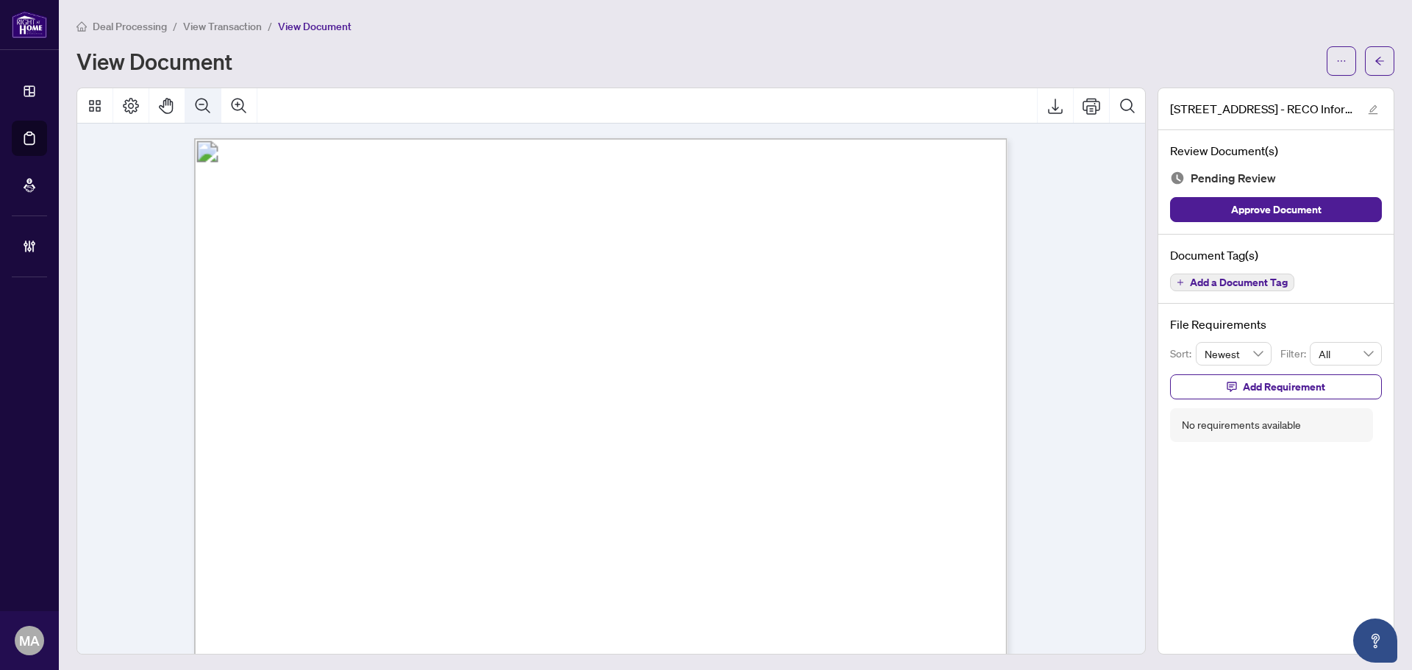
click at [201, 97] on icon "Zoom Out" at bounding box center [203, 106] width 18 height 18
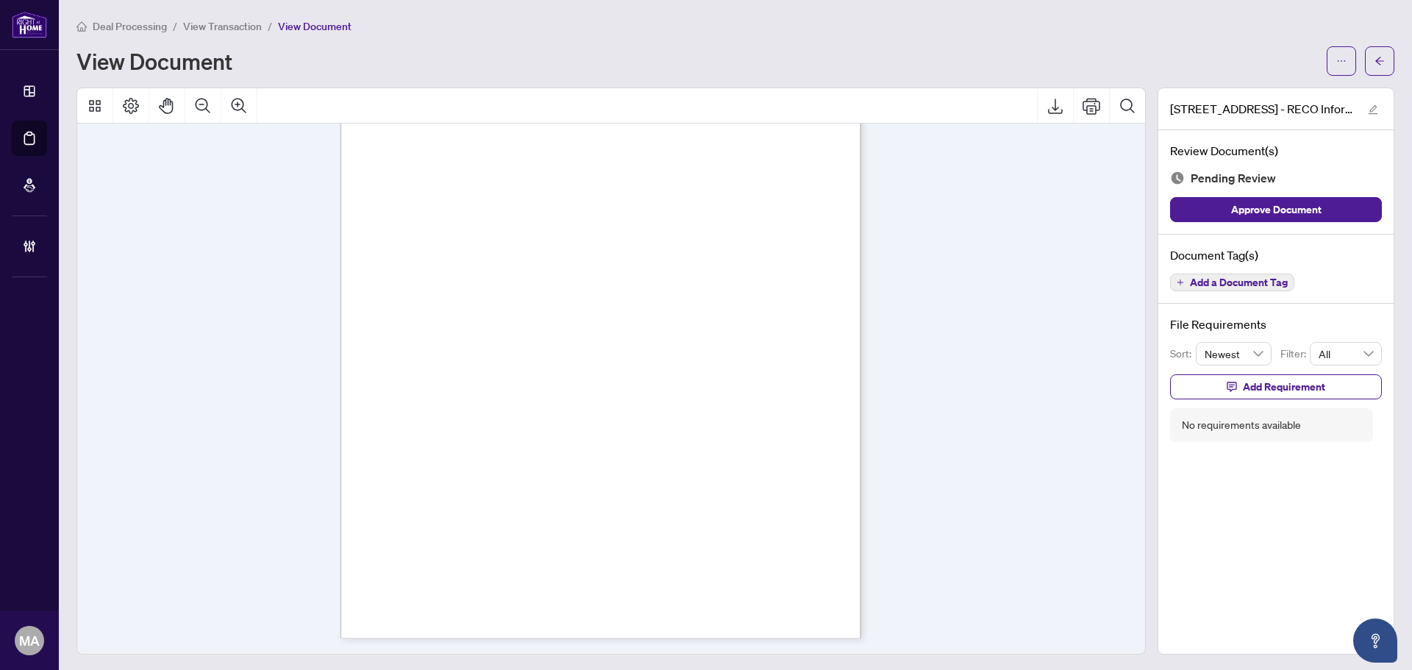
scroll to position [8235, 0]
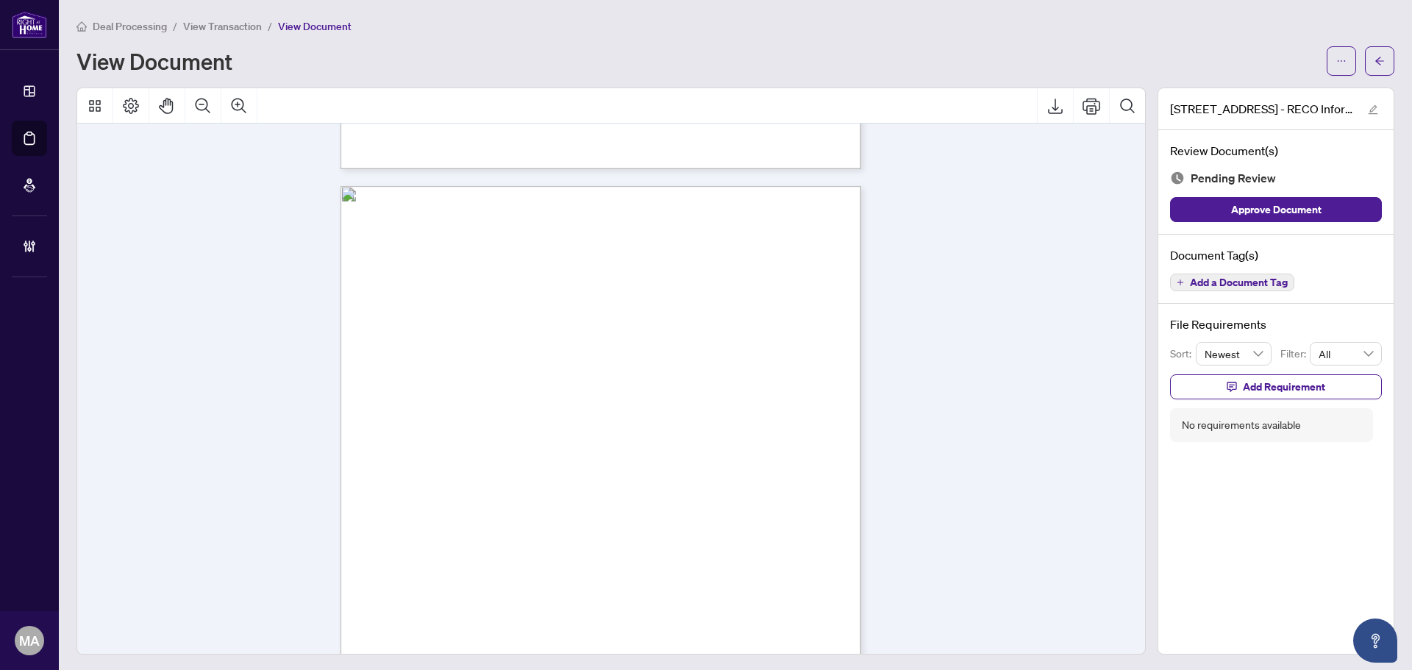
click at [1222, 286] on span "Add a Document Tag" at bounding box center [1239, 282] width 98 height 10
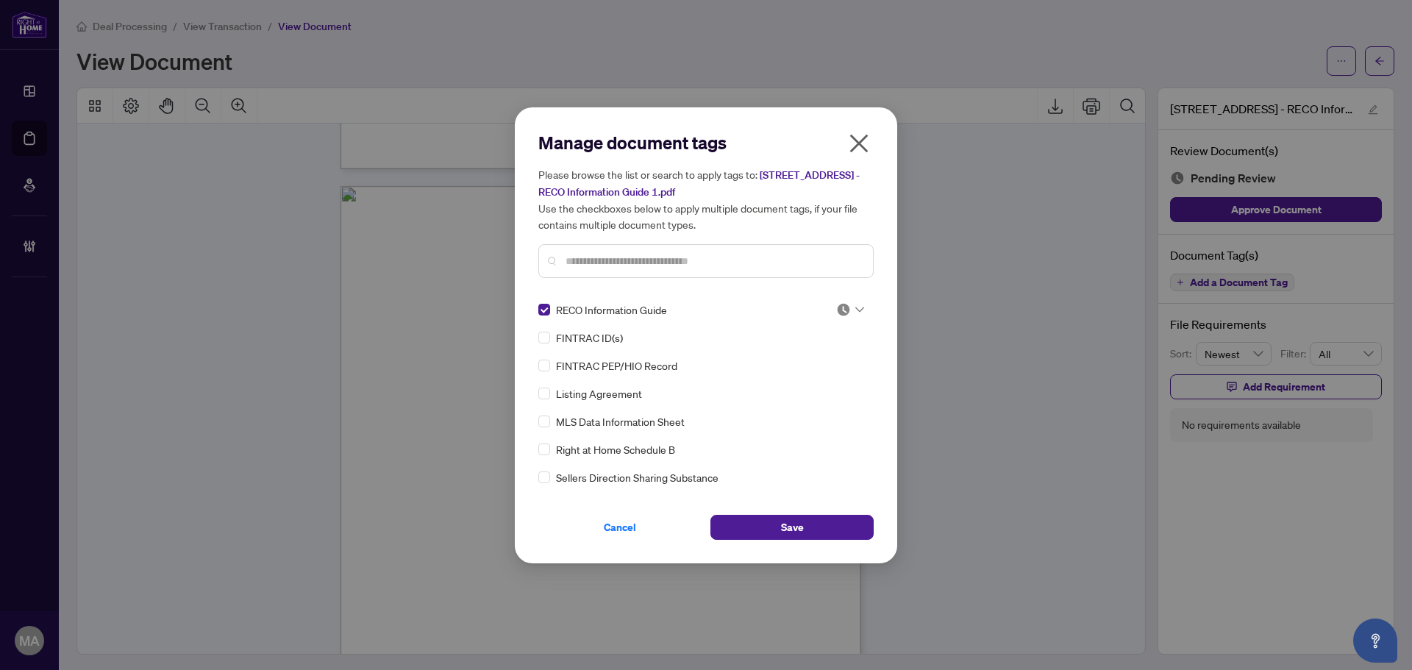
click at [840, 302] on img at bounding box center [843, 309] width 15 height 15
click at [810, 384] on div "Approved" at bounding box center [801, 381] width 94 height 16
click at [851, 524] on button "Save" at bounding box center [791, 527] width 163 height 25
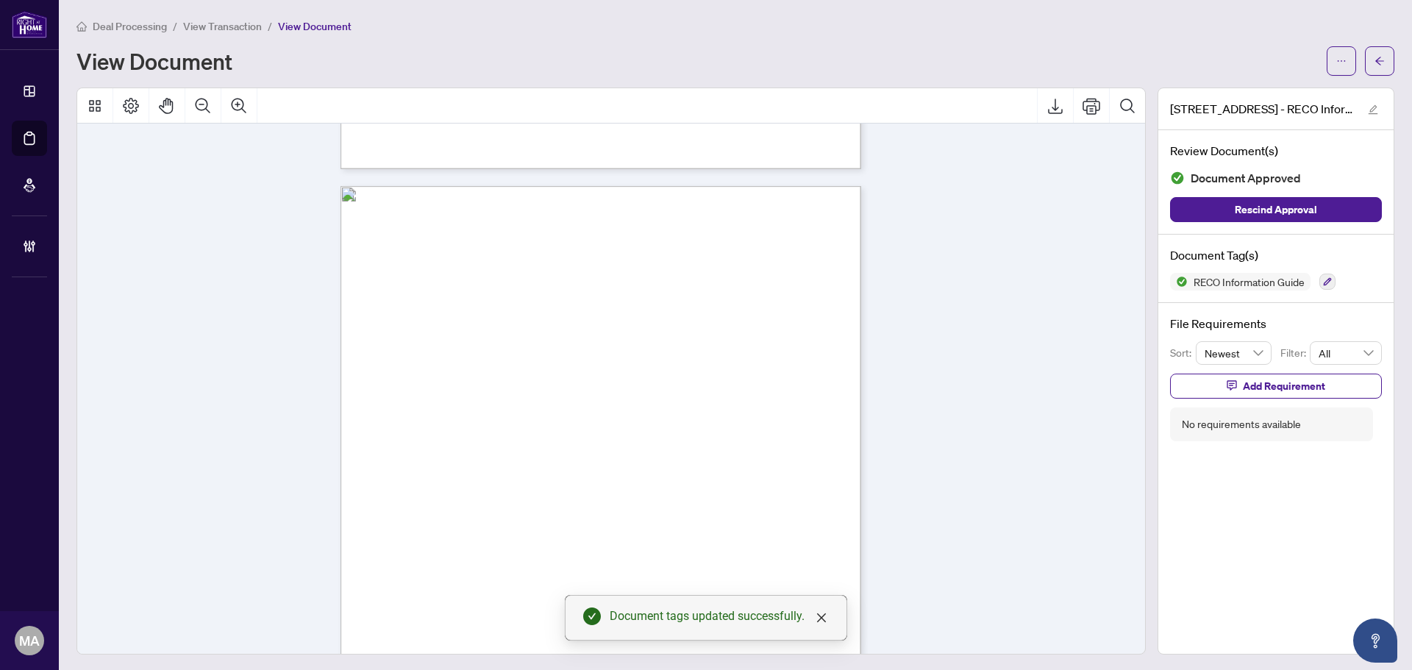
click at [1374, 56] on icon "arrow-left" at bounding box center [1379, 61] width 10 height 10
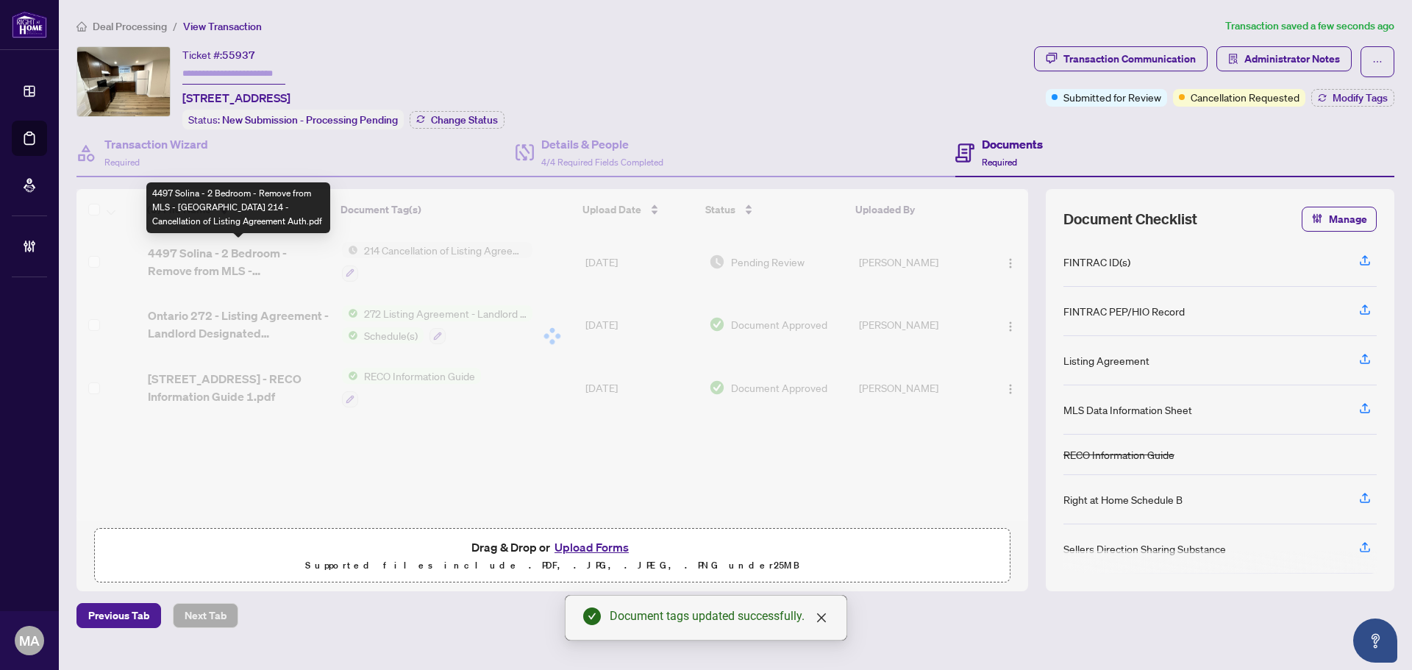
click at [193, 265] on div "(3) File Name Document Tag(s) Upload Date Status Uploaded By (3) File Name Docu…" at bounding box center [551, 355] width 951 height 332
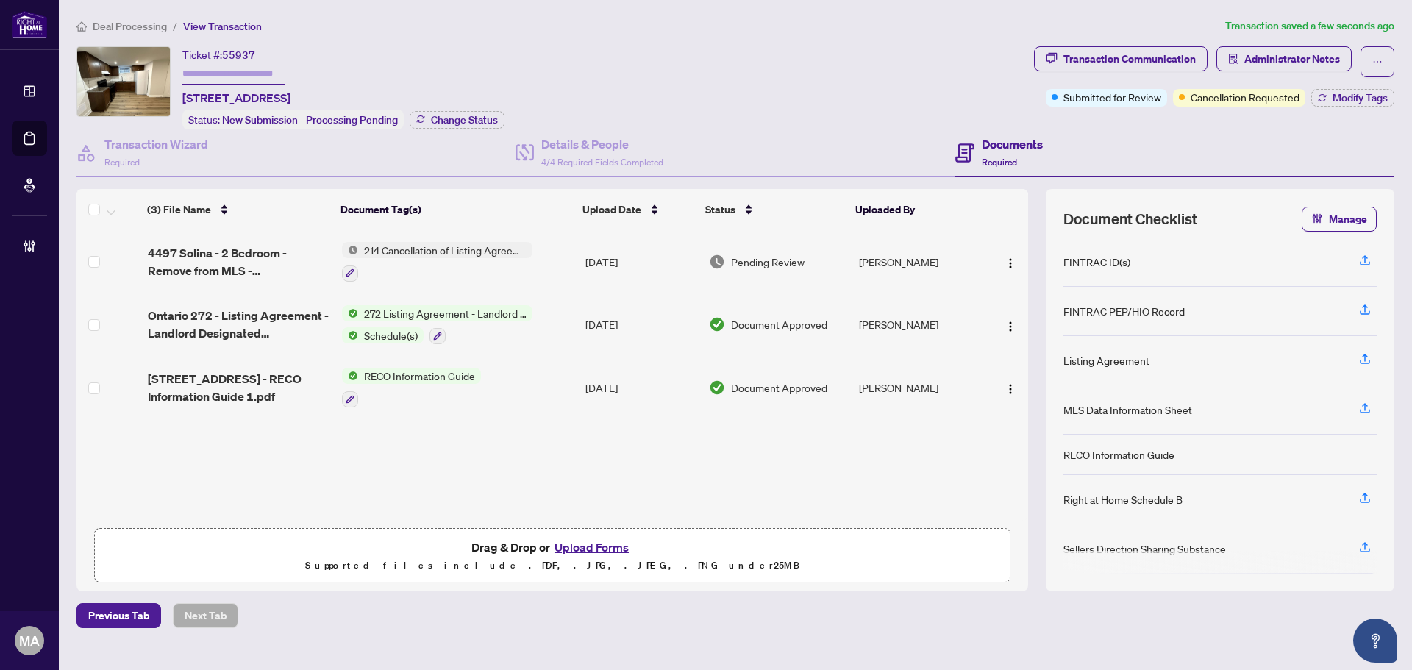
click at [244, 254] on span "4497 Solina - 2 Bedroom - Remove from MLS - Ontario 214 - Cancellation of Listi…" at bounding box center [239, 261] width 182 height 35
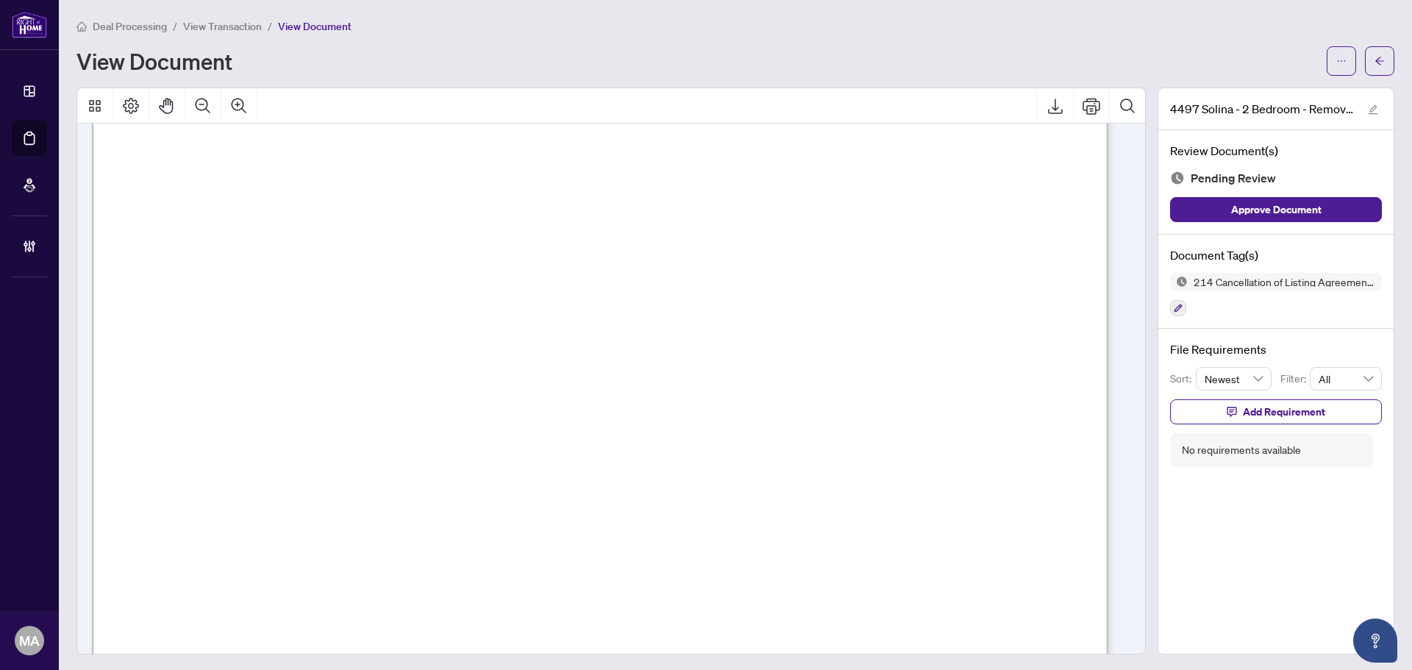
scroll to position [662, 0]
click at [1336, 63] on icon "ellipsis" at bounding box center [1341, 61] width 10 height 10
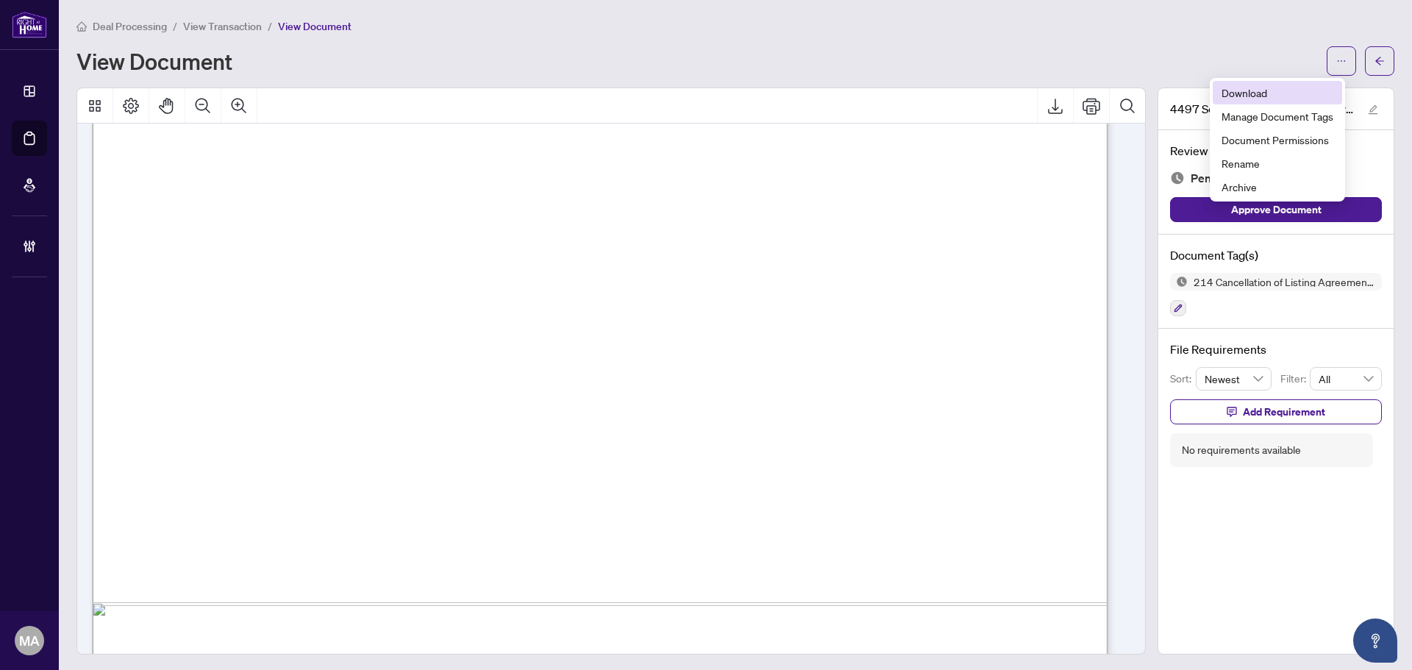
click at [1253, 95] on span "Download" at bounding box center [1277, 93] width 112 height 16
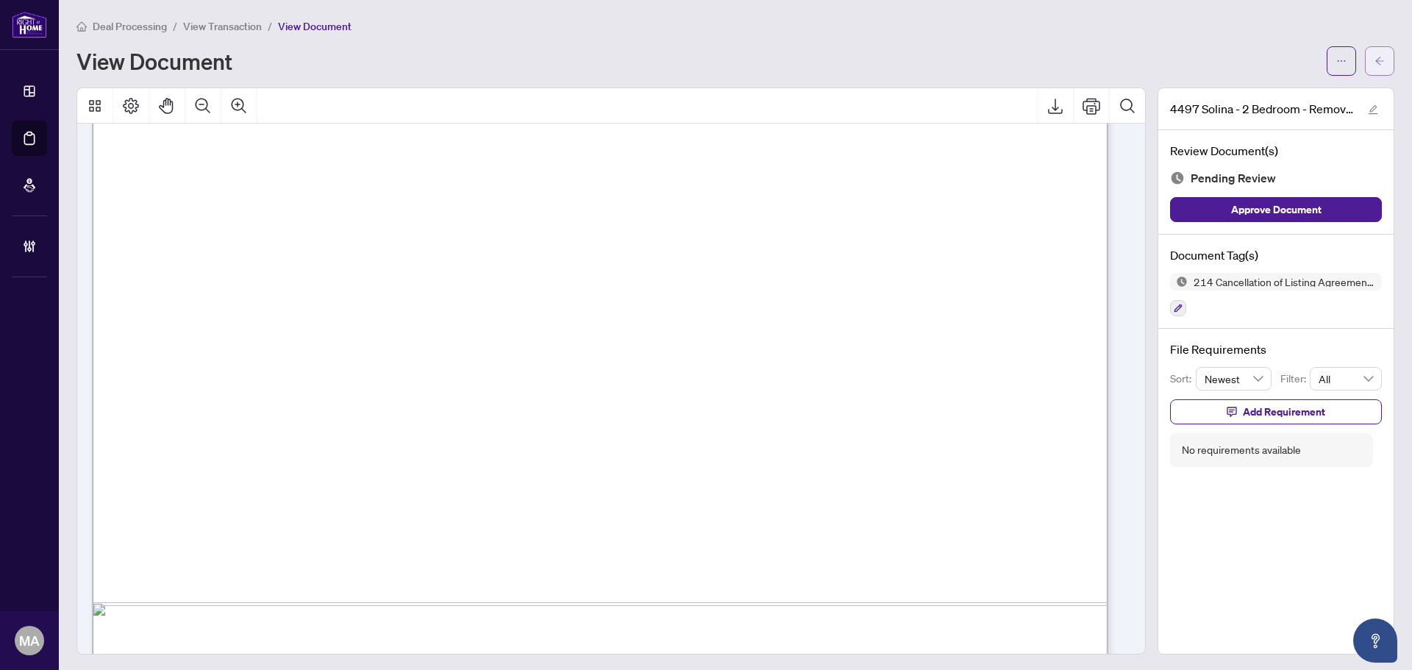
click at [1374, 67] on span "button" at bounding box center [1379, 61] width 10 height 24
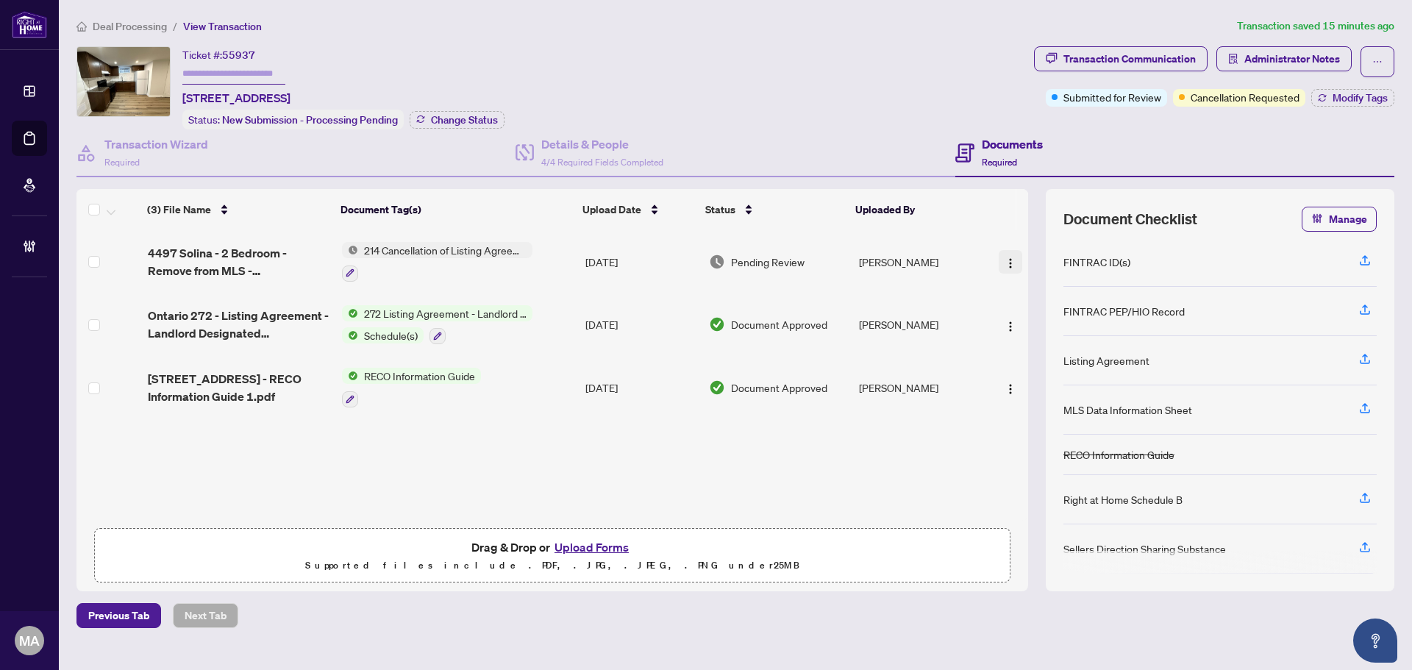
click at [1004, 262] on img "button" at bounding box center [1010, 263] width 12 height 12
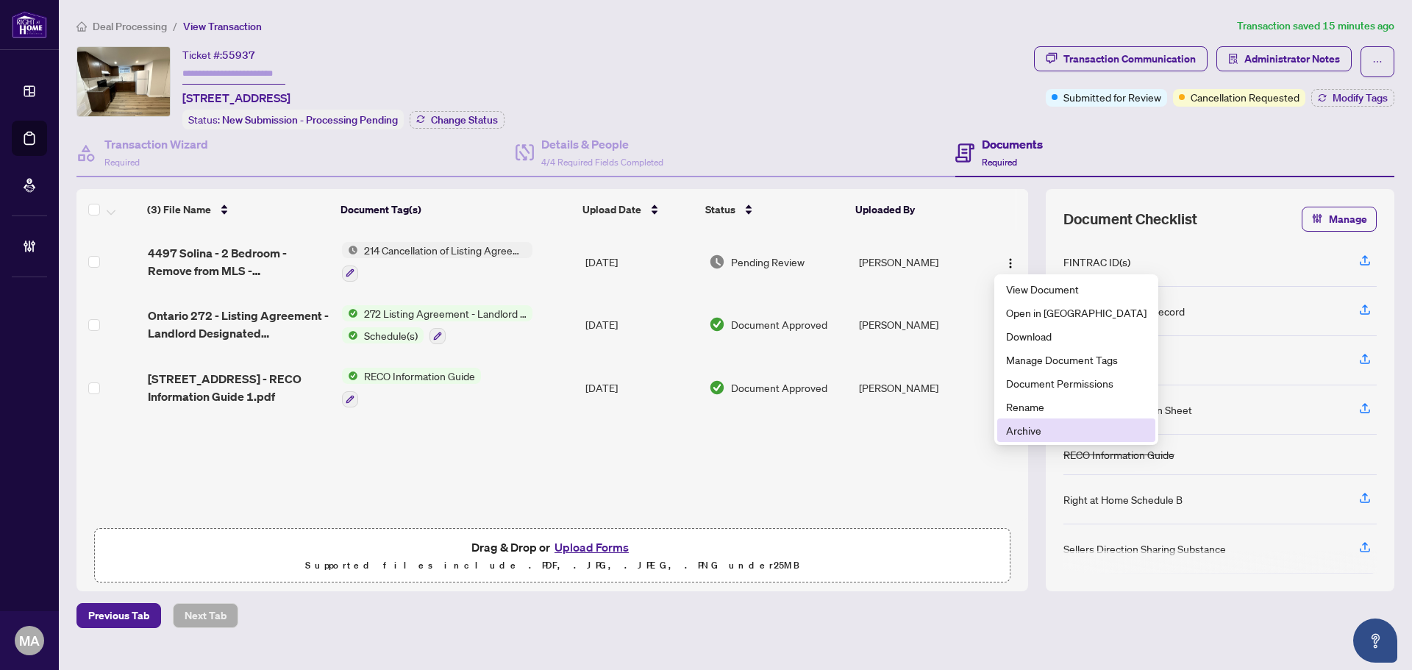
click at [1037, 437] on span "Archive" at bounding box center [1076, 430] width 140 height 16
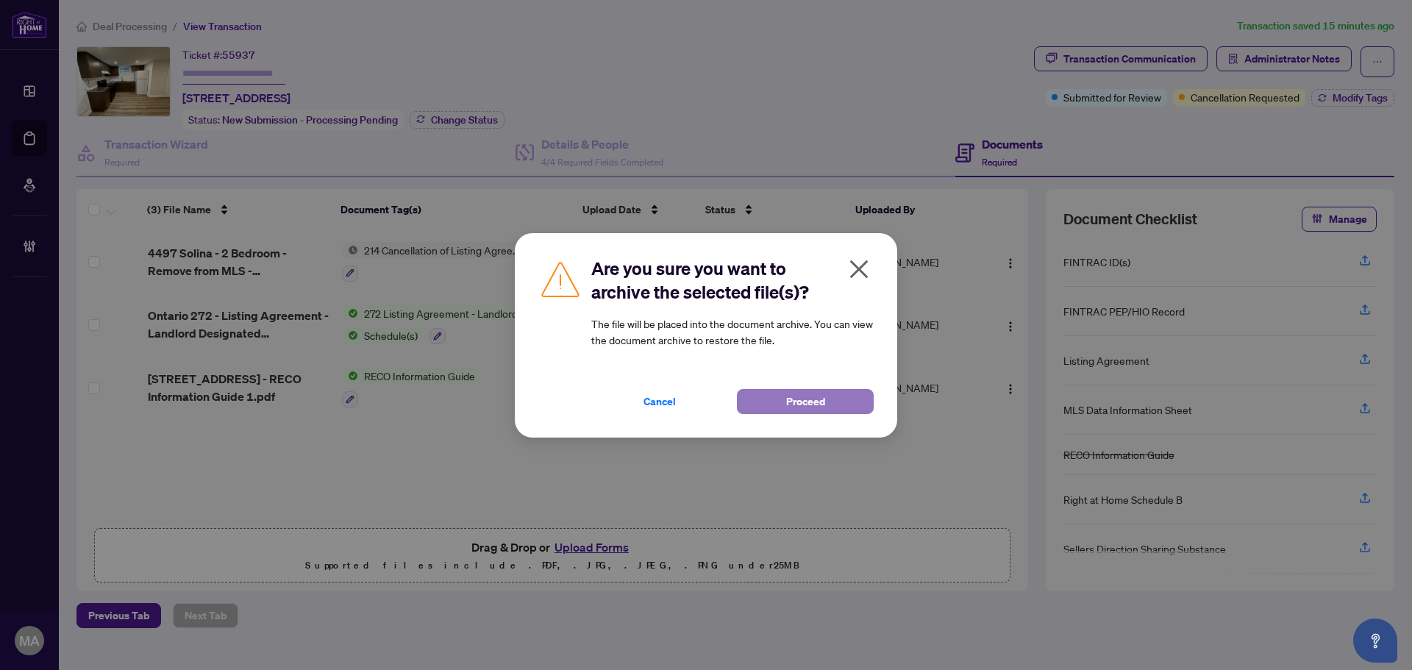
click at [832, 405] on button "Proceed" at bounding box center [805, 401] width 137 height 25
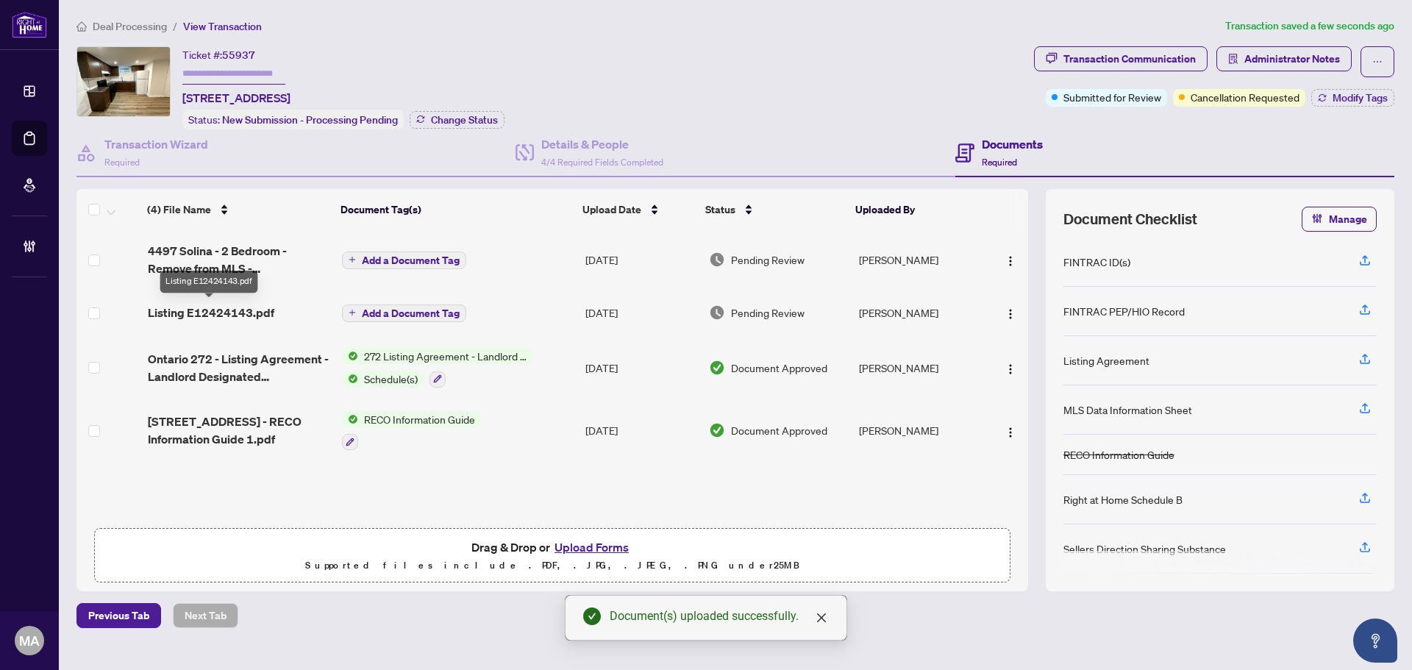
click at [190, 312] on span "Listing E12424143.pdf" at bounding box center [211, 313] width 126 height 18
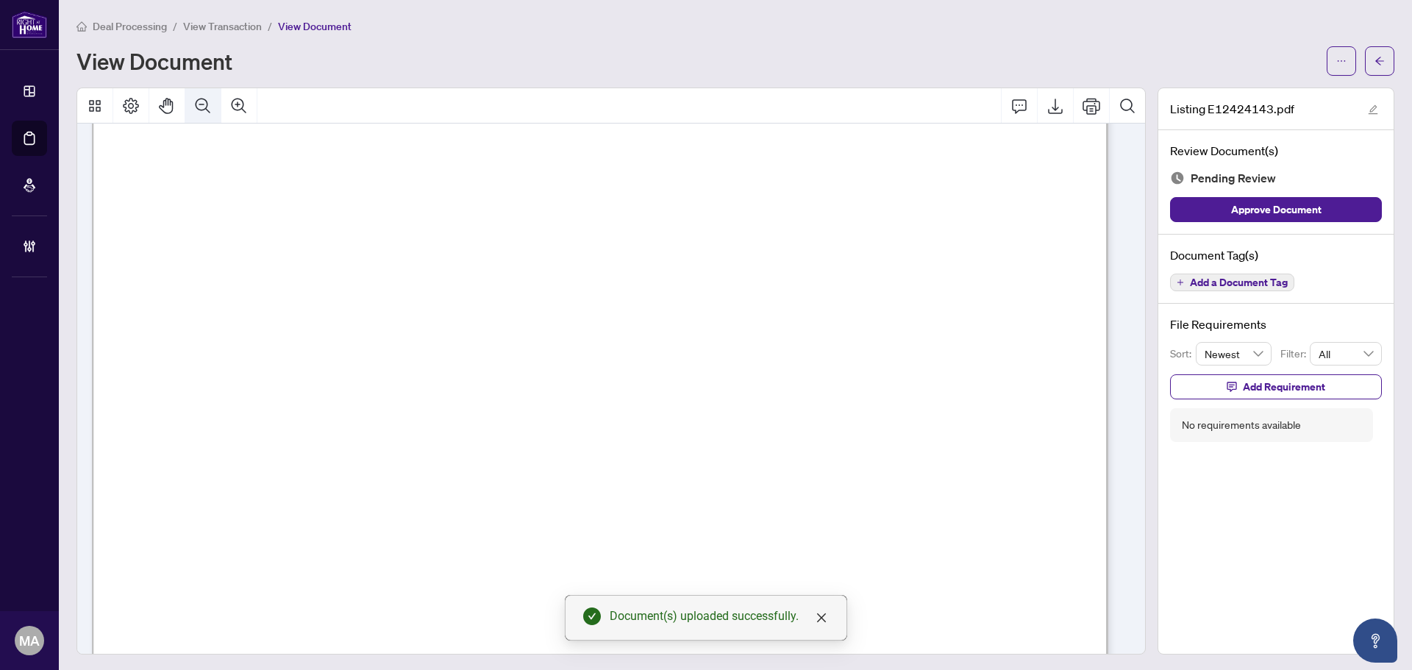
click at [204, 100] on icon "Zoom Out" at bounding box center [203, 106] width 18 height 18
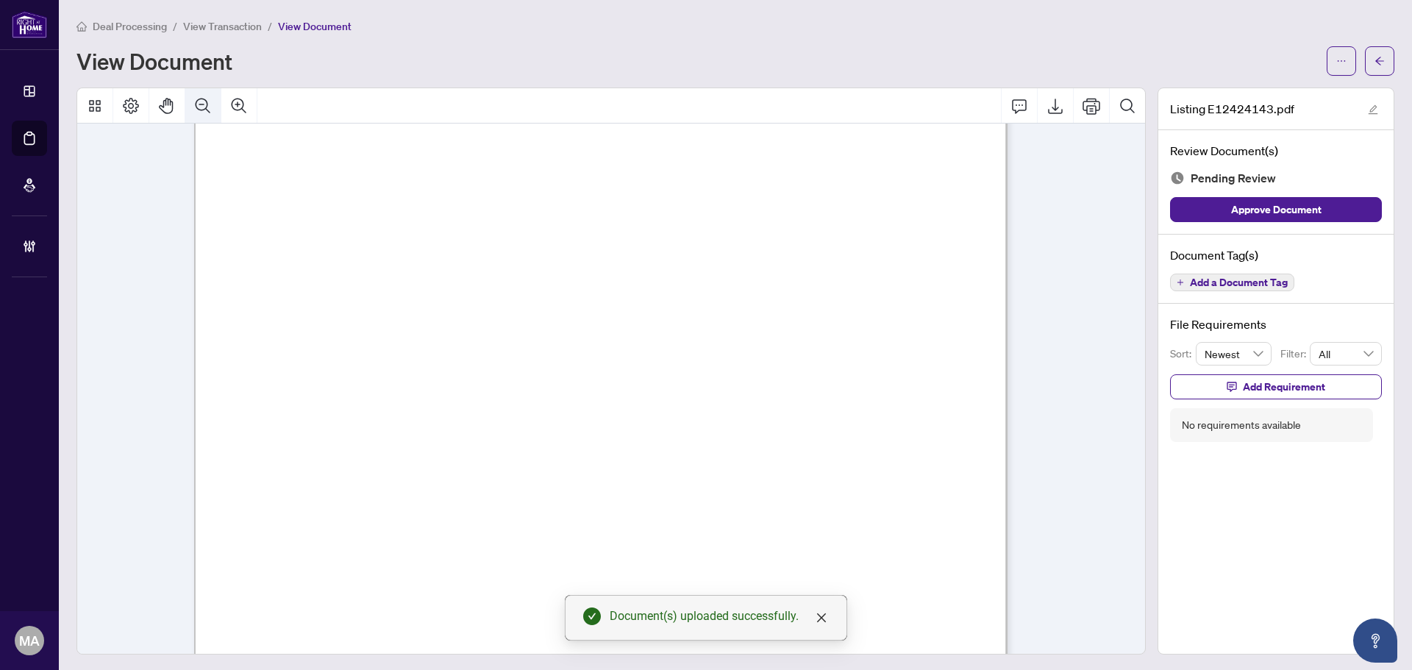
click at [204, 100] on icon "Zoom Out" at bounding box center [203, 106] width 18 height 18
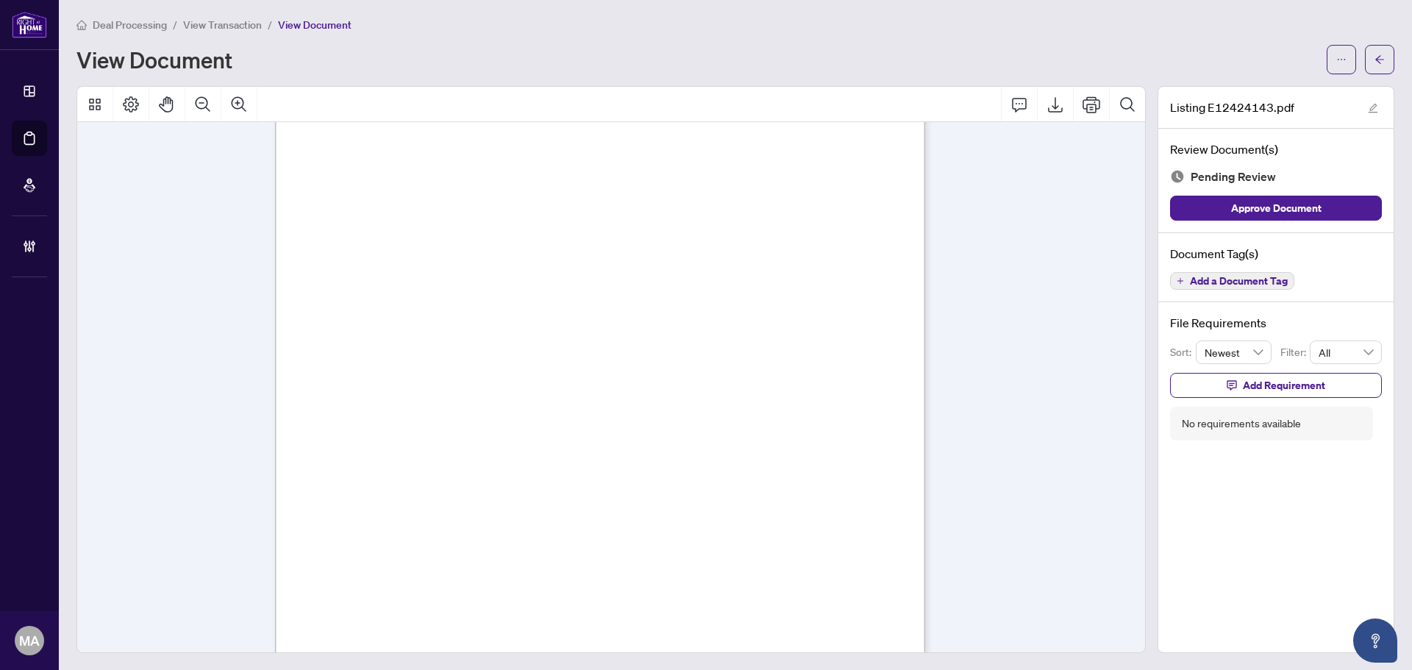
scroll to position [125, 0]
click at [1223, 279] on span "Add a Document Tag" at bounding box center [1239, 281] width 98 height 10
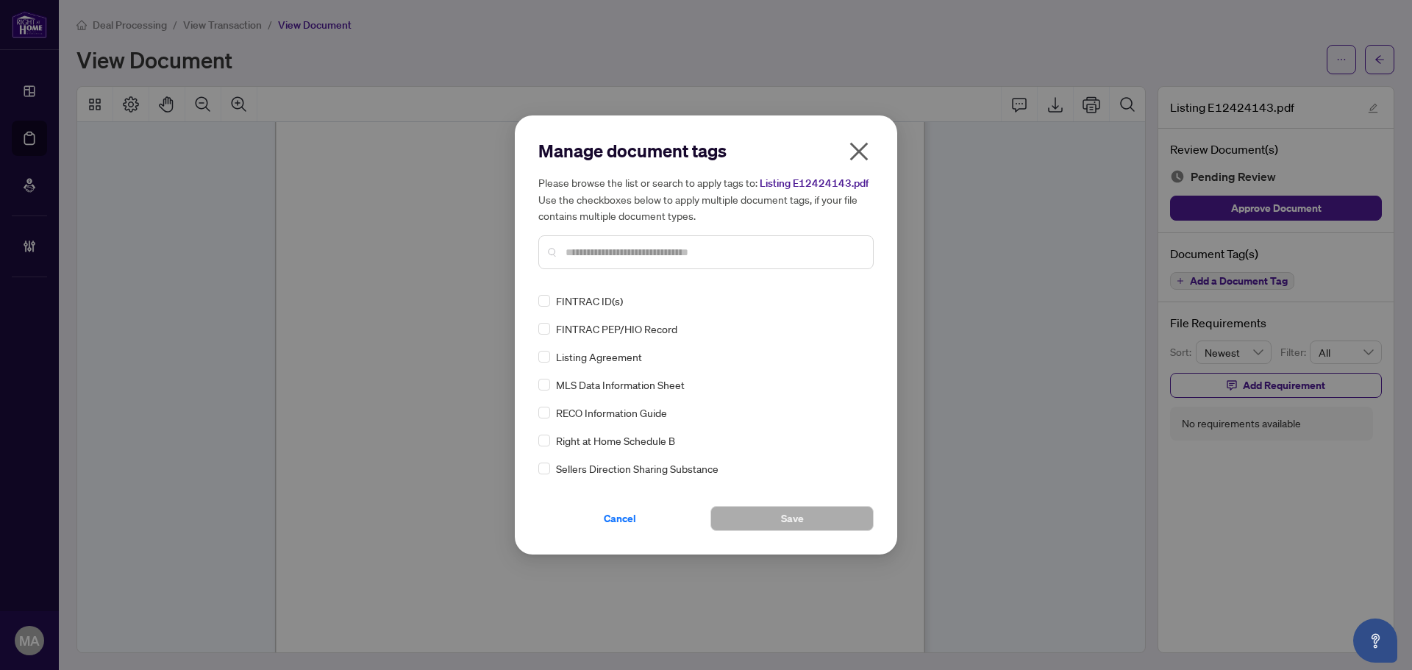
click at [741, 280] on div "Manage document tags Please browse the list or search to apply tags to: Listing…" at bounding box center [705, 210] width 335 height 142
click at [761, 244] on input "text" at bounding box center [713, 252] width 296 height 16
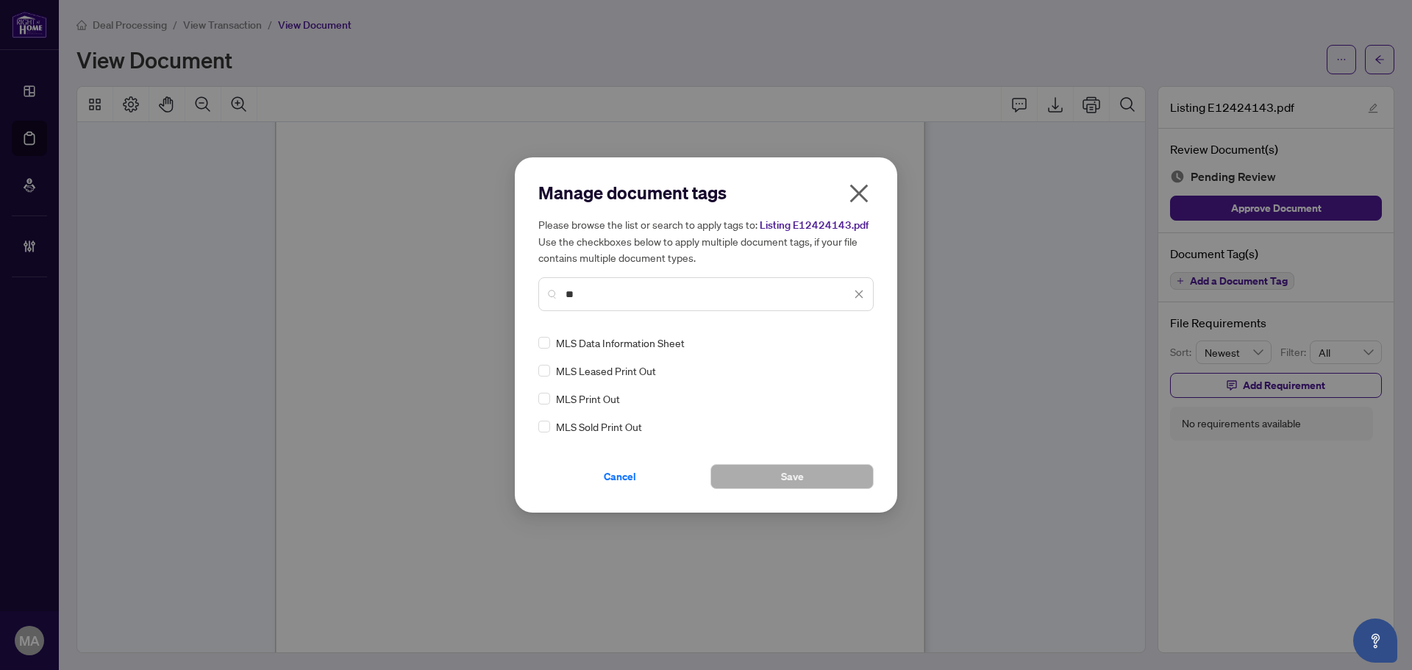
type input "**"
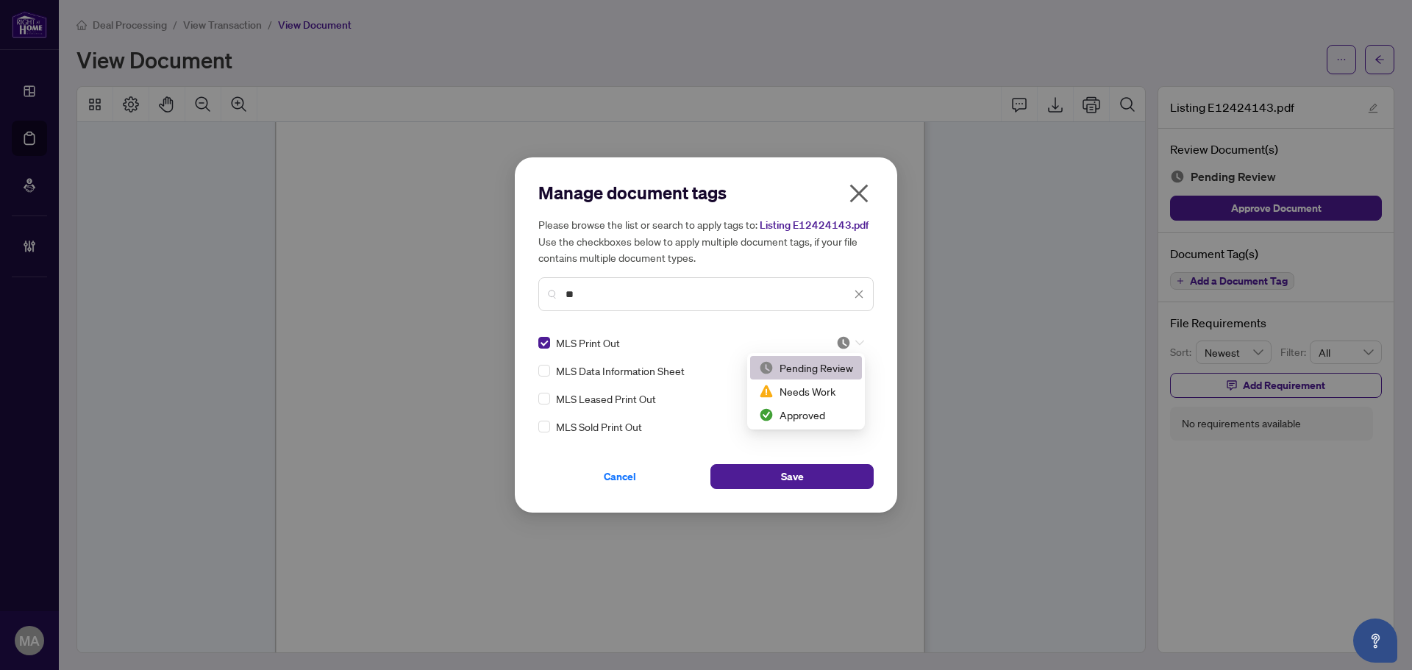
click at [833, 346] on div at bounding box center [845, 342] width 37 height 15
click at [815, 405] on div "Approved" at bounding box center [806, 415] width 112 height 24
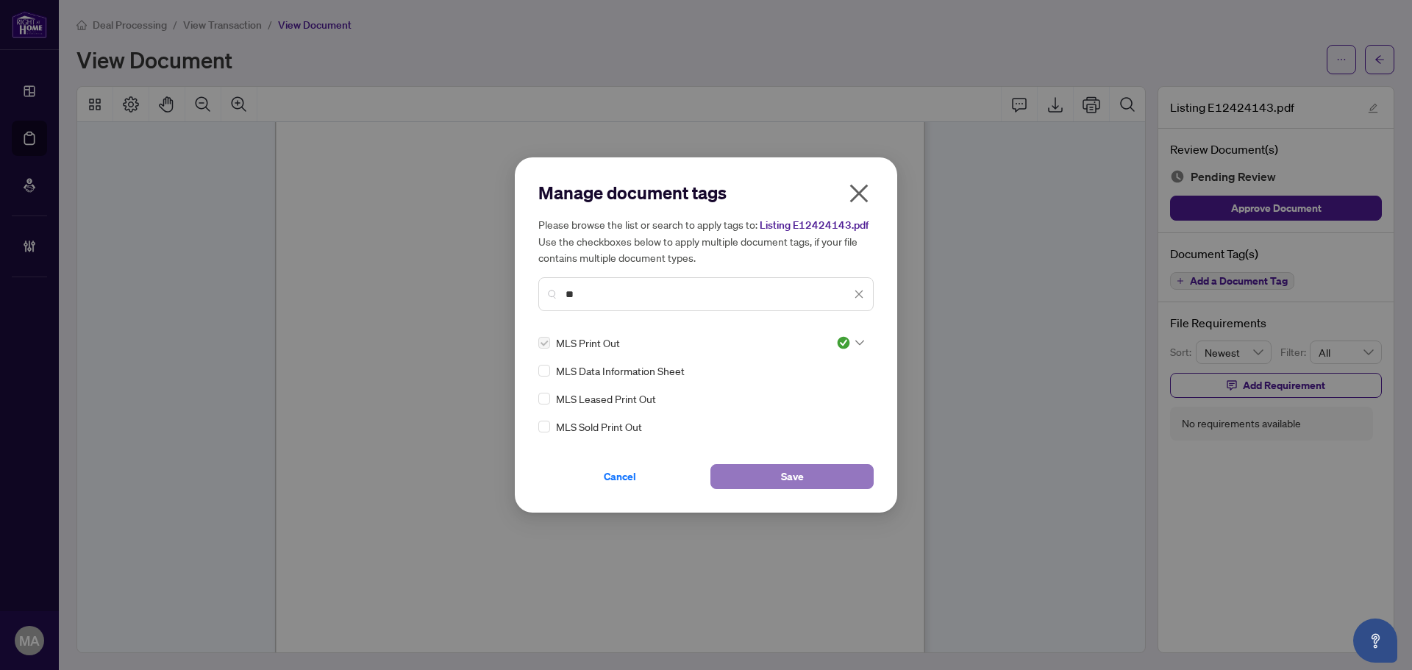
click at [824, 486] on button "Save" at bounding box center [791, 476] width 163 height 25
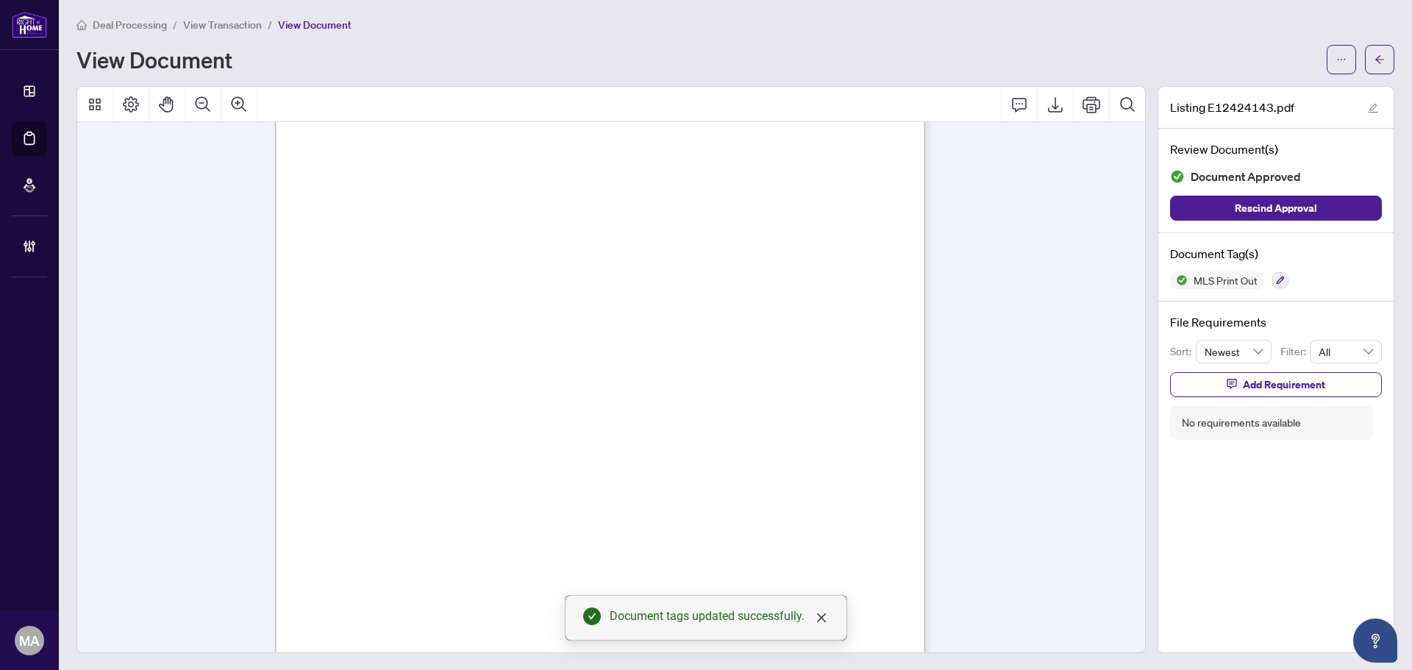
drag, startPoint x: 1373, startPoint y: 55, endPoint x: 1354, endPoint y: 15, distance: 44.4
click at [1374, 51] on span "button" at bounding box center [1379, 60] width 10 height 24
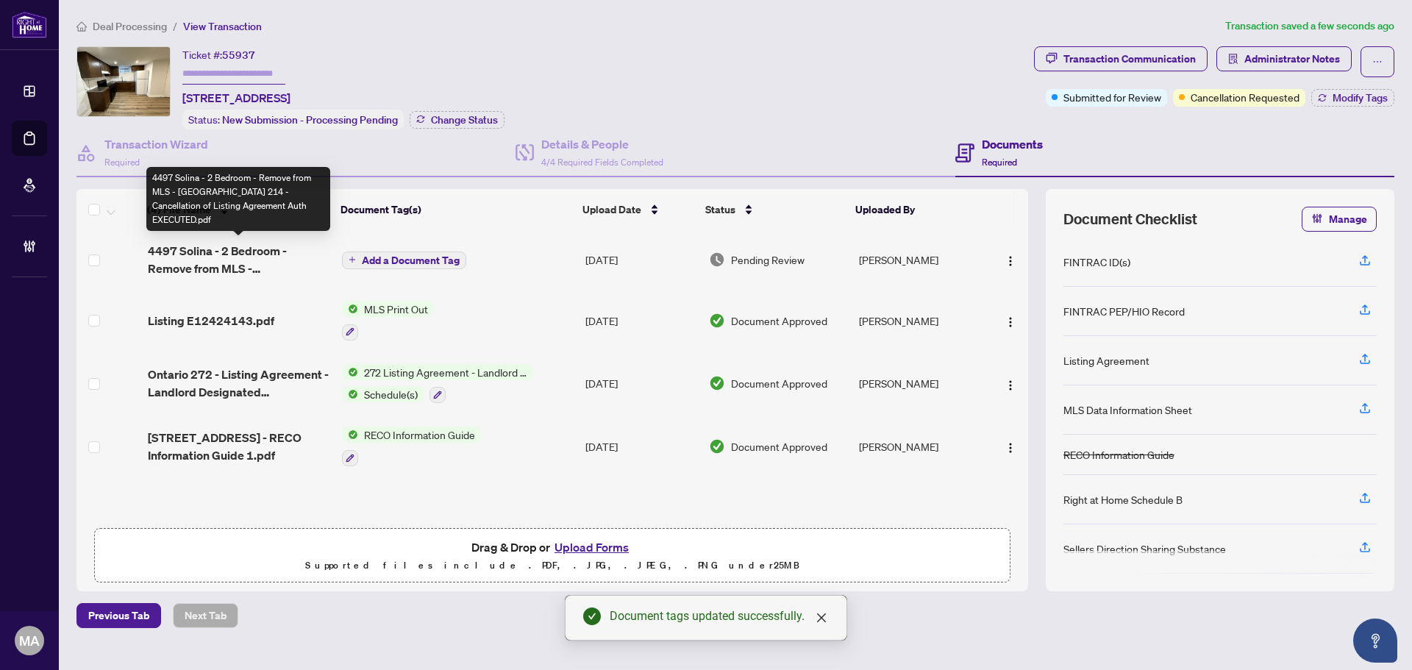
click at [250, 257] on span "4497 Solina - 2 Bedroom - Remove from MLS - Ontario 214 - Cancellation of Listi…" at bounding box center [239, 259] width 182 height 35
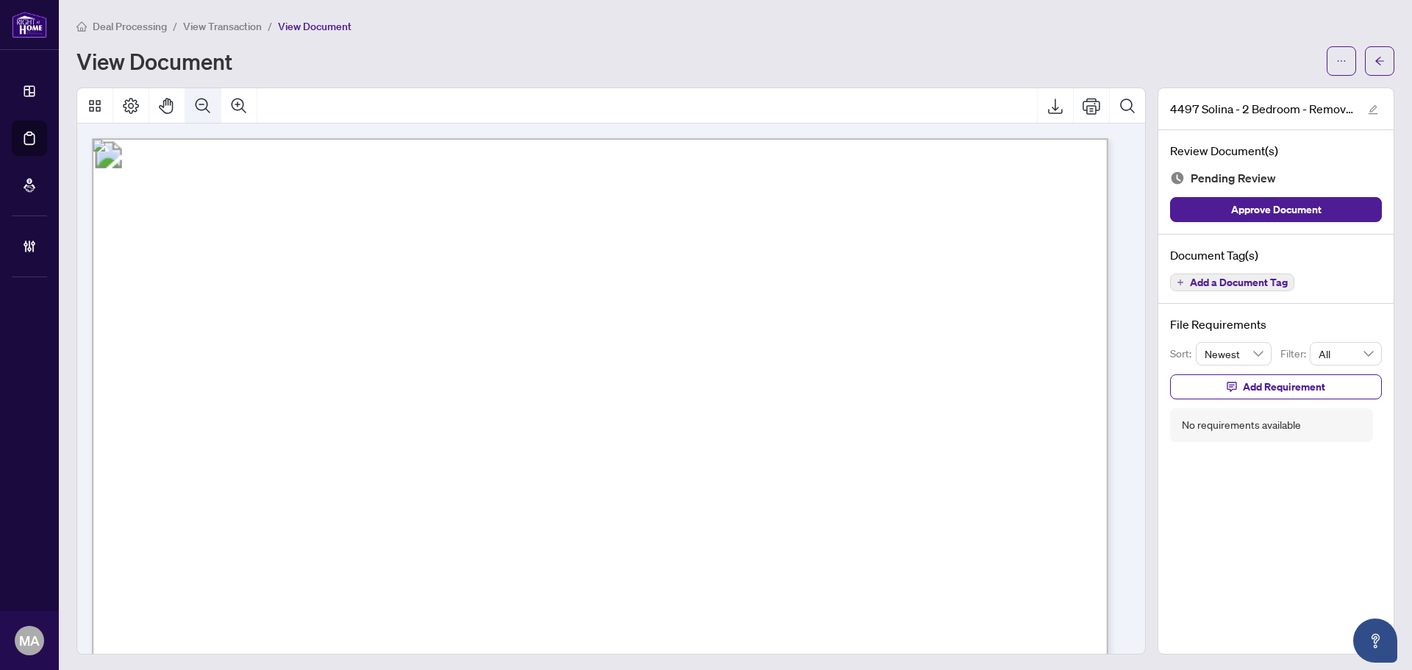
click at [201, 97] on icon "Zoom Out" at bounding box center [203, 106] width 18 height 18
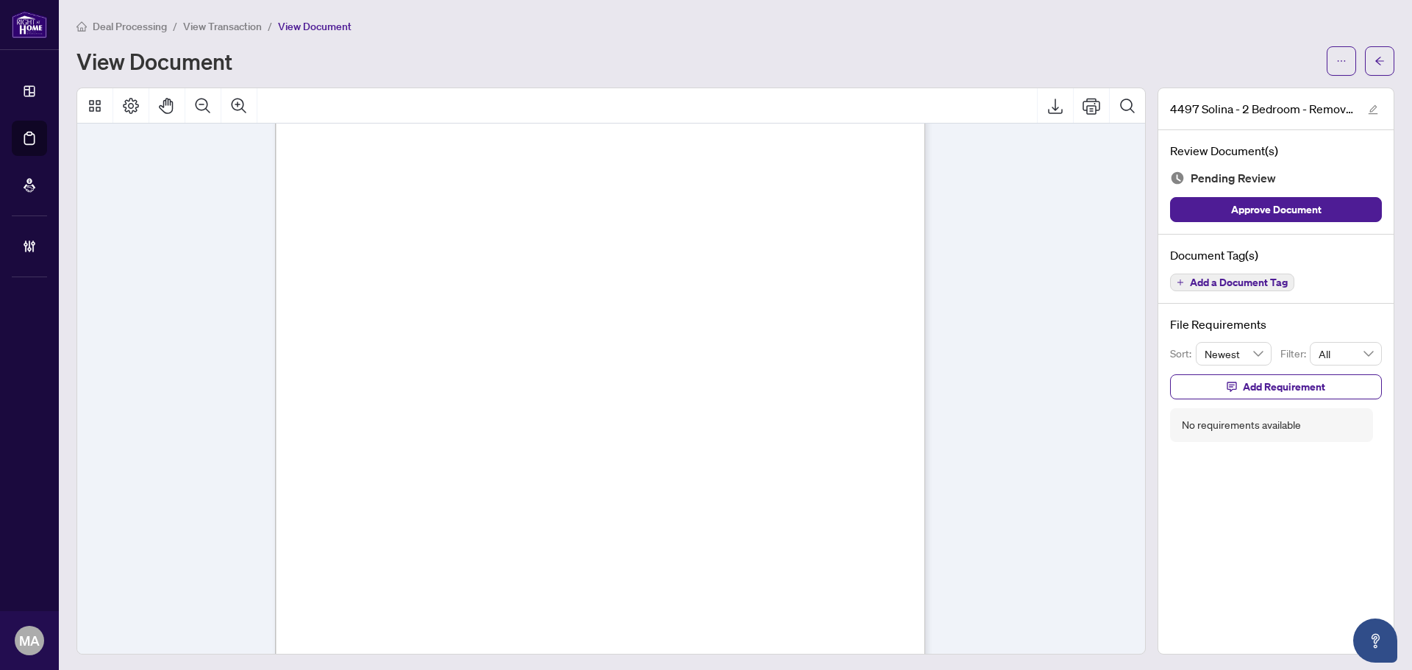
scroll to position [341, 0]
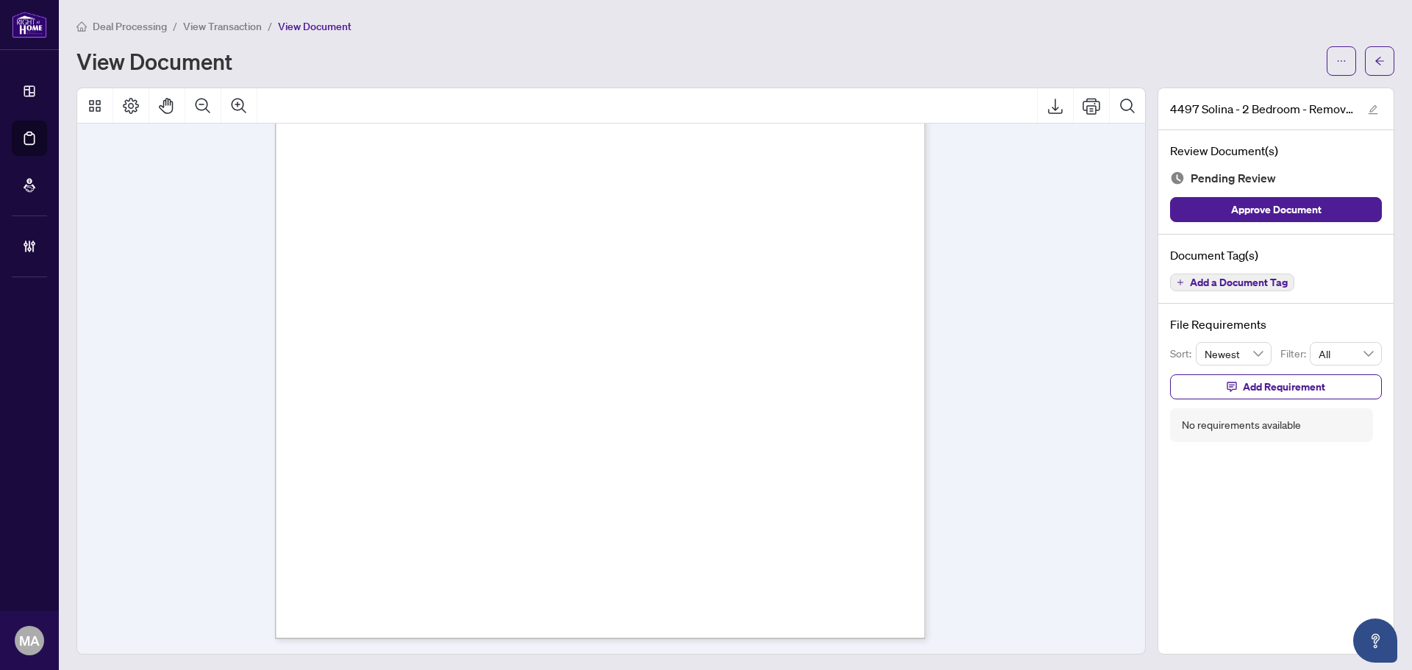
click at [1227, 278] on span "Add a Document Tag" at bounding box center [1239, 282] width 98 height 10
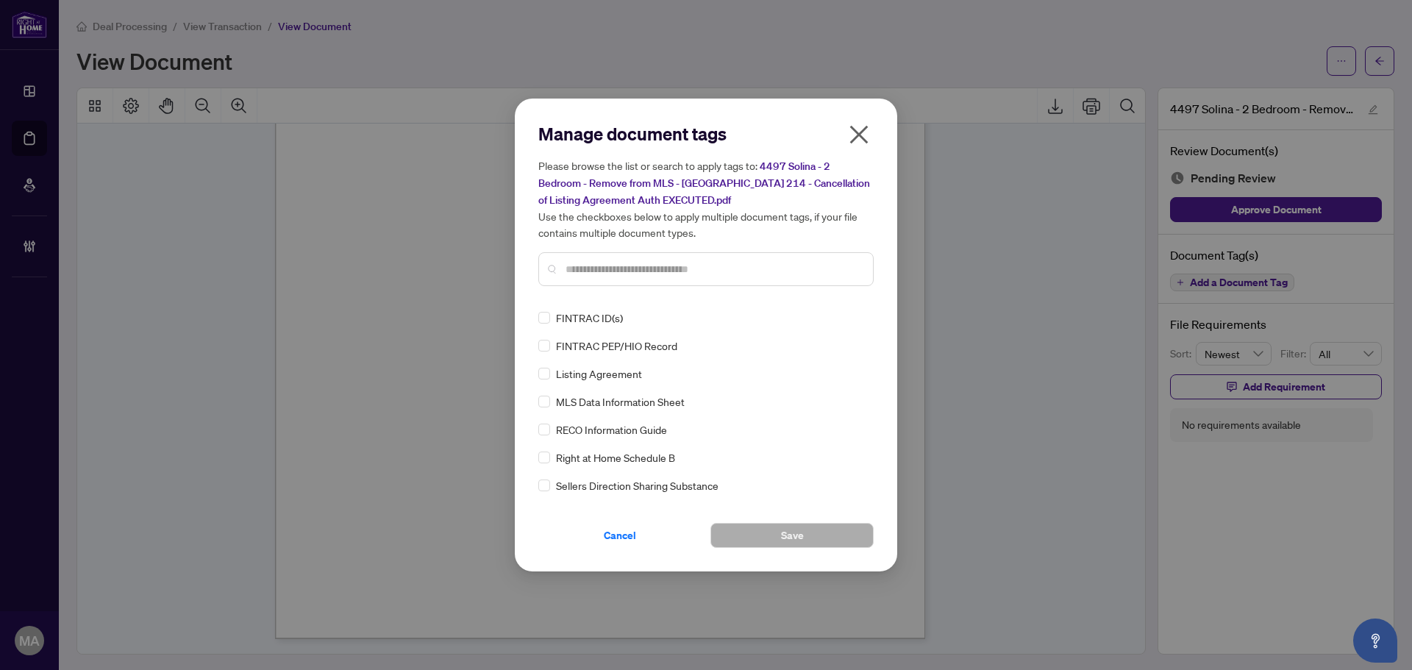
click at [667, 259] on div at bounding box center [705, 269] width 335 height 34
click at [686, 264] on input "text" at bounding box center [713, 269] width 296 height 16
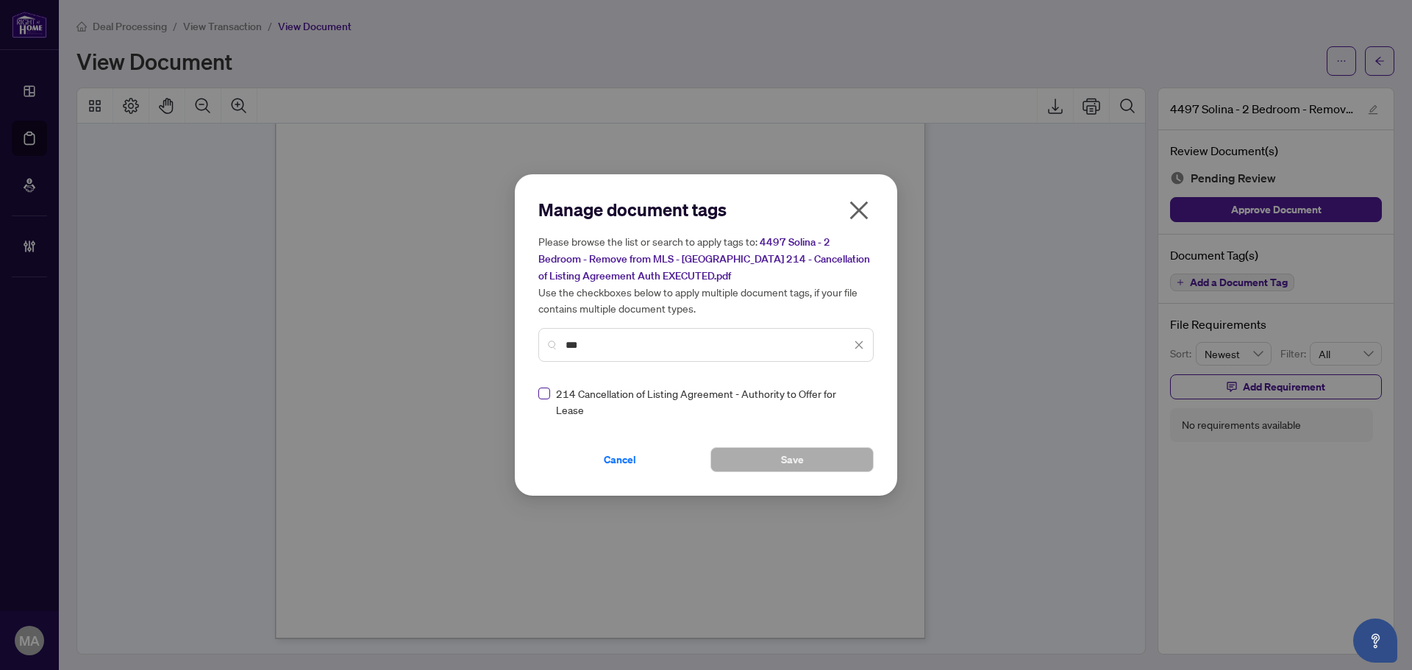
type input "***"
click at [856, 400] on icon at bounding box center [859, 401] width 9 height 6
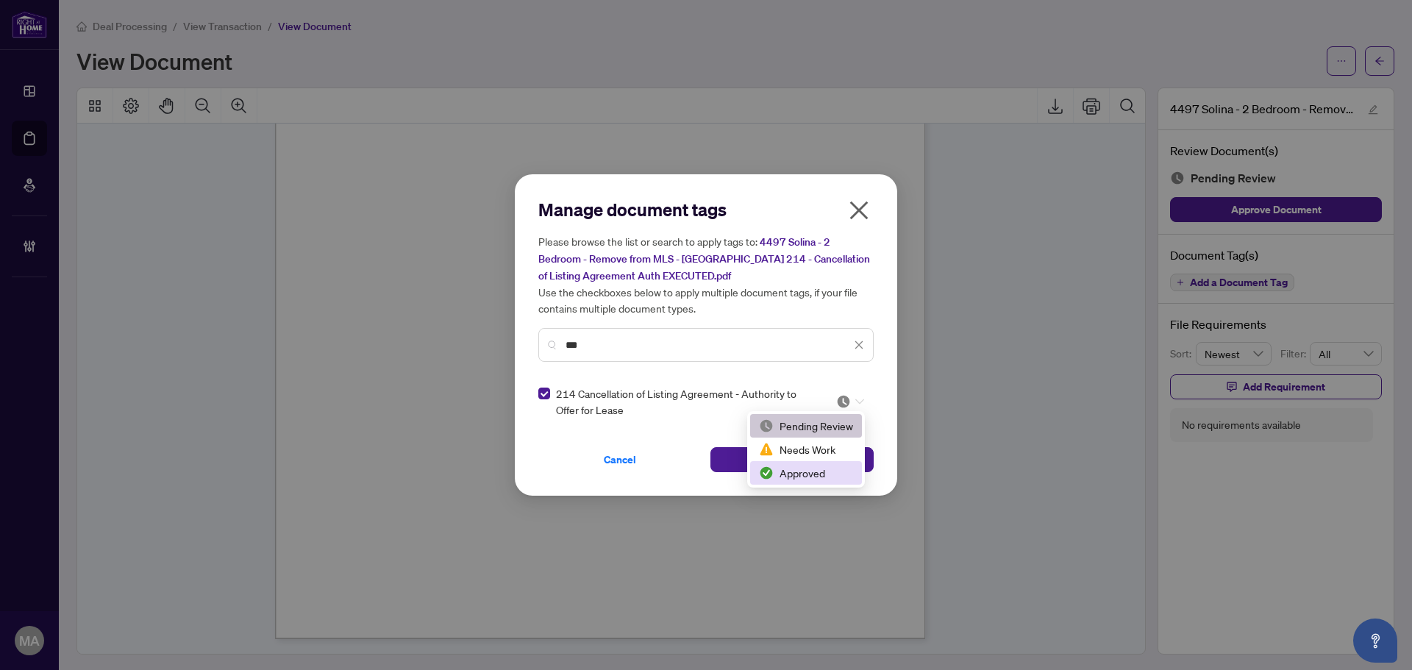
click at [791, 482] on div "Approved" at bounding box center [806, 473] width 112 height 24
click at [746, 460] on button "Save" at bounding box center [791, 459] width 163 height 25
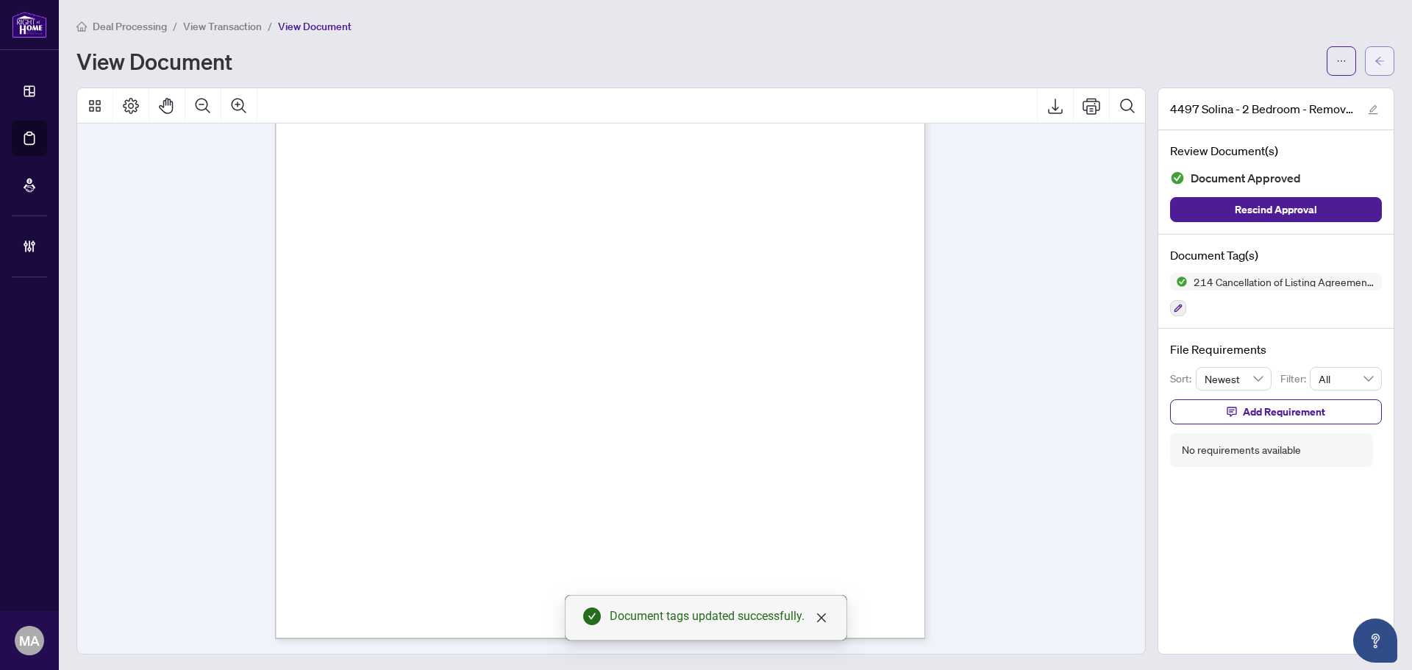
click at [1375, 58] on button "button" at bounding box center [1378, 60] width 29 height 29
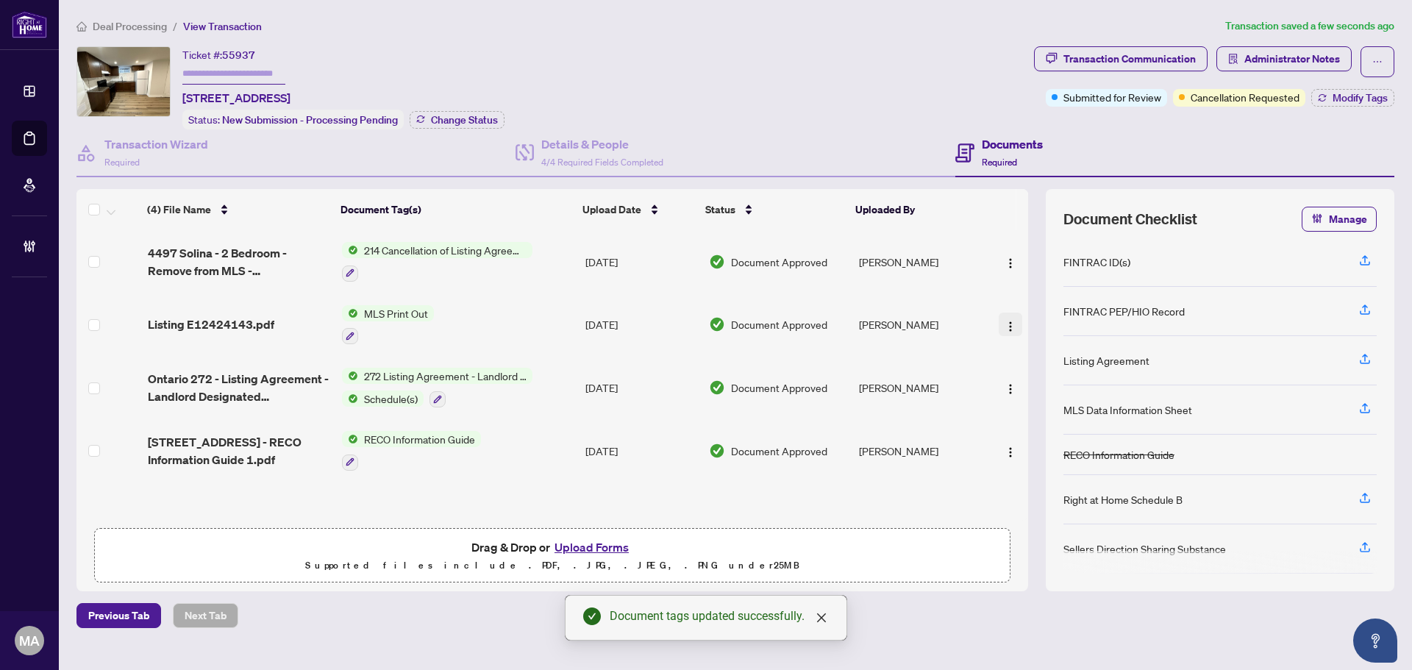
click at [1004, 321] on img "button" at bounding box center [1010, 327] width 12 height 12
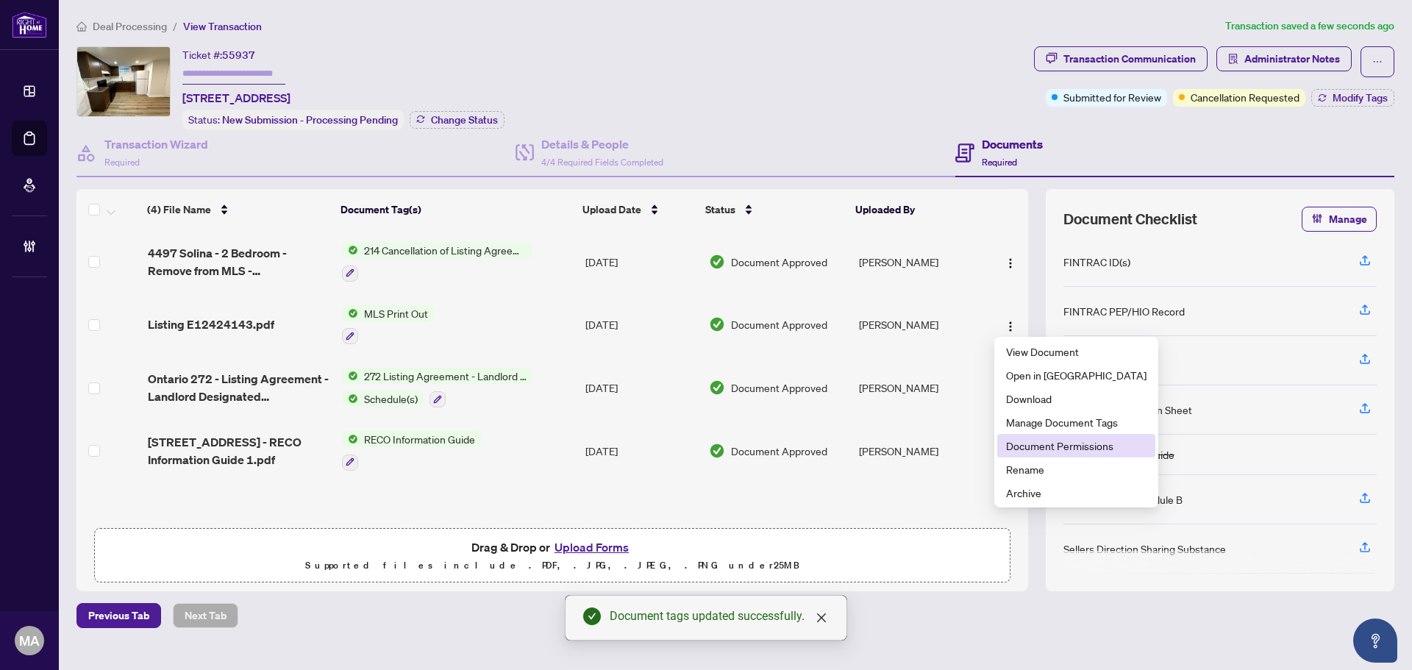
click at [1038, 446] on span "Document Permissions" at bounding box center [1076, 445] width 140 height 16
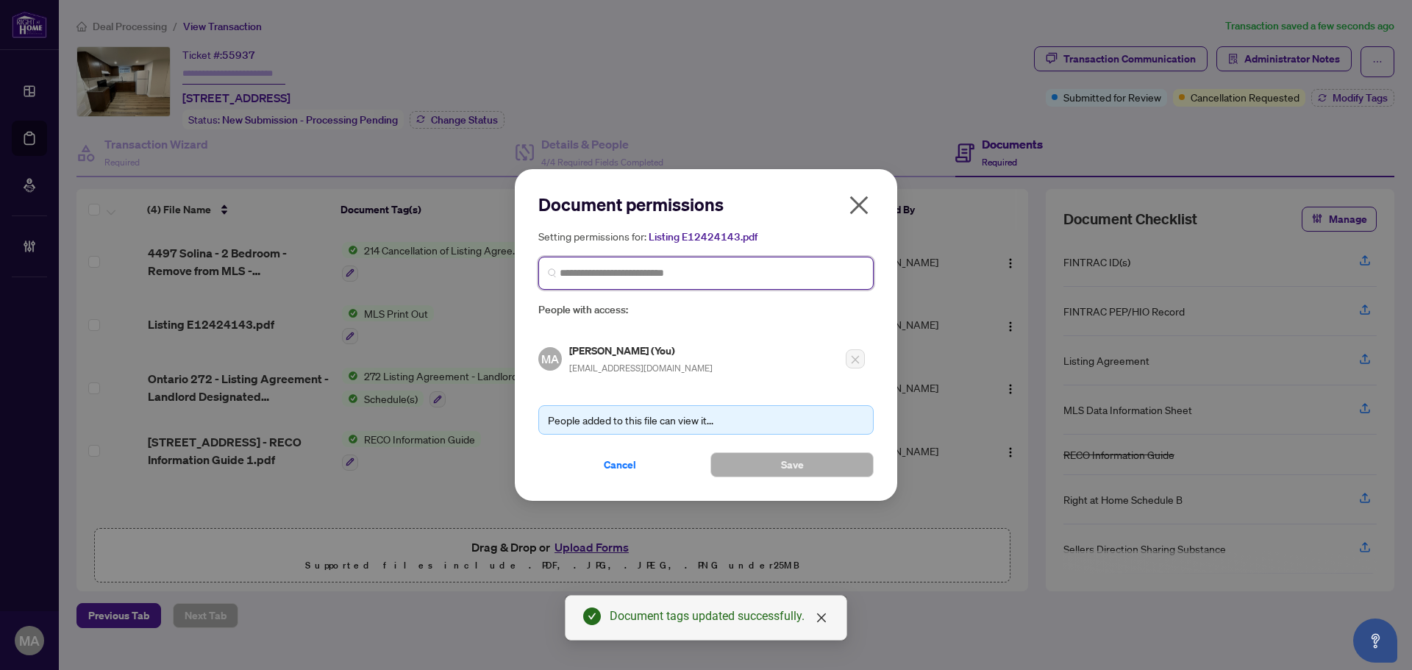
click at [632, 272] on input "search" at bounding box center [711, 272] width 304 height 15
type input "*******"
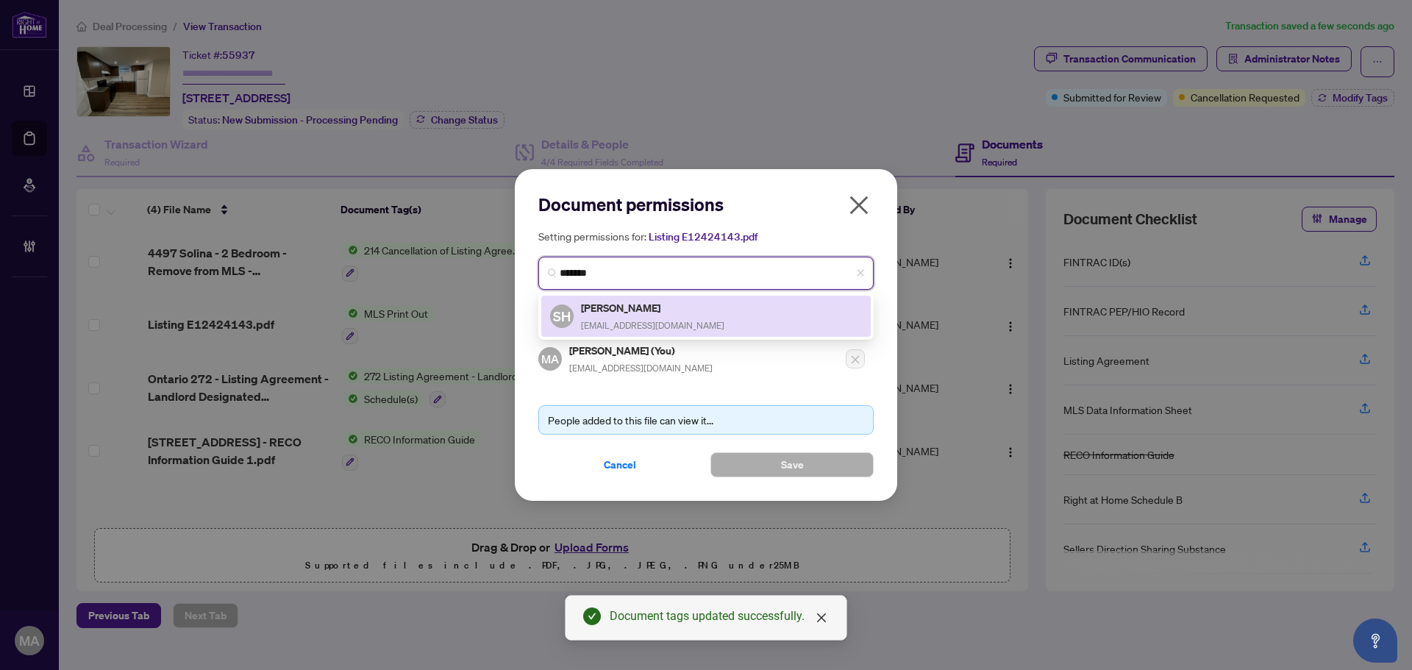
click at [634, 302] on h5 "Saman Habibi" at bounding box center [652, 307] width 143 height 17
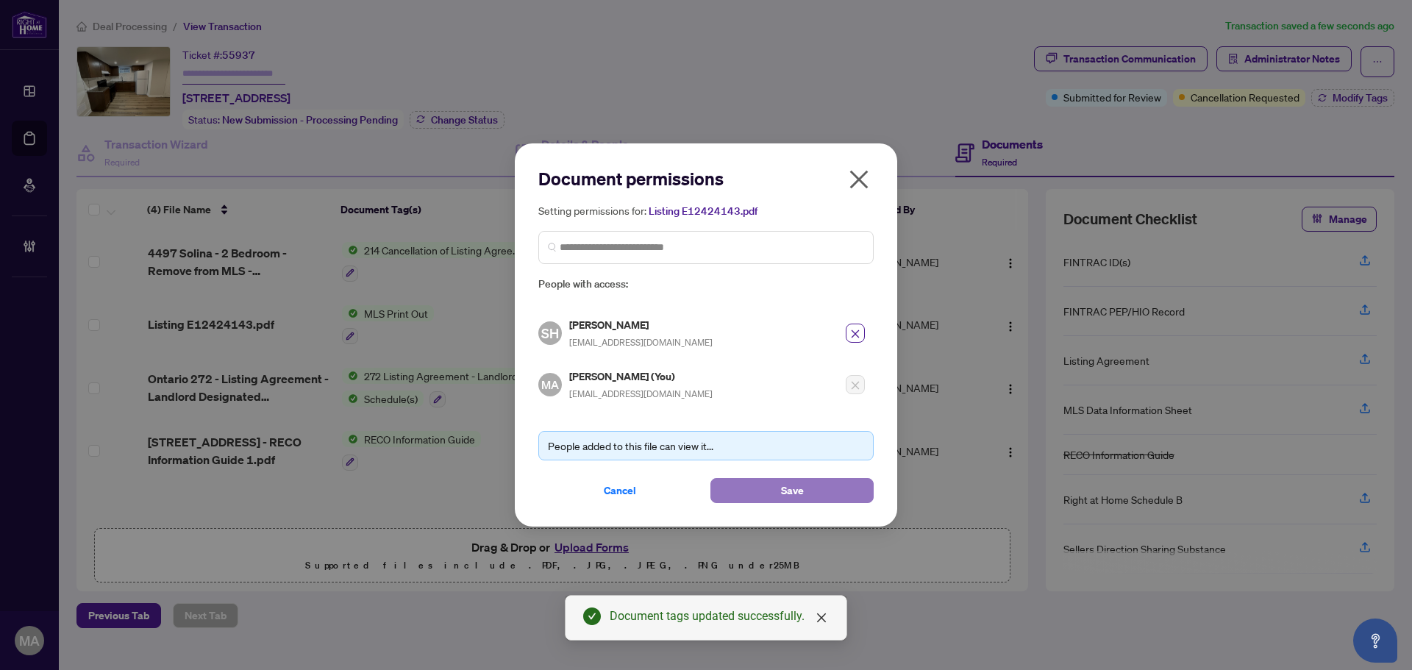
click at [830, 484] on button "Save" at bounding box center [791, 490] width 163 height 25
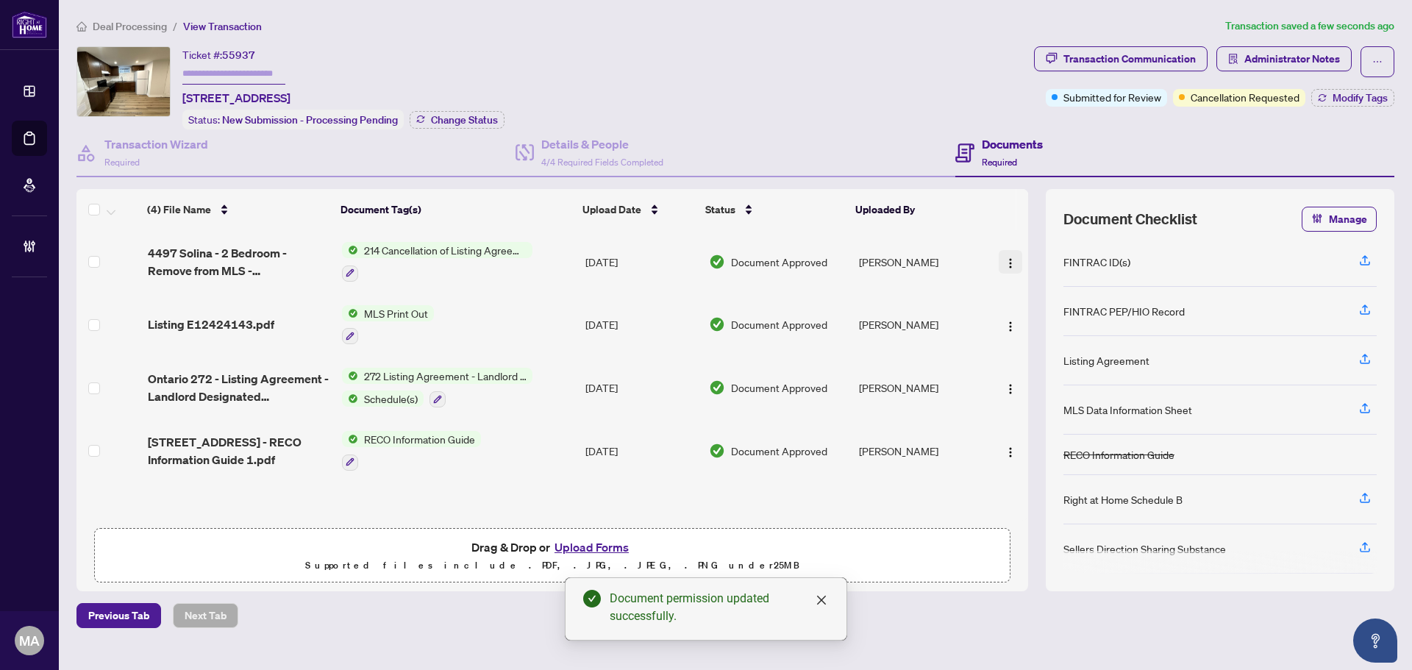
click at [1011, 259] on img "button" at bounding box center [1010, 263] width 12 height 12
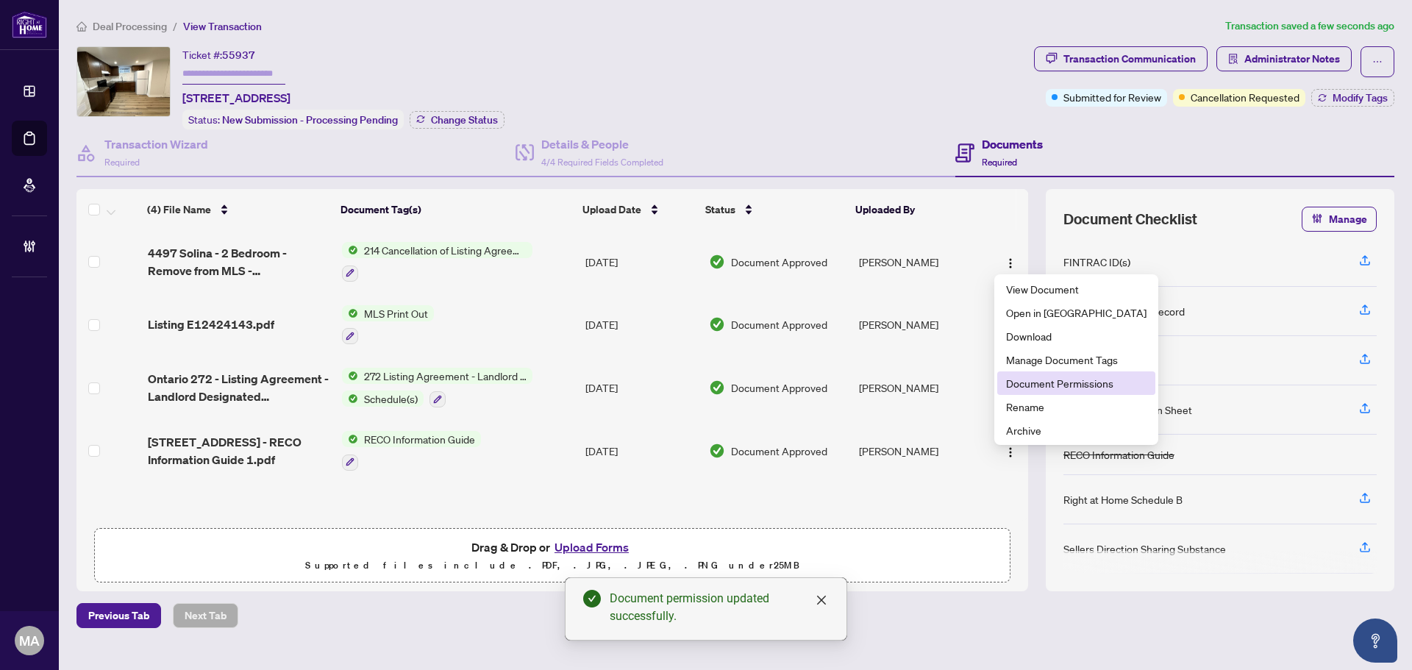
click at [1012, 383] on span "Document Permissions" at bounding box center [1076, 383] width 140 height 16
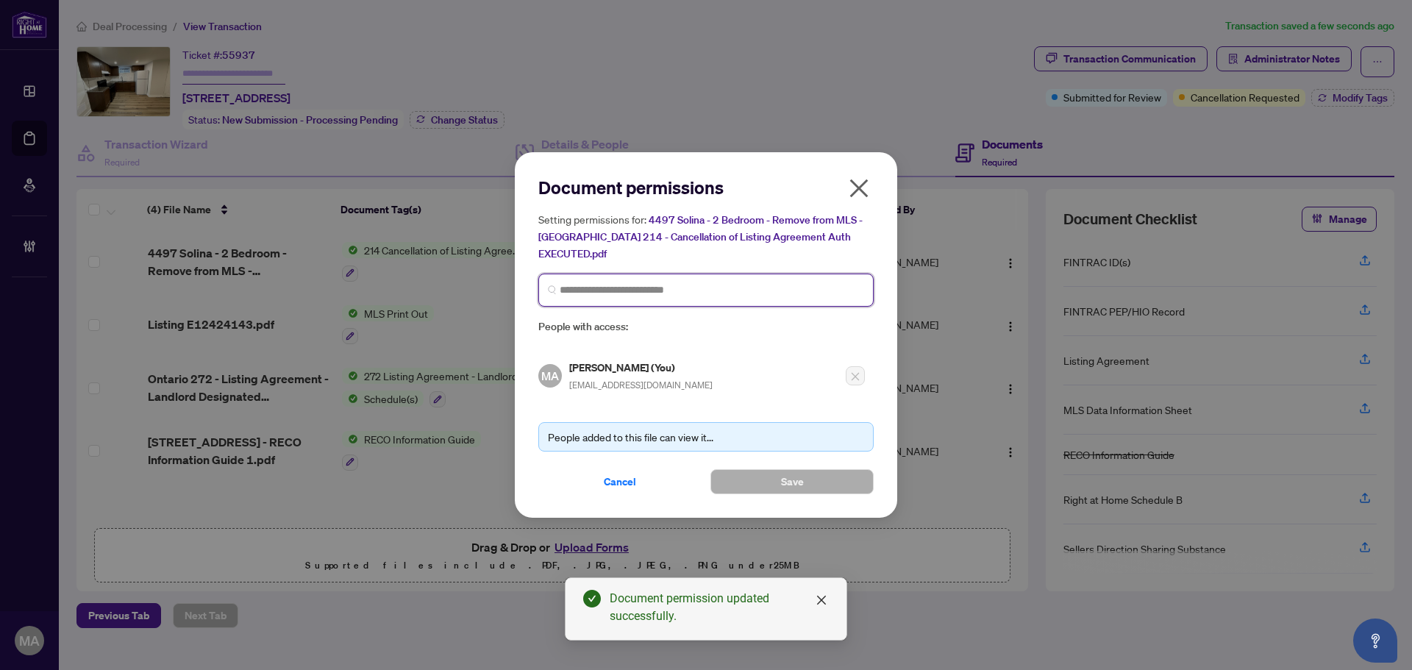
click at [766, 282] on input "search" at bounding box center [711, 289] width 304 height 15
type input "*******"
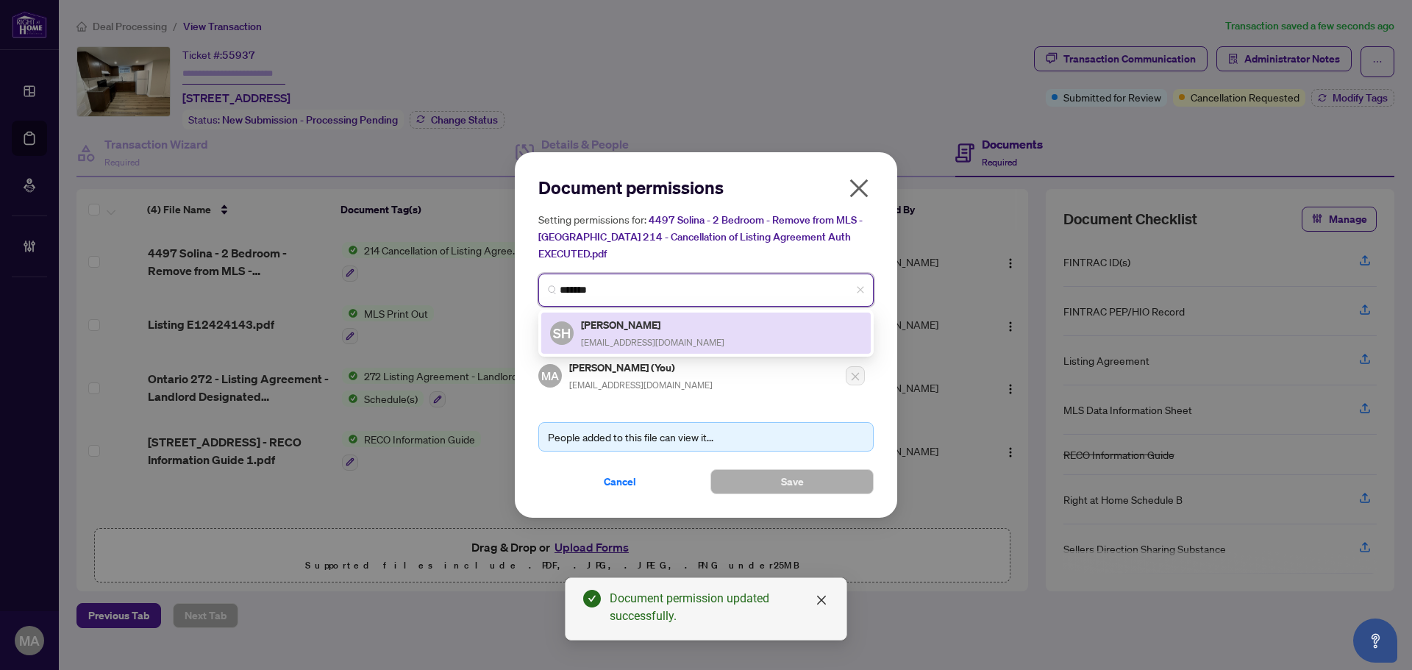
click at [721, 323] on div "SH Saman Habibi saman@thedrgroup.ca" at bounding box center [706, 333] width 312 height 34
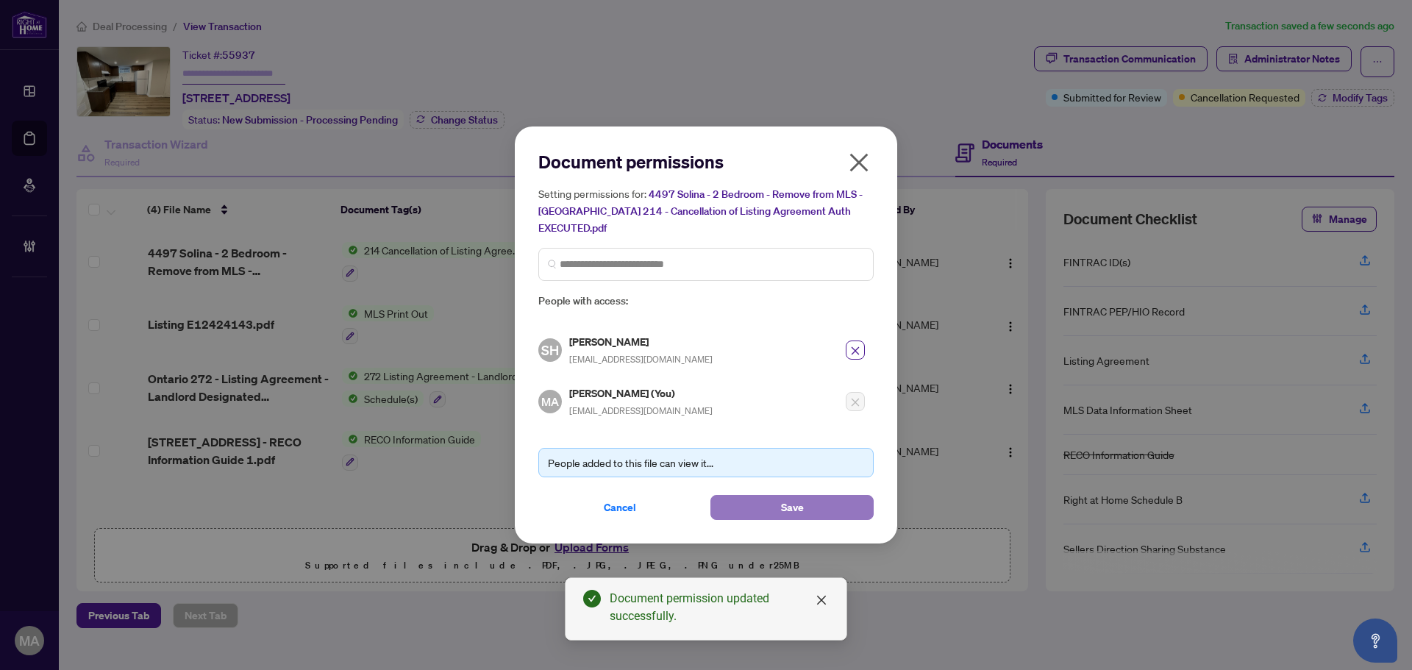
click at [785, 496] on span "Save" at bounding box center [792, 508] width 23 height 24
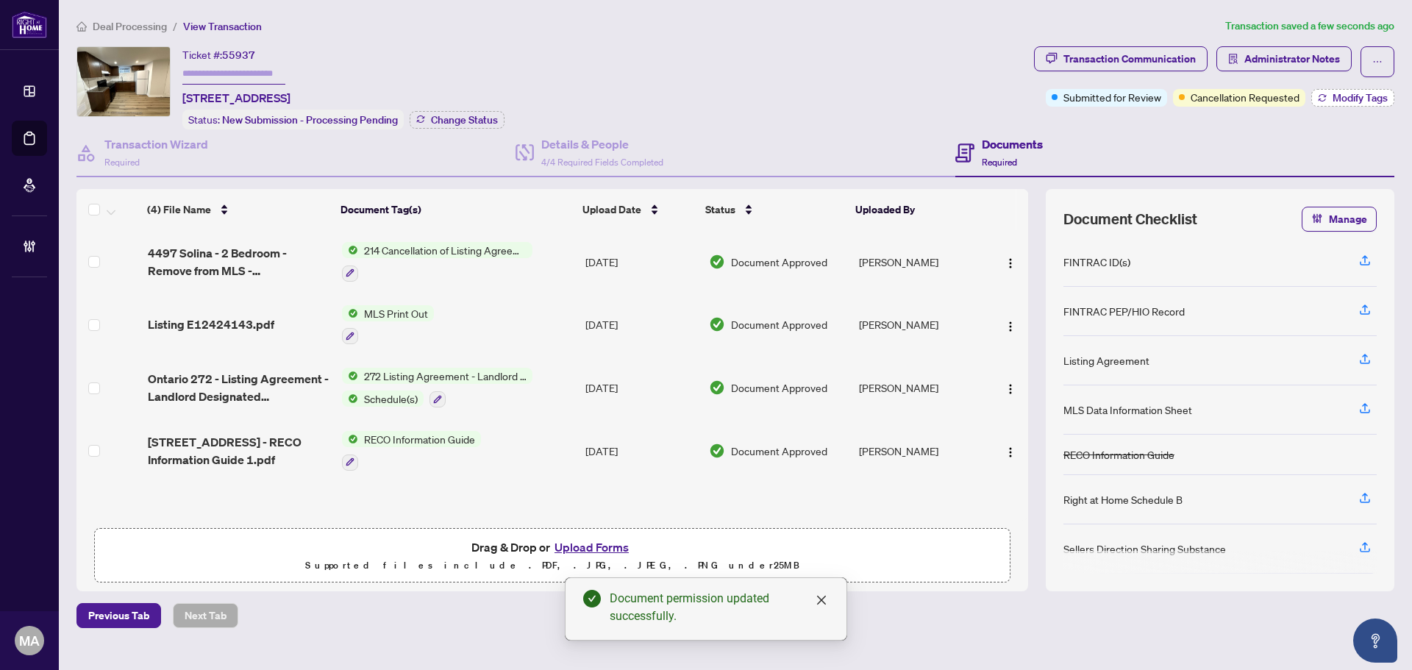
click at [1383, 89] on button "Modify Tags" at bounding box center [1352, 98] width 83 height 18
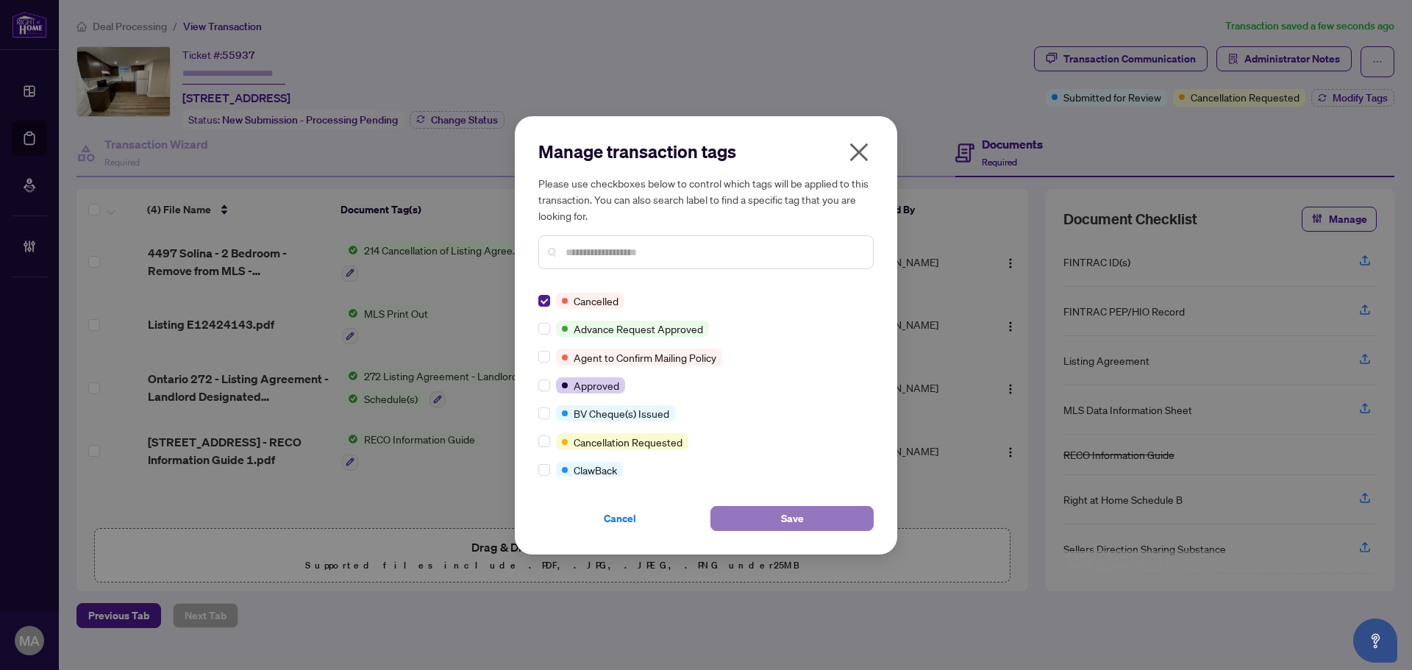
click at [785, 518] on span "Save" at bounding box center [792, 519] width 23 height 24
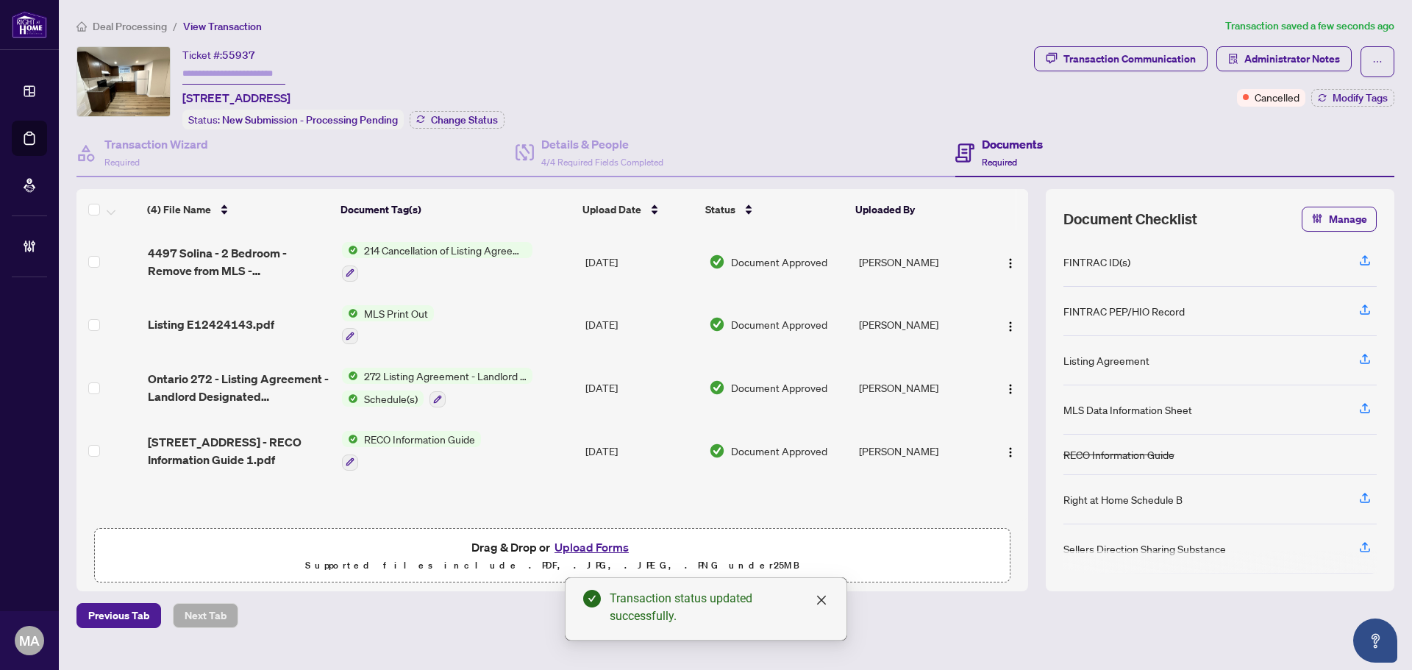
click at [124, 26] on span "Deal Processing" at bounding box center [130, 26] width 74 height 13
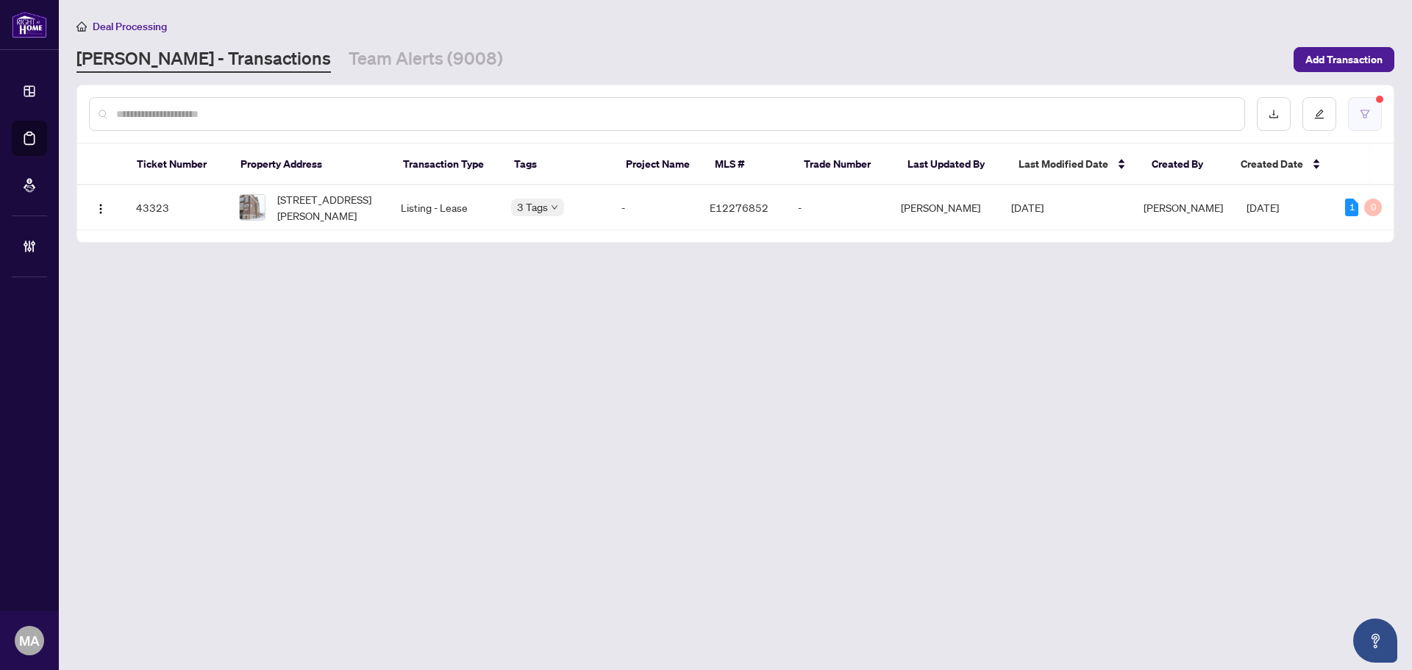
click at [1367, 115] on icon "filter" at bounding box center [1364, 114] width 10 height 10
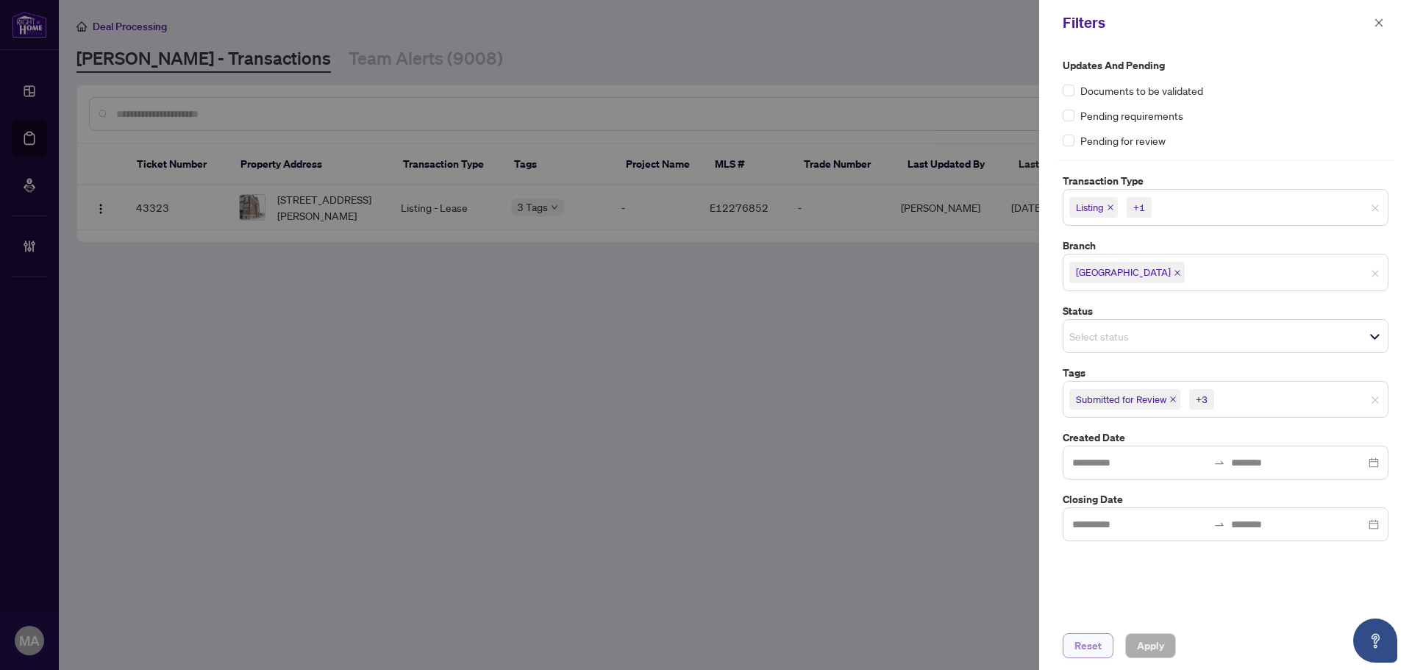
click at [1080, 643] on span "Reset" at bounding box center [1087, 646] width 27 height 24
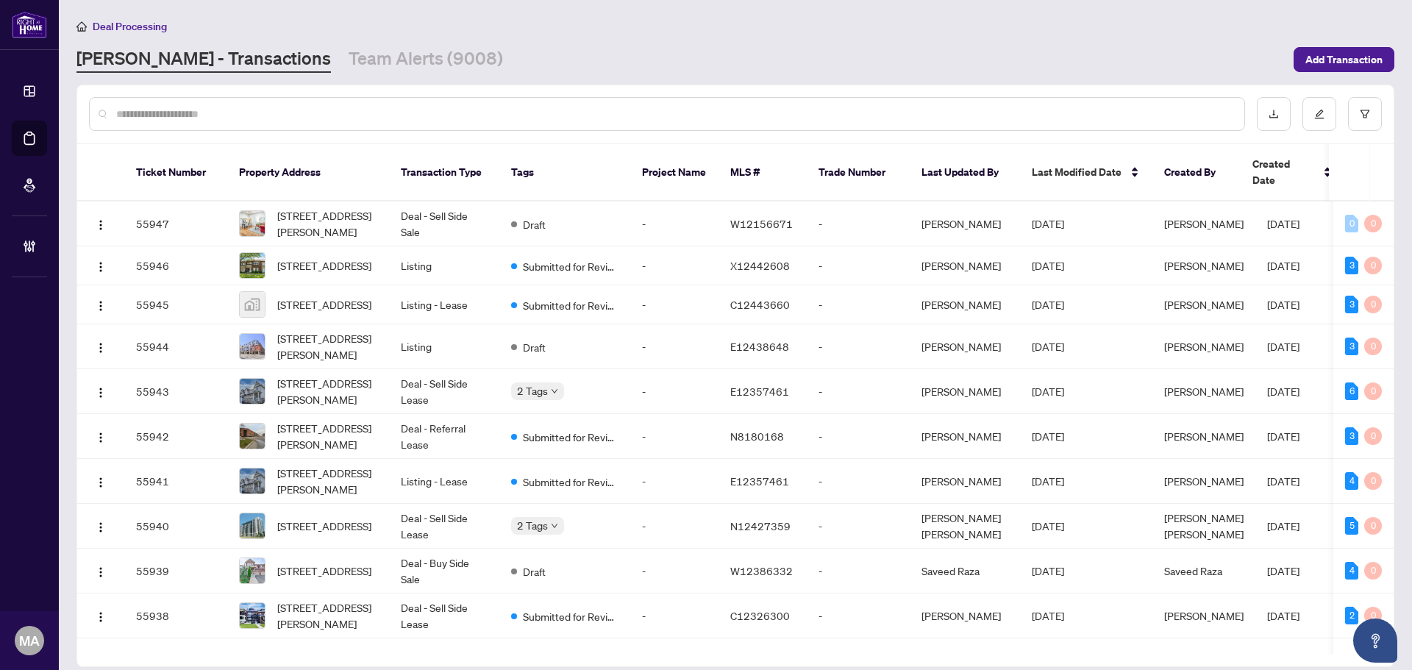
click at [496, 106] on input "text" at bounding box center [674, 114] width 1116 height 16
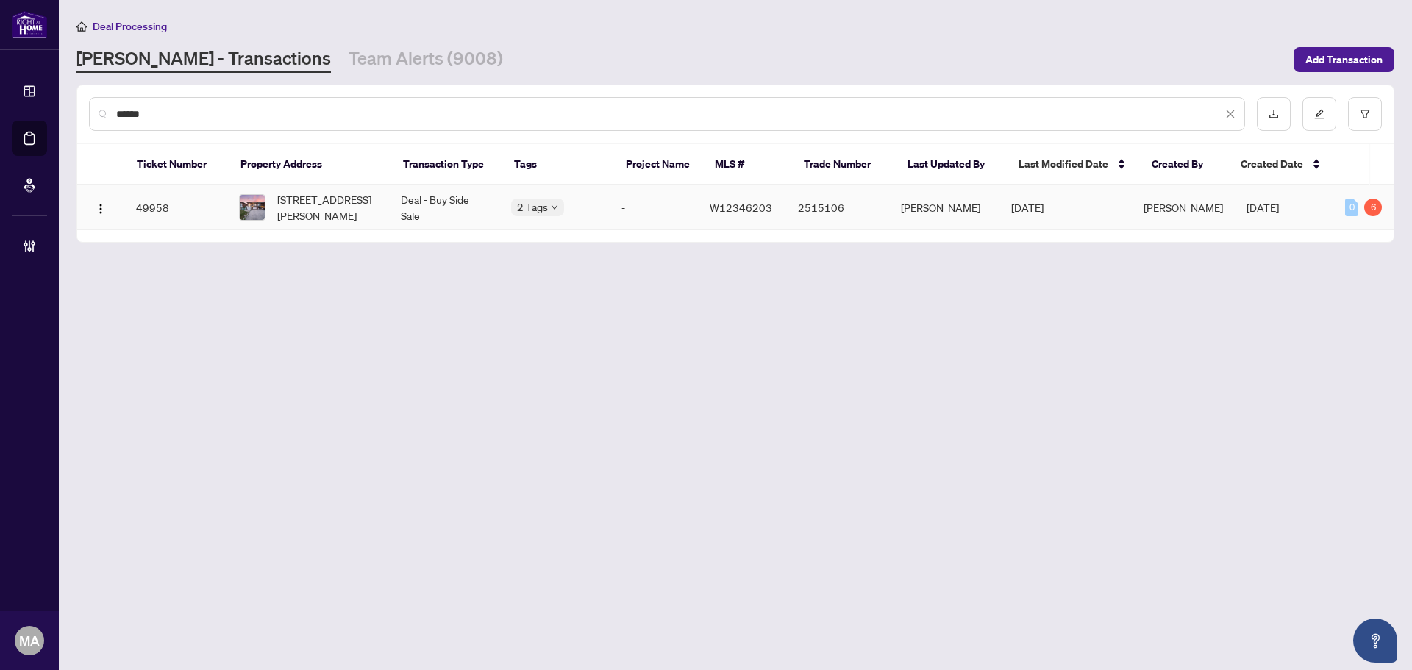
type input "******"
click at [334, 215] on span "[STREET_ADDRESS][PERSON_NAME]" at bounding box center [327, 207] width 100 height 32
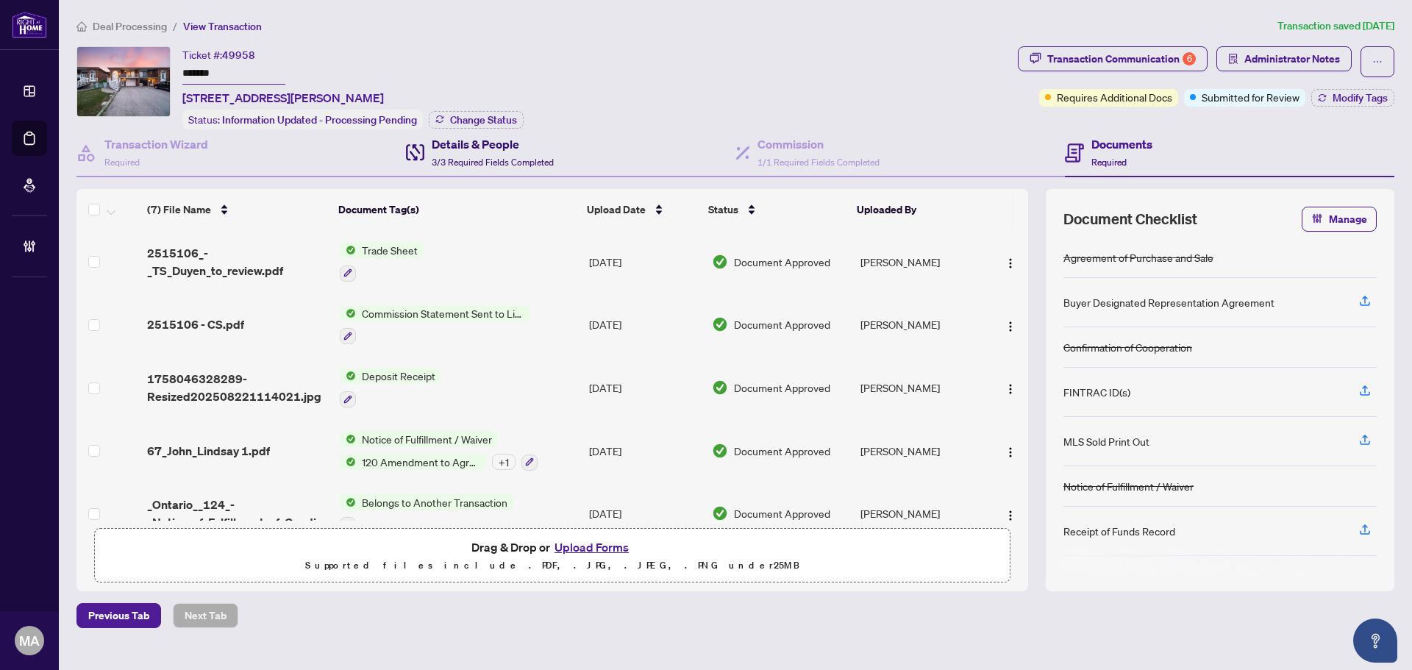
click at [506, 147] on h4 "Details & People" at bounding box center [493, 144] width 122 height 18
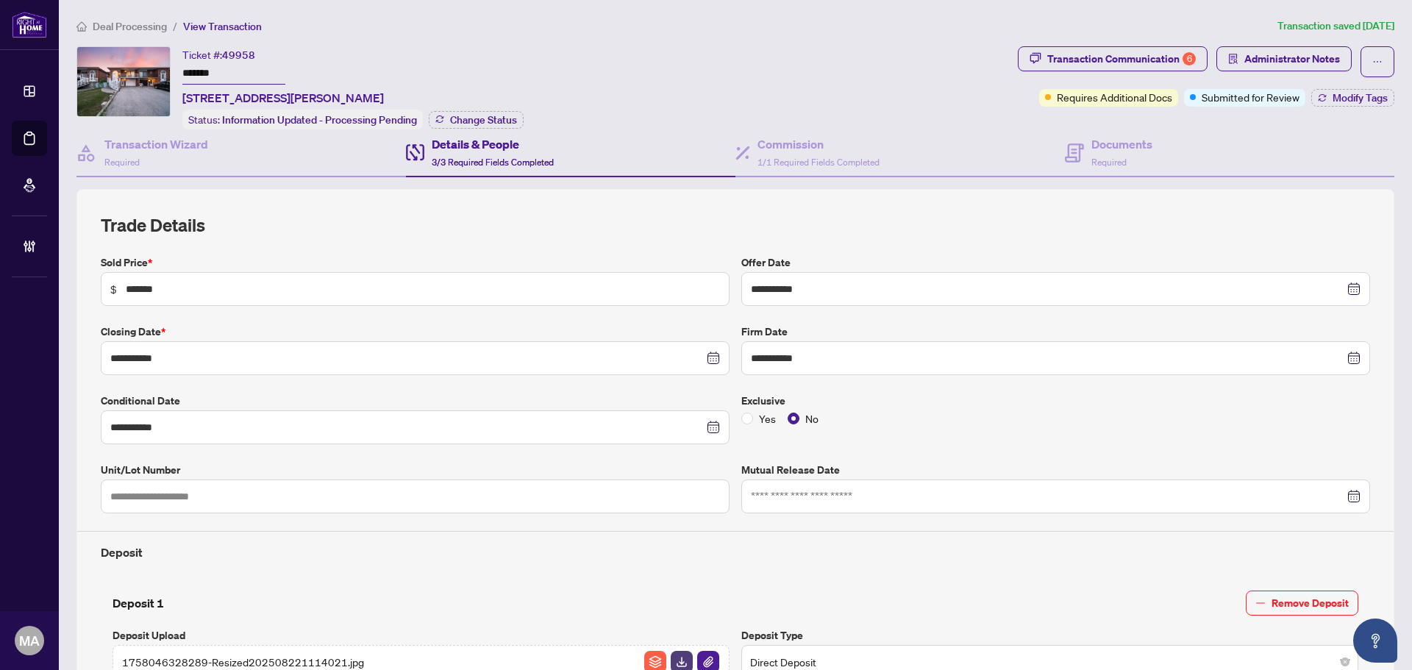
click at [152, 26] on span "Deal Processing" at bounding box center [130, 26] width 74 height 13
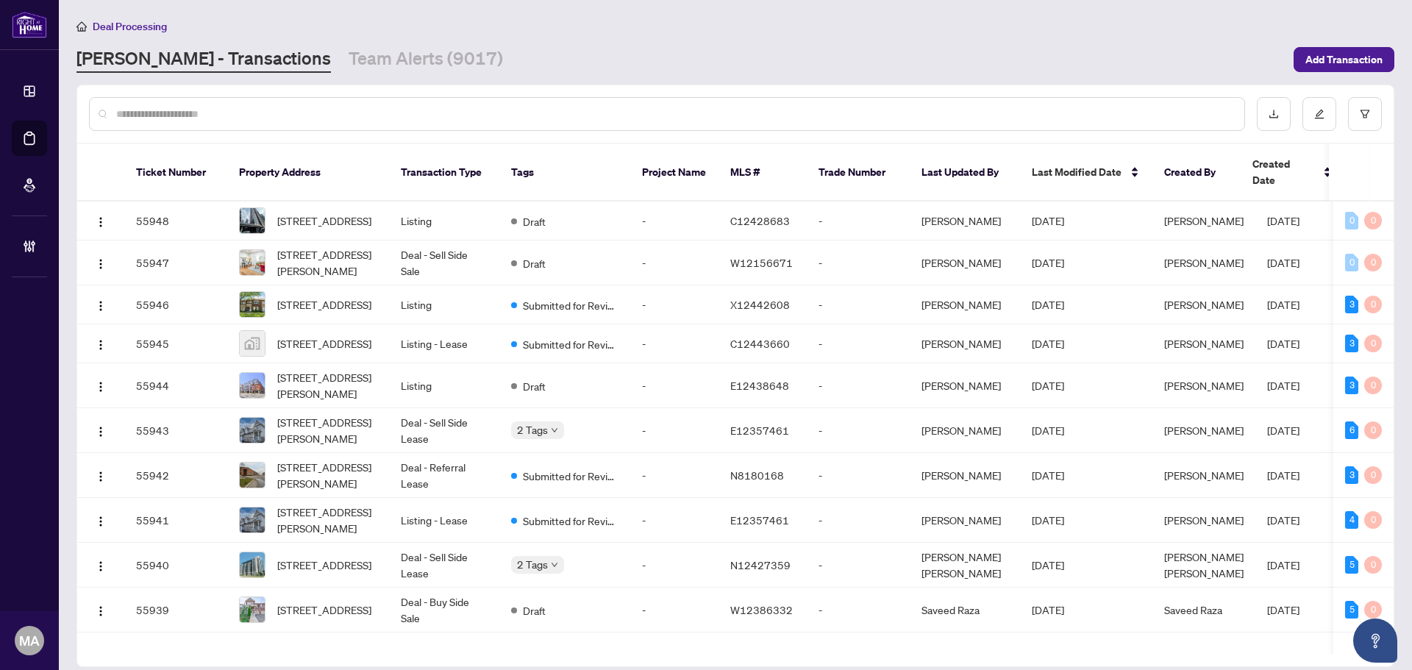
click at [495, 118] on input "text" at bounding box center [674, 114] width 1116 height 16
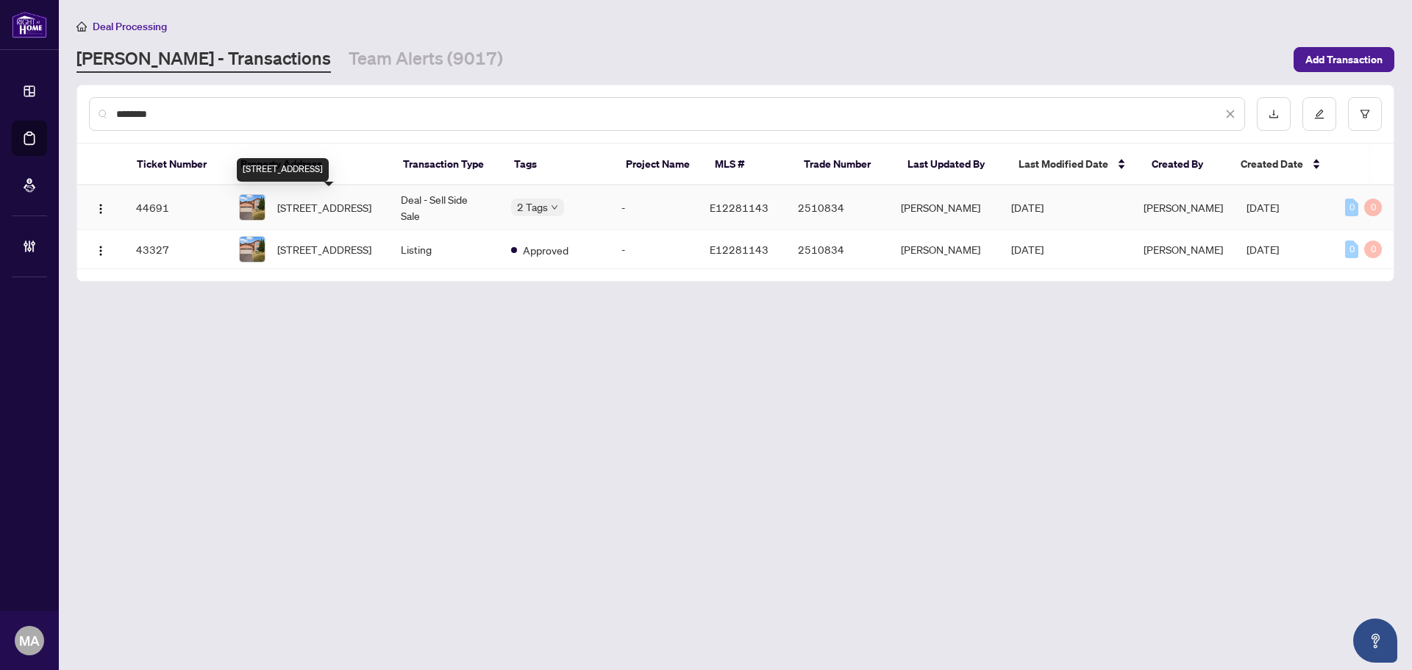
type input "********"
click at [349, 199] on span "32 Horseshoe Dr, Whitby, Ontario L1N 8E9, Canada" at bounding box center [324, 207] width 94 height 16
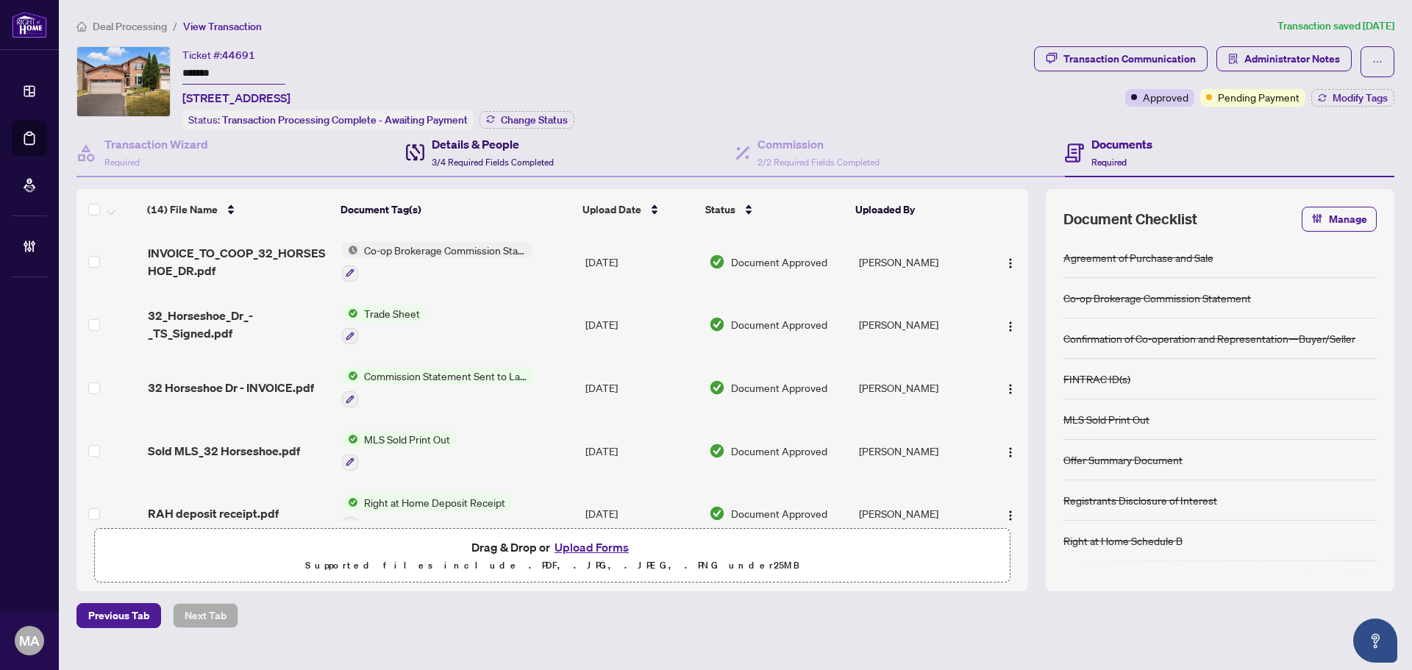
click at [486, 148] on h4 "Details & People" at bounding box center [493, 144] width 122 height 18
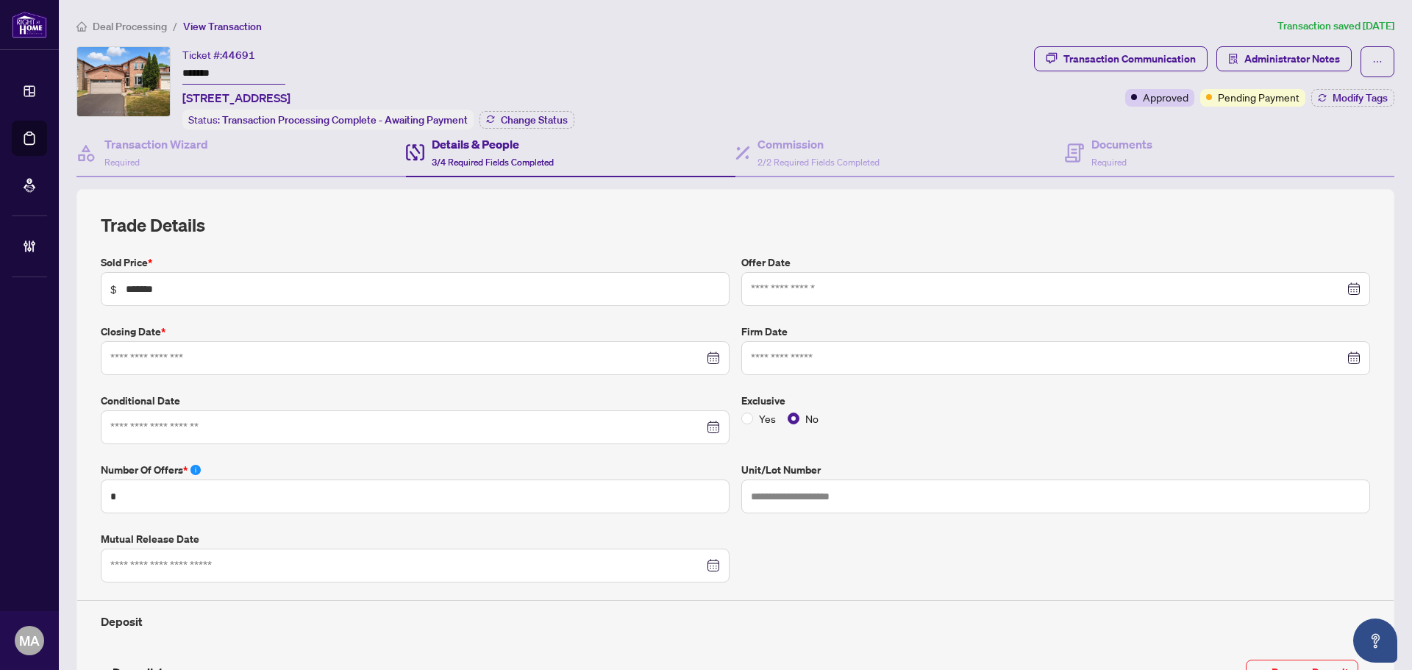
type input "**********"
click at [112, 26] on span "Deal Processing" at bounding box center [130, 26] width 74 height 13
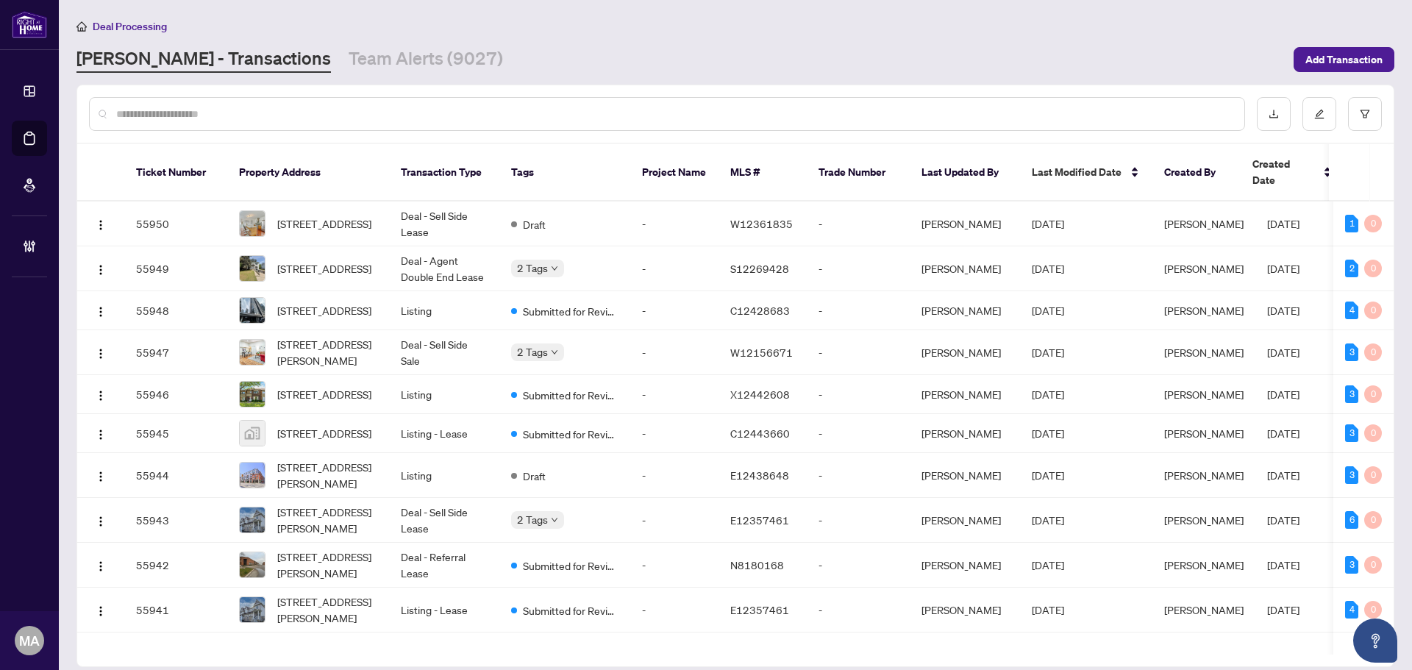
click at [429, 120] on div at bounding box center [667, 114] width 1156 height 34
click at [429, 117] on input "text" at bounding box center [674, 114] width 1116 height 16
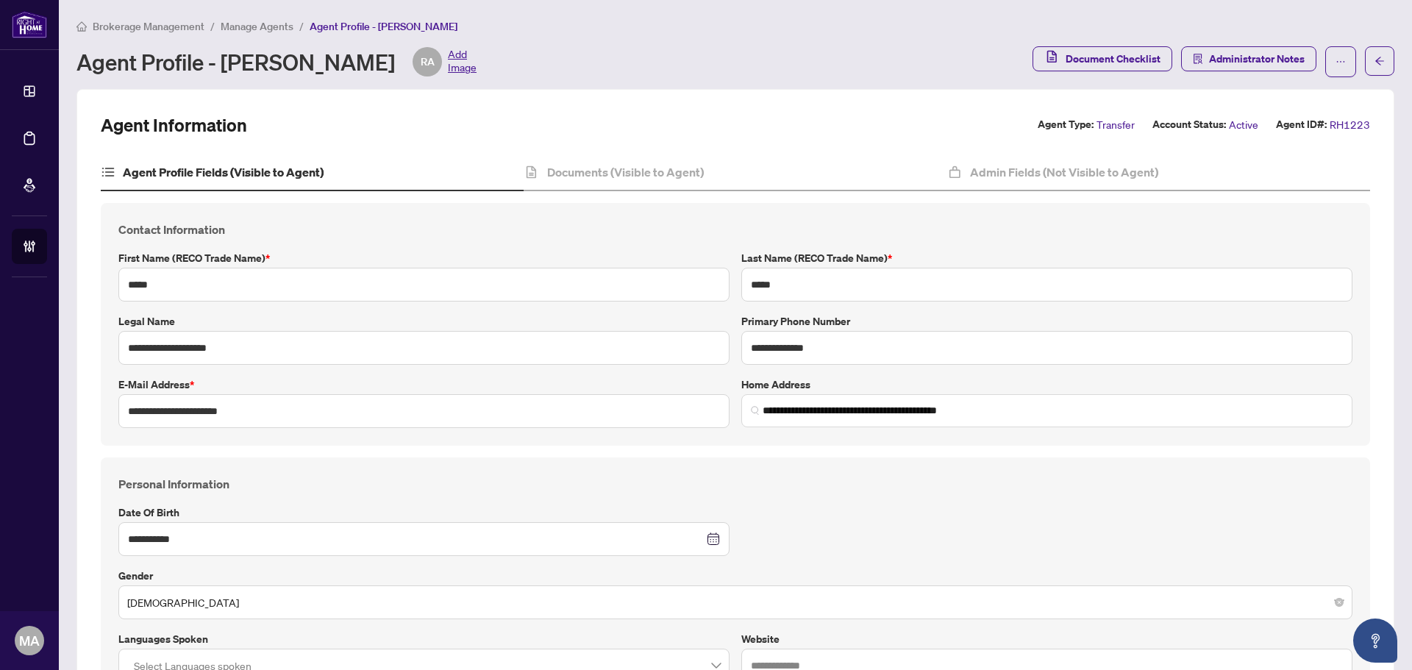
click at [276, 24] on span "Manage Agents" at bounding box center [257, 26] width 73 height 13
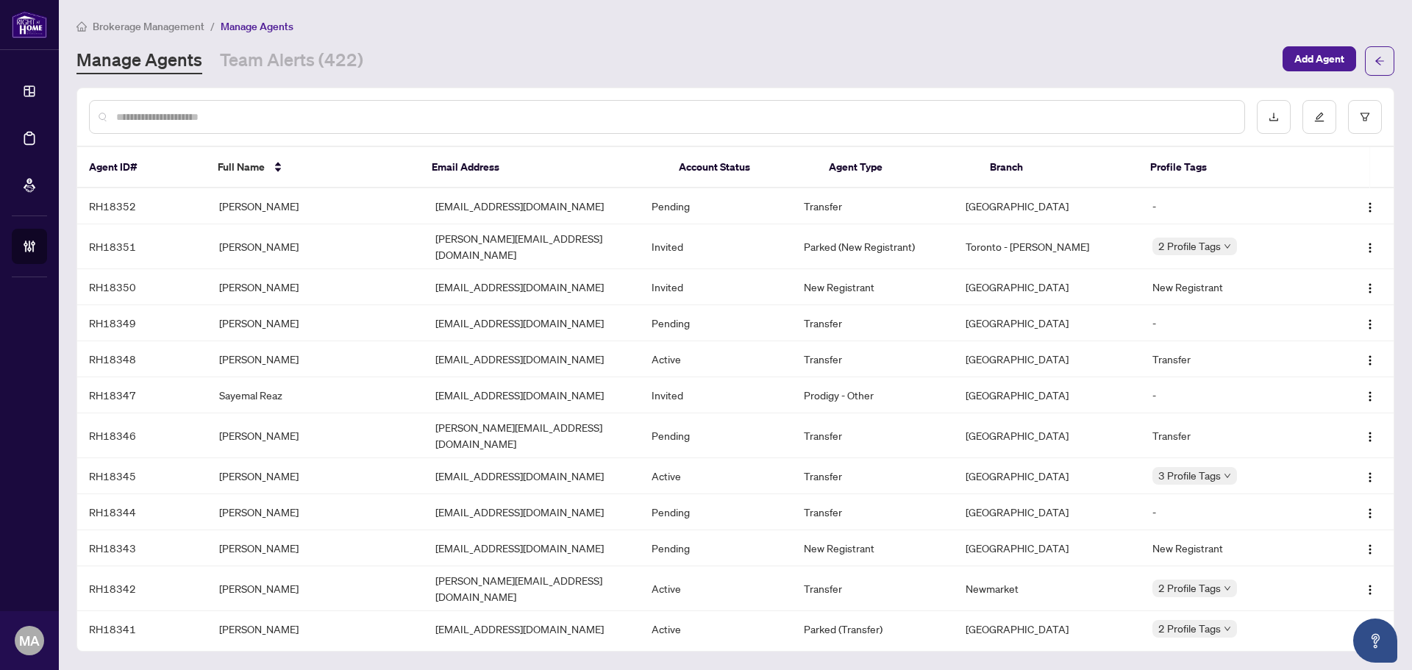
click at [365, 114] on input "text" at bounding box center [674, 117] width 1116 height 16
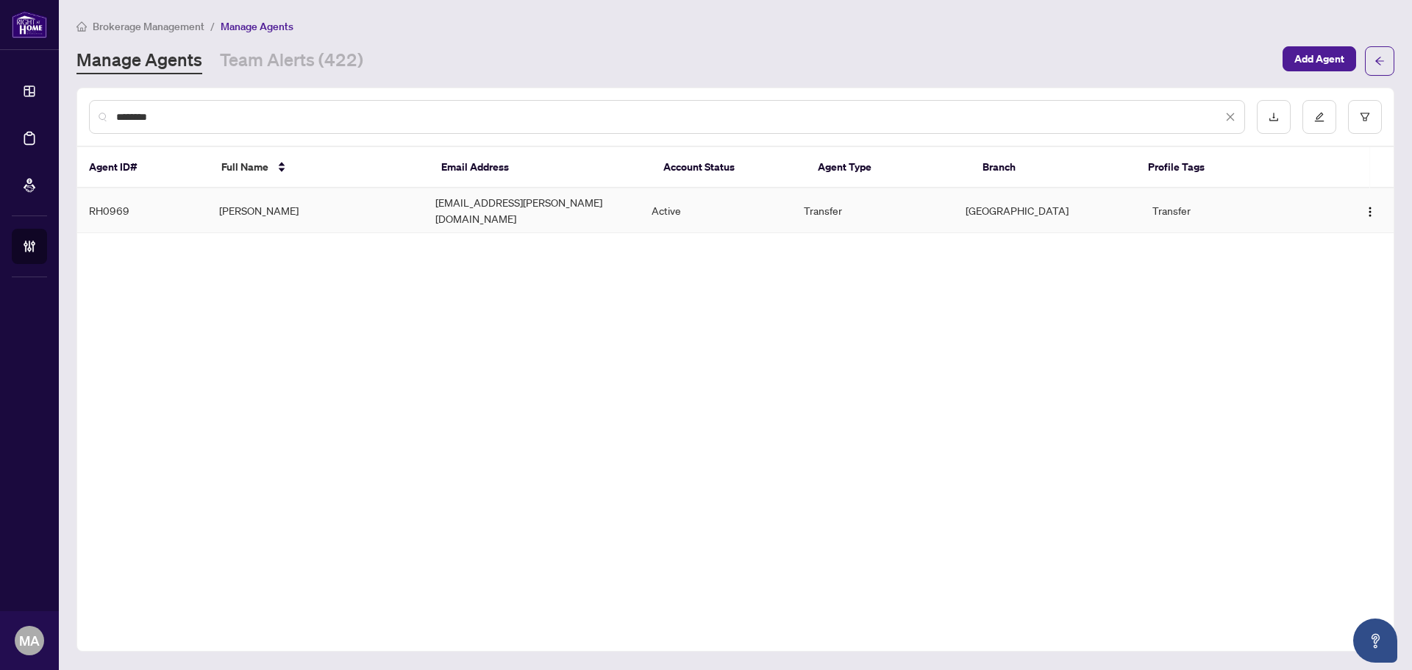
type input "********"
click at [289, 210] on td "[PERSON_NAME]" at bounding box center [315, 210] width 216 height 45
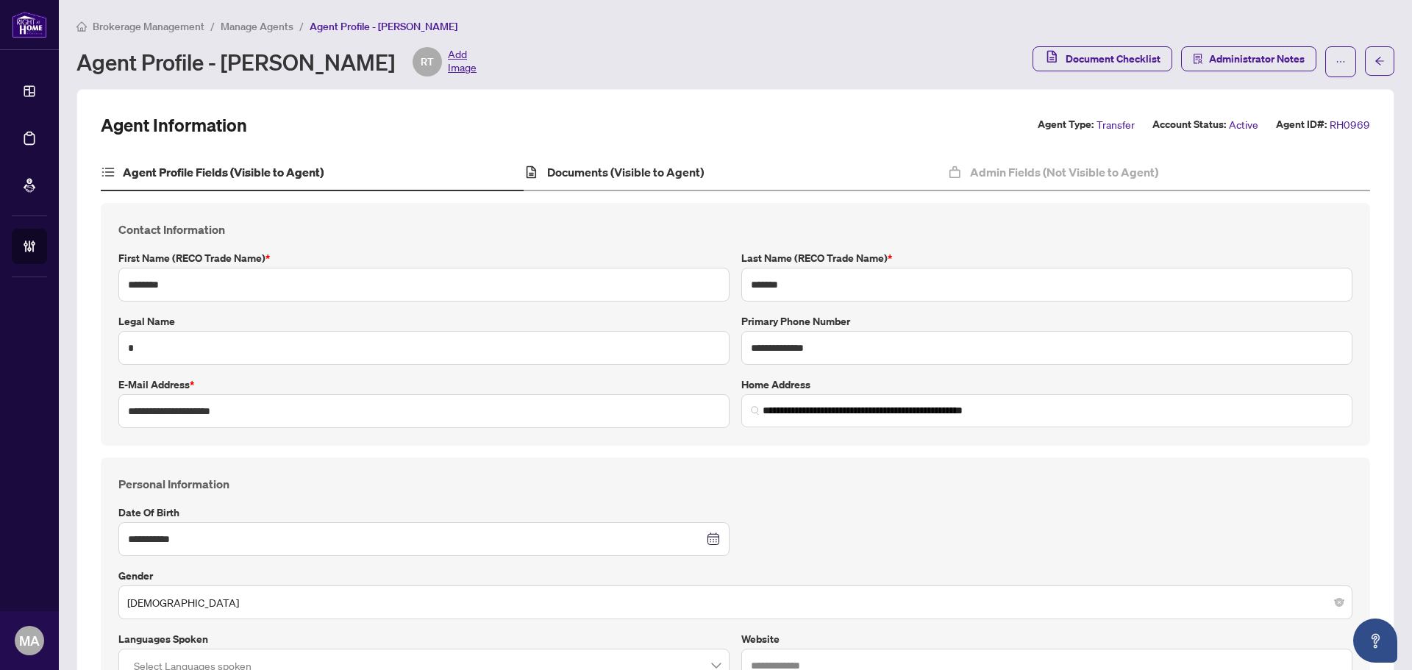
click at [632, 162] on div "Documents (Visible to Agent)" at bounding box center [734, 172] width 423 height 37
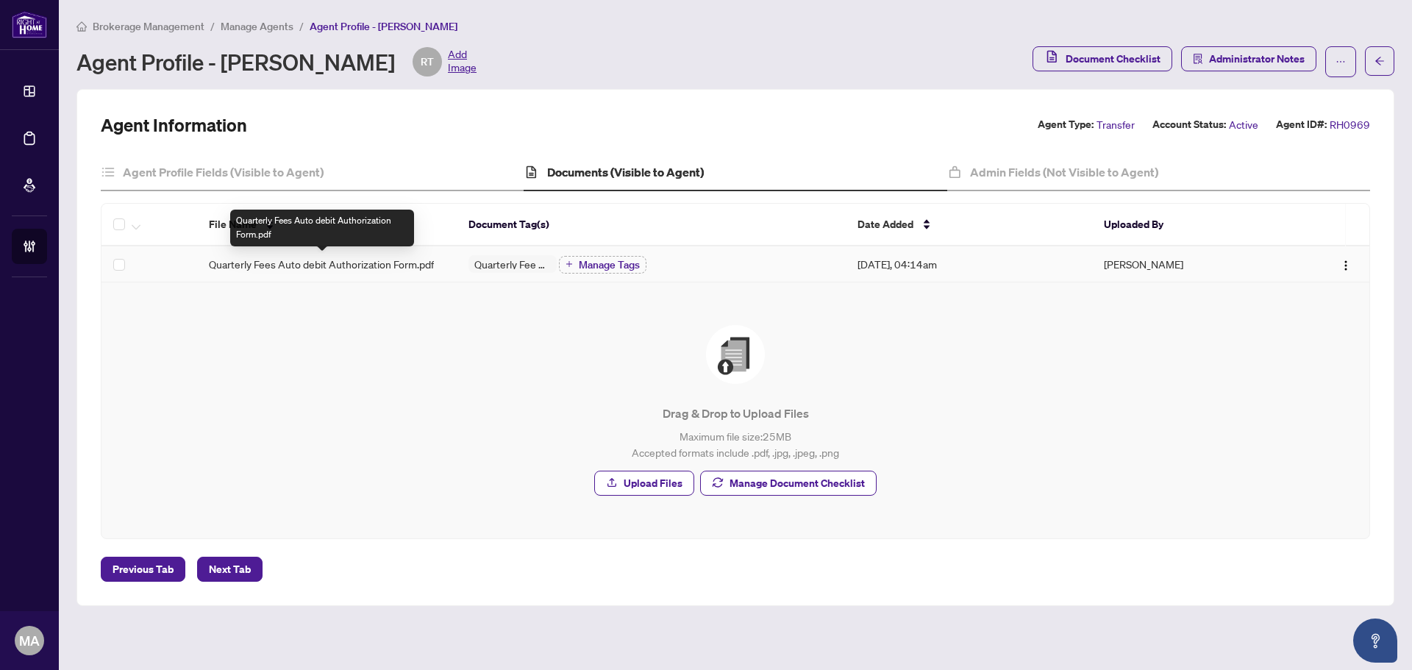
click at [243, 256] on span "Quarterly Fees Auto debit Authorization Form.pdf" at bounding box center [321, 264] width 225 height 16
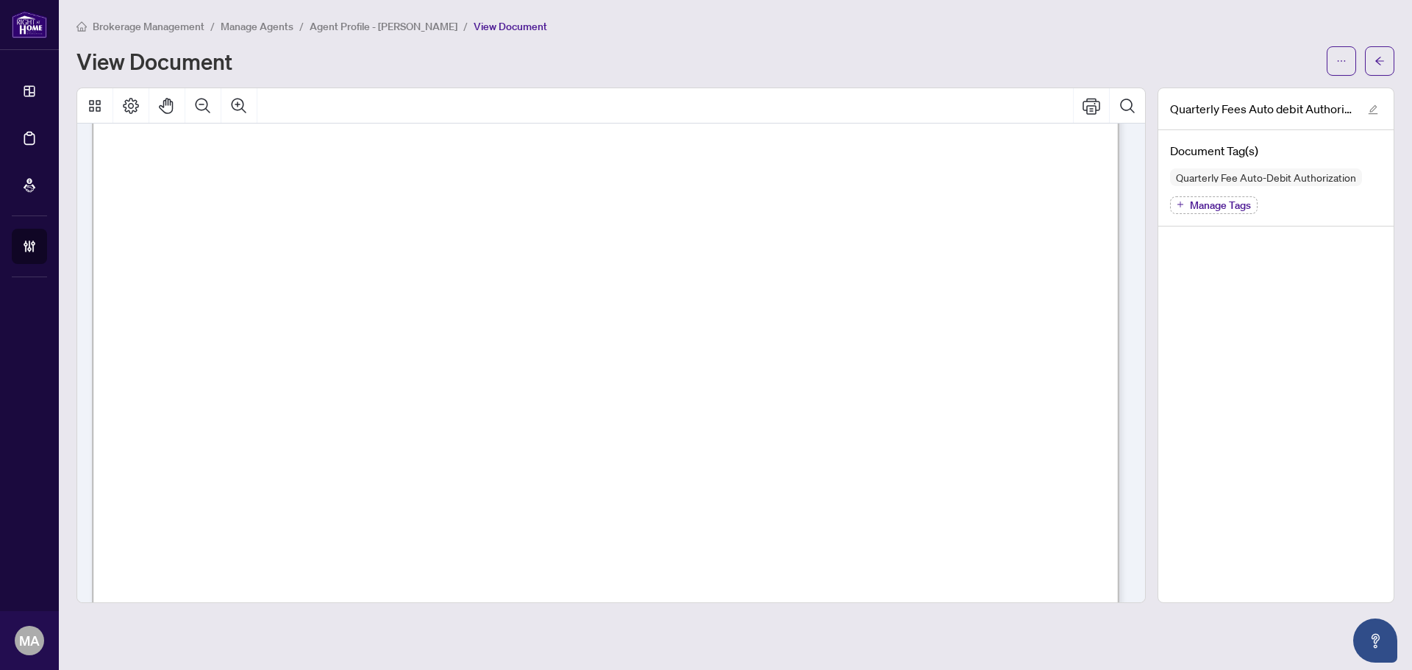
scroll to position [659, 0]
click at [1388, 64] on button "button" at bounding box center [1378, 60] width 29 height 29
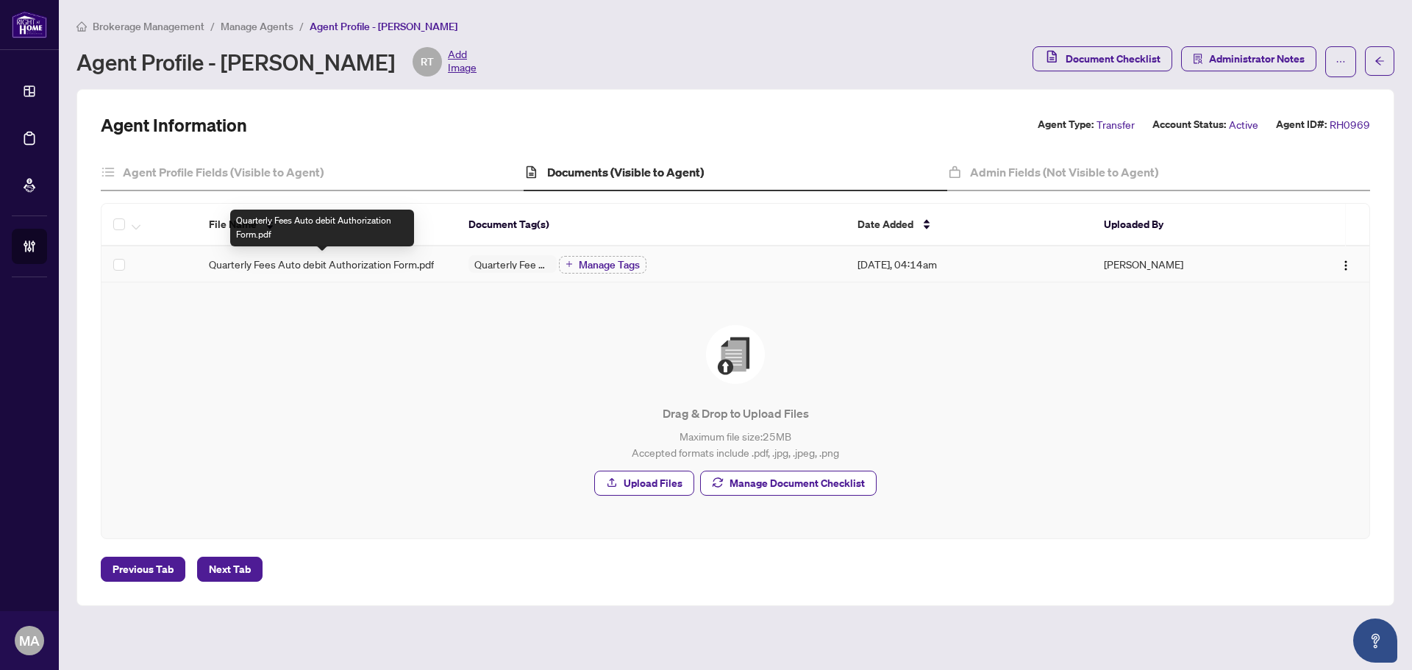
click at [381, 263] on span "Quarterly Fees Auto debit Authorization Form.pdf" at bounding box center [321, 264] width 225 height 16
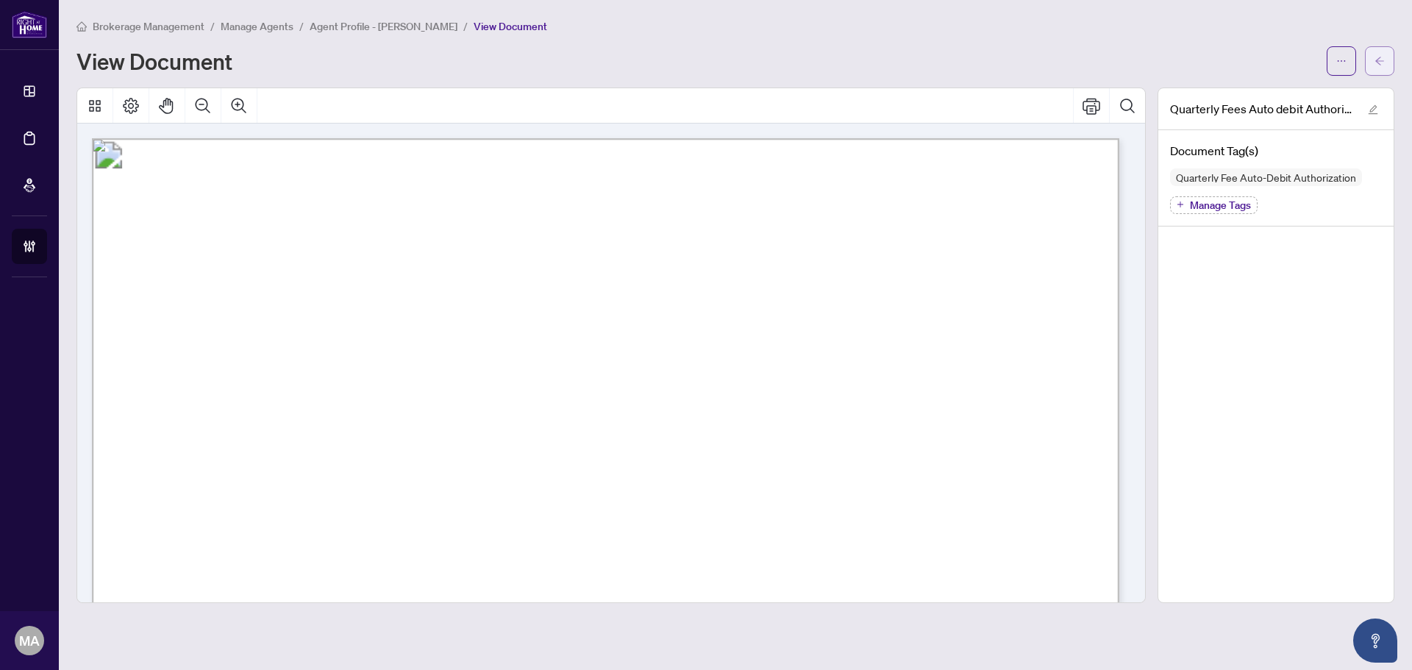
click at [1382, 54] on span "button" at bounding box center [1379, 61] width 10 height 24
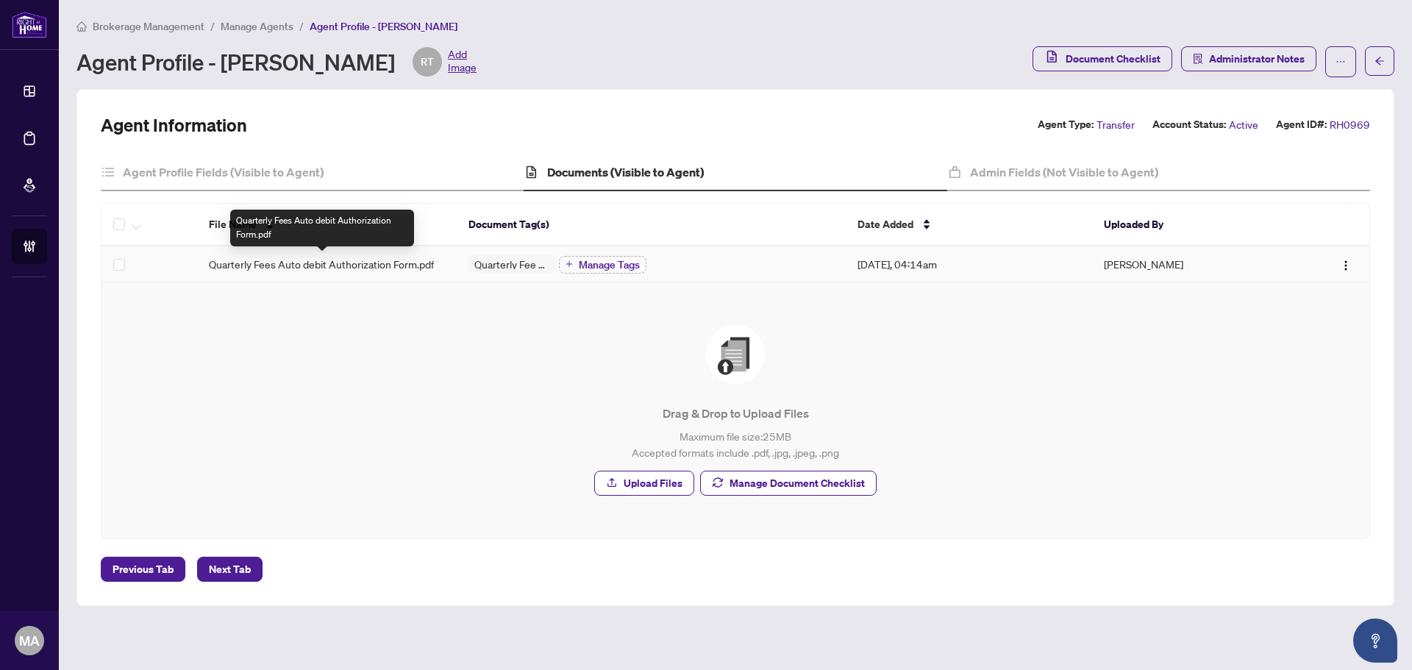
click at [287, 258] on span "Quarterly Fees Auto debit Authorization Form.pdf" at bounding box center [321, 264] width 225 height 16
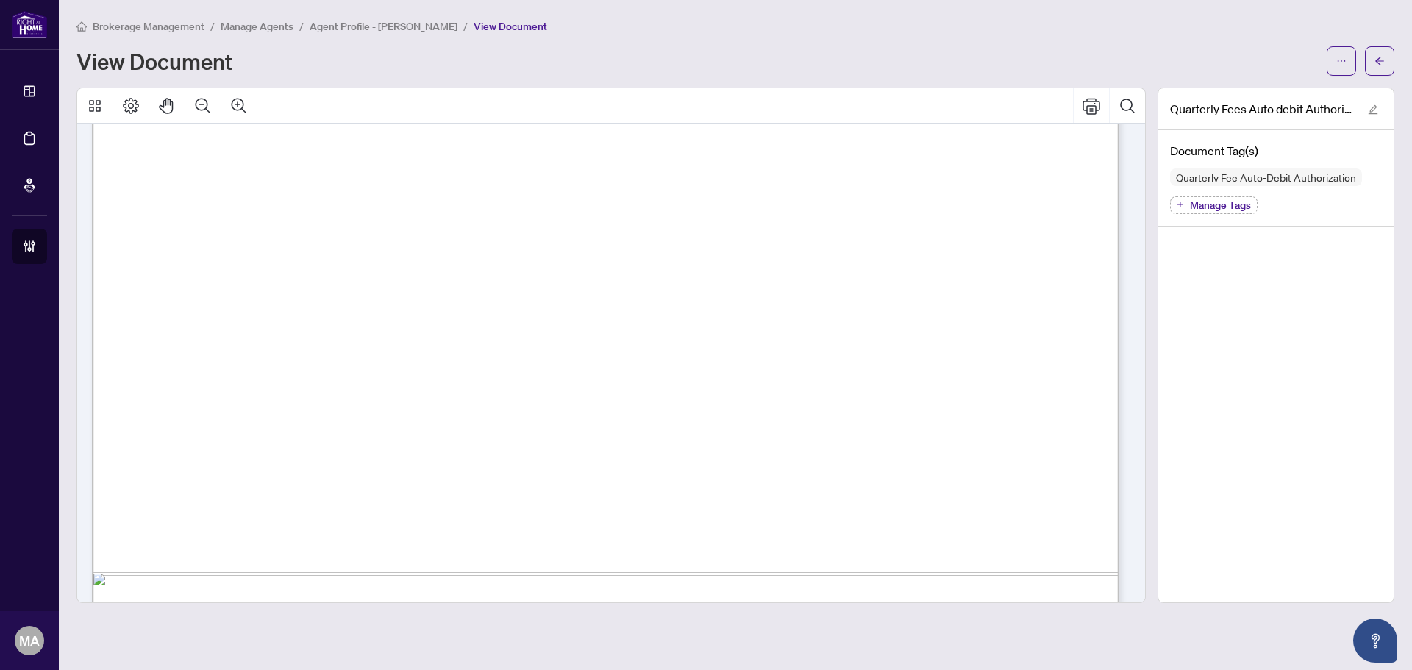
scroll to position [659, 0]
click at [1376, 62] on icon "arrow-left" at bounding box center [1379, 61] width 10 height 10
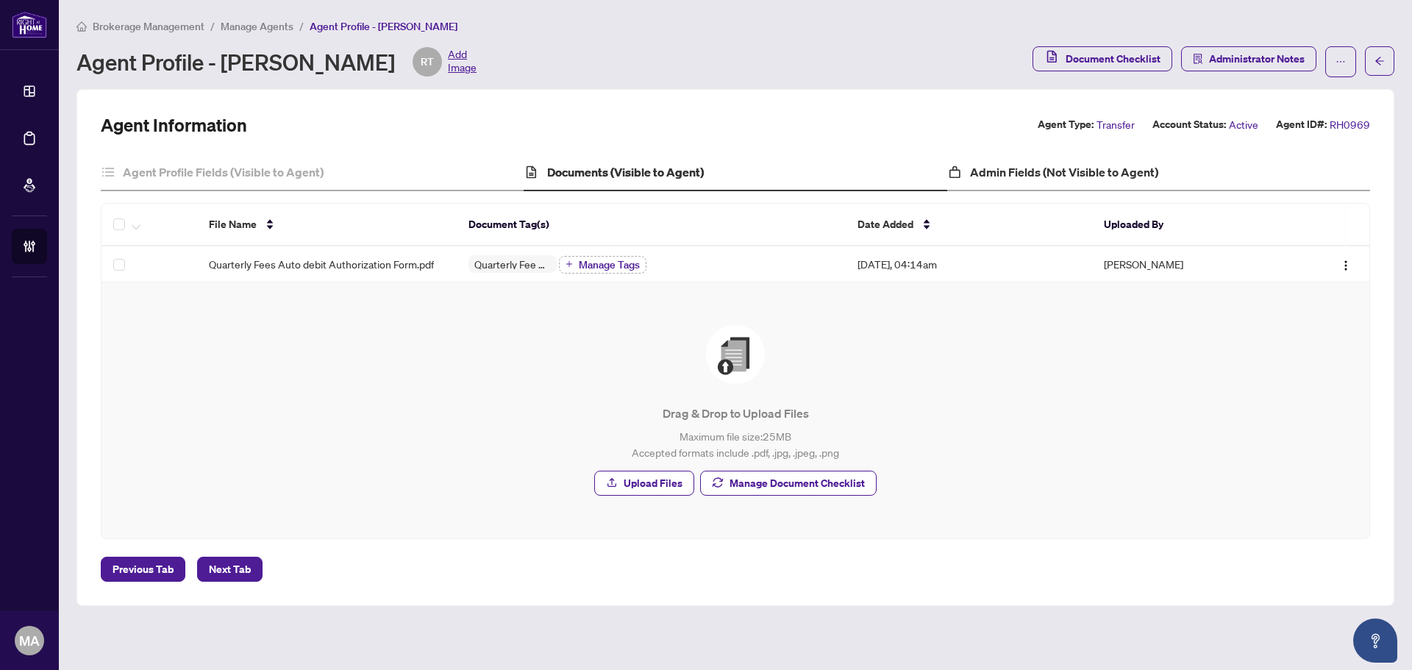
click at [1062, 162] on div "Admin Fields (Not Visible to Agent)" at bounding box center [1158, 172] width 423 height 37
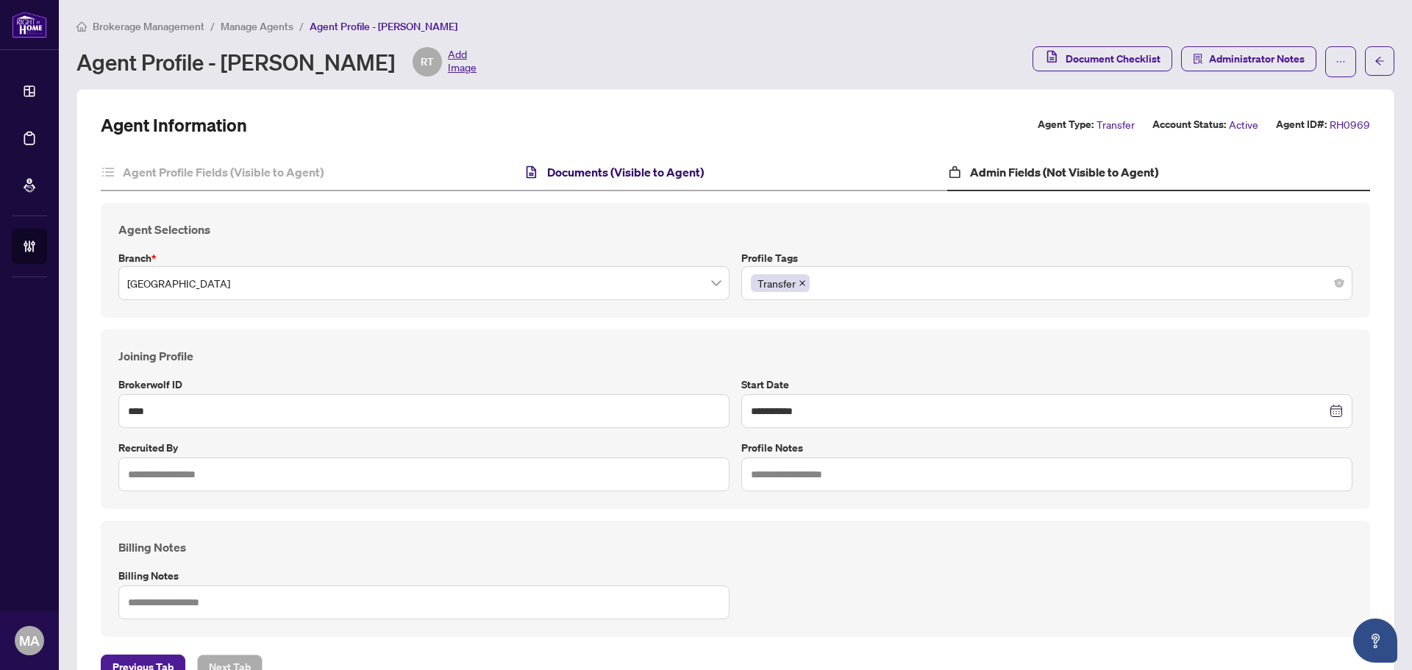
click at [697, 165] on h4 "Documents (Visible to Agent)" at bounding box center [625, 172] width 157 height 18
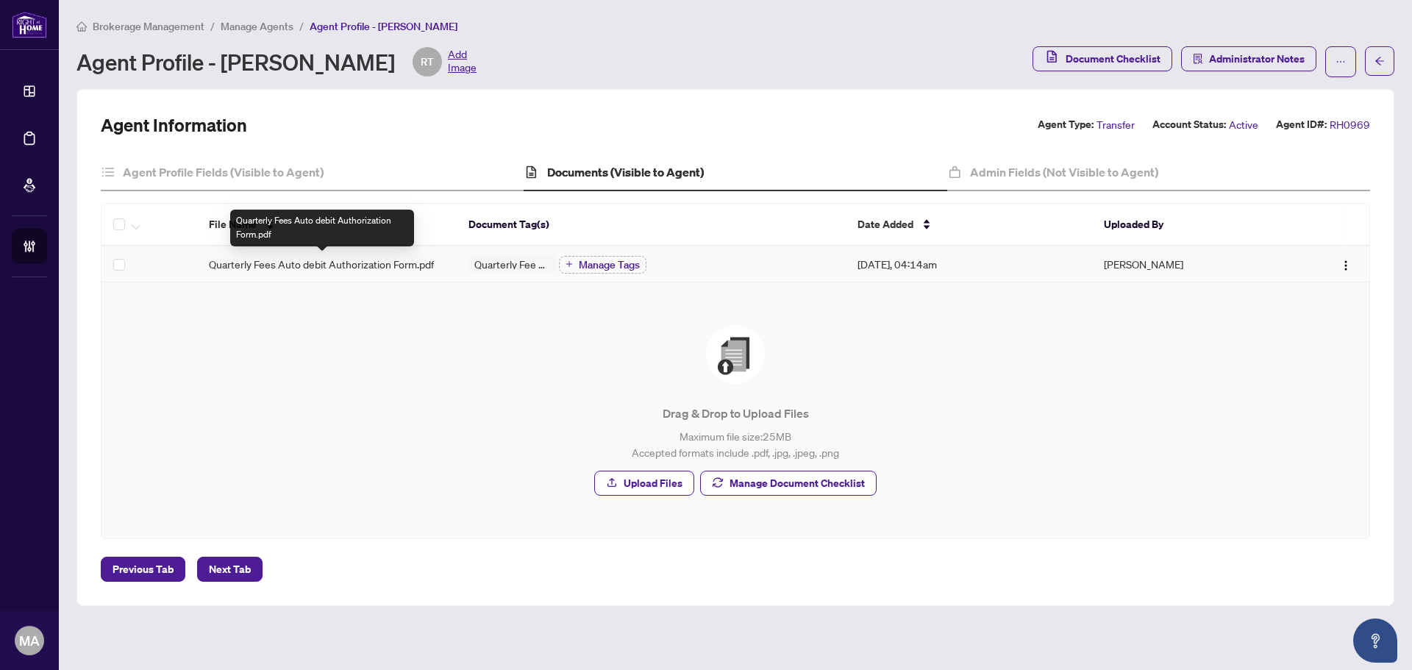
click at [368, 261] on span "Quarterly Fees Auto debit Authorization Form.pdf" at bounding box center [321, 264] width 225 height 16
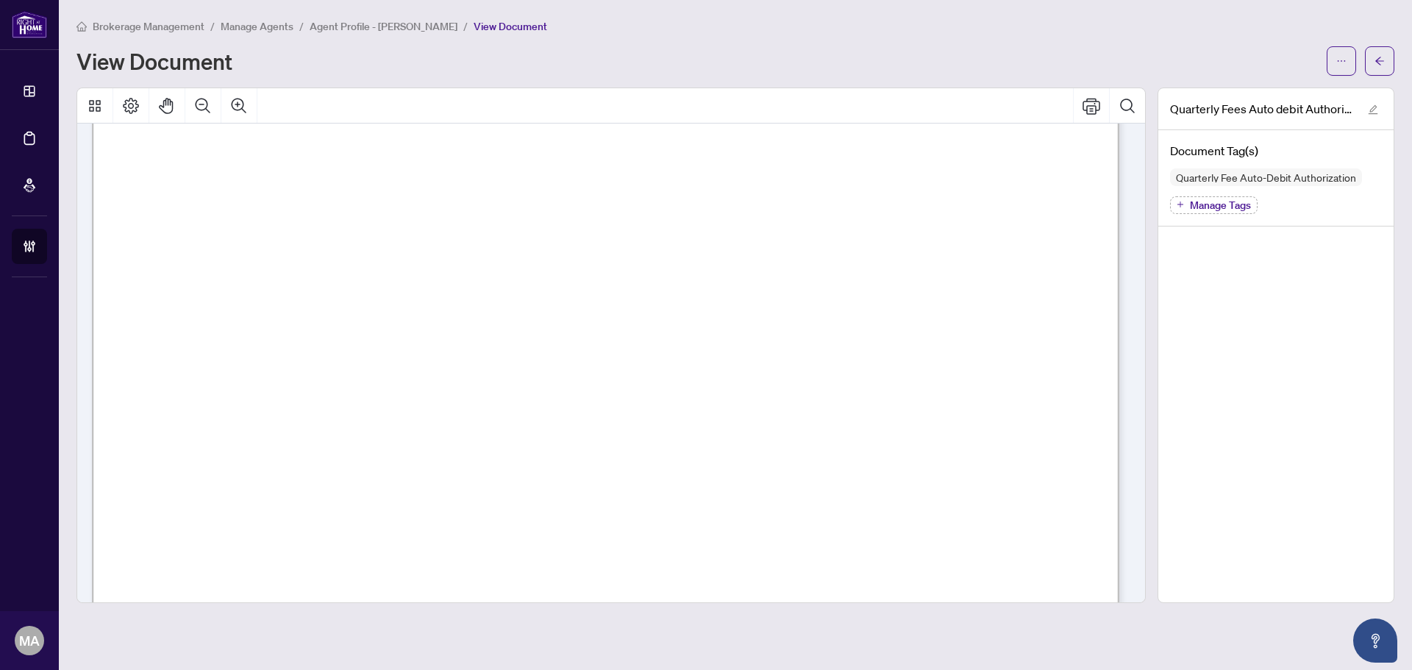
scroll to position [512, 0]
click at [1385, 60] on button "button" at bounding box center [1378, 60] width 29 height 29
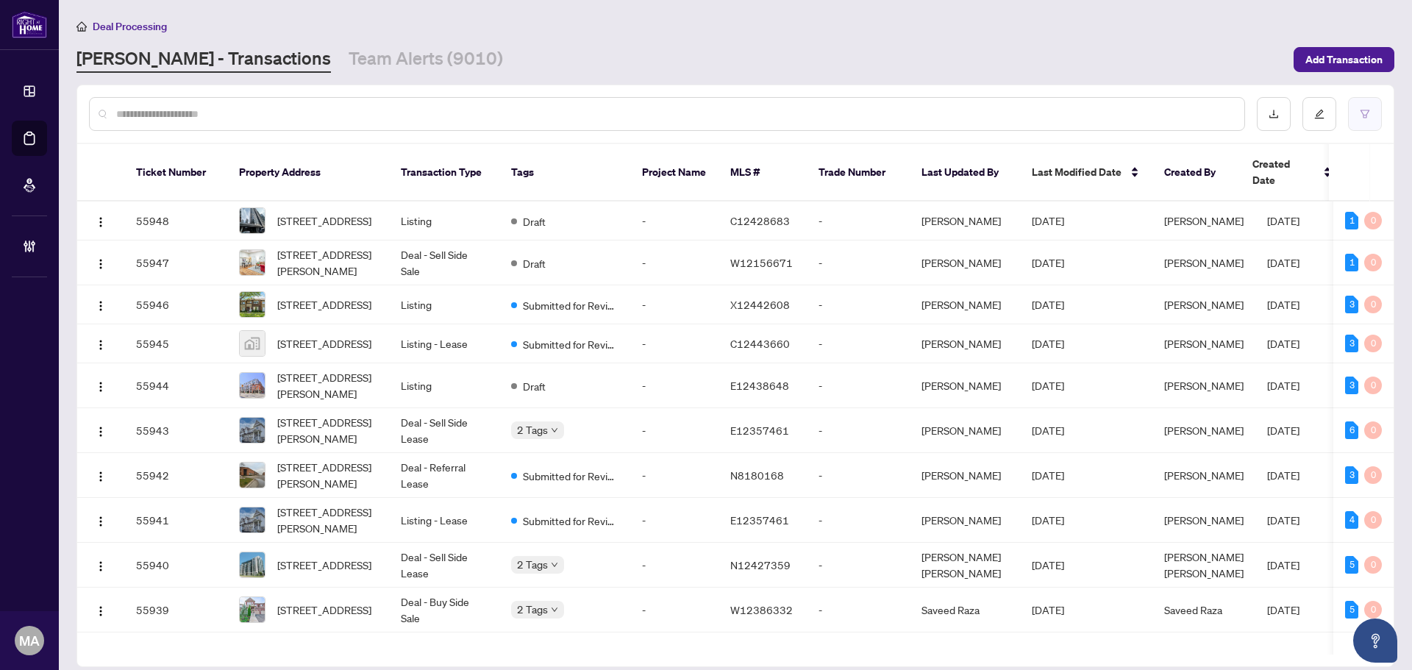
click at [1366, 107] on button "button" at bounding box center [1365, 114] width 34 height 34
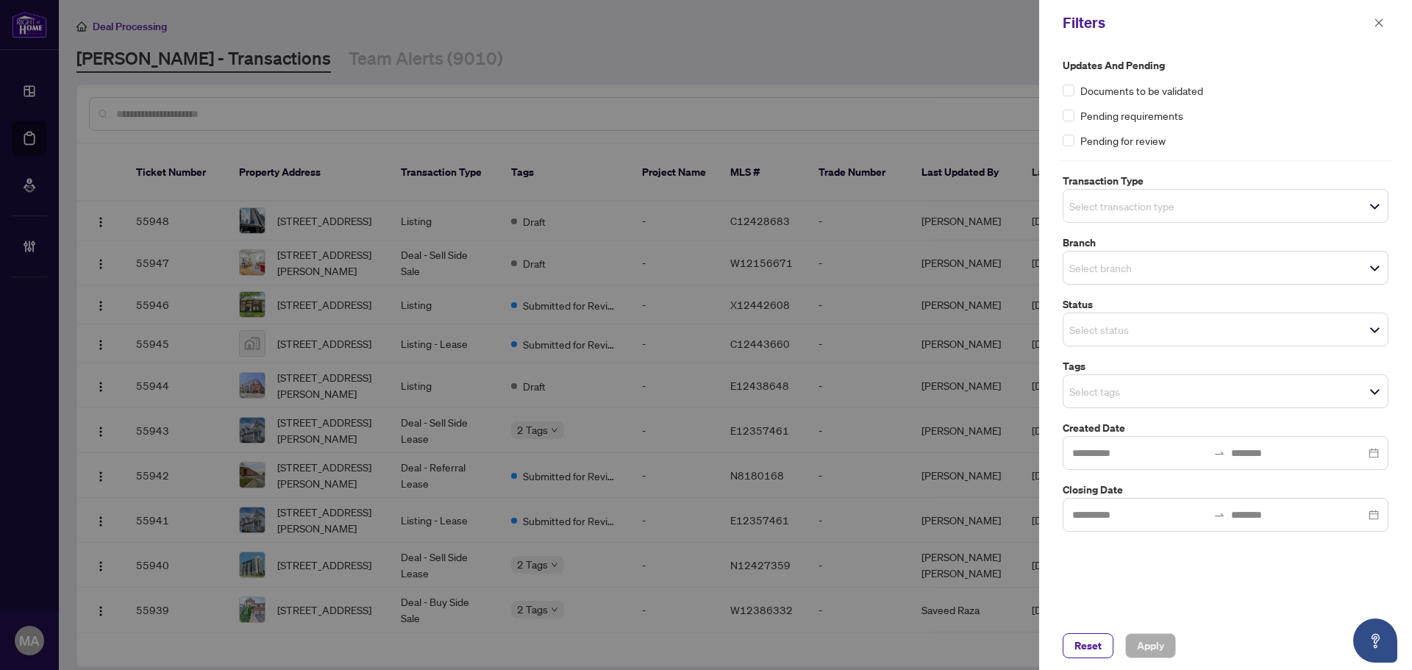
click at [1140, 202] on input "search" at bounding box center [1120, 206] width 103 height 18
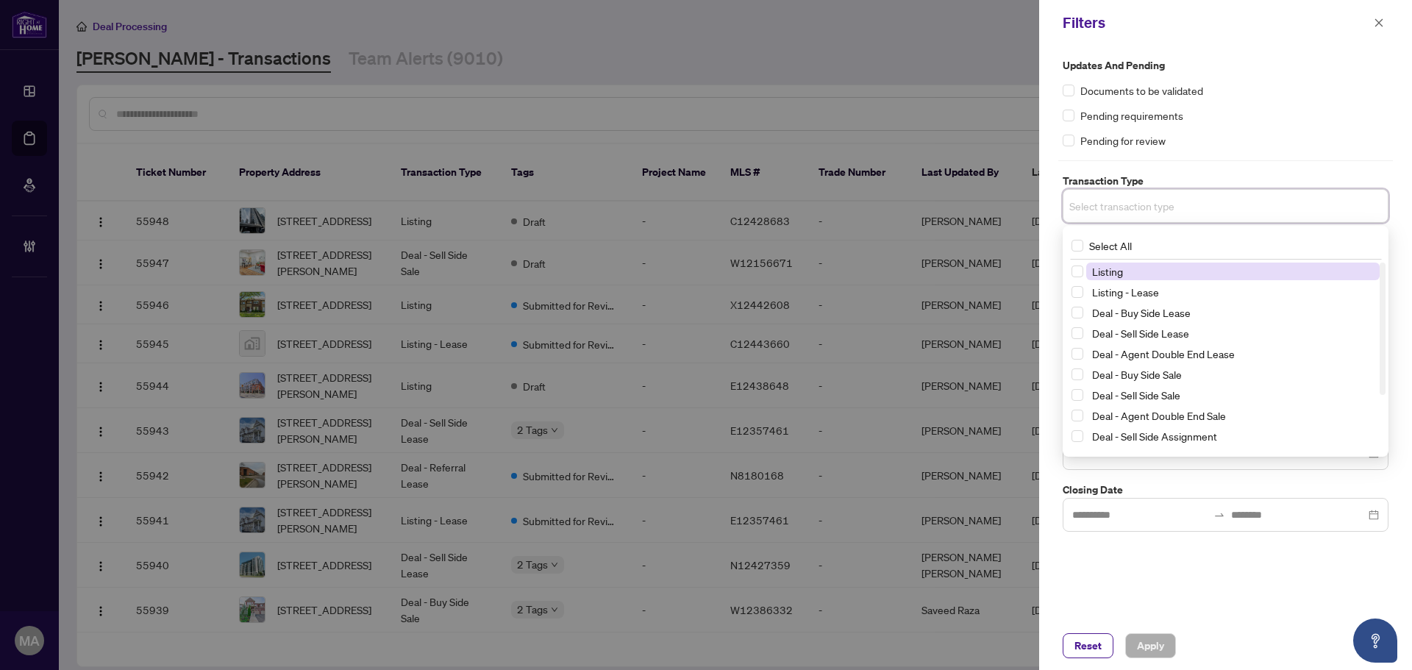
click at [1129, 275] on span "Listing" at bounding box center [1232, 271] width 293 height 18
drag, startPoint x: 1129, startPoint y: 292, endPoint x: 1209, endPoint y: 218, distance: 108.2
click at [1131, 287] on span "Listing - Lease" at bounding box center [1232, 295] width 293 height 18
click at [1311, 125] on div "Updates and Pending Documents to be validated Pending requirements Pending for …" at bounding box center [1225, 102] width 326 height 91
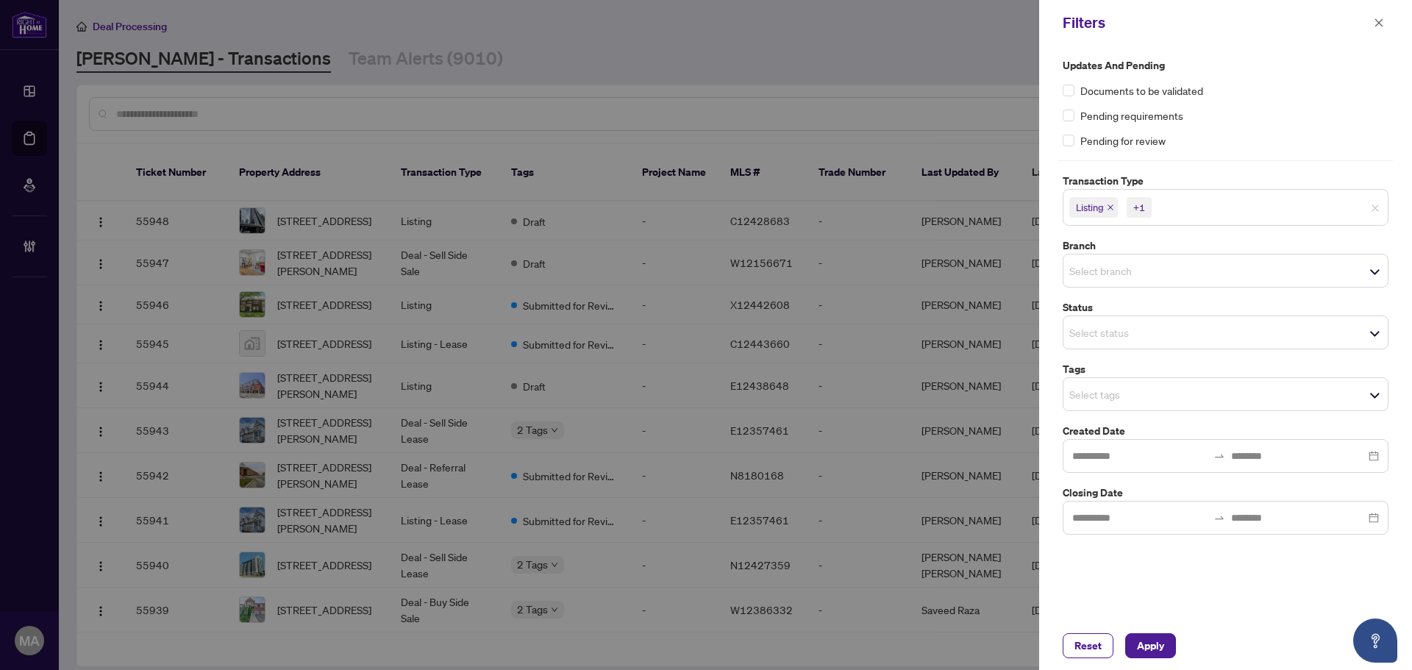
click at [1120, 275] on input "search" at bounding box center [1120, 271] width 103 height 18
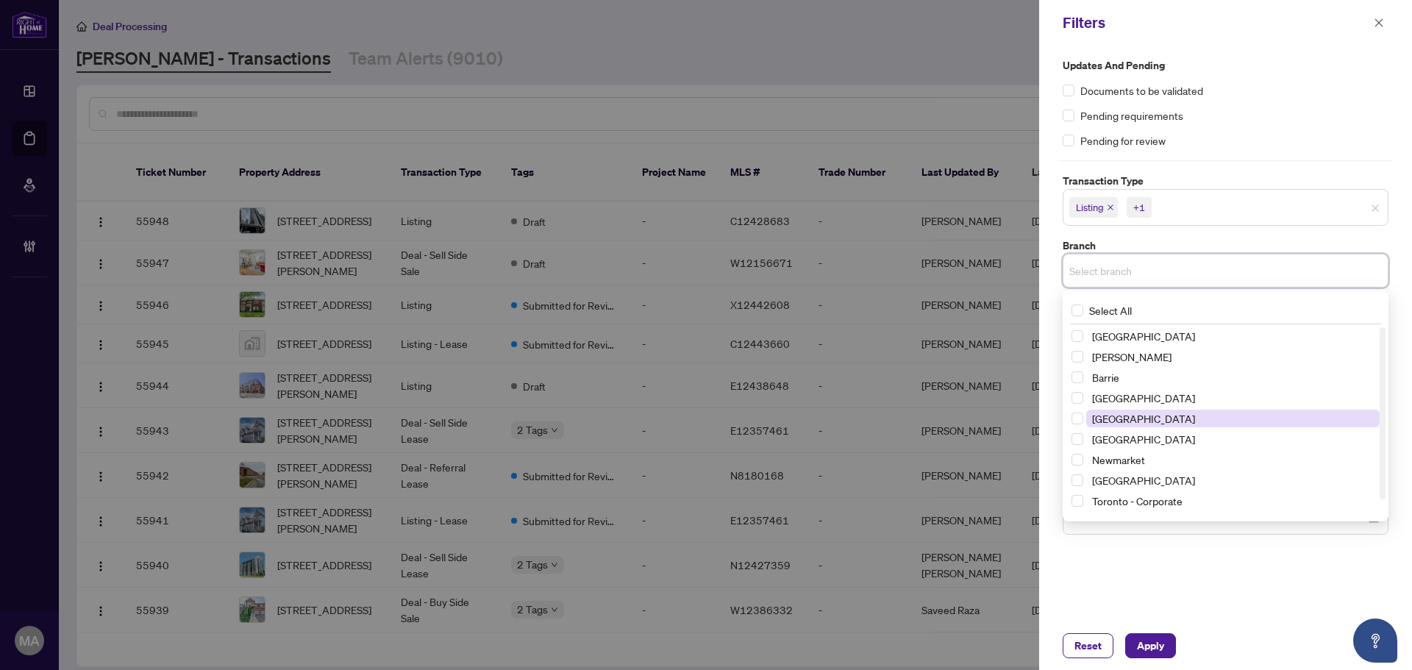
click at [1160, 422] on span "[GEOGRAPHIC_DATA]" at bounding box center [1232, 418] width 293 height 18
click at [1281, 119] on div "Pending requirements" at bounding box center [1225, 115] width 326 height 16
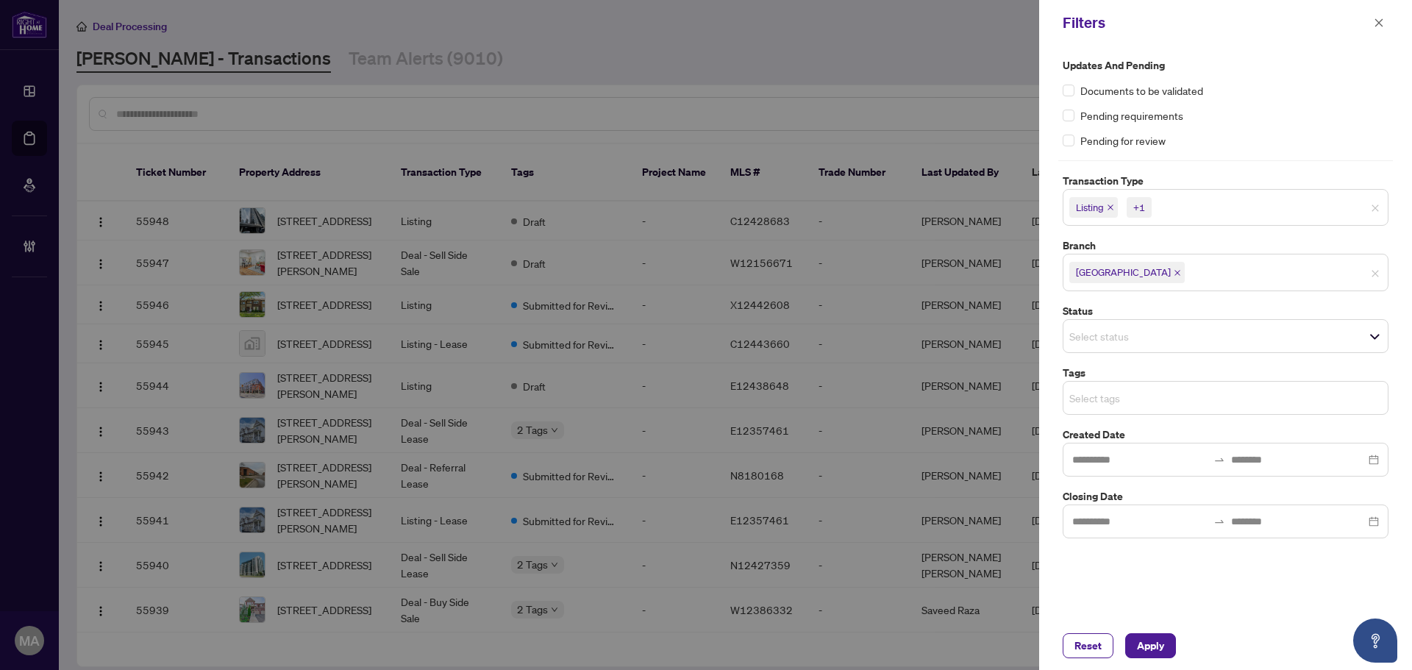
click at [1134, 407] on span "Select tags" at bounding box center [1225, 397] width 324 height 21
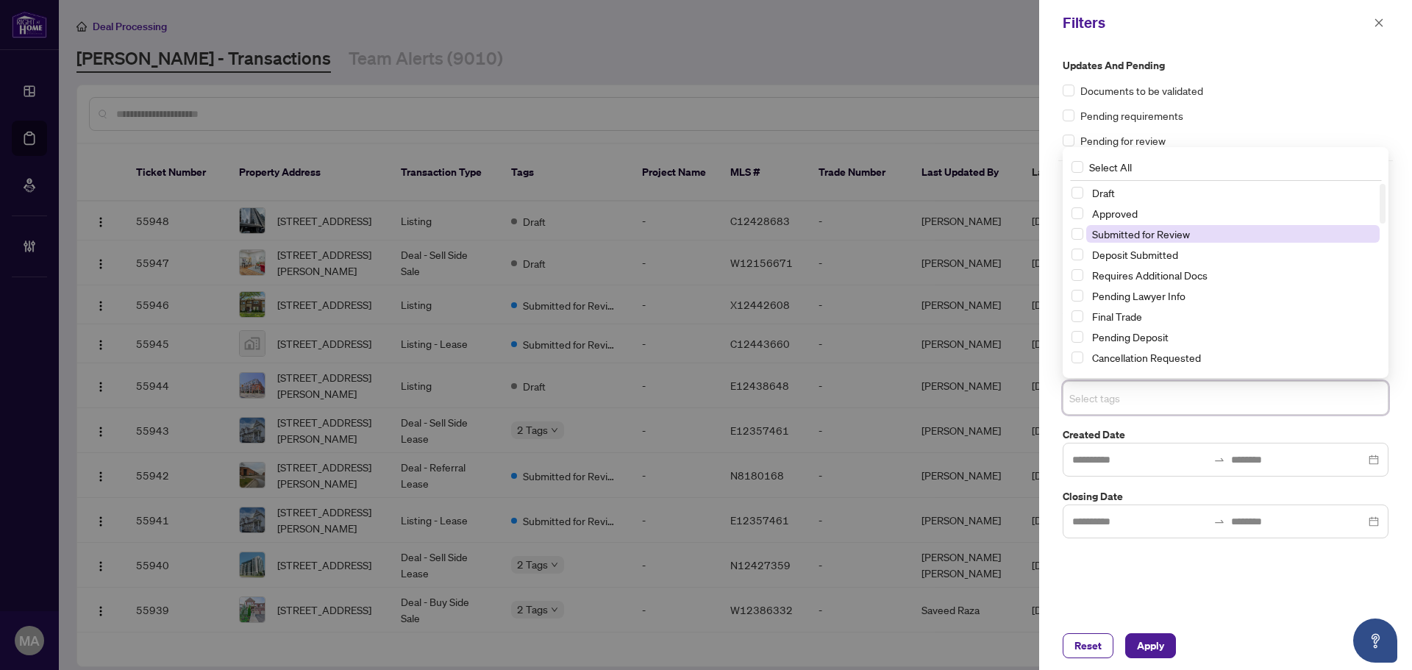
click at [1144, 240] on span "Submitted for Review" at bounding box center [1141, 233] width 98 height 13
click at [1137, 346] on div "Pending Deposit" at bounding box center [1225, 337] width 308 height 18
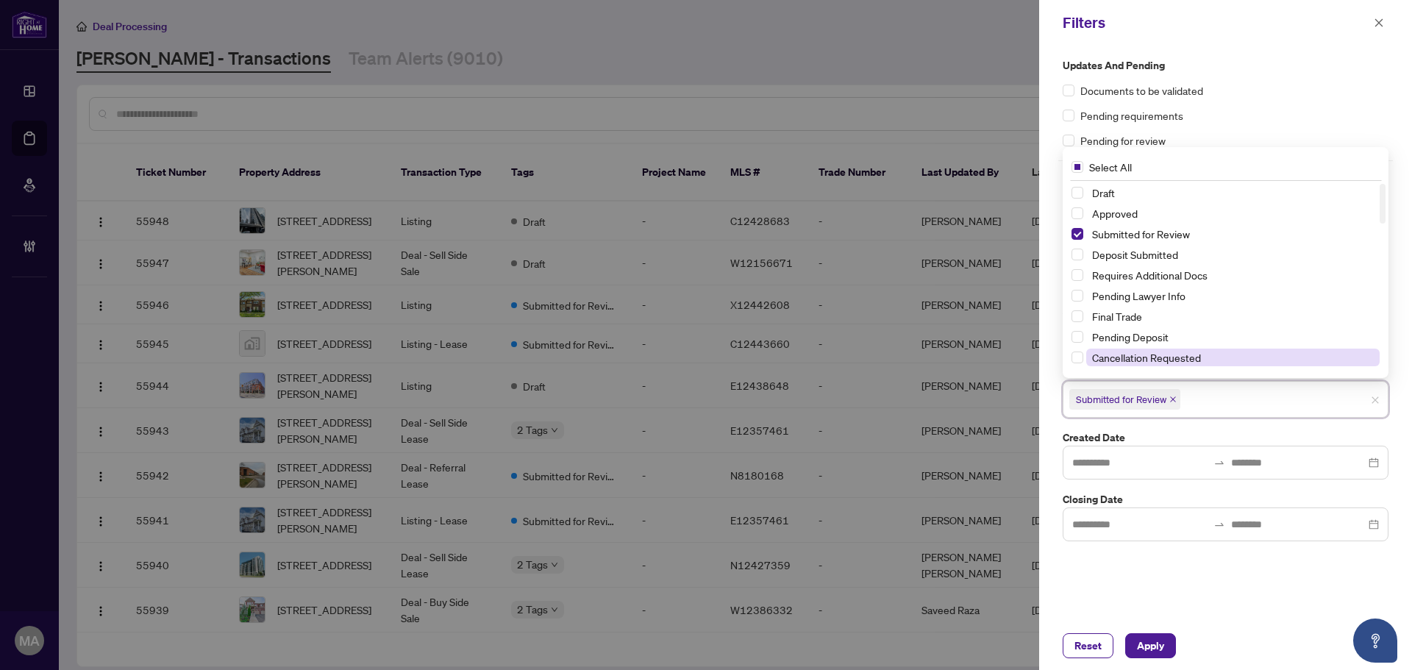
click at [1135, 354] on span "Cancellation Requested" at bounding box center [1146, 357] width 109 height 13
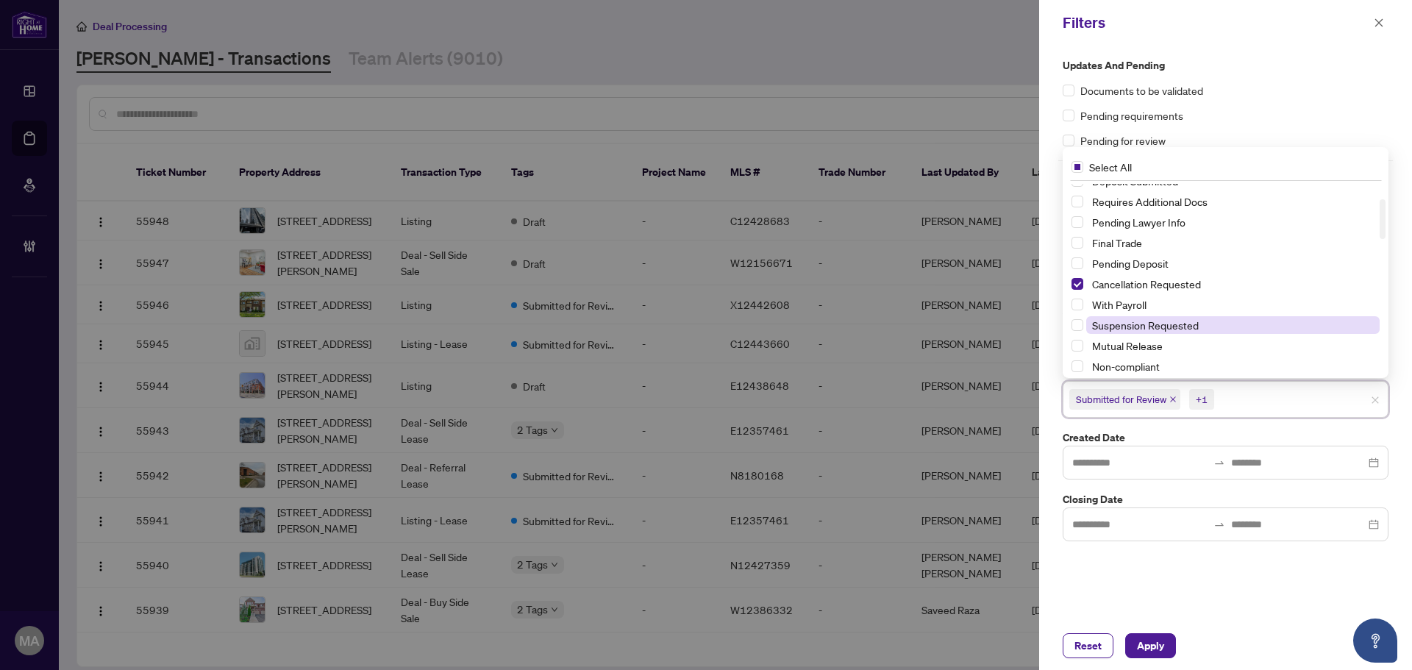
click at [1126, 323] on span "Suspension Requested" at bounding box center [1145, 324] width 107 height 13
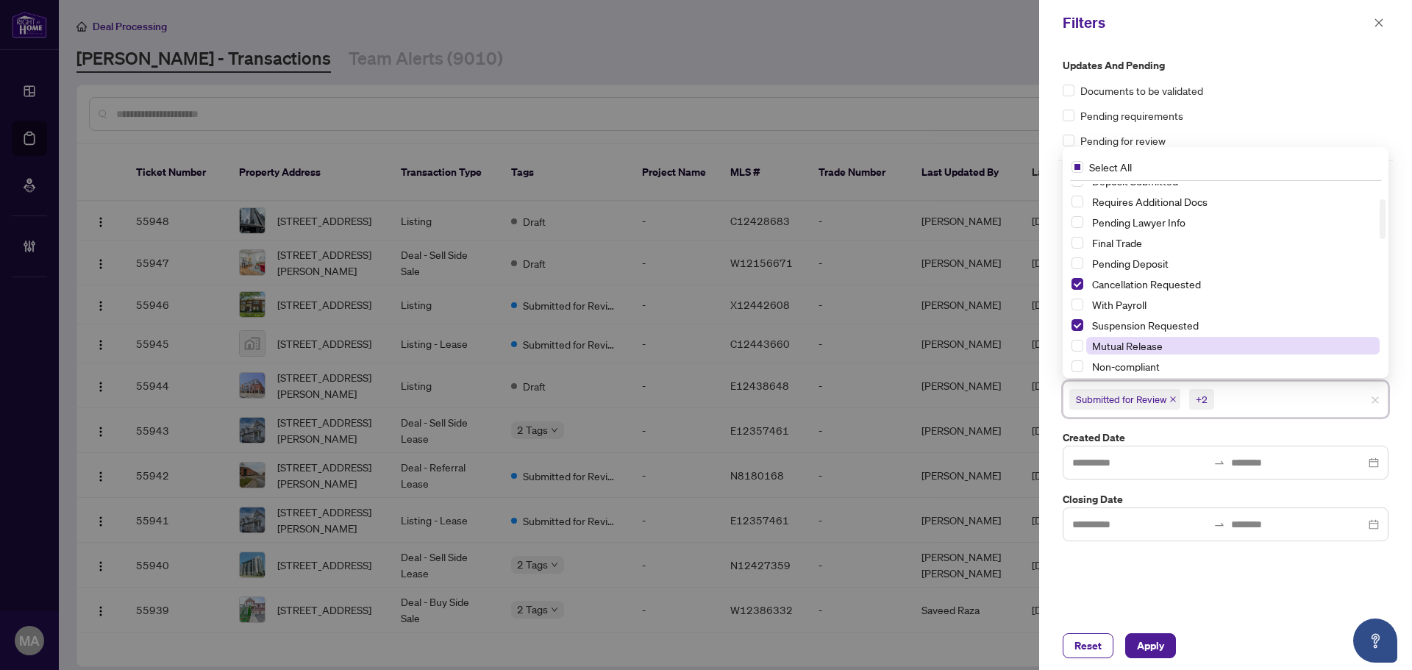
click at [1127, 343] on span "Mutual Release" at bounding box center [1127, 345] width 71 height 13
click at [1156, 636] on span "Apply" at bounding box center [1150, 646] width 27 height 24
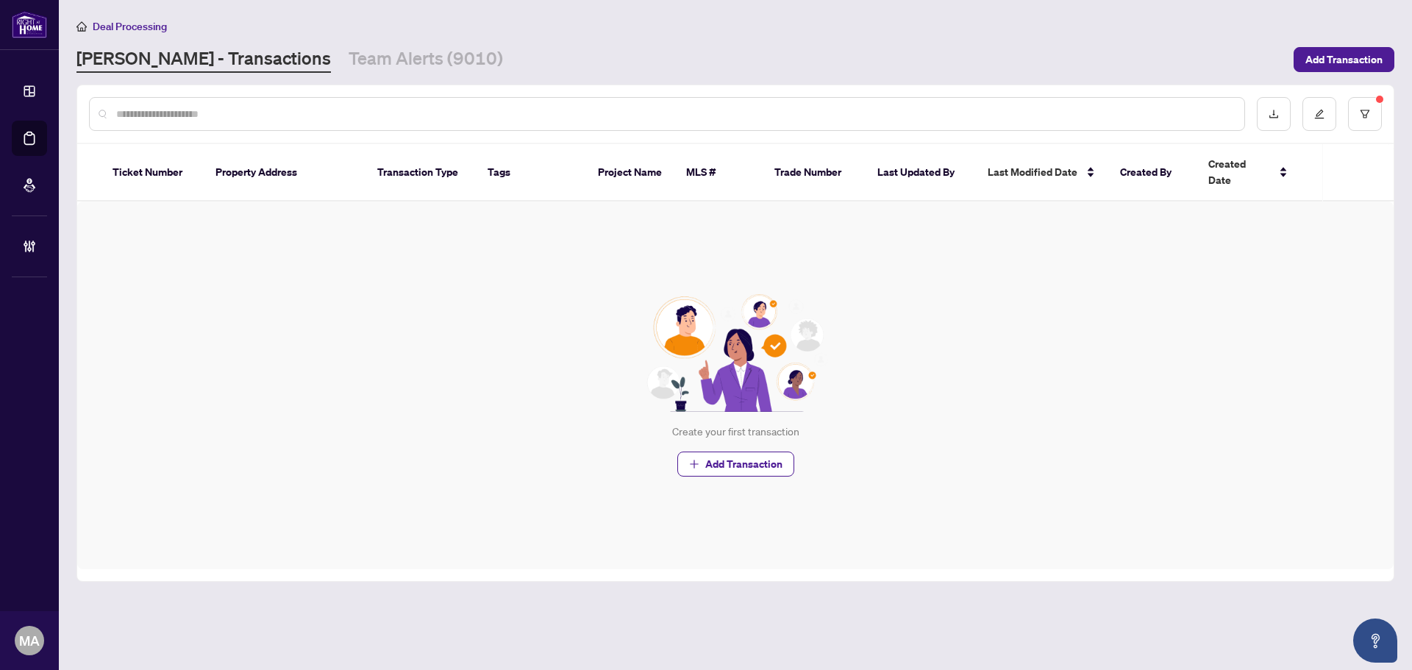
drag, startPoint x: 1370, startPoint y: 99, endPoint x: 1371, endPoint y: 86, distance: 13.3
click at [1371, 86] on body "Dashboard Deal Processing Mortgage Referrals Brokerage Management MA Maryam Arm…" at bounding box center [706, 335] width 1412 height 670
click at [1361, 109] on icon "filter" at bounding box center [1364, 114] width 10 height 10
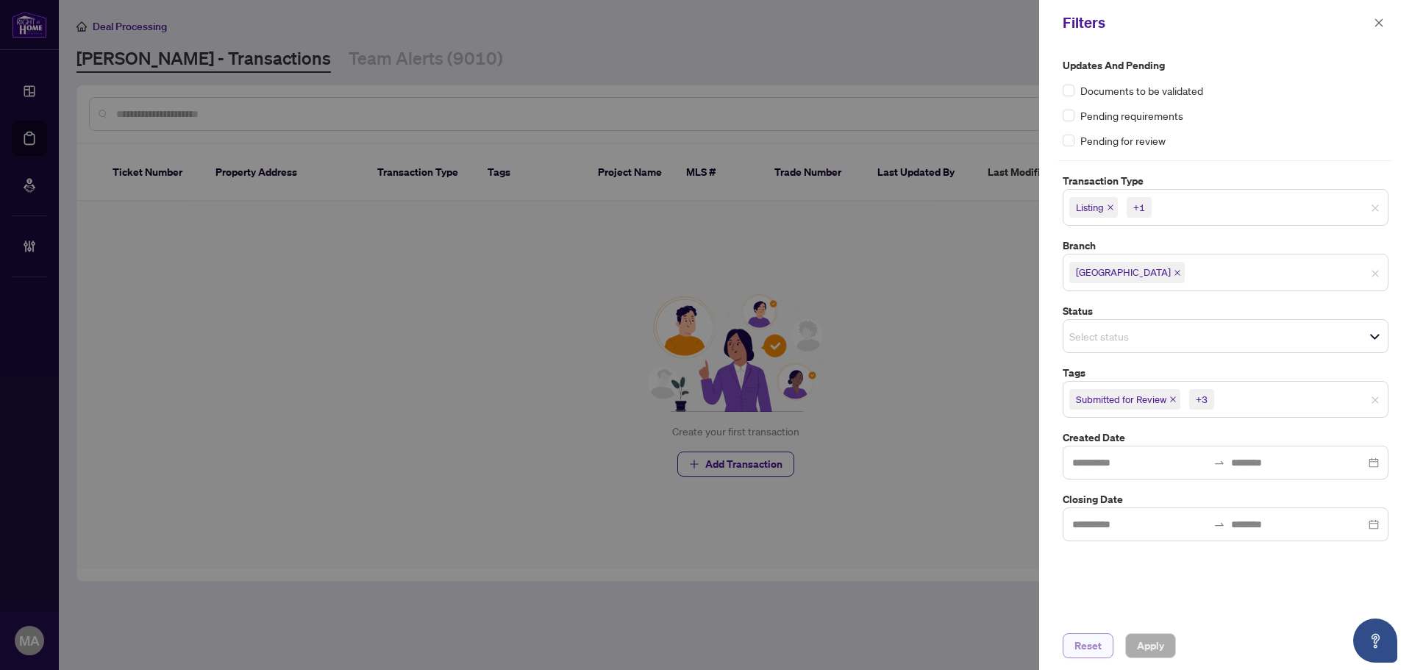
click at [1092, 642] on span "Reset" at bounding box center [1087, 646] width 27 height 24
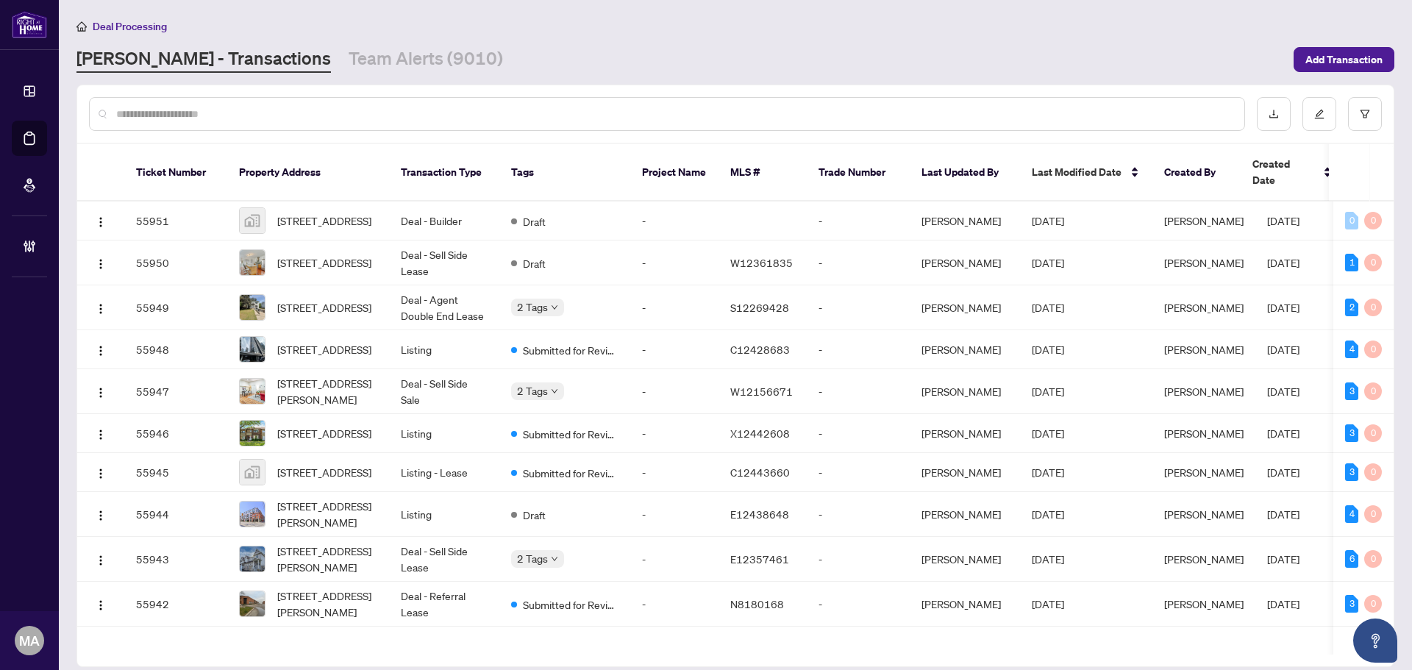
click at [345, 90] on div at bounding box center [735, 113] width 1316 height 57
click at [337, 103] on div at bounding box center [667, 114] width 1156 height 34
drag, startPoint x: 337, startPoint y: 119, endPoint x: 338, endPoint y: 108, distance: 11.1
click at [338, 108] on input "text" at bounding box center [674, 114] width 1116 height 16
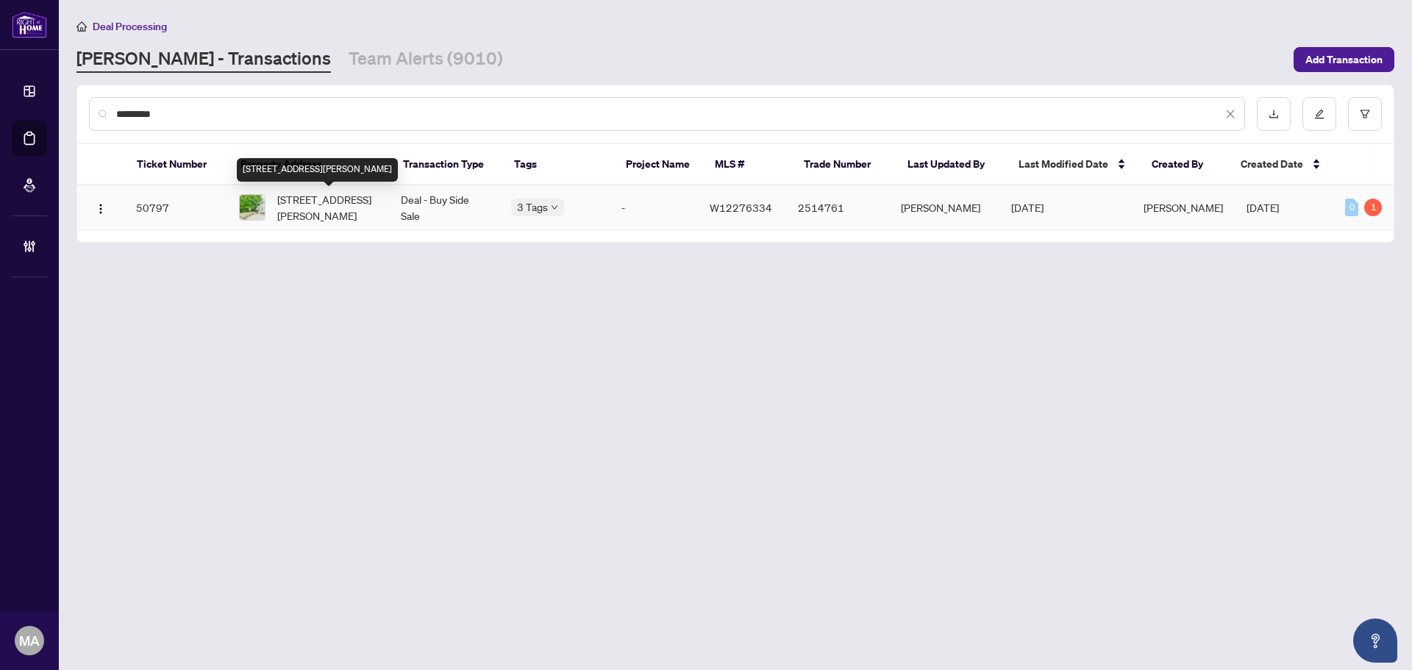
type input "*********"
click at [332, 218] on span "16 Porter Ave, Toronto, Ontario M6N 2G9, Canada" at bounding box center [327, 207] width 100 height 32
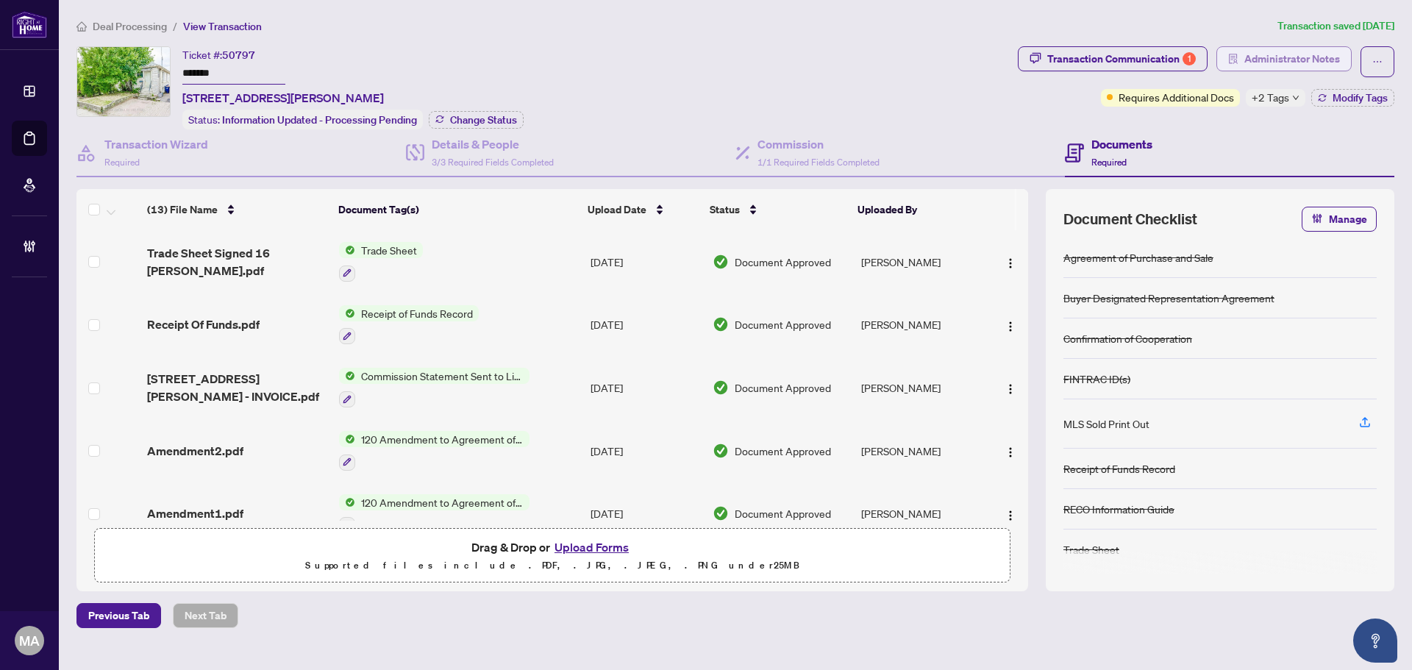
click at [1317, 51] on span "Administrator Notes" at bounding box center [1292, 59] width 96 height 24
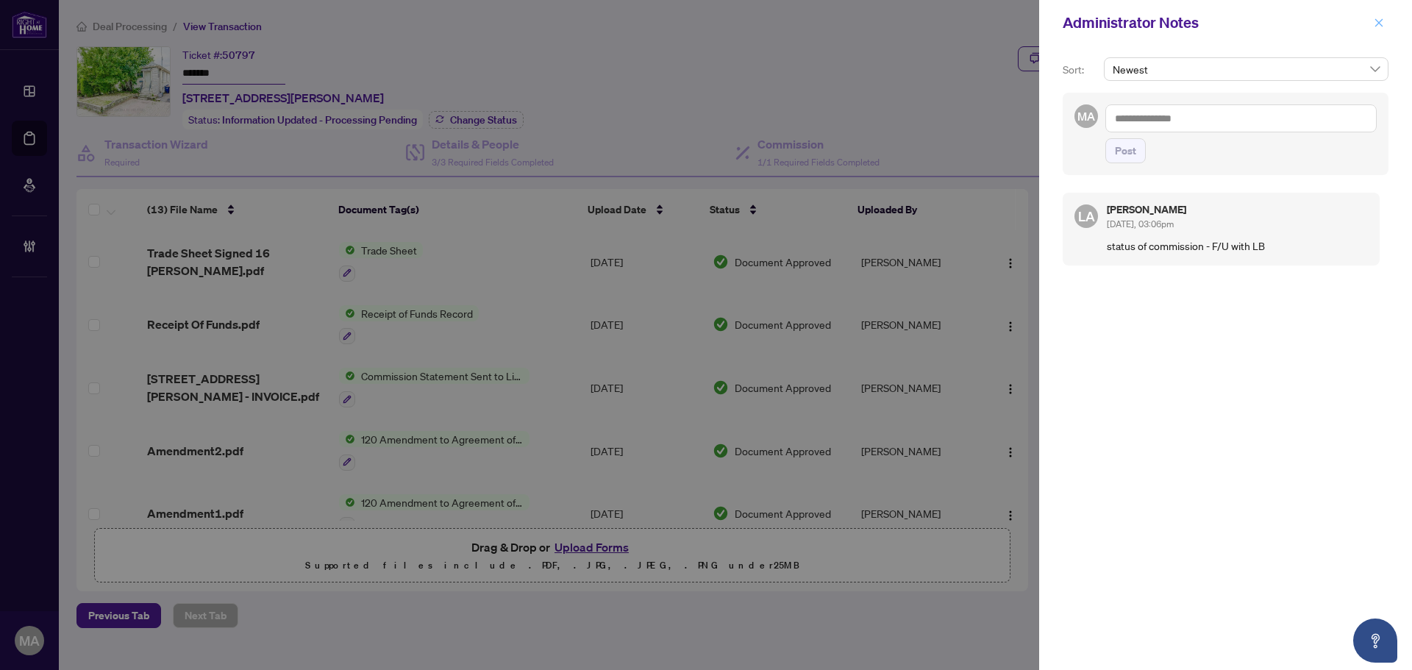
click at [1380, 18] on icon "close" at bounding box center [1378, 23] width 10 height 10
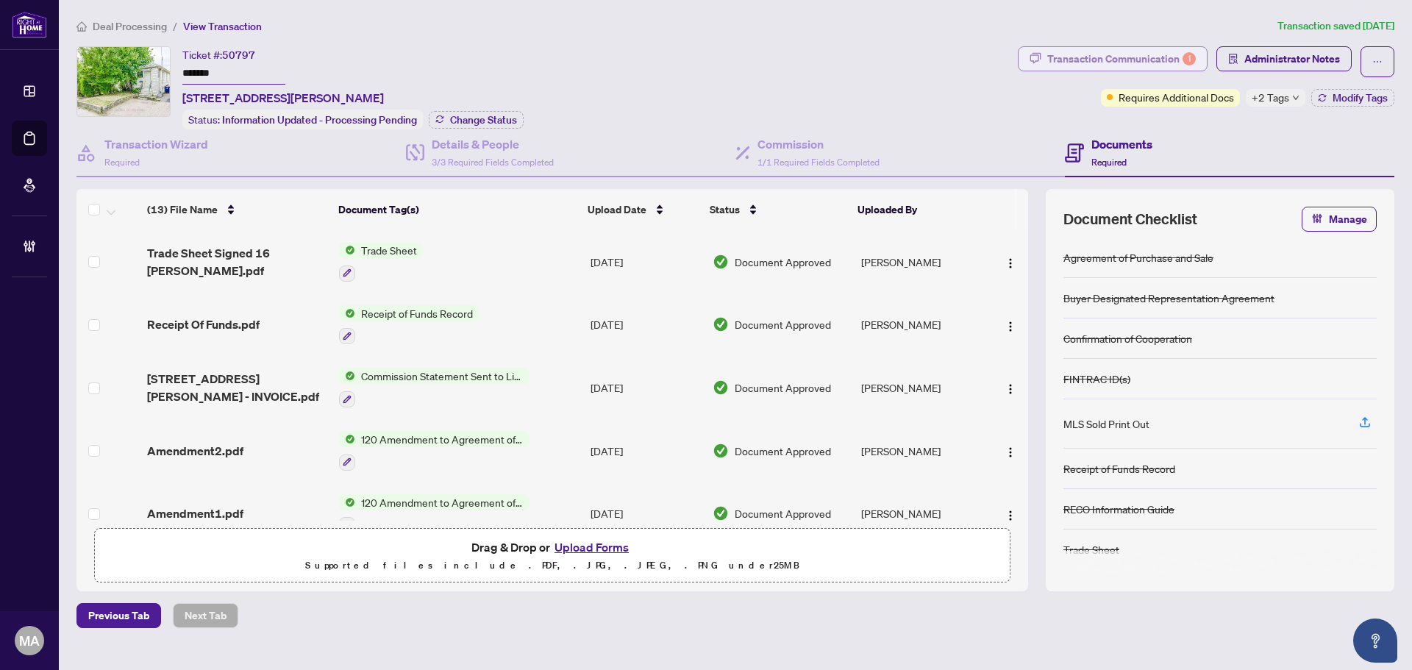
click at [1156, 55] on div "Transaction Communication 1" at bounding box center [1121, 59] width 149 height 24
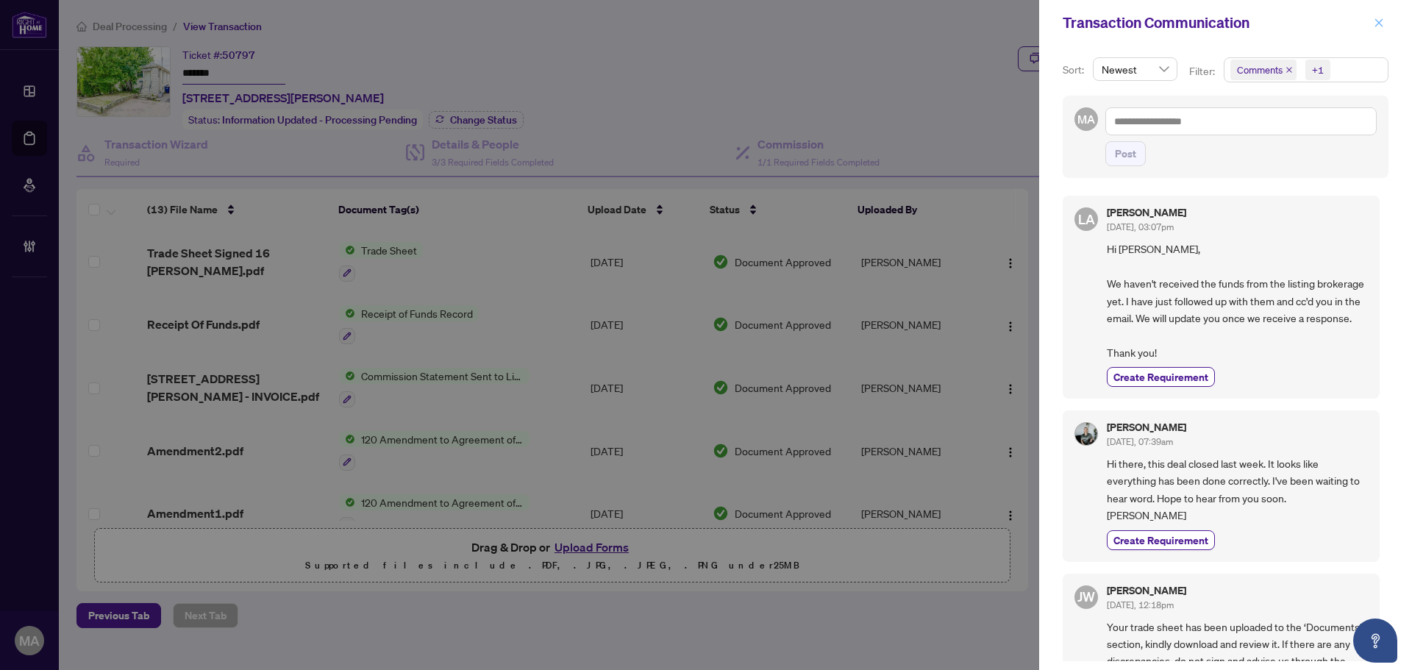
click at [1381, 22] on icon "close" at bounding box center [1378, 23] width 10 height 10
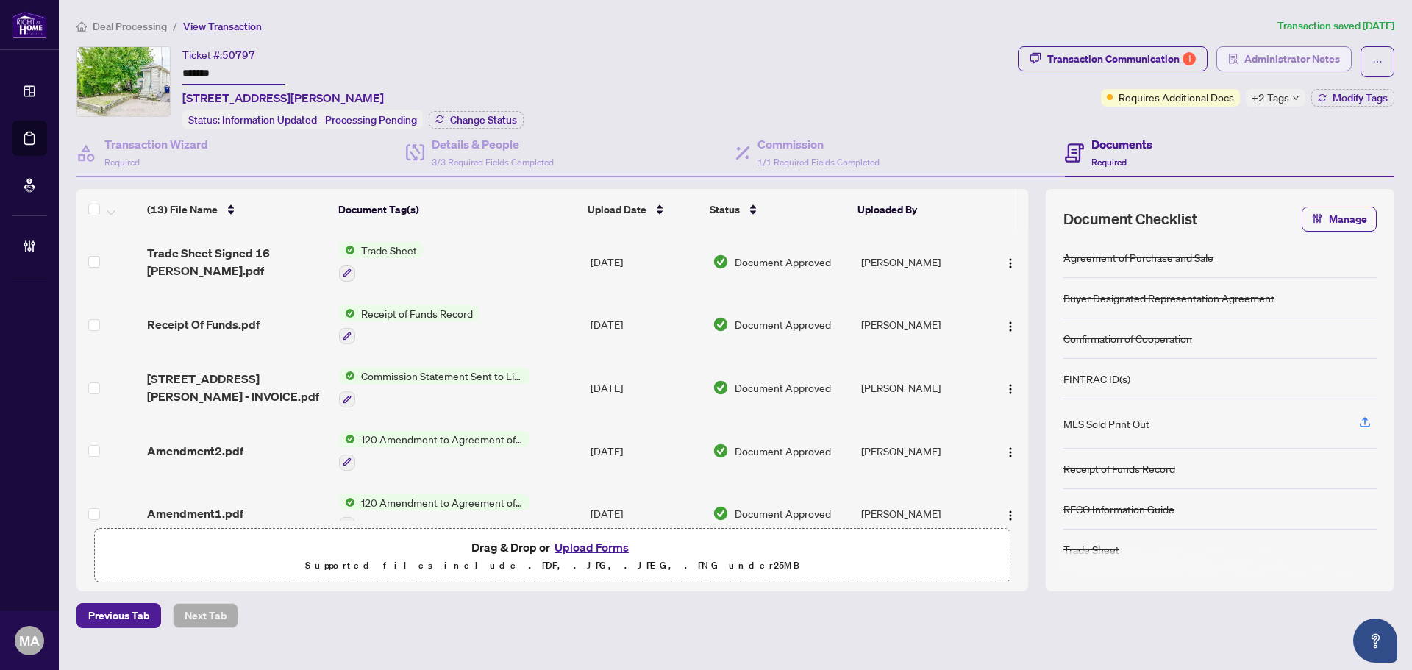
click at [1291, 57] on span "Administrator Notes" at bounding box center [1292, 59] width 96 height 24
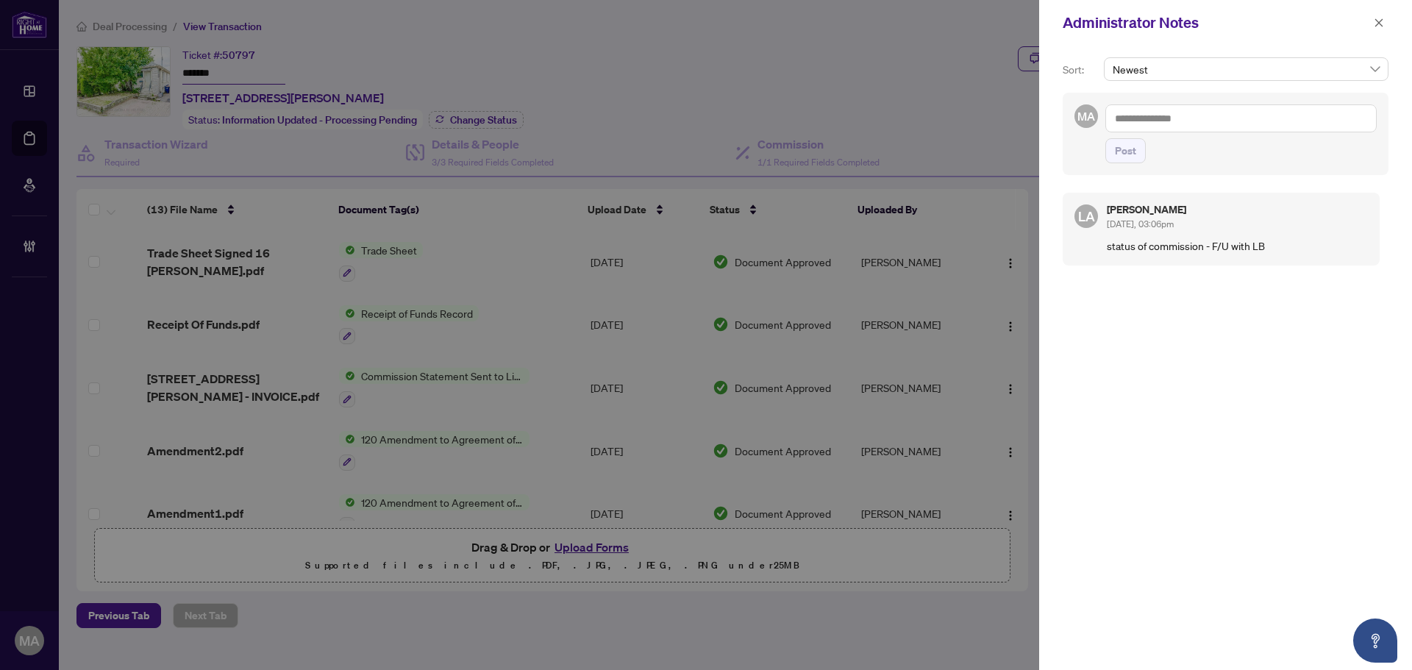
click at [1250, 126] on textarea at bounding box center [1240, 118] width 271 height 28
click at [1169, 146] on li "Deals East" at bounding box center [1213, 153] width 146 height 25
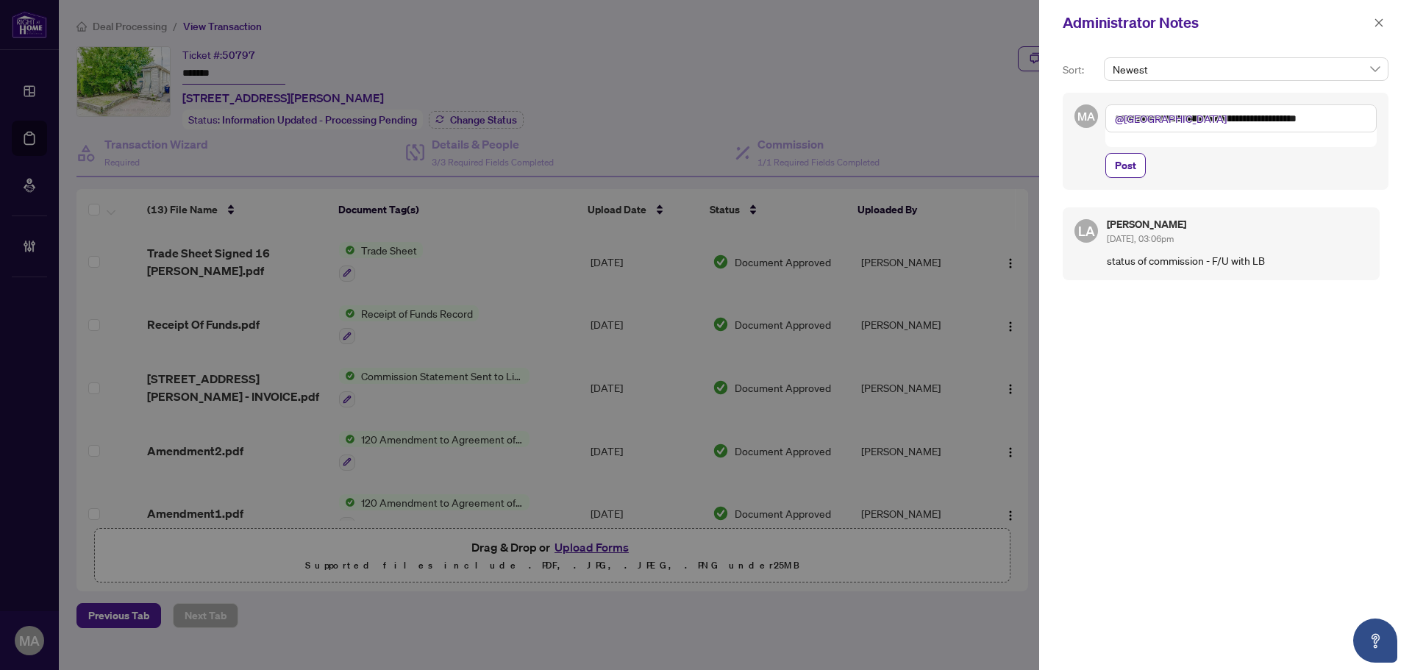
type textarea "**********"
click at [1120, 172] on div "**********" at bounding box center [1225, 141] width 326 height 97
drag, startPoint x: 1131, startPoint y: 154, endPoint x: 1251, endPoint y: 104, distance: 129.8
click at [1131, 154] on span "Post" at bounding box center [1125, 166] width 21 height 24
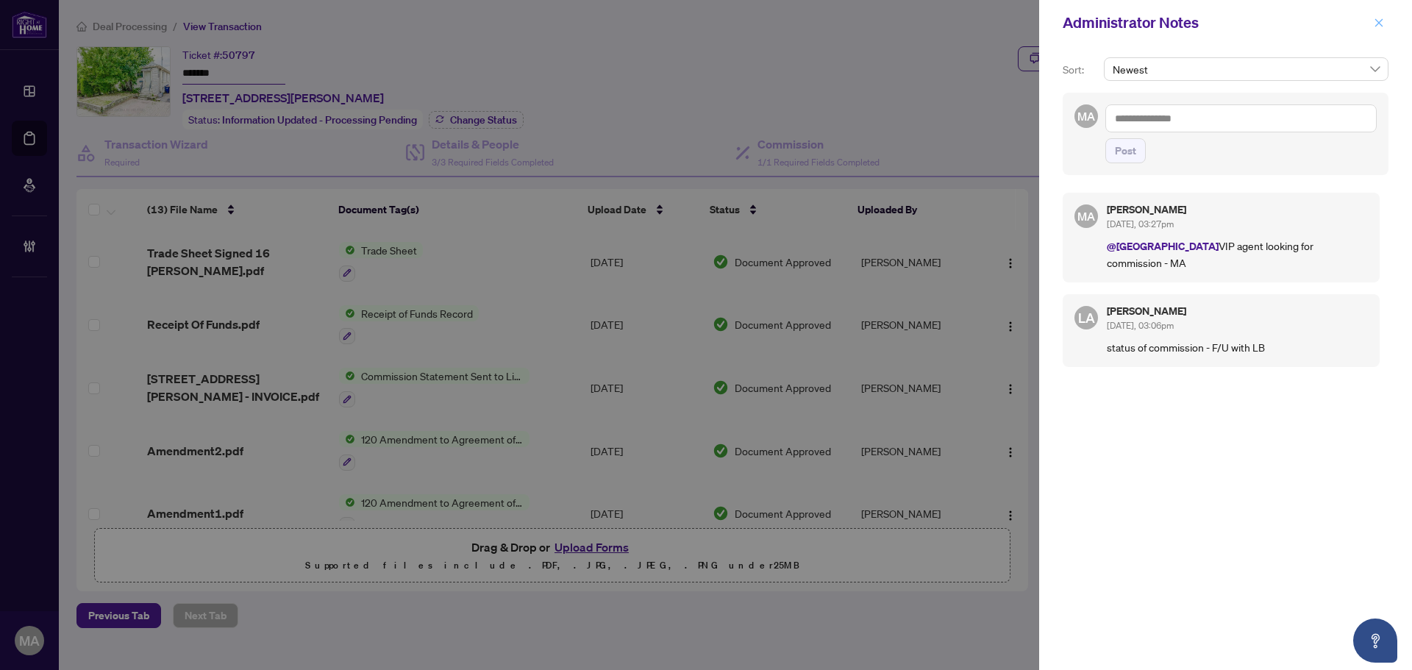
click at [1383, 18] on icon "close" at bounding box center [1378, 23] width 10 height 10
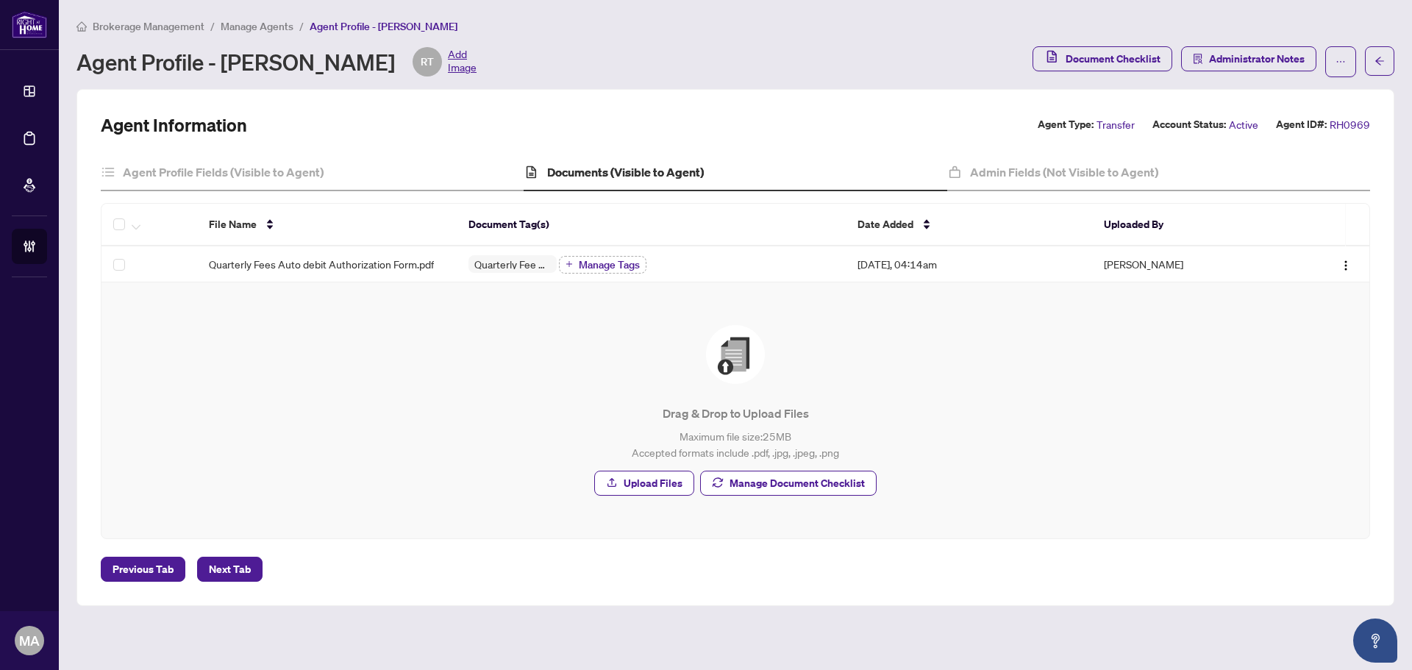
click at [255, 25] on span "Manage Agents" at bounding box center [257, 26] width 73 height 13
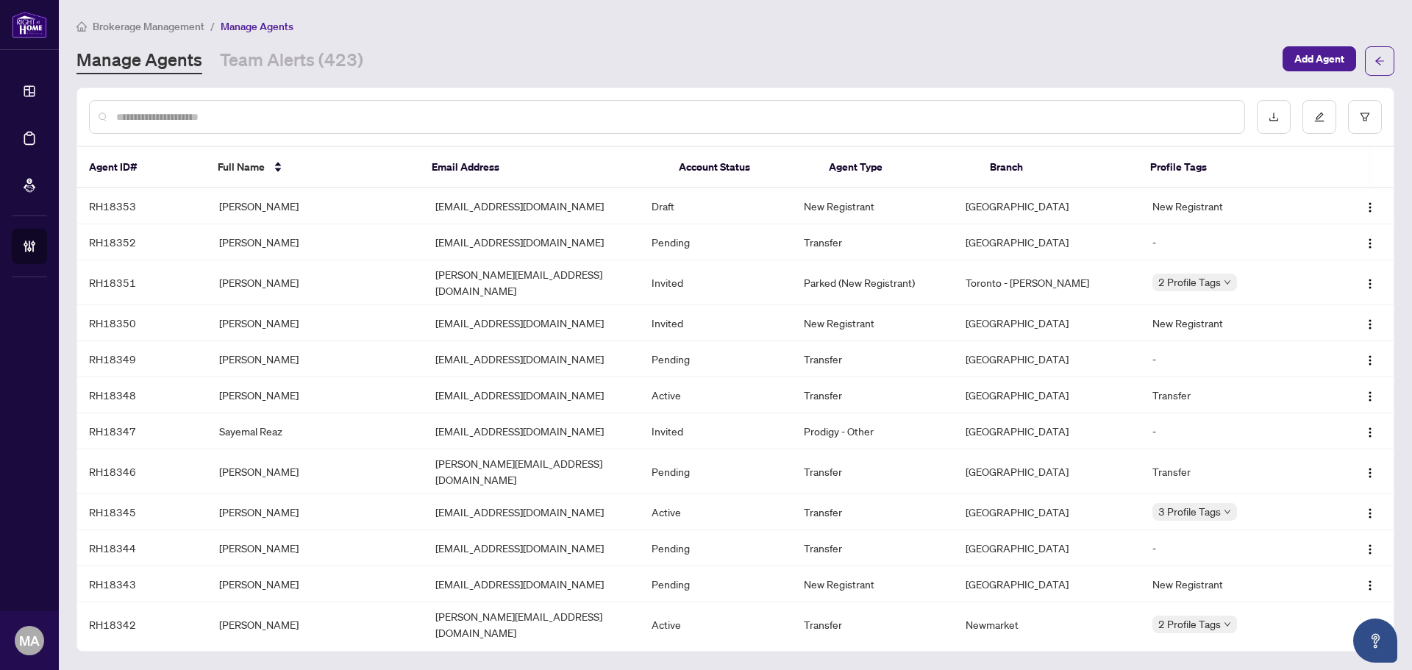
click at [340, 105] on div at bounding box center [667, 117] width 1156 height 34
click at [338, 121] on input "text" at bounding box center [674, 117] width 1116 height 16
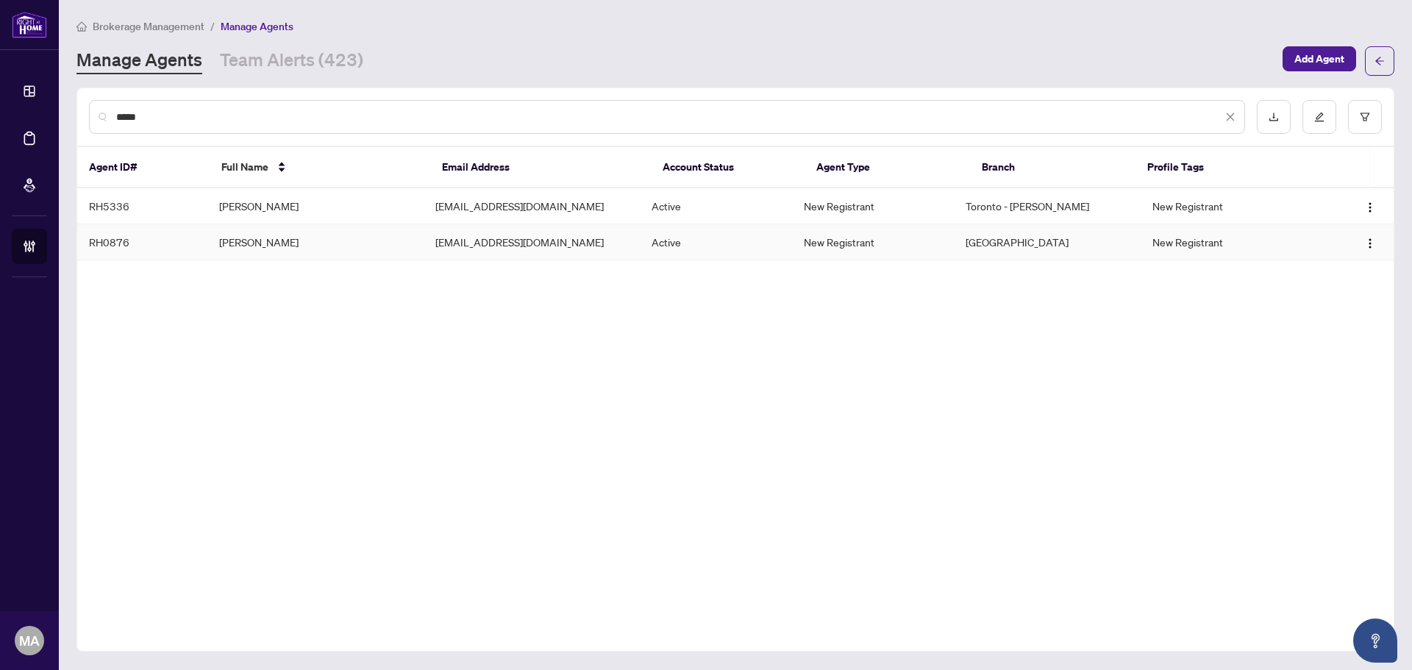
type input "*****"
click at [348, 238] on td "[PERSON_NAME]" at bounding box center [315, 242] width 216 height 36
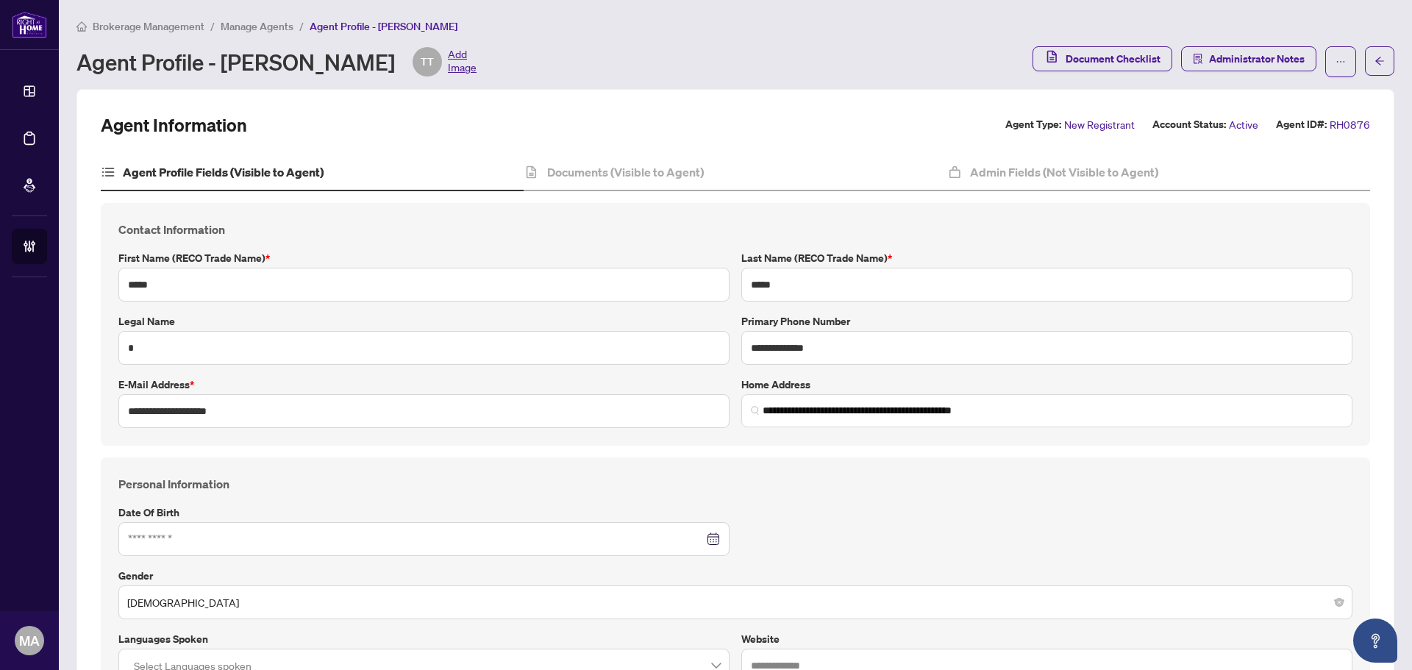
type input "**********"
type input "****"
type input "**********"
